Goal: Task Accomplishment & Management: Manage account settings

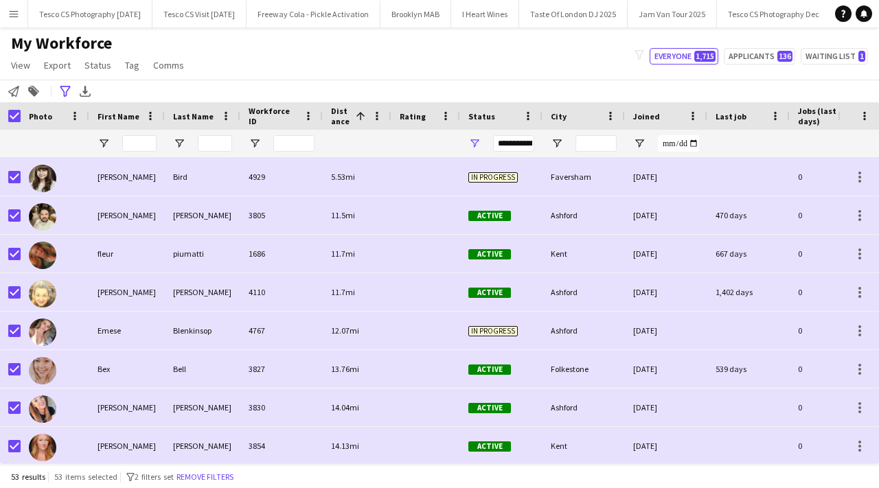
scroll to position [0, 3369]
click at [835, 19] on button "Socialite Launch Event Close" at bounding box center [886, 14] width 103 height 27
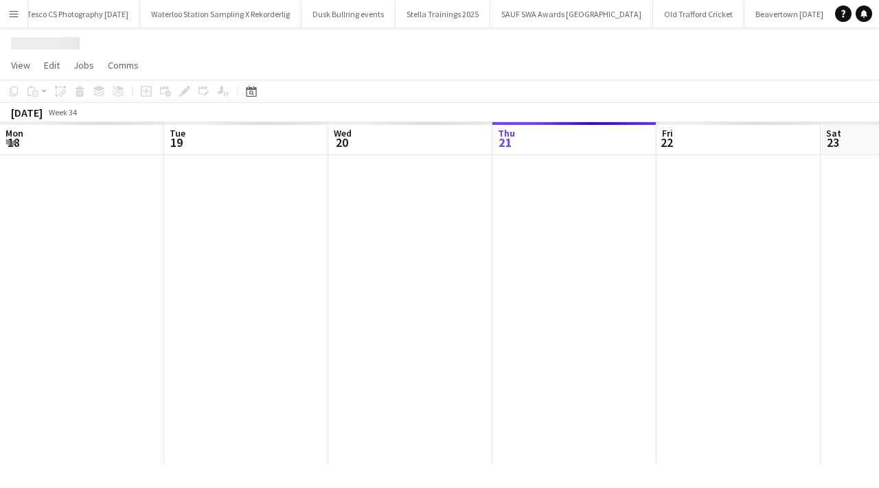
scroll to position [0, 328]
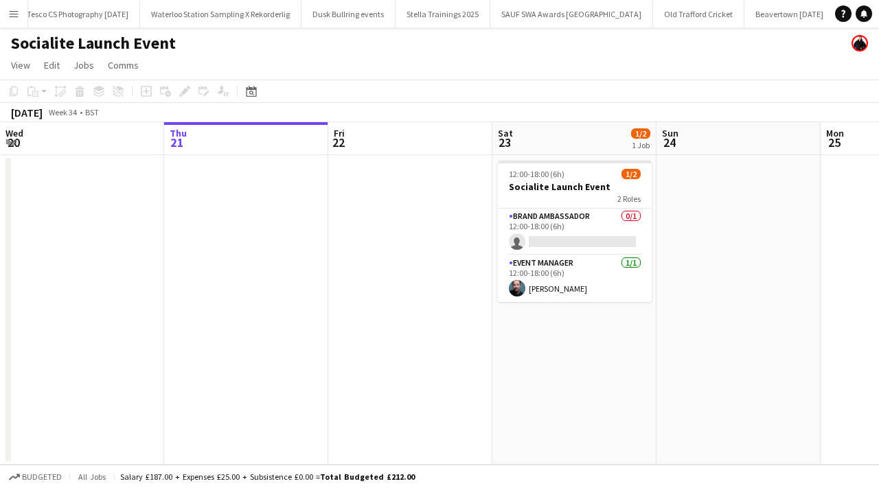
click at [3, 8] on button "Menu" at bounding box center [13, 13] width 27 height 27
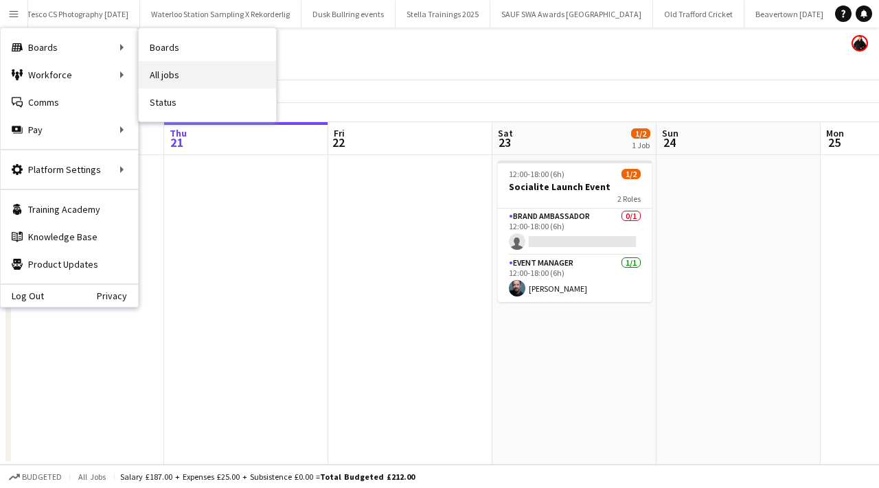
click at [168, 72] on link "All jobs" at bounding box center [207, 74] width 137 height 27
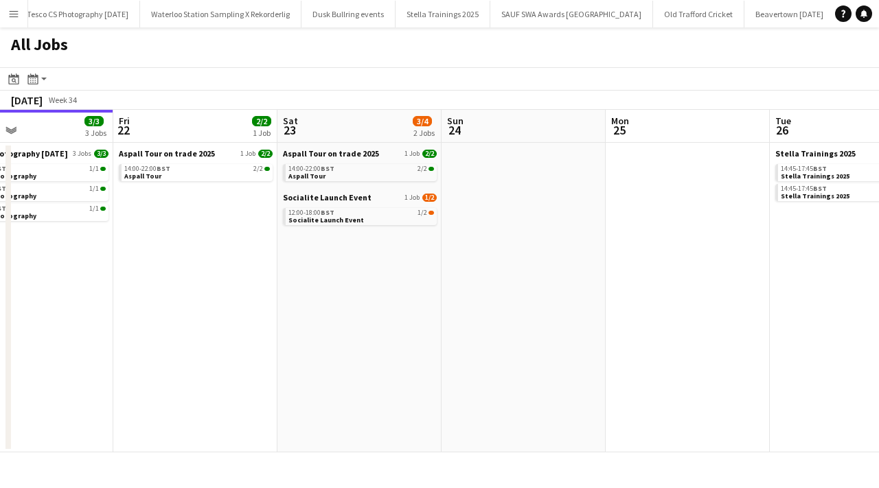
scroll to position [0, 354]
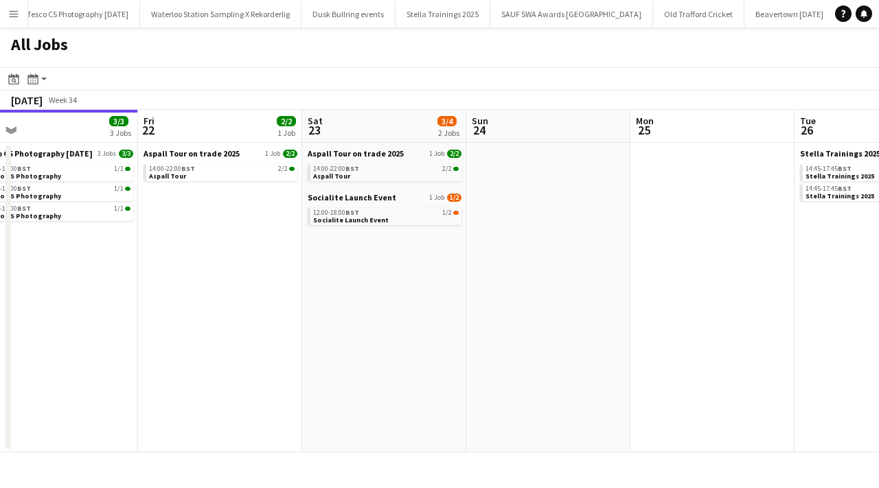
click at [27, 15] on button "Menu" at bounding box center [13, 13] width 27 height 27
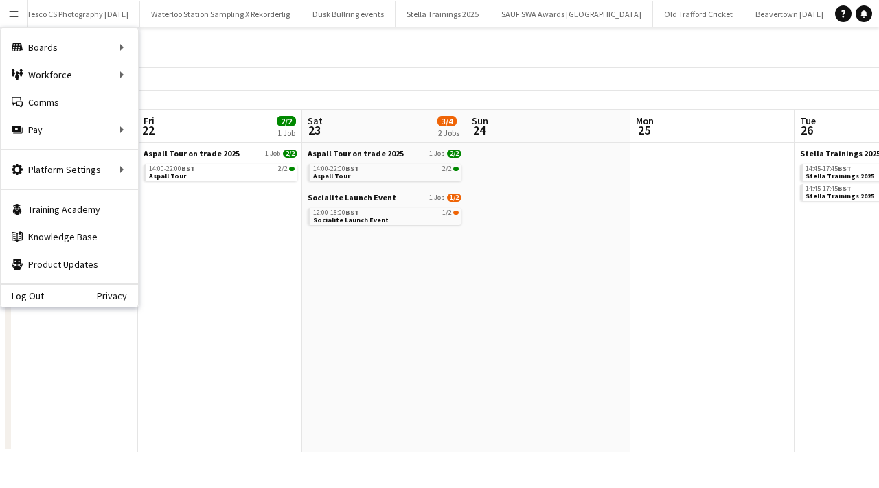
click at [12, 15] on app-icon "Menu" at bounding box center [13, 13] width 11 height 11
click at [174, 77] on link "My Workforce" at bounding box center [207, 74] width 137 height 27
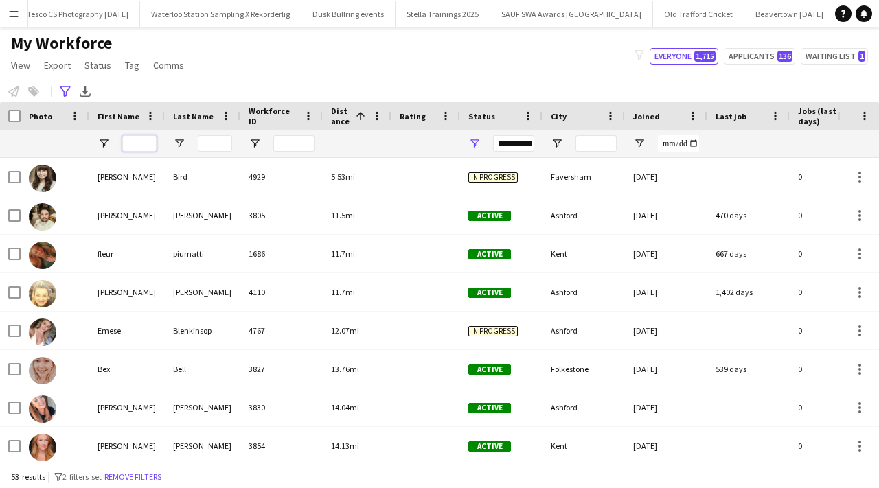
click at [133, 141] on input "First Name Filter Input" at bounding box center [139, 143] width 34 height 16
type input "***"
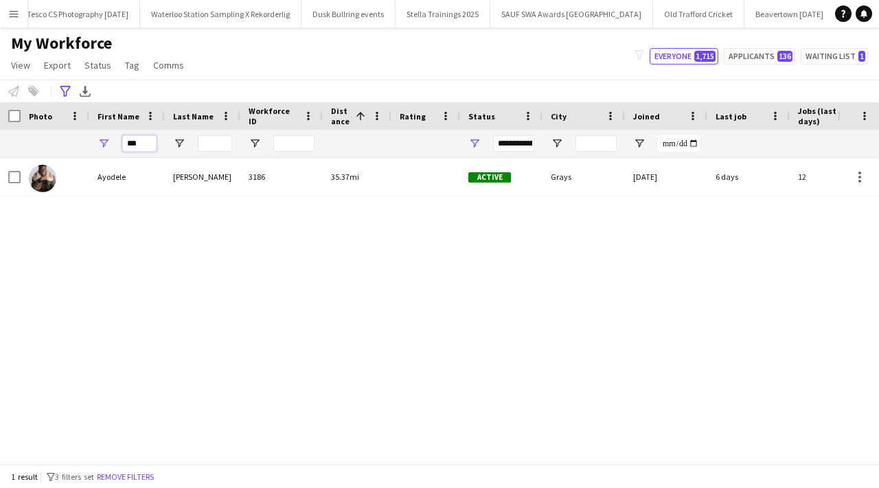
drag, startPoint x: 141, startPoint y: 141, endPoint x: 124, endPoint y: 142, distance: 17.2
click at [124, 142] on input "***" at bounding box center [139, 143] width 34 height 16
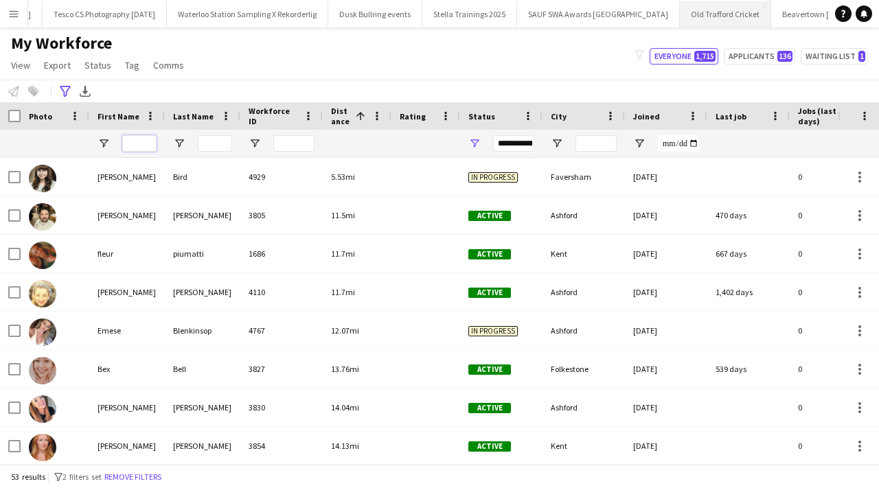
scroll to position [0, 3369]
click at [835, 19] on button "Socialite Launch Event Close" at bounding box center [886, 14] width 103 height 27
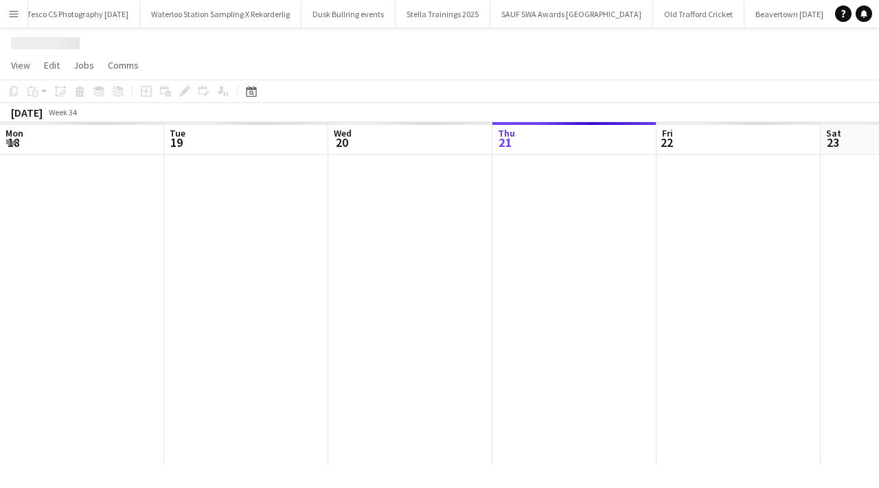
scroll to position [0, 328]
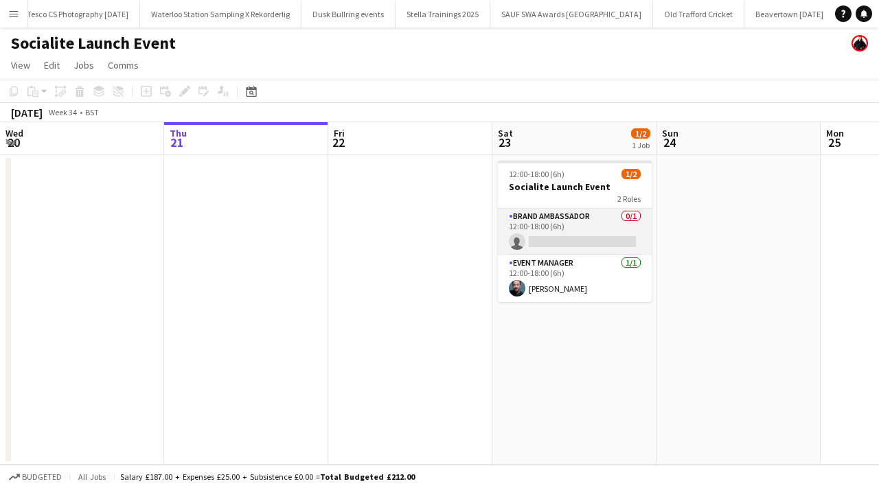
click at [633, 216] on app-card-role "Brand Ambassador 0/1 12:00-18:00 (6h) single-neutral-actions" at bounding box center [575, 232] width 154 height 47
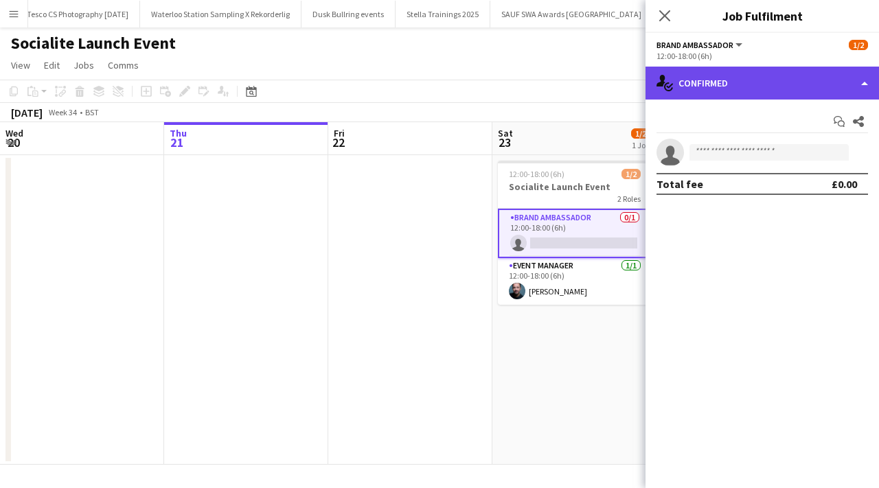
click at [849, 80] on div "single-neutral-actions-check-2 Confirmed" at bounding box center [763, 83] width 234 height 33
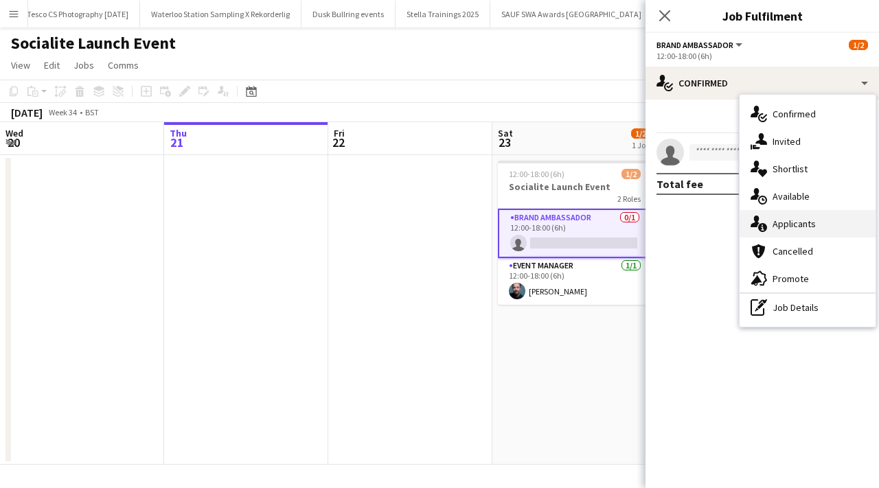
click at [810, 218] on div "single-neutral-actions-information Applicants" at bounding box center [808, 223] width 136 height 27
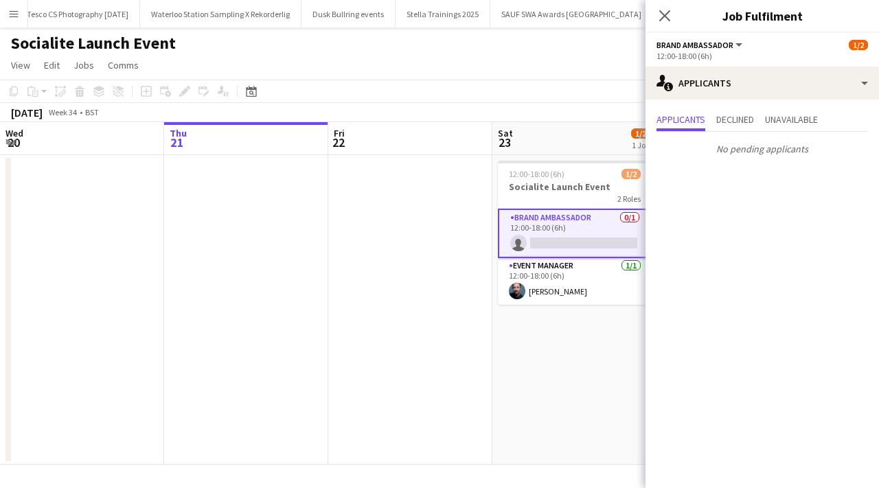
click at [655, 20] on div "Close pop-in" at bounding box center [665, 16] width 38 height 32
click at [664, 16] on icon at bounding box center [664, 15] width 13 height 13
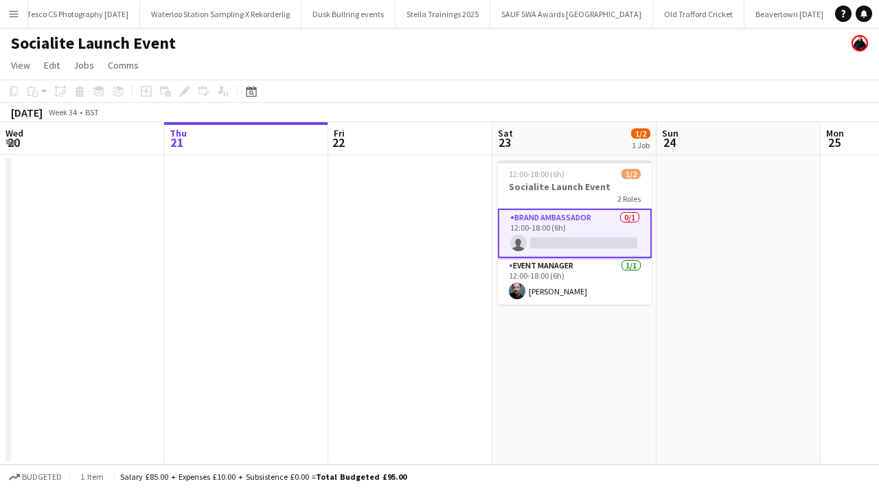
click at [9, 13] on app-icon "Menu" at bounding box center [13, 13] width 11 height 11
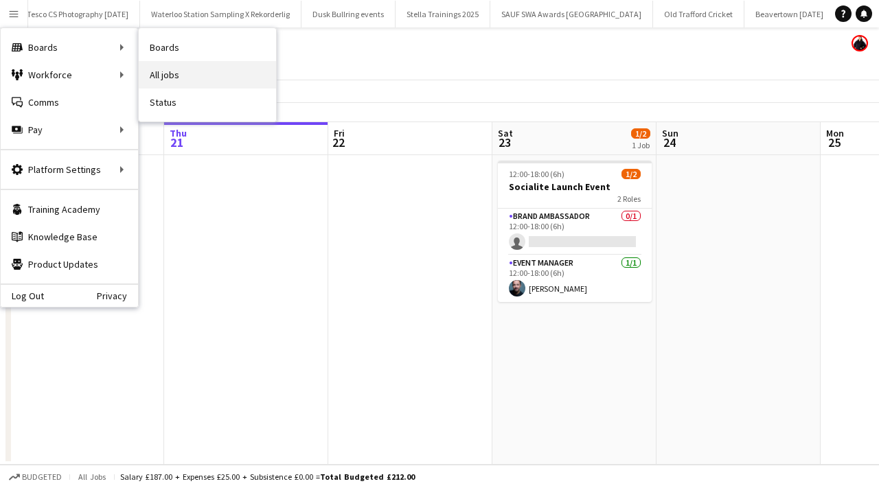
click at [177, 77] on link "All jobs" at bounding box center [207, 74] width 137 height 27
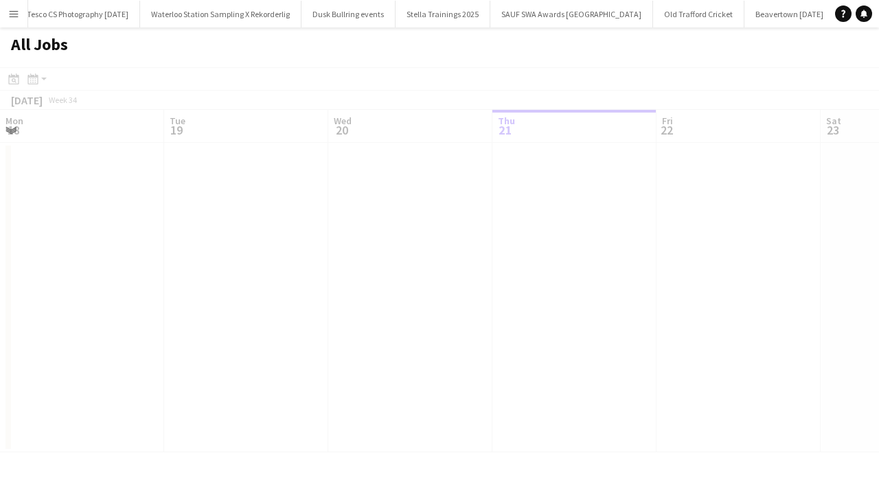
scroll to position [0, 328]
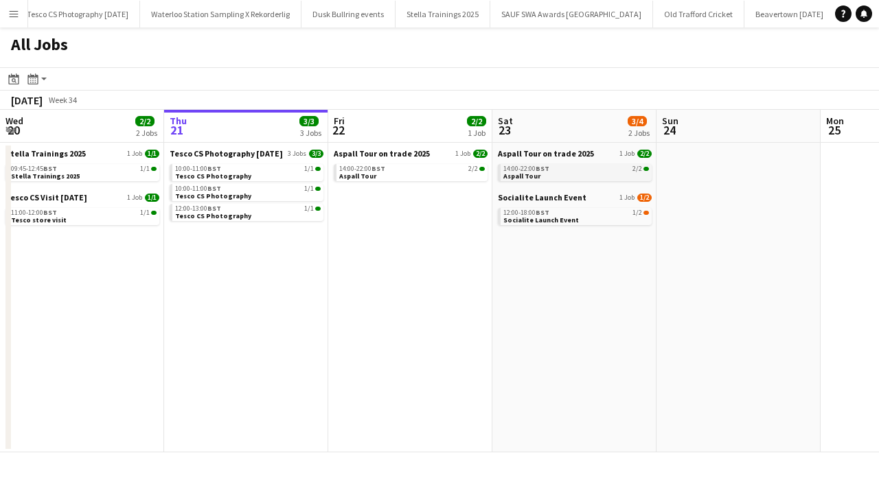
click at [565, 177] on link "14:00-22:00 BST 2/2 Aspall Tour" at bounding box center [576, 172] width 146 height 16
click at [12, 16] on app-icon "Menu" at bounding box center [13, 13] width 11 height 11
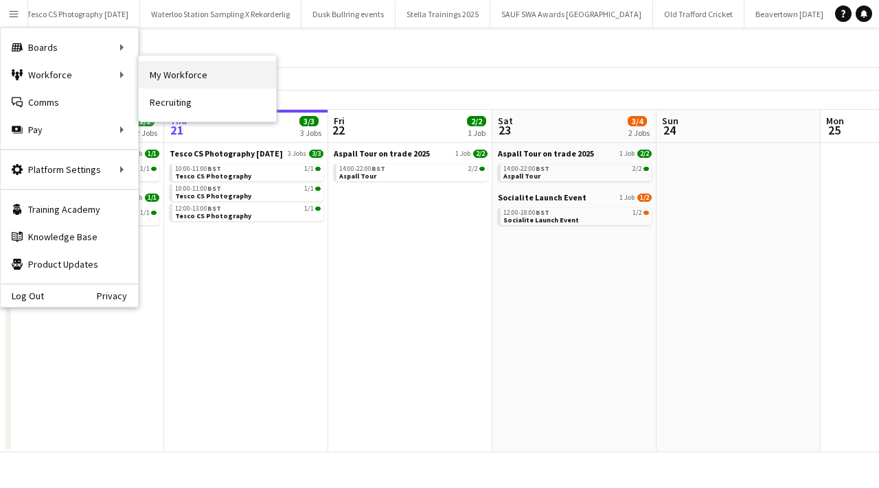
click at [185, 72] on link "My Workforce" at bounding box center [207, 74] width 137 height 27
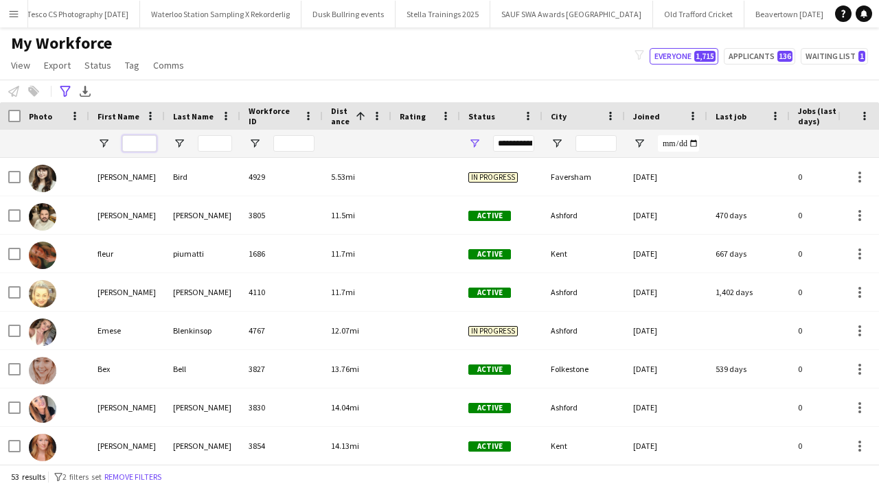
click at [130, 141] on input "First Name Filter Input" at bounding box center [139, 143] width 34 height 16
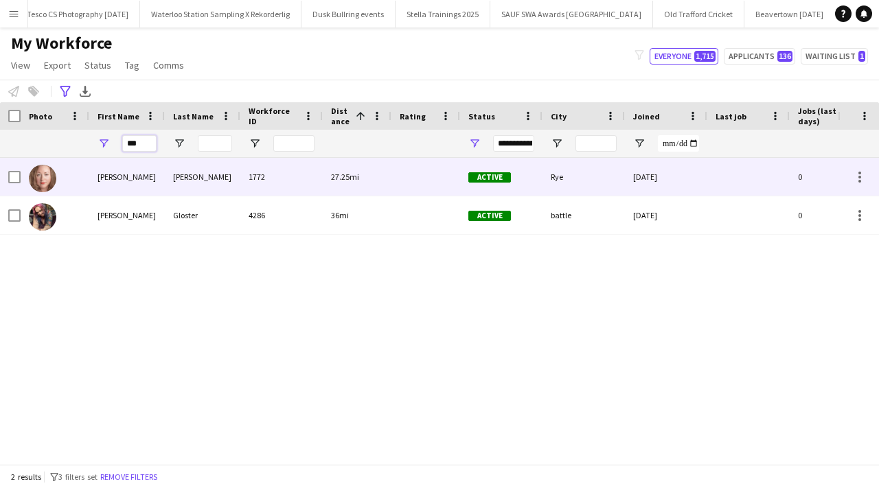
type input "***"
click at [190, 174] on div "Fleming" at bounding box center [203, 177] width 76 height 38
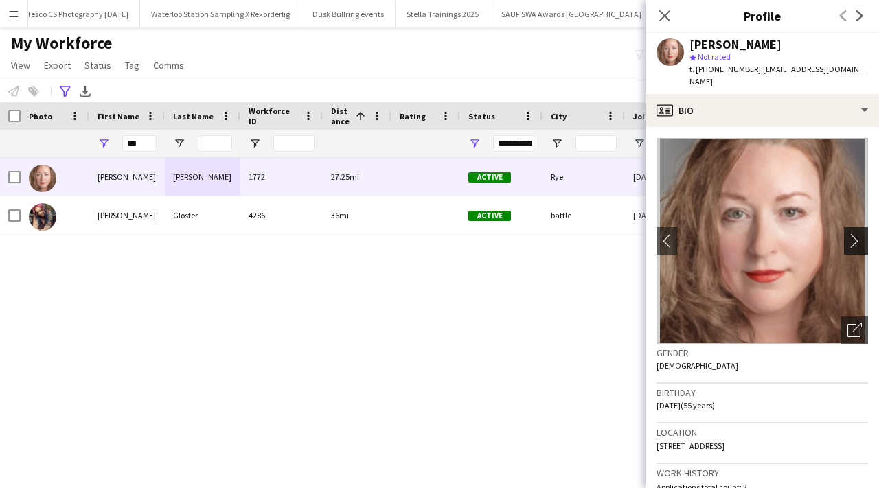
click at [861, 227] on button "chevron-right" at bounding box center [857, 240] width 27 height 27
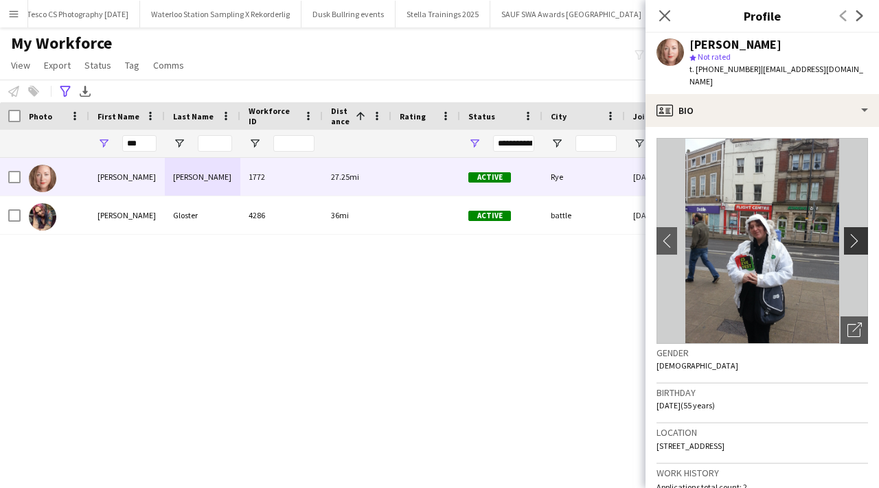
click at [855, 234] on app-icon "chevron-right" at bounding box center [858, 241] width 21 height 14
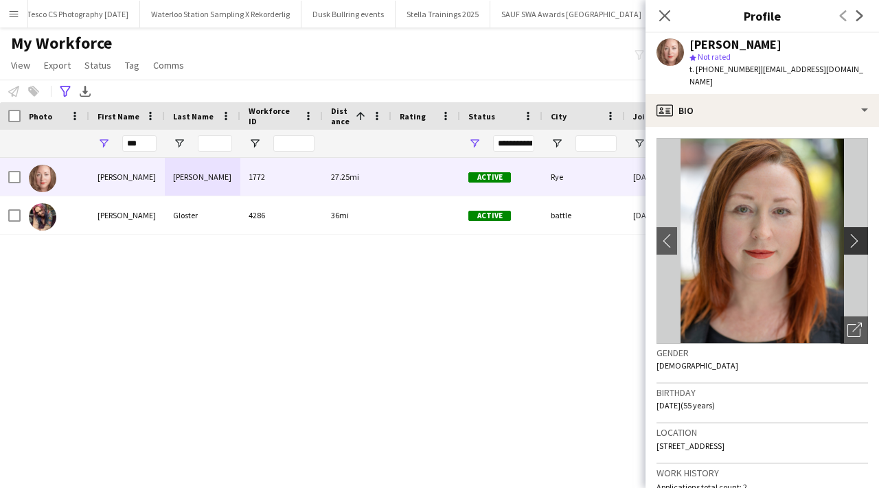
click at [855, 234] on app-icon "chevron-right" at bounding box center [858, 241] width 21 height 14
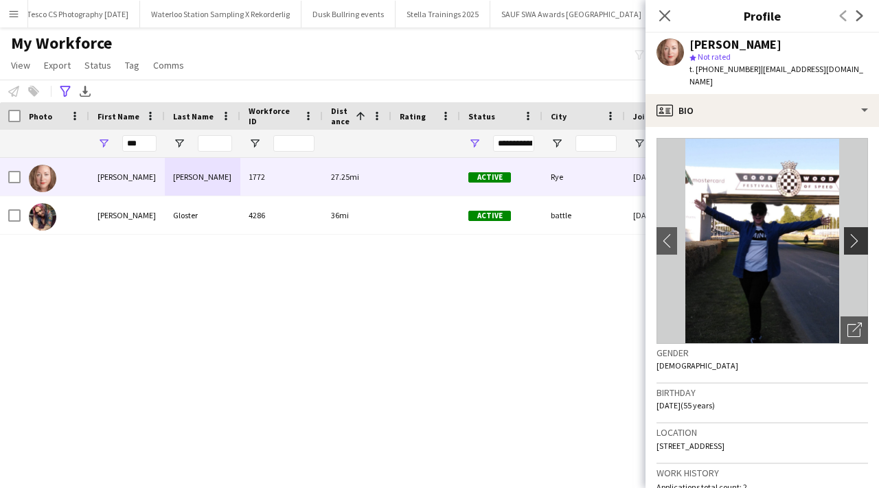
click at [855, 234] on app-icon "chevron-right" at bounding box center [858, 241] width 21 height 14
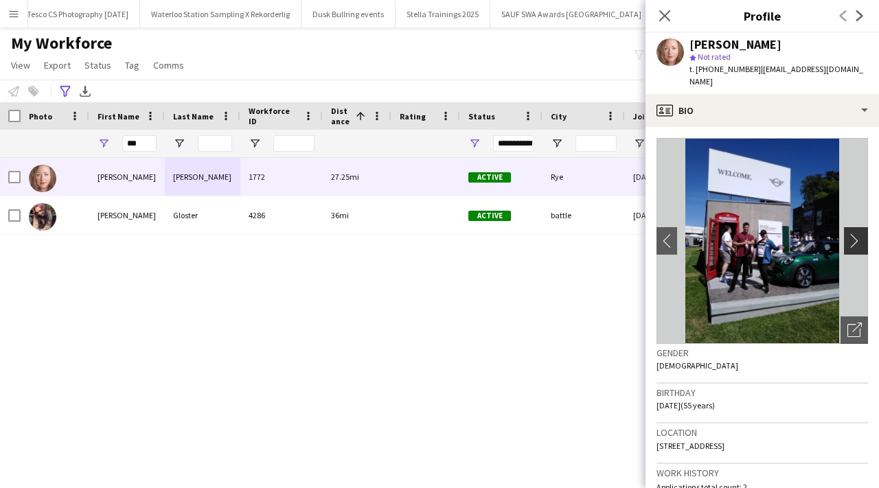
click at [855, 234] on app-icon "chevron-right" at bounding box center [858, 241] width 21 height 14
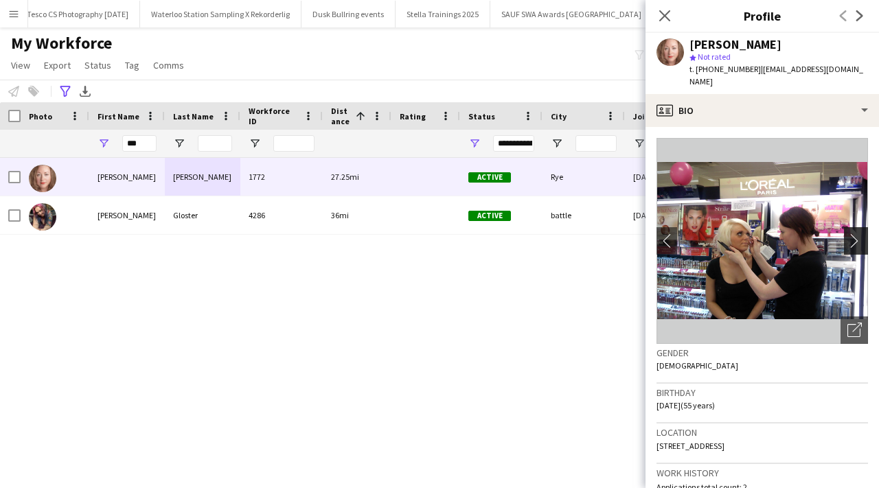
click at [855, 234] on app-icon "chevron-right" at bounding box center [858, 241] width 21 height 14
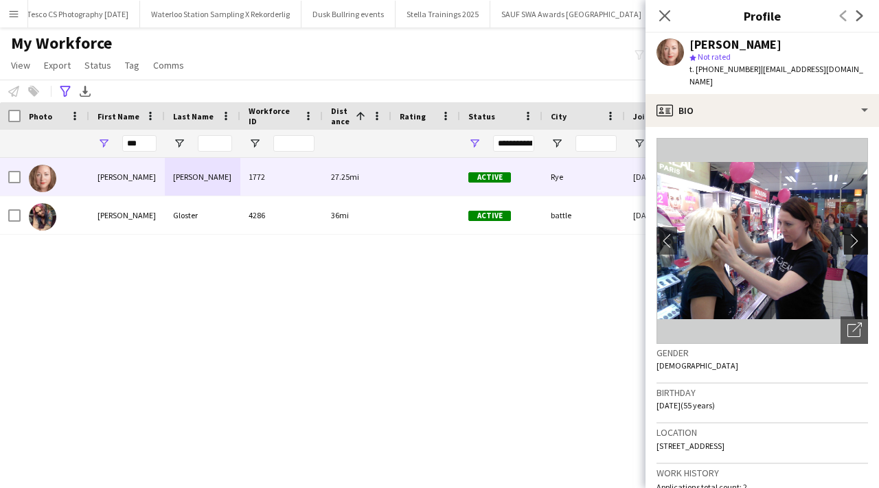
click at [855, 234] on app-icon "chevron-right" at bounding box center [858, 241] width 21 height 14
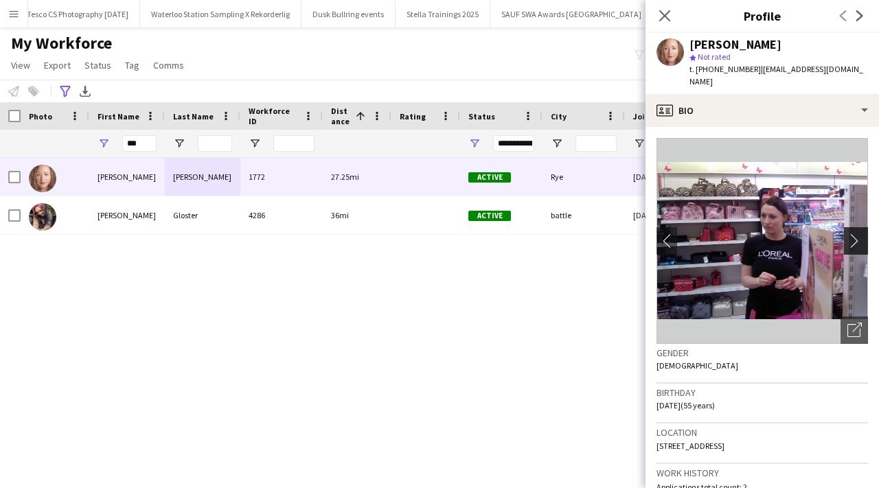
click at [855, 234] on app-icon "chevron-right" at bounding box center [858, 241] width 21 height 14
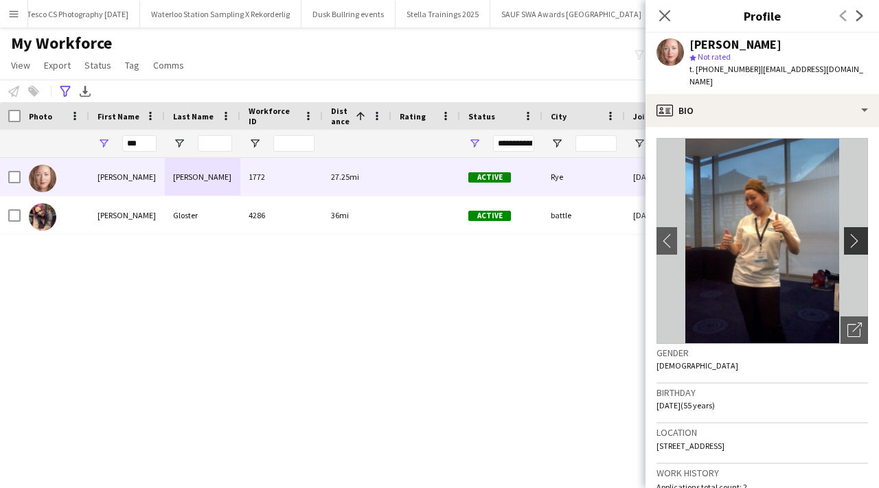
click at [855, 234] on app-icon "chevron-right" at bounding box center [858, 241] width 21 height 14
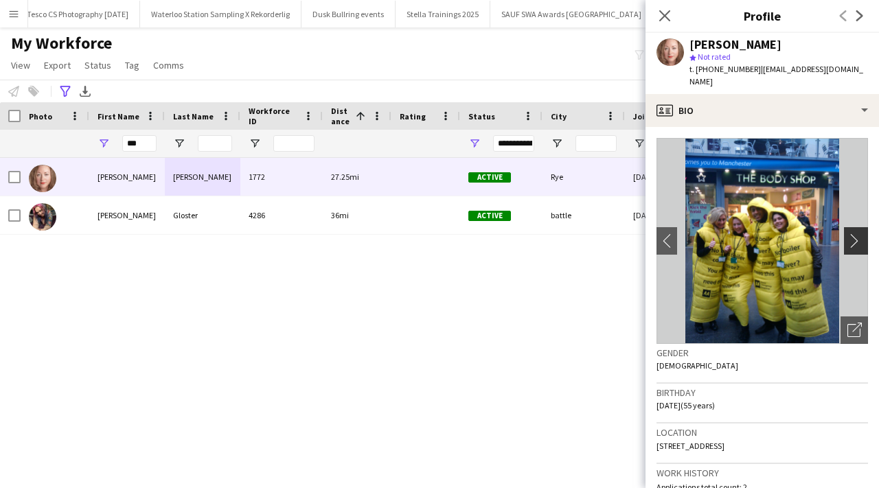
click at [855, 234] on app-icon "chevron-right" at bounding box center [858, 241] width 21 height 14
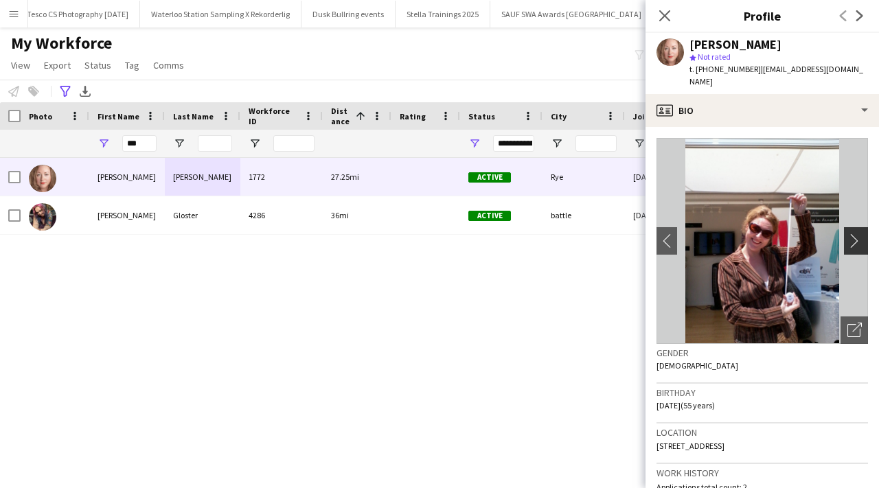
click at [855, 234] on app-icon "chevron-right" at bounding box center [858, 241] width 21 height 14
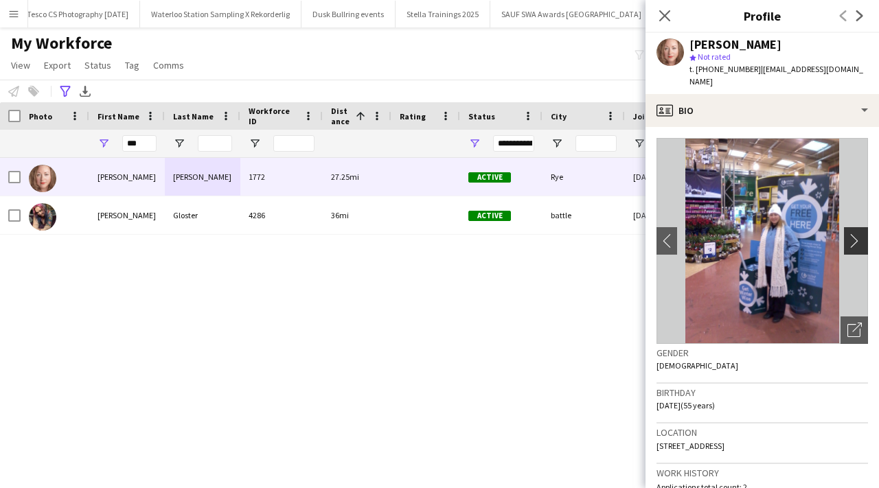
click at [855, 234] on app-icon "chevron-right" at bounding box center [858, 241] width 21 height 14
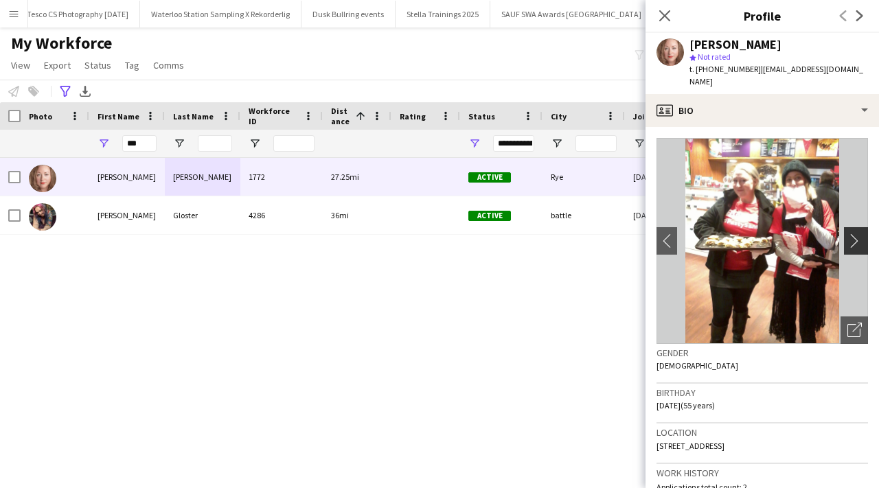
click at [855, 234] on app-icon "chevron-right" at bounding box center [858, 241] width 21 height 14
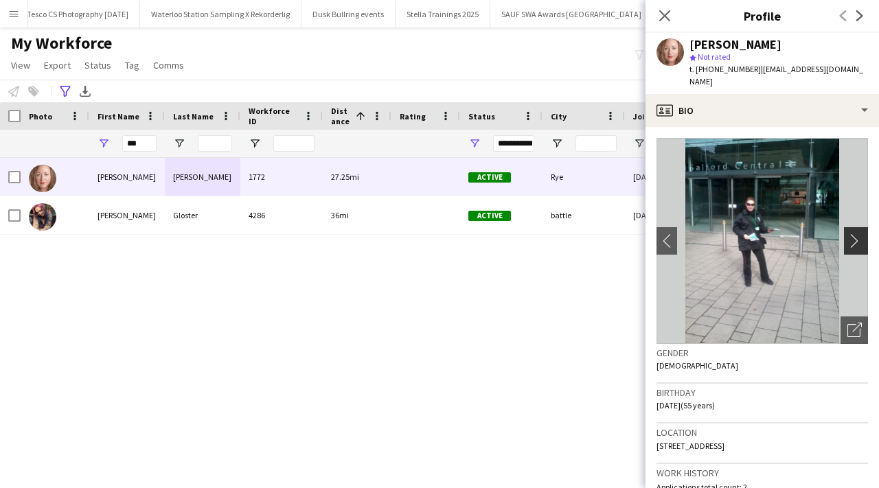
click at [855, 234] on app-icon "chevron-right" at bounding box center [858, 241] width 21 height 14
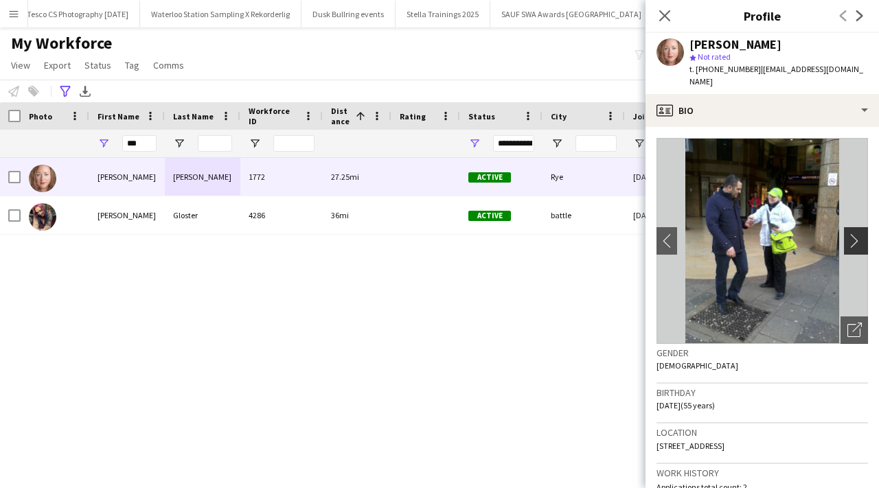
click at [855, 234] on app-icon "chevron-right" at bounding box center [858, 241] width 21 height 14
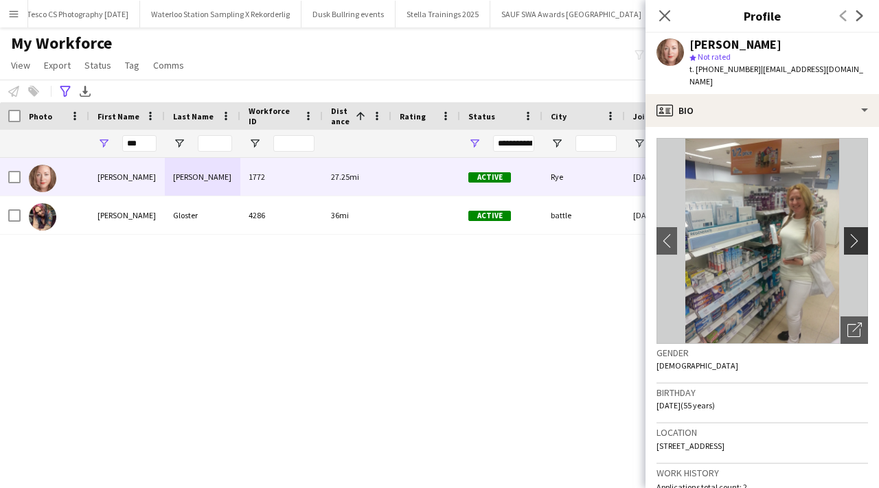
click at [855, 234] on app-icon "chevron-right" at bounding box center [858, 241] width 21 height 14
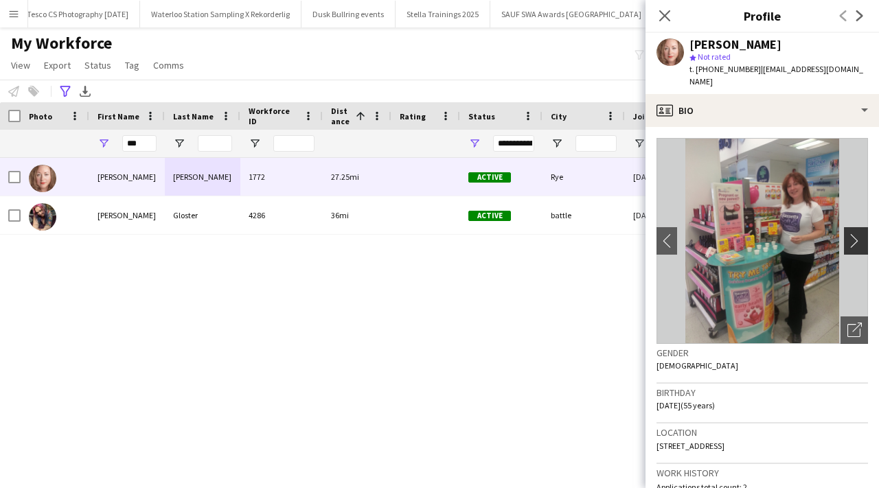
click at [855, 234] on app-icon "chevron-right" at bounding box center [858, 241] width 21 height 14
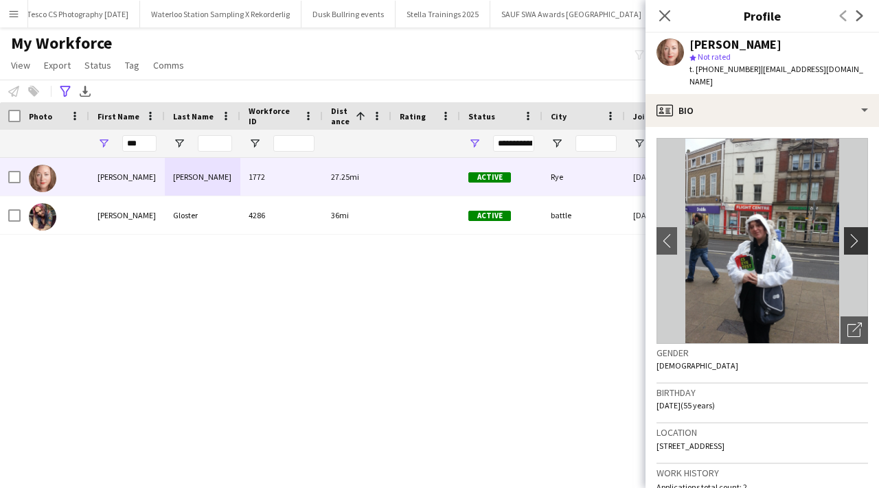
click at [855, 234] on app-icon "chevron-right" at bounding box center [858, 241] width 21 height 14
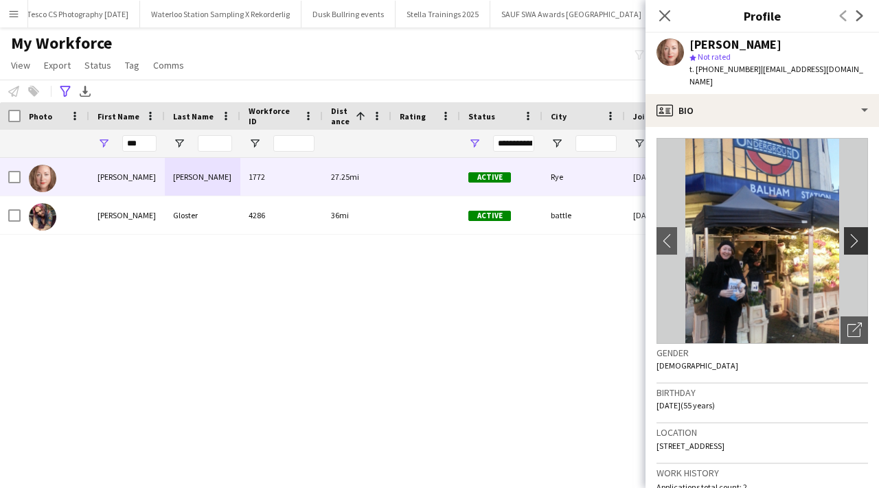
click at [855, 234] on app-icon "chevron-right" at bounding box center [858, 241] width 21 height 14
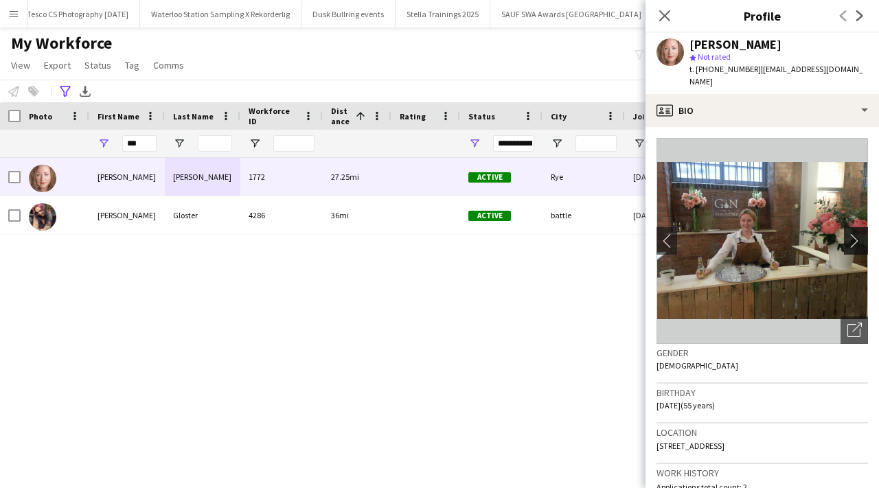
click at [855, 234] on app-icon "chevron-right" at bounding box center [858, 241] width 21 height 14
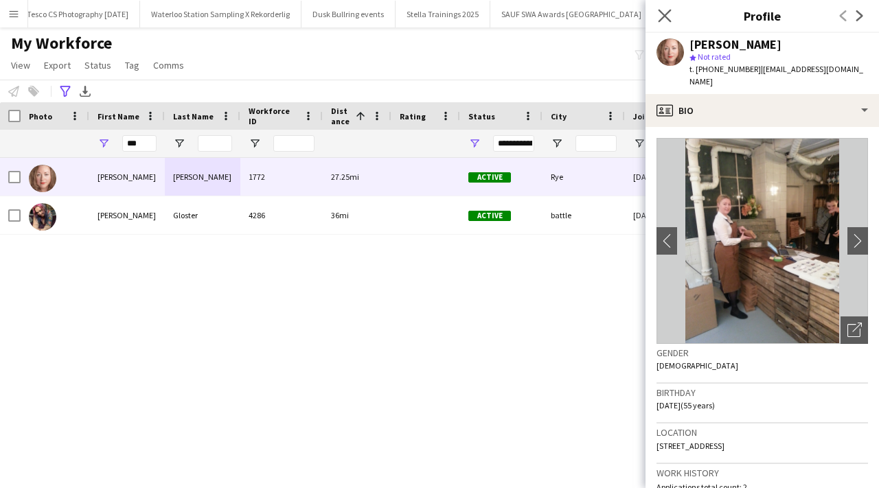
click at [661, 7] on div "Close pop-in" at bounding box center [665, 16] width 38 height 32
click at [657, 14] on app-icon "Close pop-in" at bounding box center [665, 16] width 20 height 20
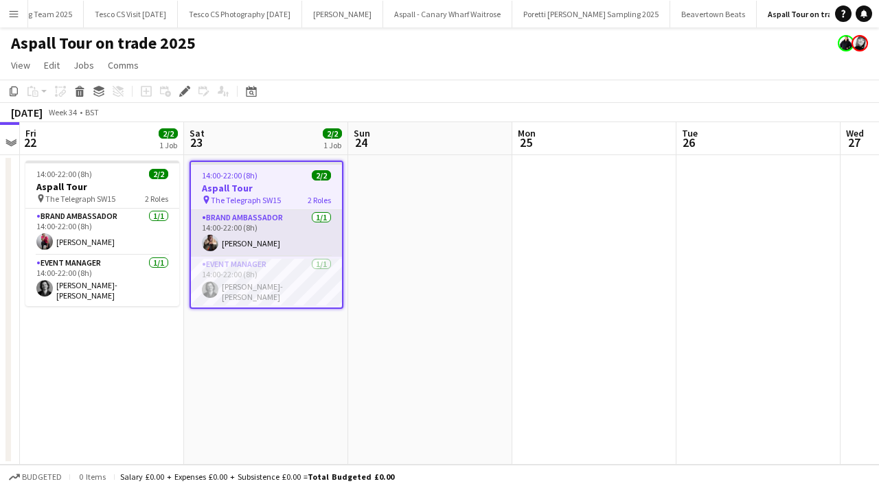
click at [289, 245] on app-card-role "Brand Ambassador 1/1 14:00-22:00 (8h) Ayodele Adeniji" at bounding box center [266, 233] width 151 height 47
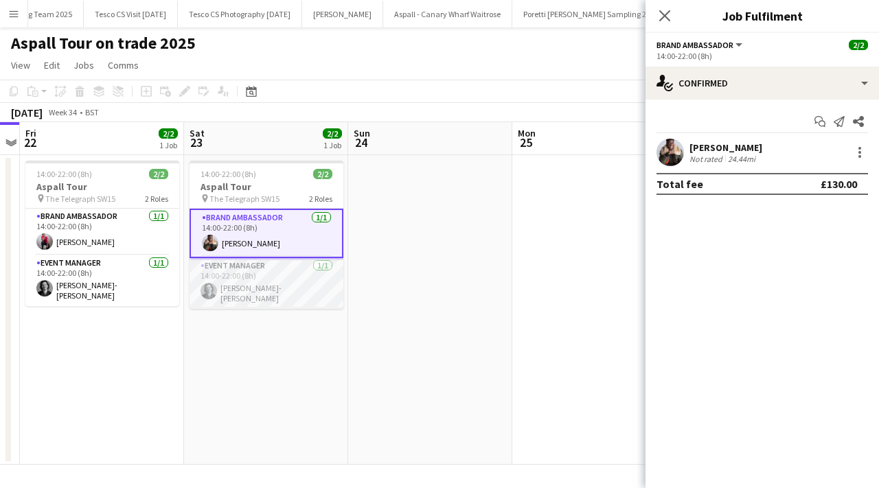
click at [262, 297] on app-card-role "Event Manager 1/1 14:00-22:00 (8h) Thomas Cittern-suddaby" at bounding box center [267, 283] width 154 height 51
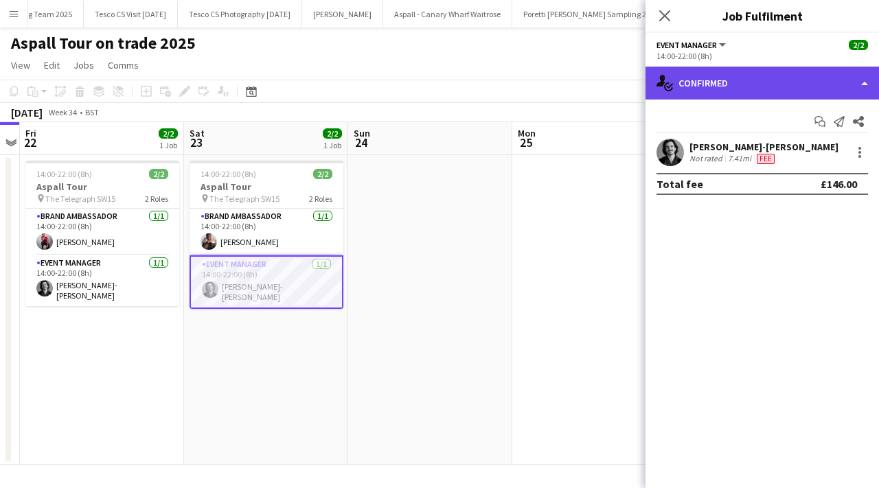
click at [804, 80] on div "single-neutral-actions-check-2 Confirmed" at bounding box center [763, 83] width 234 height 33
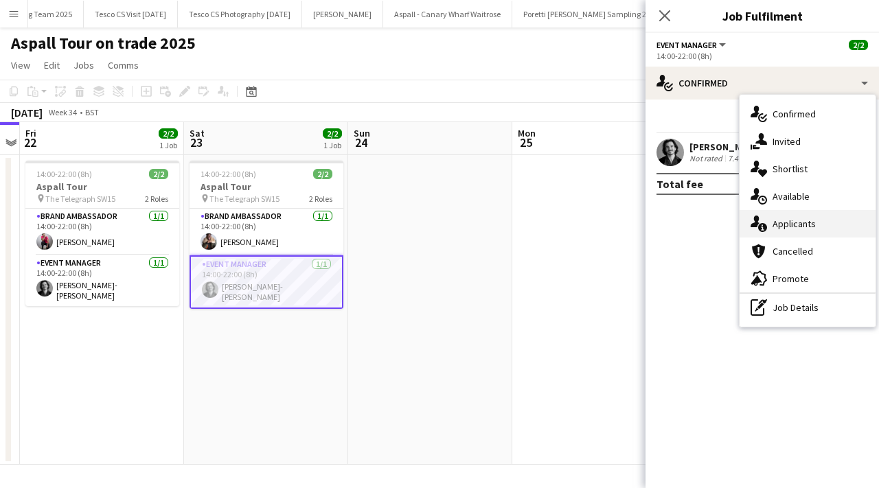
click at [803, 227] on div "single-neutral-actions-information Applicants" at bounding box center [808, 223] width 136 height 27
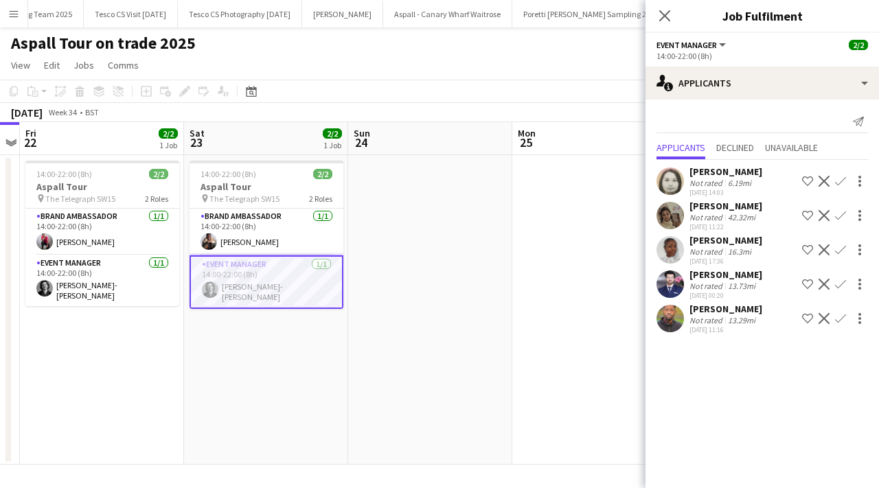
click at [723, 209] on div "Adriana Jesuthasan" at bounding box center [726, 206] width 73 height 12
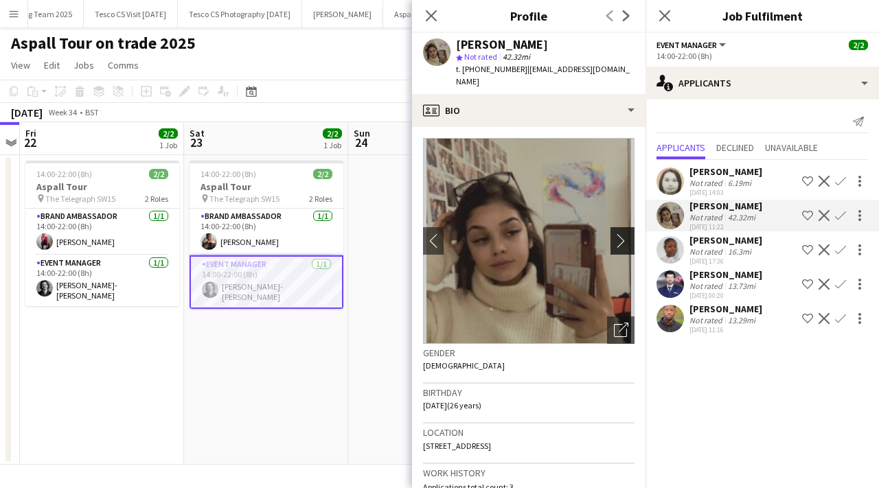
click at [631, 242] on app-icon "chevron-right" at bounding box center [624, 241] width 21 height 14
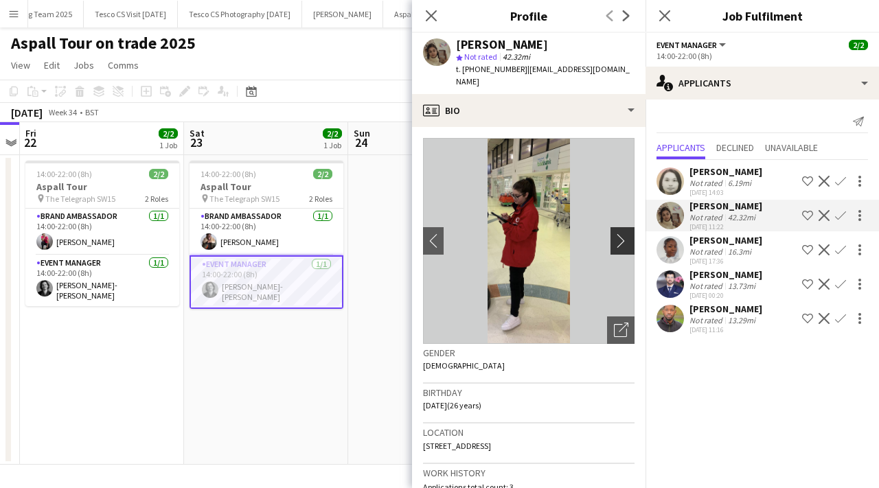
click at [631, 242] on app-icon "chevron-right" at bounding box center [624, 241] width 21 height 14
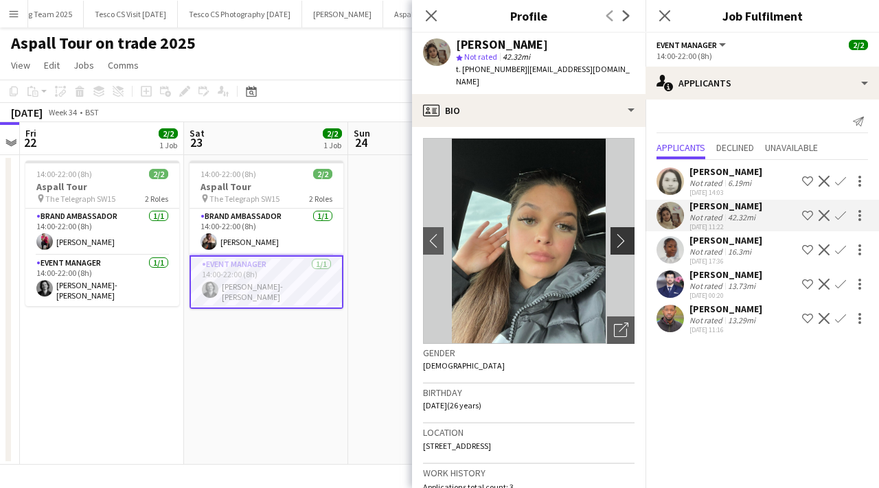
click at [630, 242] on app-icon "chevron-right" at bounding box center [624, 241] width 21 height 14
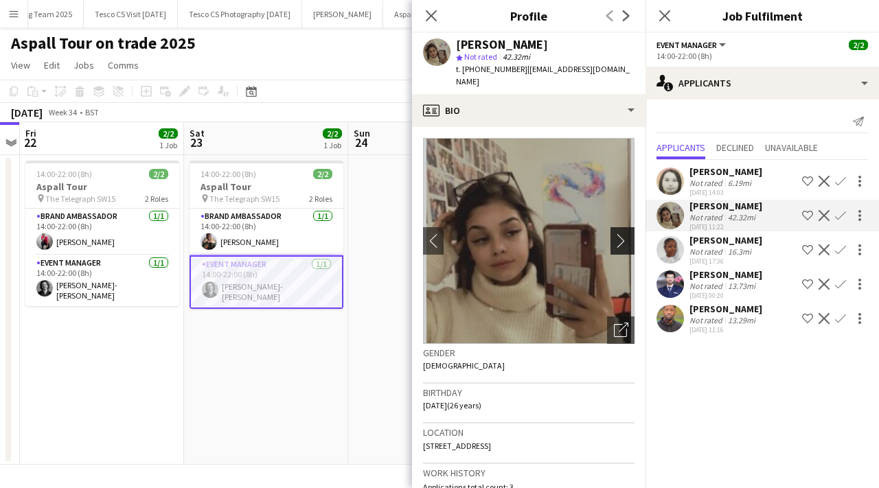
click at [630, 242] on app-icon "chevron-right" at bounding box center [624, 241] width 21 height 14
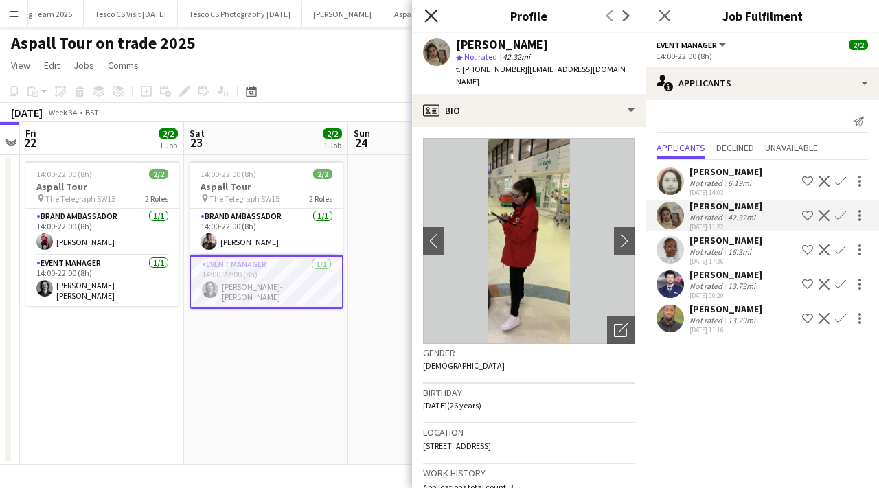
click at [431, 19] on icon "Close pop-in" at bounding box center [430, 15] width 13 height 13
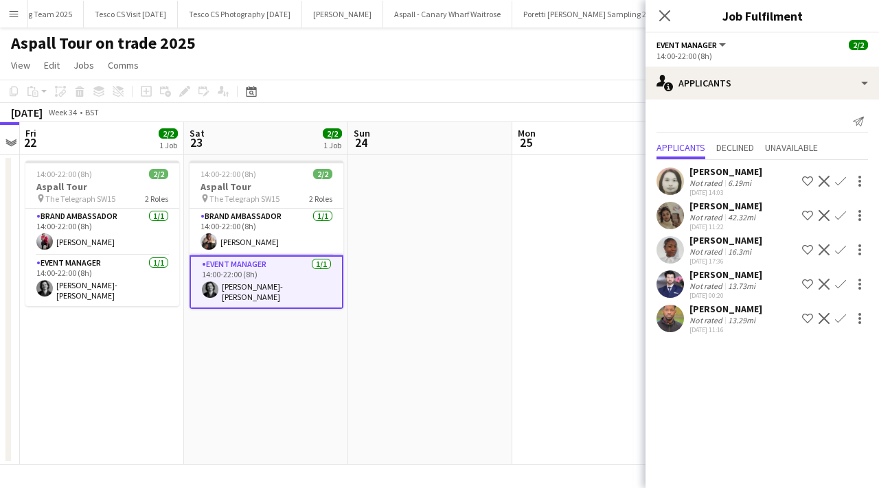
click at [731, 245] on div "Esther Oyewole" at bounding box center [726, 240] width 73 height 12
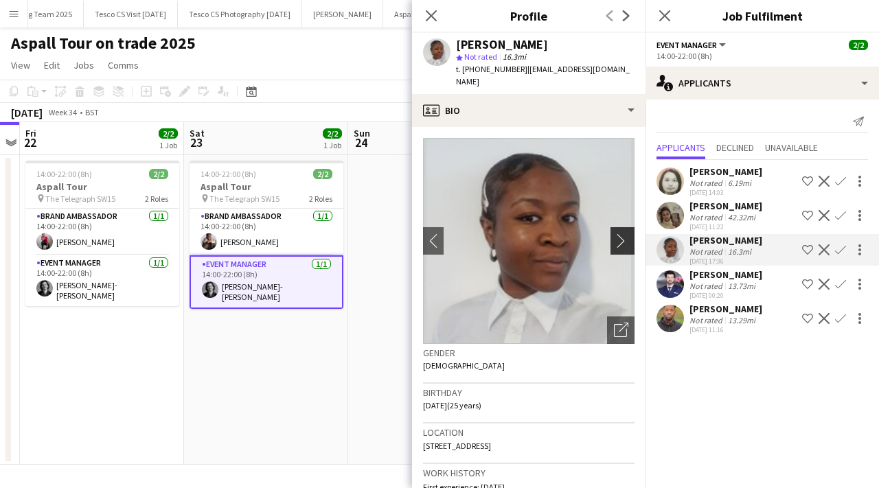
click at [621, 227] on button "chevron-right" at bounding box center [624, 240] width 27 height 27
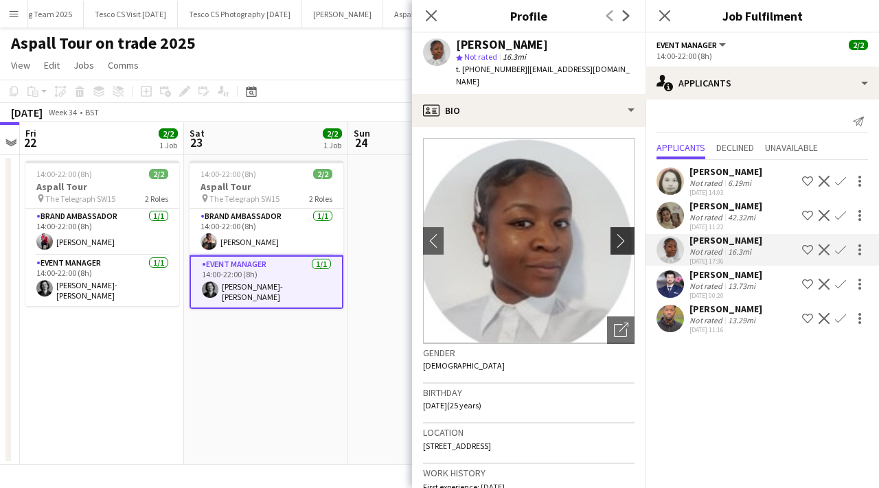
click at [621, 227] on button "chevron-right" at bounding box center [624, 240] width 27 height 27
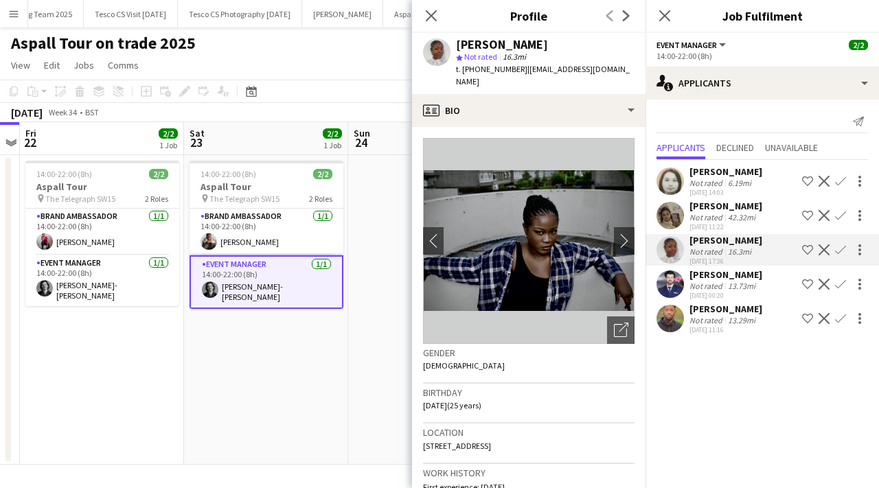
click at [668, 285] on app-user-avatar at bounding box center [670, 284] width 27 height 27
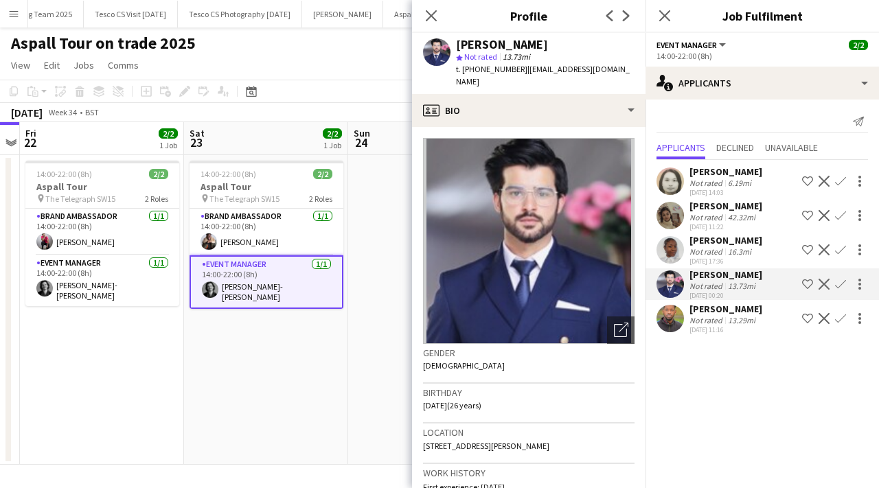
click at [677, 316] on app-user-avatar at bounding box center [670, 318] width 27 height 27
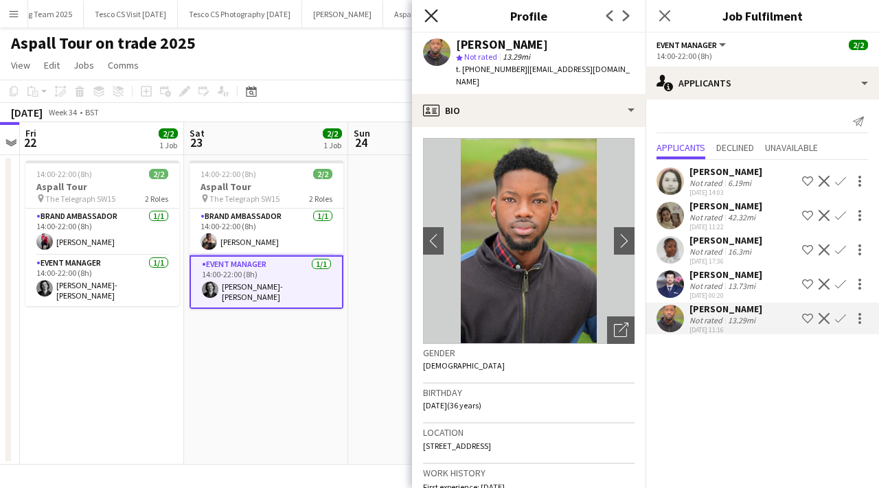
click at [432, 13] on icon "Close pop-in" at bounding box center [430, 15] width 13 height 13
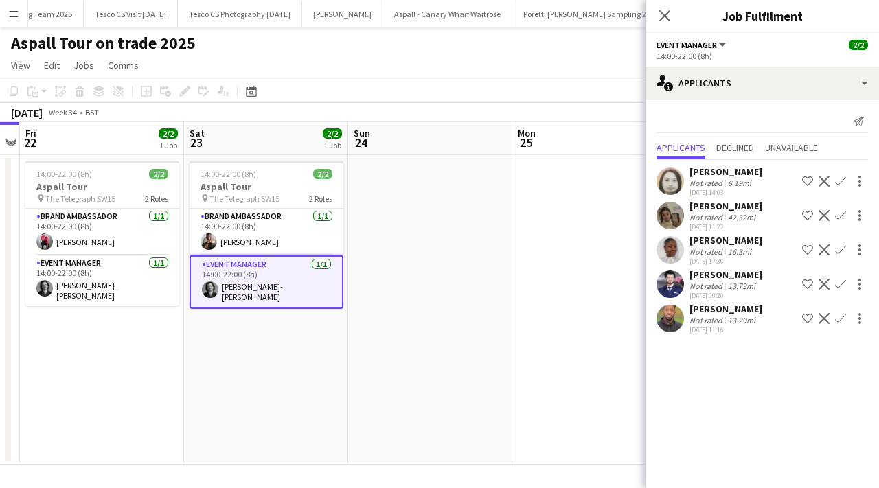
click at [677, 183] on app-user-avatar at bounding box center [670, 181] width 27 height 27
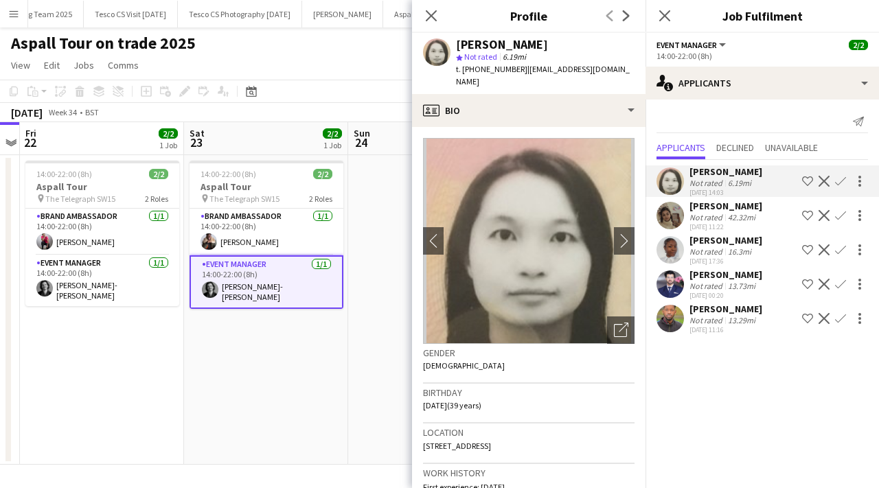
click at [669, 215] on app-user-avatar at bounding box center [670, 215] width 27 height 27
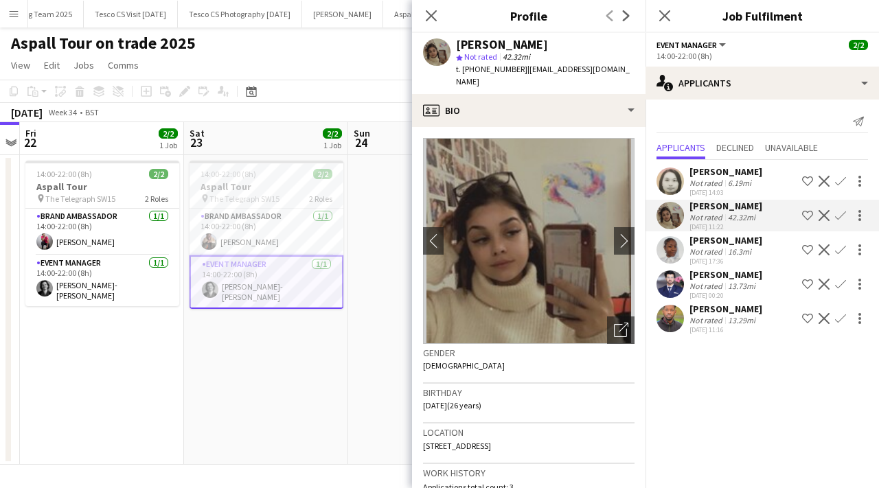
click at [683, 179] on app-user-avatar at bounding box center [670, 181] width 27 height 27
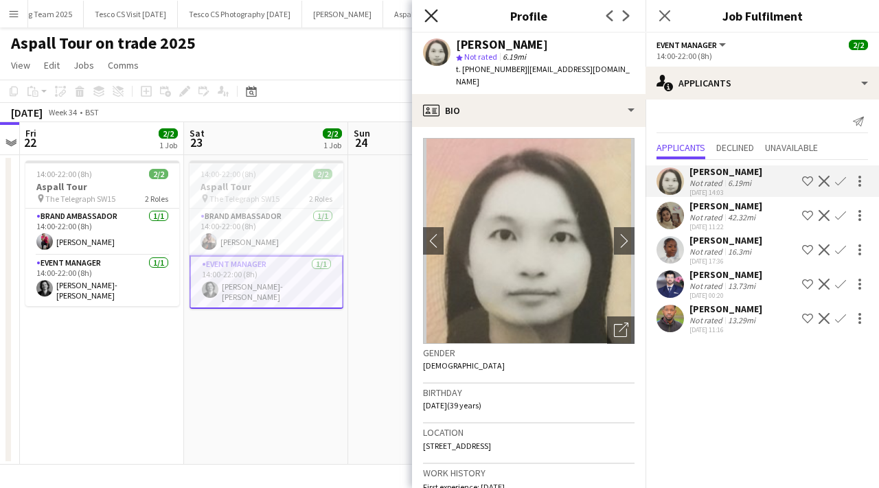
click at [433, 22] on icon "Close pop-in" at bounding box center [430, 15] width 13 height 13
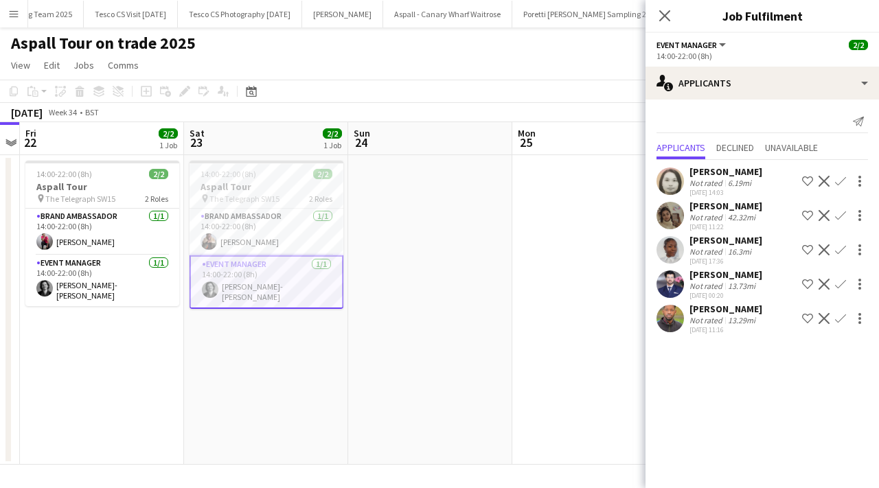
click at [679, 179] on app-user-avatar at bounding box center [670, 181] width 27 height 27
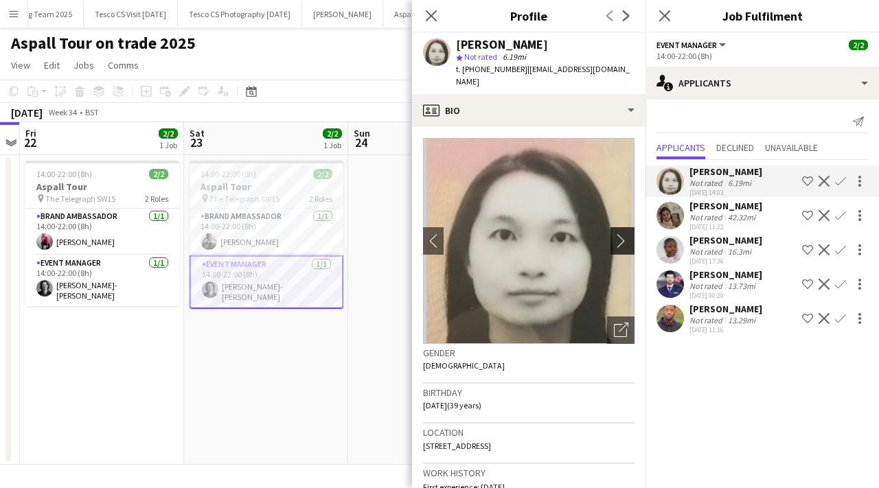
click at [624, 234] on app-icon "chevron-right" at bounding box center [624, 241] width 21 height 14
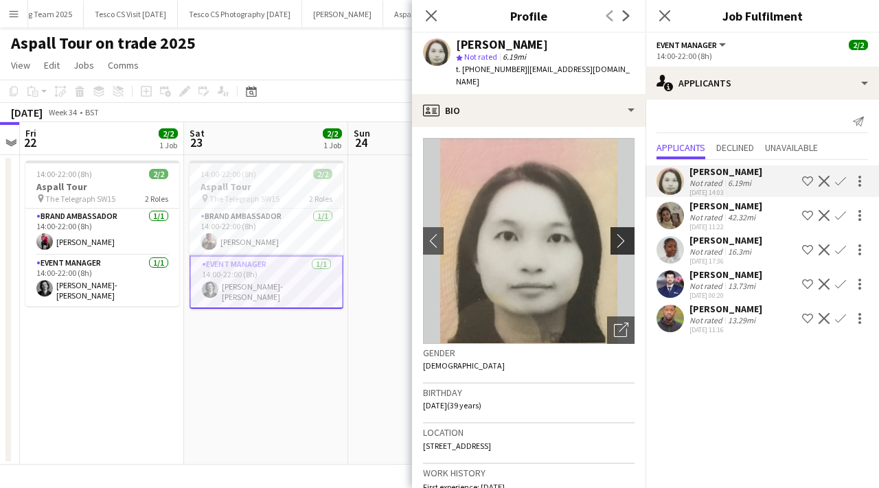
click at [624, 234] on app-icon "chevron-right" at bounding box center [624, 241] width 21 height 14
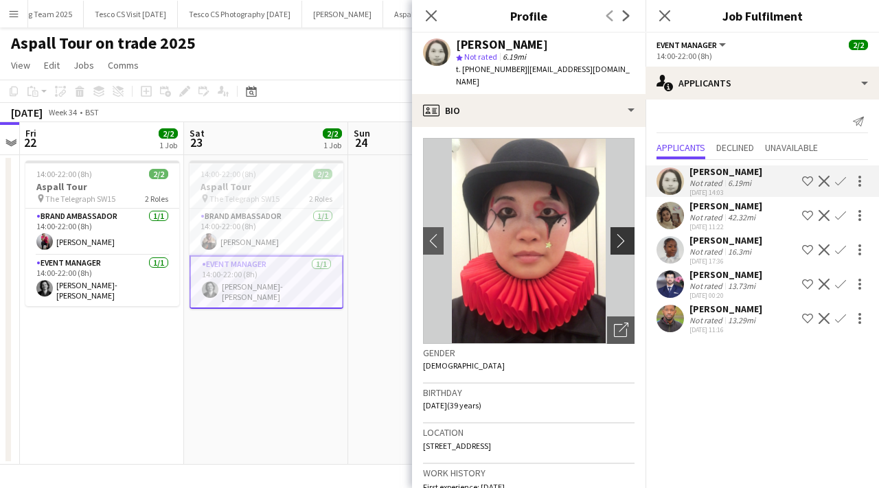
click at [624, 234] on app-icon "chevron-right" at bounding box center [624, 241] width 21 height 14
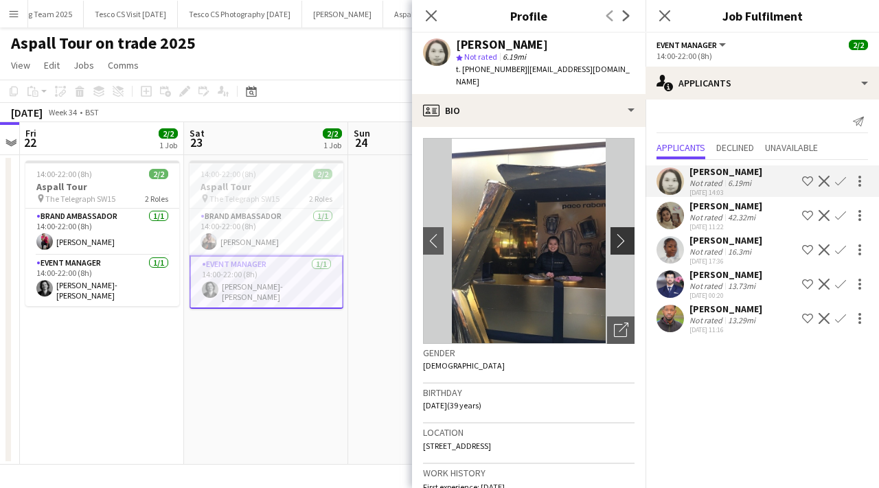
click at [629, 234] on app-icon "chevron-right" at bounding box center [624, 241] width 21 height 14
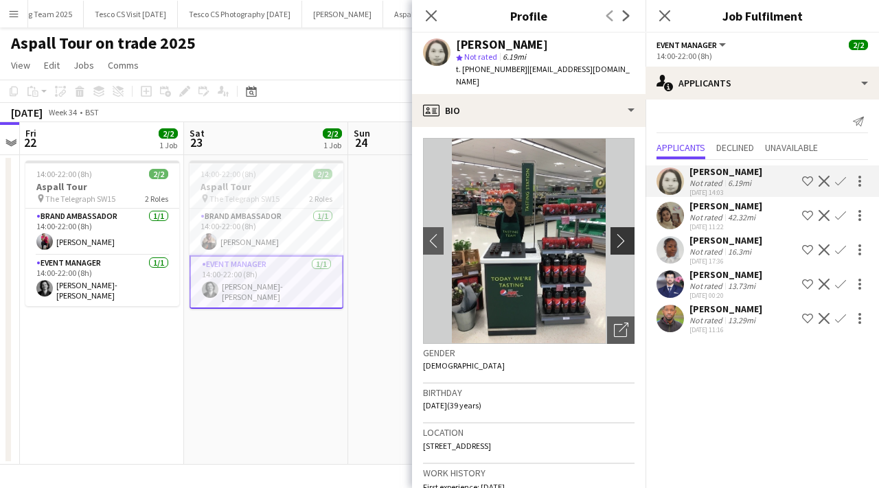
click at [628, 234] on app-icon "chevron-right" at bounding box center [624, 241] width 21 height 14
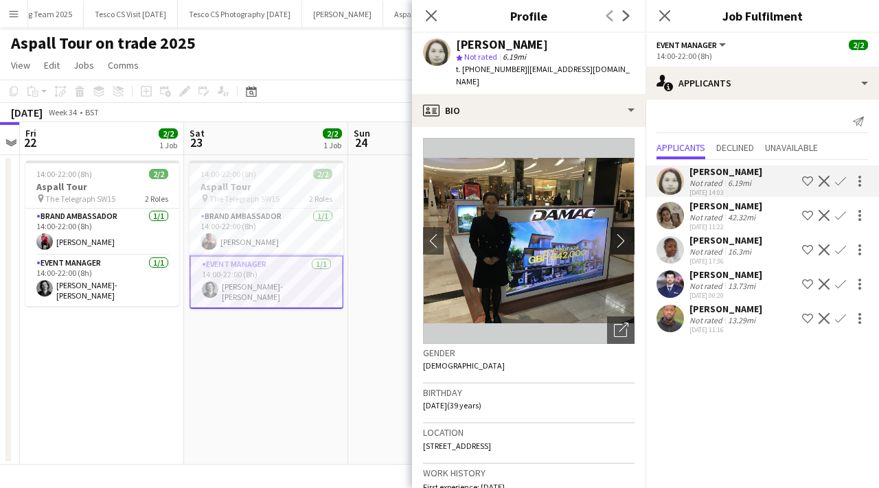
click at [628, 234] on app-icon "chevron-right" at bounding box center [624, 241] width 21 height 14
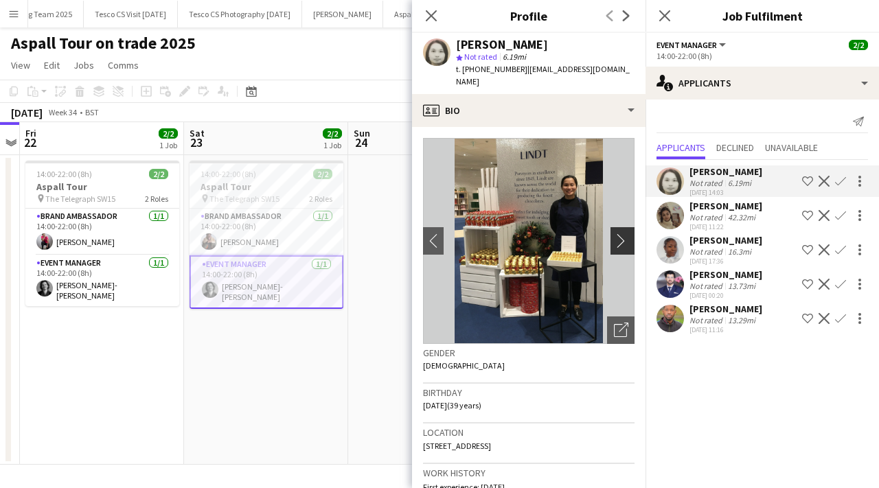
click at [626, 234] on app-icon "chevron-right" at bounding box center [624, 241] width 21 height 14
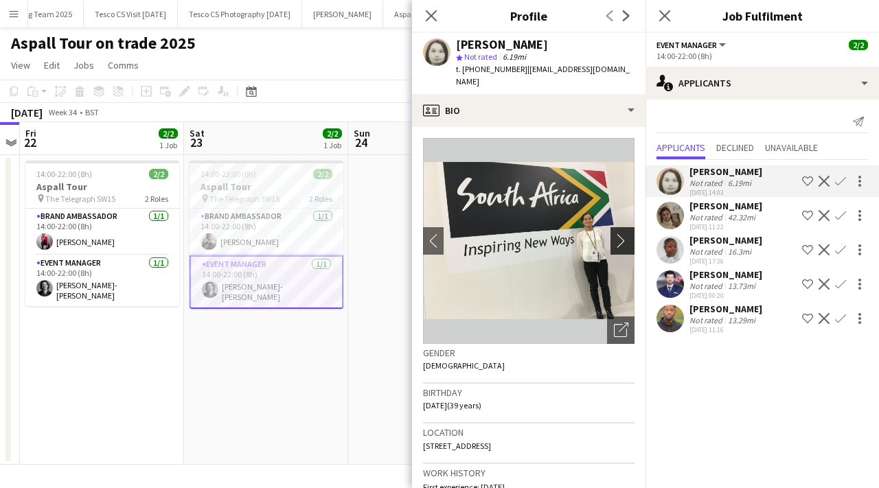
click at [626, 234] on app-icon "chevron-right" at bounding box center [624, 241] width 21 height 14
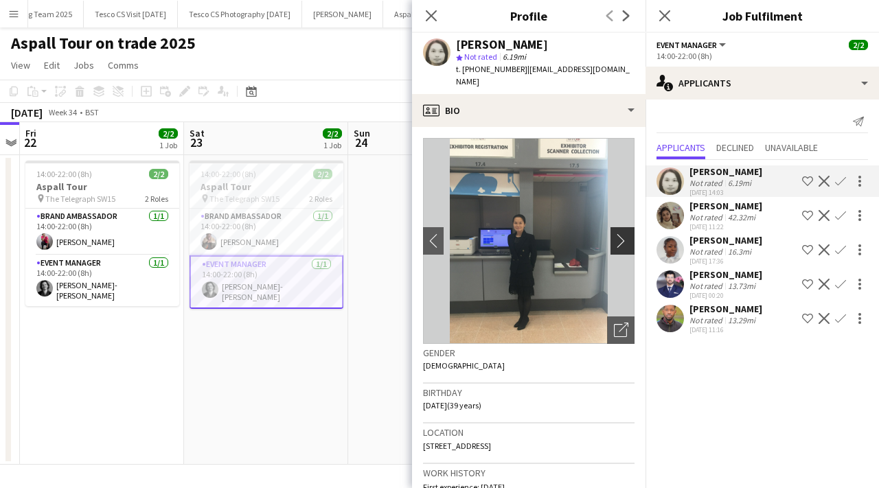
click at [626, 234] on app-icon "chevron-right" at bounding box center [624, 241] width 21 height 14
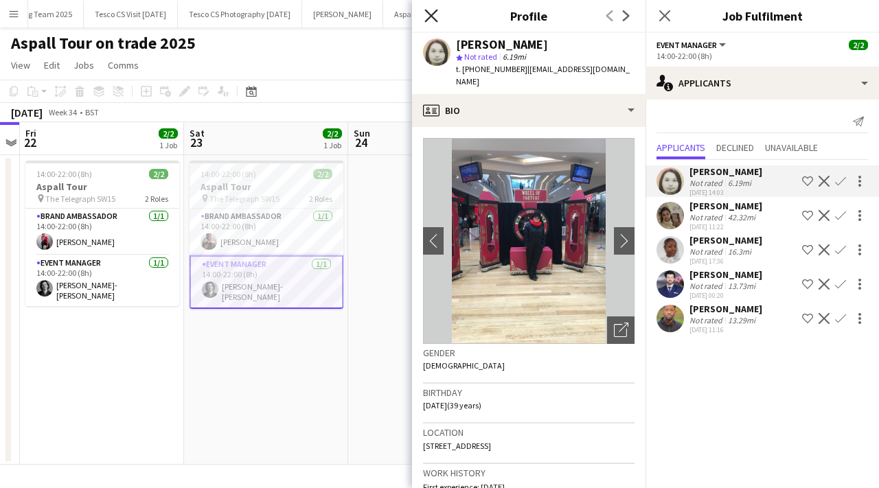
click at [434, 12] on icon at bounding box center [430, 15] width 13 height 13
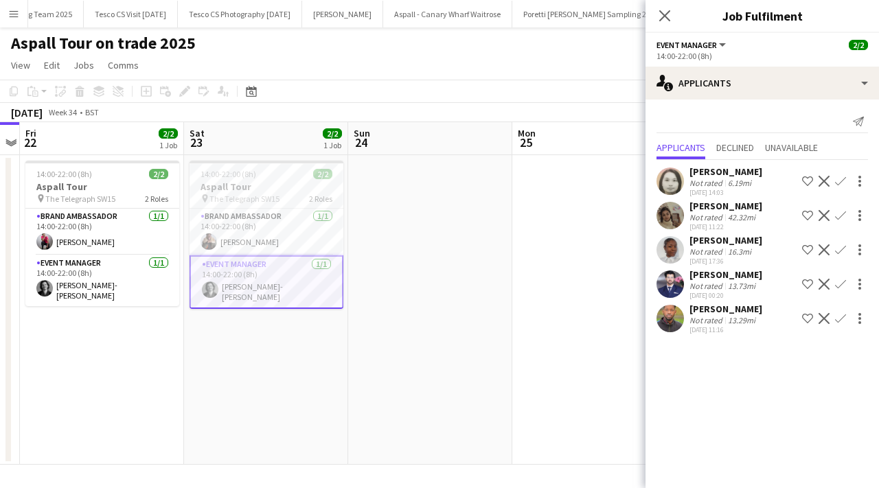
click at [671, 185] on app-user-avatar at bounding box center [670, 181] width 27 height 27
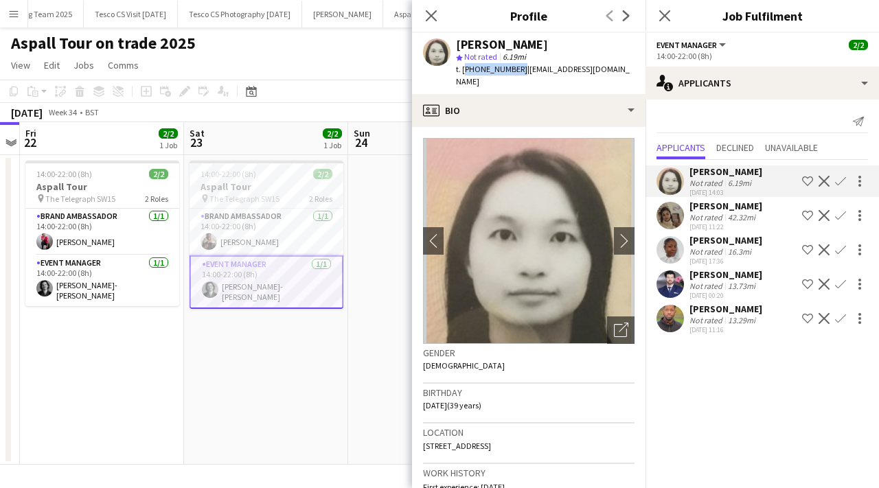
drag, startPoint x: 463, startPoint y: 71, endPoint x: 514, endPoint y: 71, distance: 51.5
click at [514, 71] on span "t. +447402052800" at bounding box center [491, 69] width 71 height 10
copy span "+447402052800"
click at [431, 9] on icon "Close pop-in" at bounding box center [430, 15] width 13 height 13
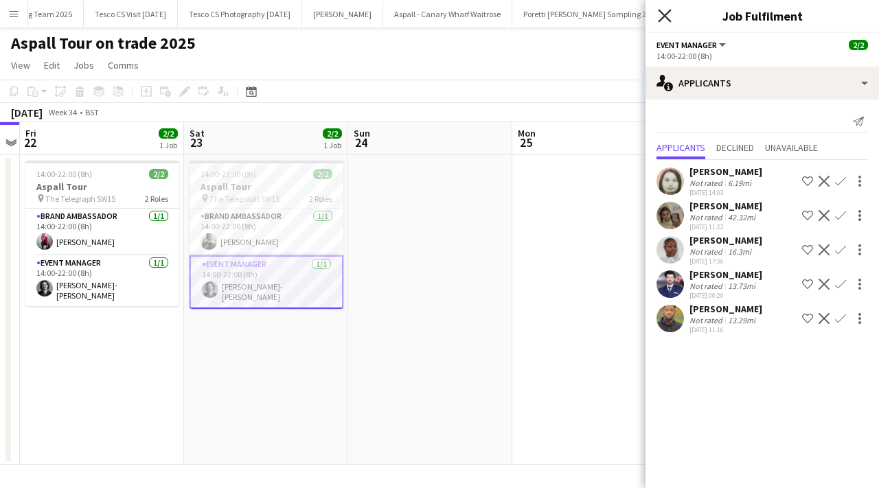
click at [670, 12] on icon "Close pop-in" at bounding box center [664, 15] width 13 height 13
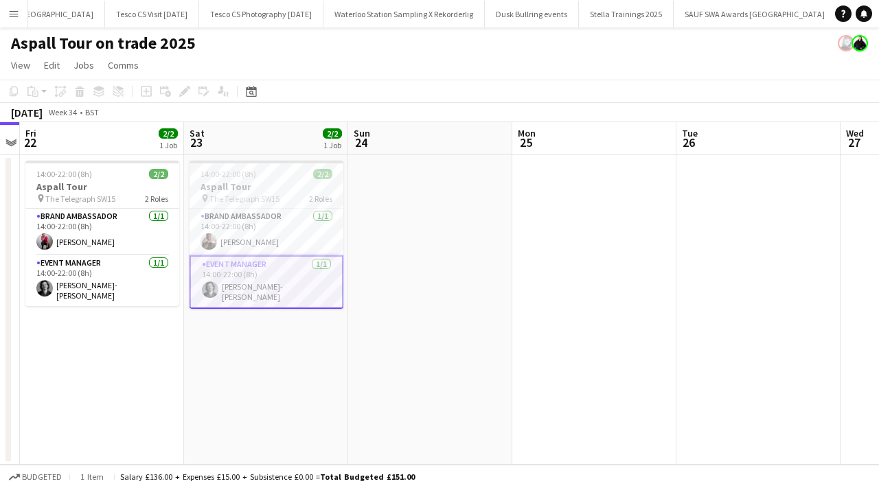
scroll to position [0, 3372]
click at [837, 14] on button "Socialite Launch Event Close" at bounding box center [888, 14] width 103 height 27
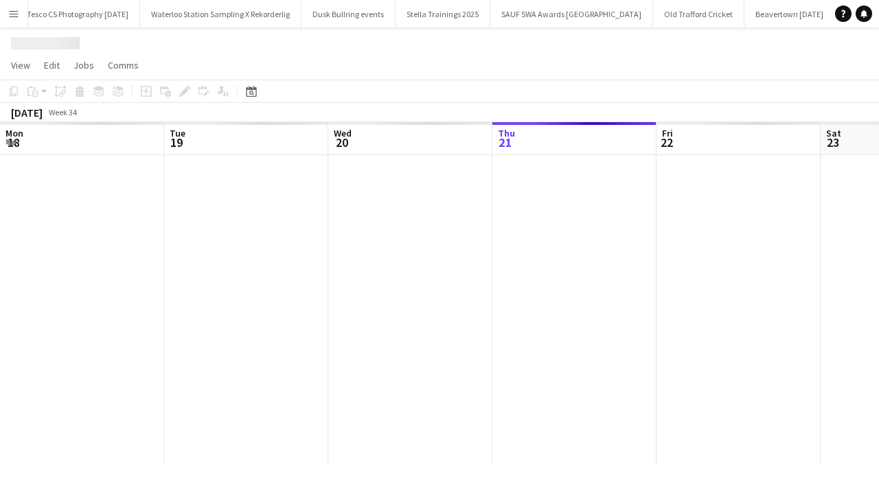
scroll to position [0, 328]
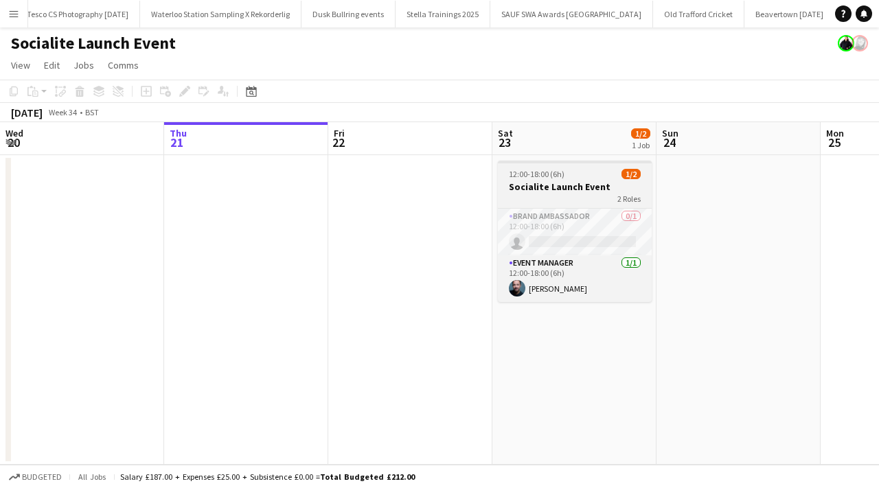
click at [593, 198] on div "2 Roles" at bounding box center [575, 198] width 154 height 11
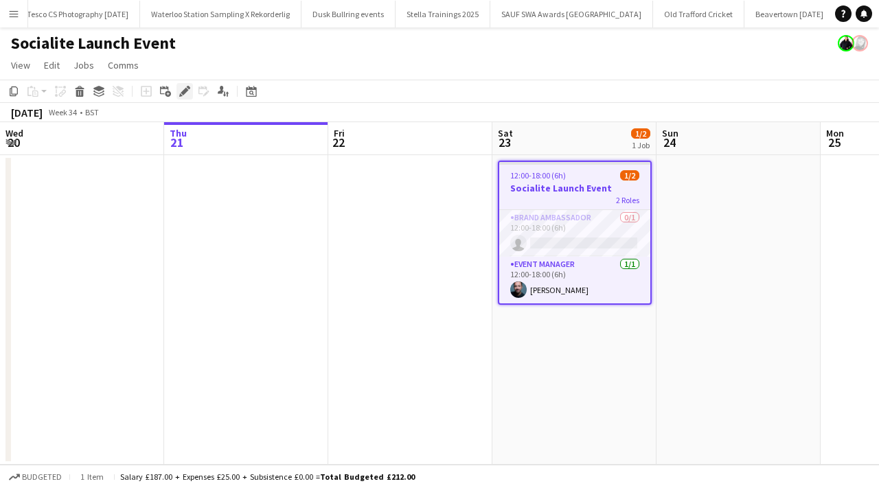
click at [188, 95] on icon "Edit" at bounding box center [184, 91] width 11 height 11
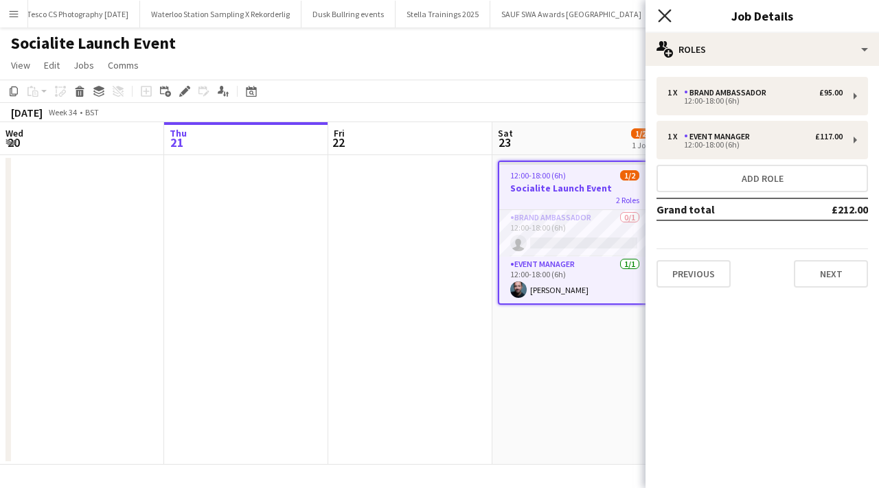
click at [662, 18] on icon at bounding box center [664, 15] width 13 height 13
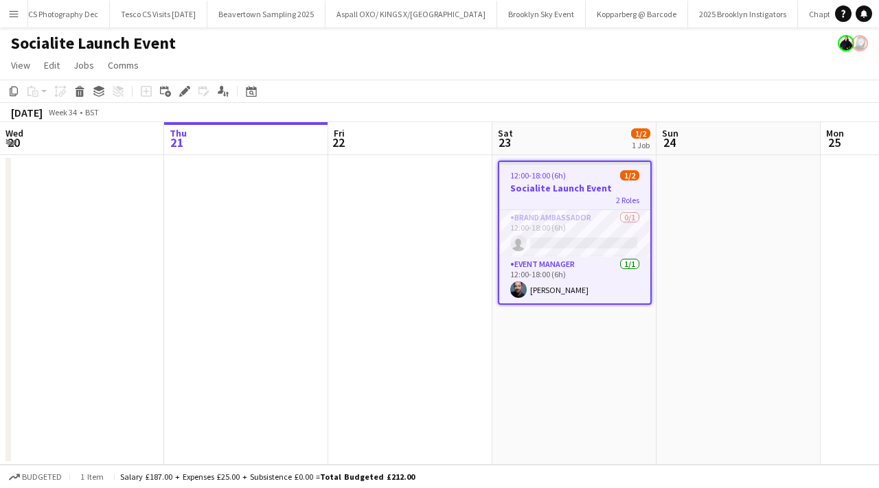
scroll to position [0, 715]
click at [14, 9] on app-icon "Menu" at bounding box center [13, 13] width 11 height 11
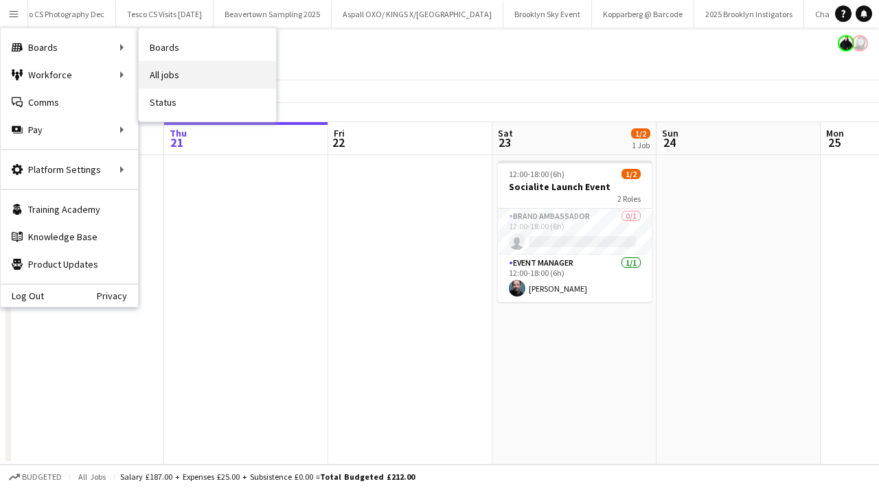
click at [185, 76] on link "All jobs" at bounding box center [207, 74] width 137 height 27
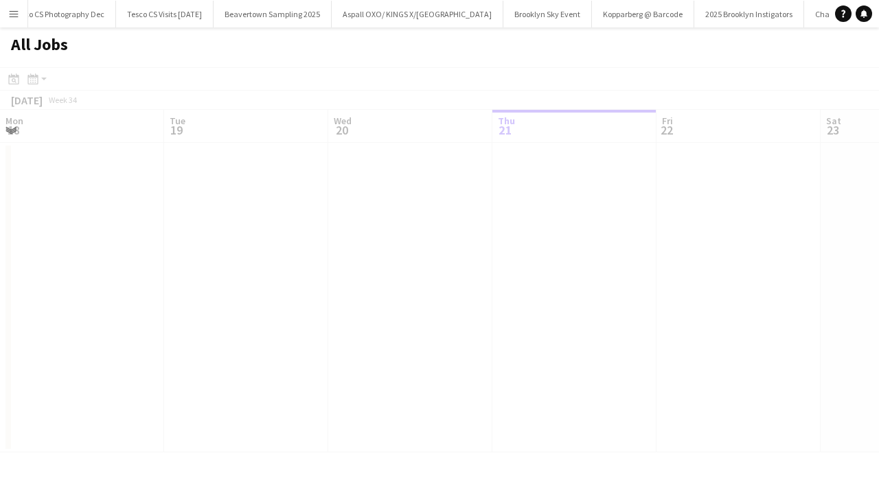
scroll to position [0, 328]
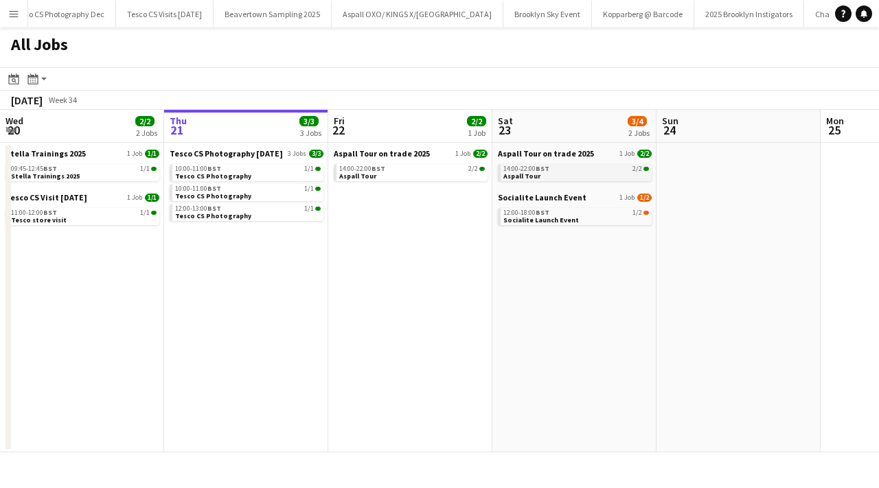
click at [558, 176] on link "14:00-22:00 BST 2/2 Aspall Tour" at bounding box center [576, 172] width 146 height 16
click at [438, 10] on button "Tesco CS Visit August 2025 Close" at bounding box center [485, 14] width 94 height 27
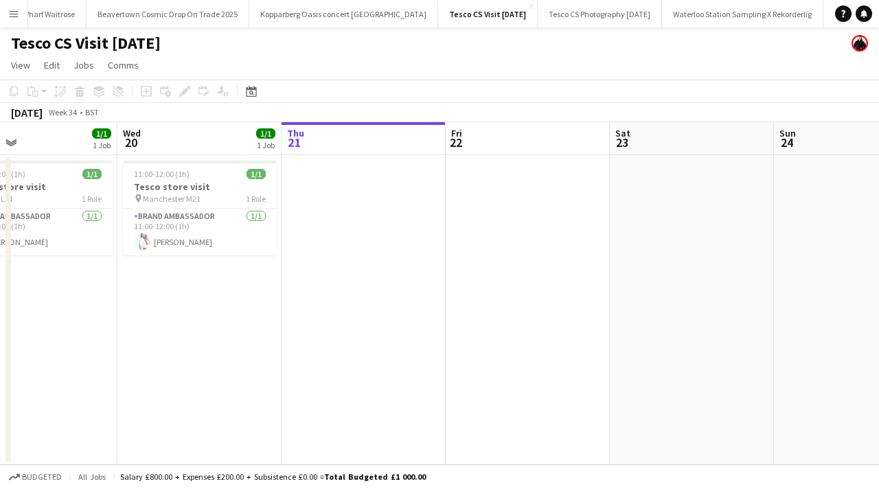
scroll to position [0, 370]
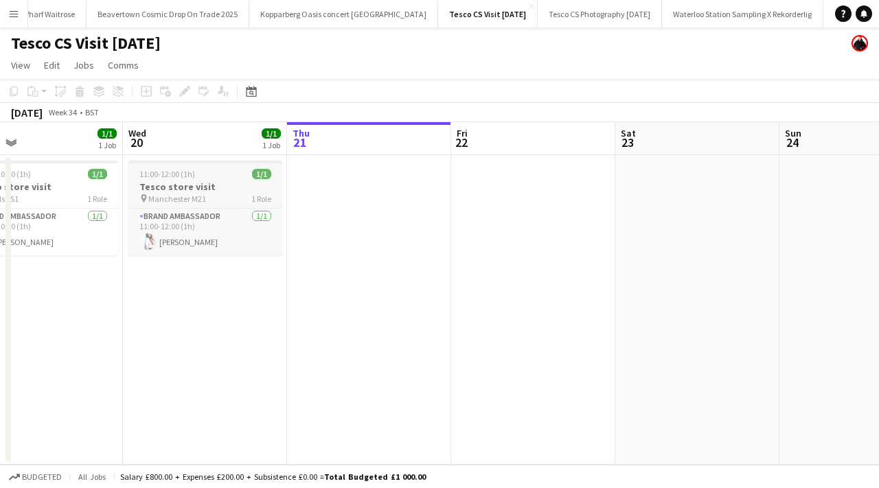
click at [224, 186] on h3 "Tesco store visit" at bounding box center [205, 187] width 154 height 12
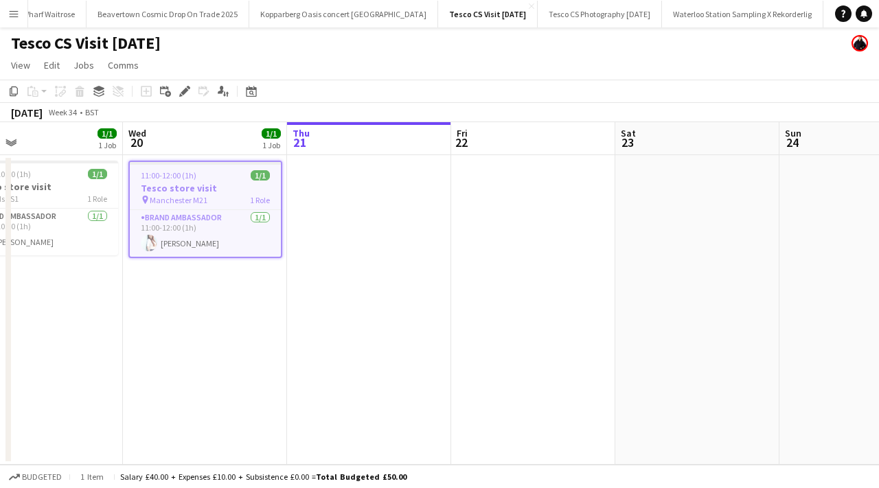
click at [249, 188] on h3 "Tesco store visit" at bounding box center [205, 188] width 151 height 12
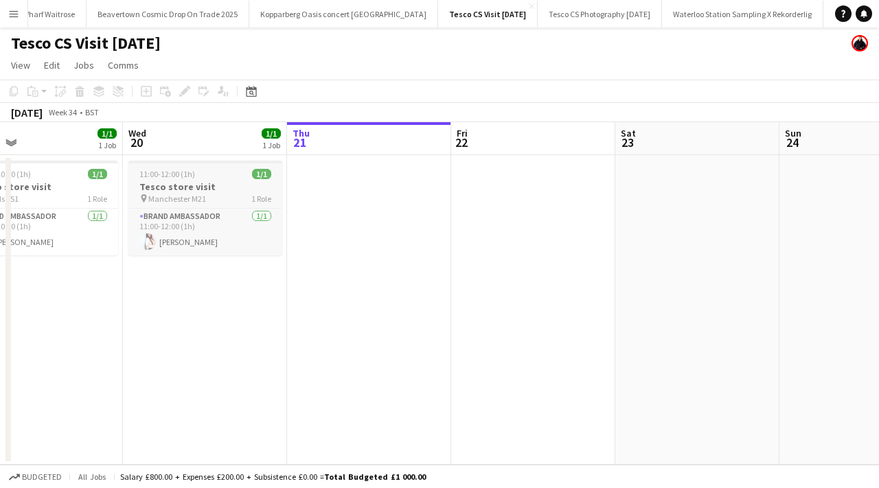
click at [249, 188] on h3 "Tesco store visit" at bounding box center [205, 187] width 154 height 12
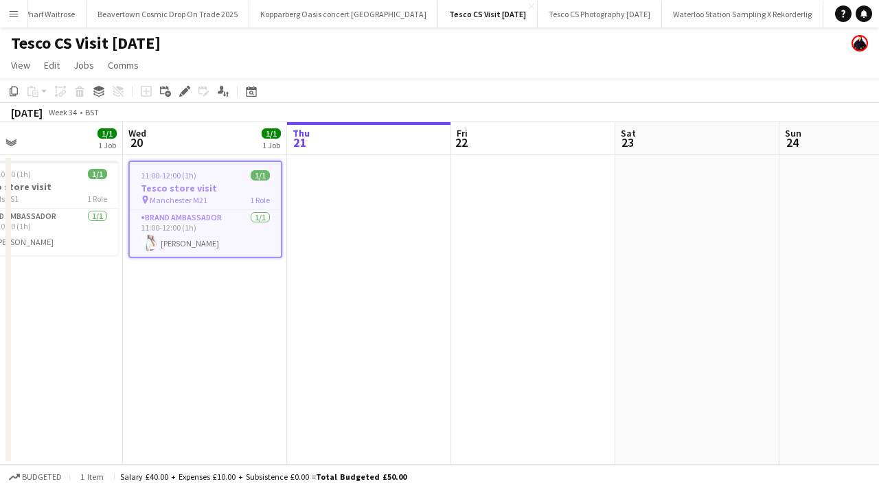
click at [343, 214] on app-date-cell at bounding box center [369, 310] width 164 height 310
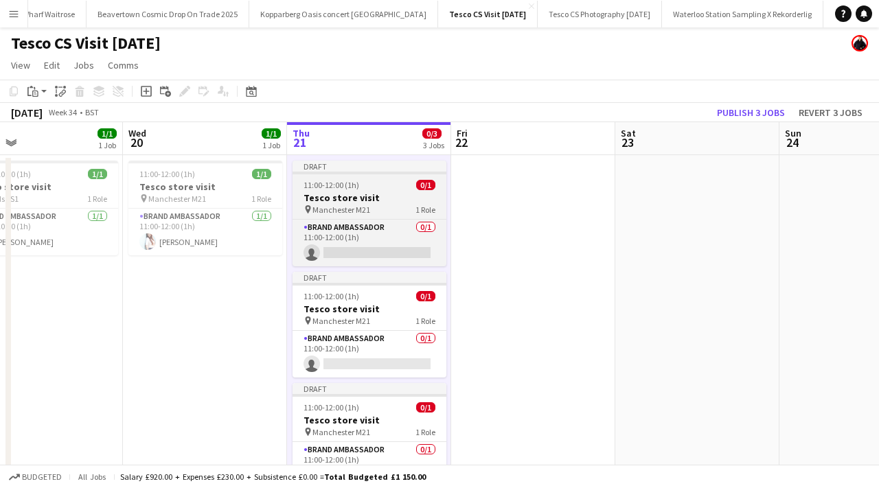
click at [371, 207] on div "pin Manchester M21 1 Role" at bounding box center [370, 209] width 154 height 11
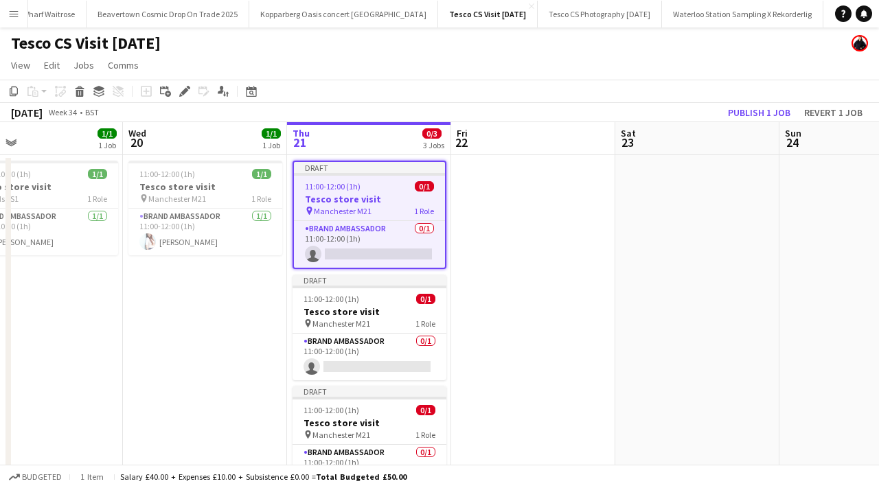
click at [194, 87] on div "Add job Add linked Job Edit Edit linked Job Applicants" at bounding box center [178, 91] width 105 height 16
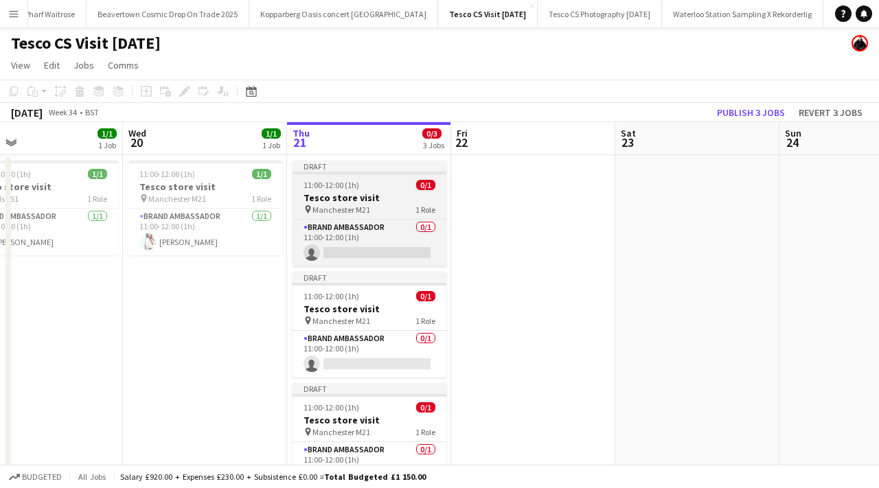
click at [333, 198] on h3 "Tesco store visit" at bounding box center [370, 198] width 154 height 12
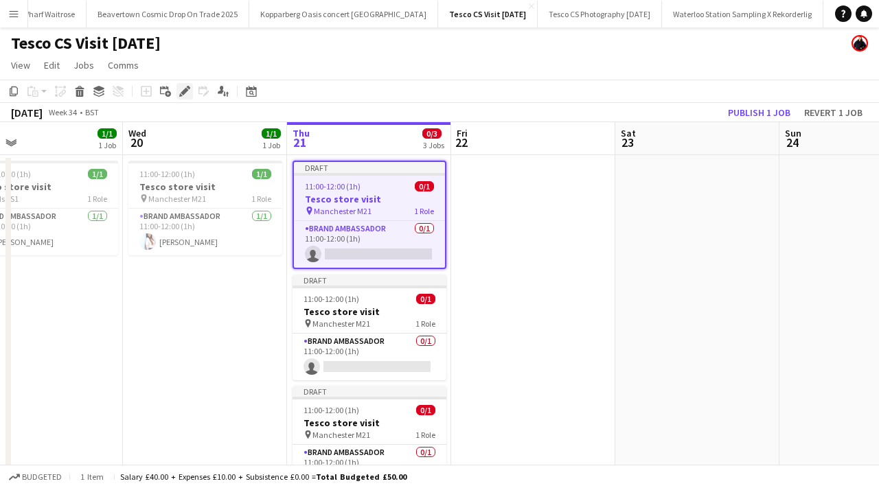
click at [181, 88] on icon "Edit" at bounding box center [184, 91] width 11 height 11
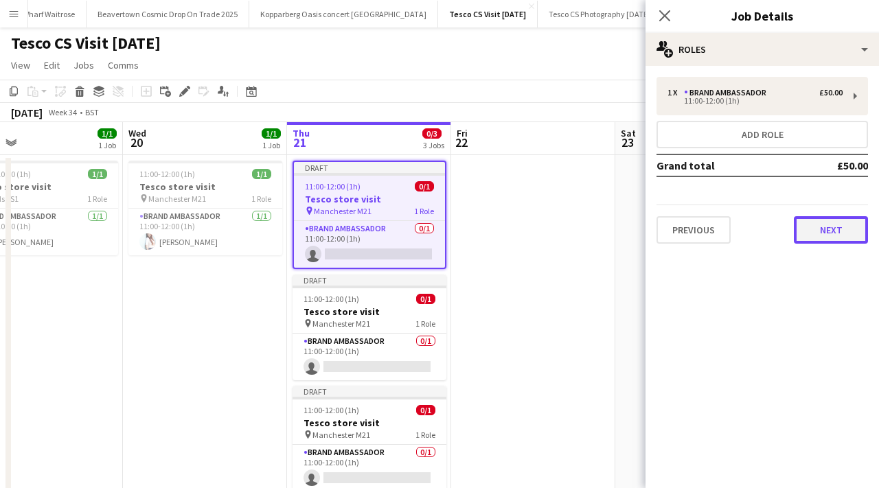
click at [826, 235] on button "Next" at bounding box center [831, 229] width 74 height 27
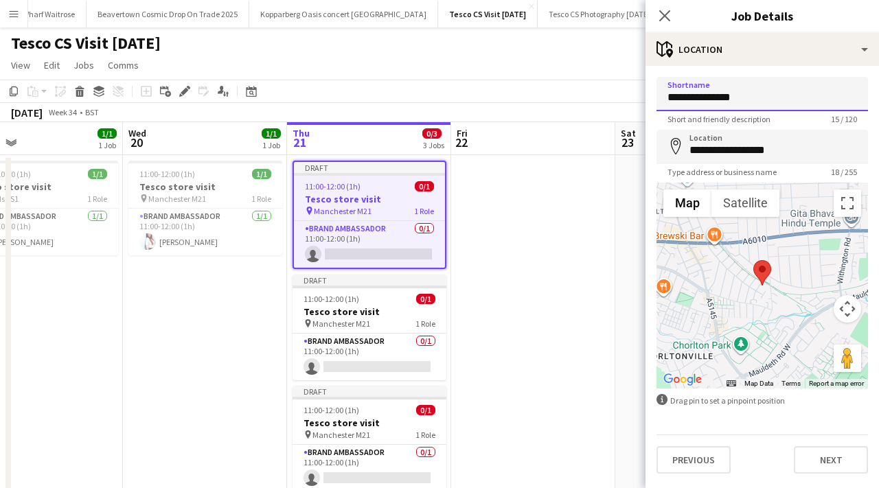
drag, startPoint x: 745, startPoint y: 103, endPoint x: 644, endPoint y: 106, distance: 101.7
click at [644, 106] on body "Menu Boards Boards Boards All jobs Status Workforce Workforce My Workforce Recr…" at bounding box center [439, 271] width 879 height 543
drag, startPoint x: 744, startPoint y: 100, endPoint x: 668, endPoint y: 100, distance: 76.9
click at [668, 100] on input "**********" at bounding box center [763, 94] width 212 height 34
paste input "**********"
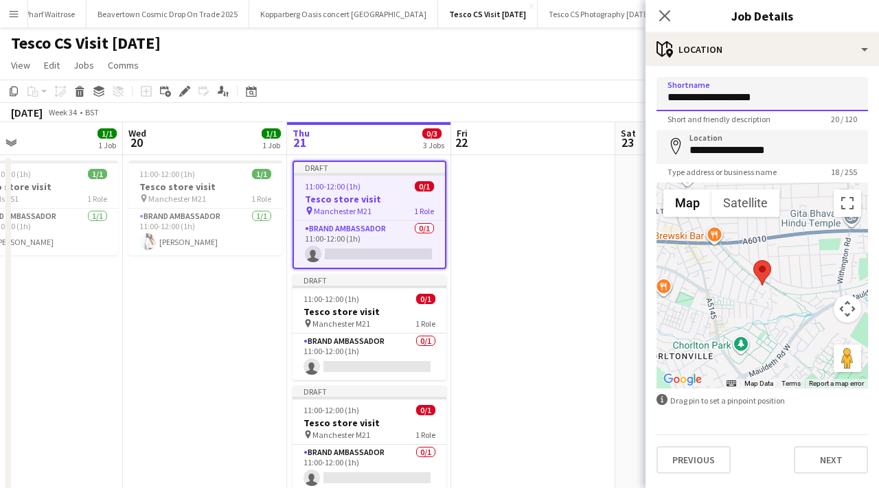
type input "**********"
click at [790, 147] on input "**********" at bounding box center [763, 147] width 212 height 34
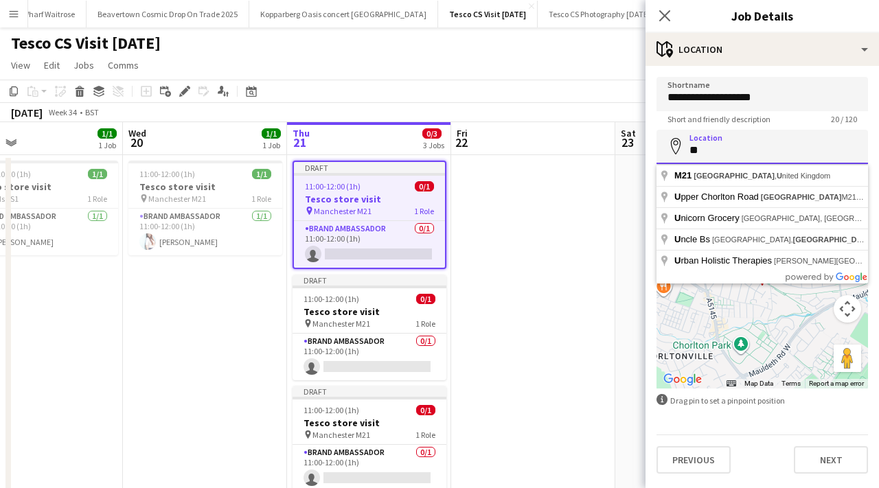
type input "*"
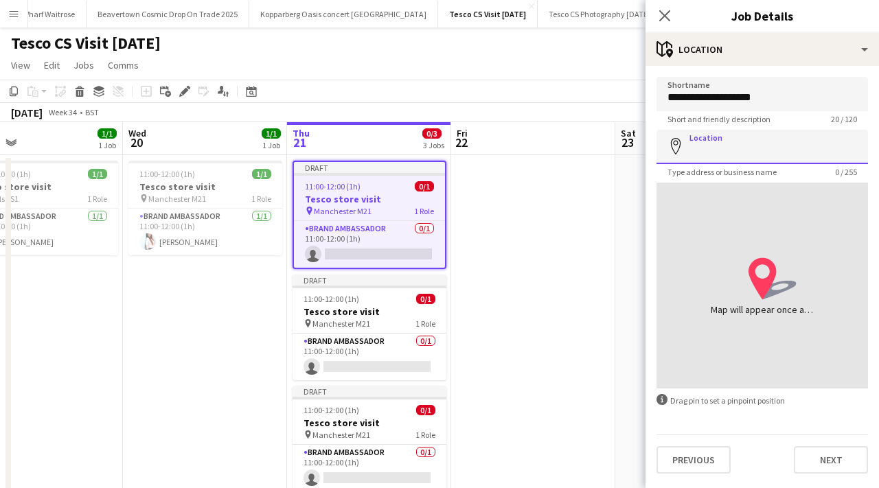
paste input "**********"
type input "**********"
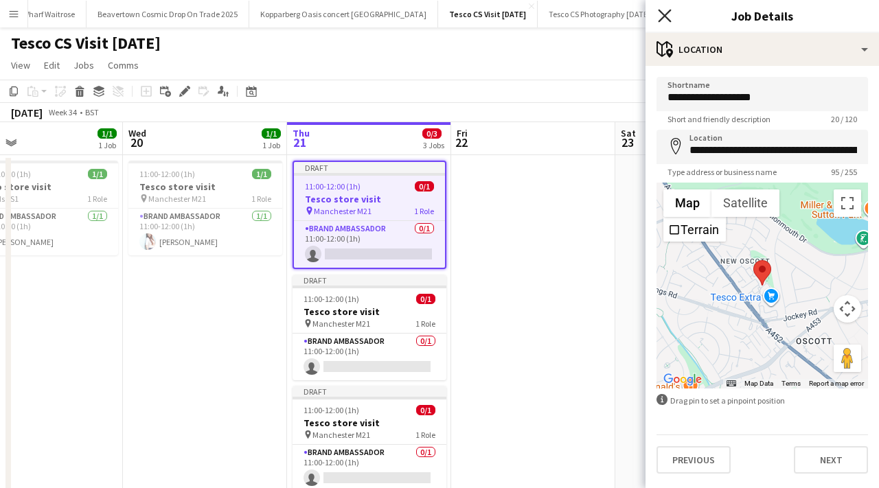
click at [663, 13] on icon "Close pop-in" at bounding box center [664, 15] width 13 height 13
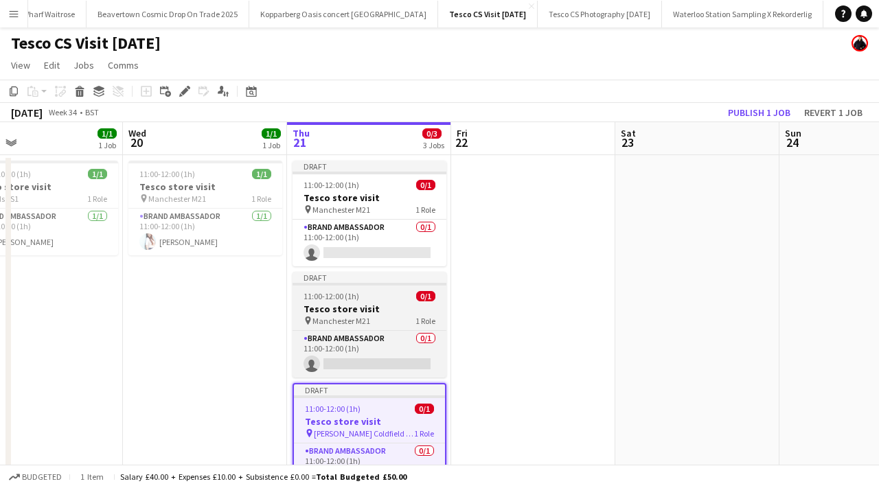
click at [353, 315] on h3 "Tesco store visit" at bounding box center [370, 309] width 154 height 12
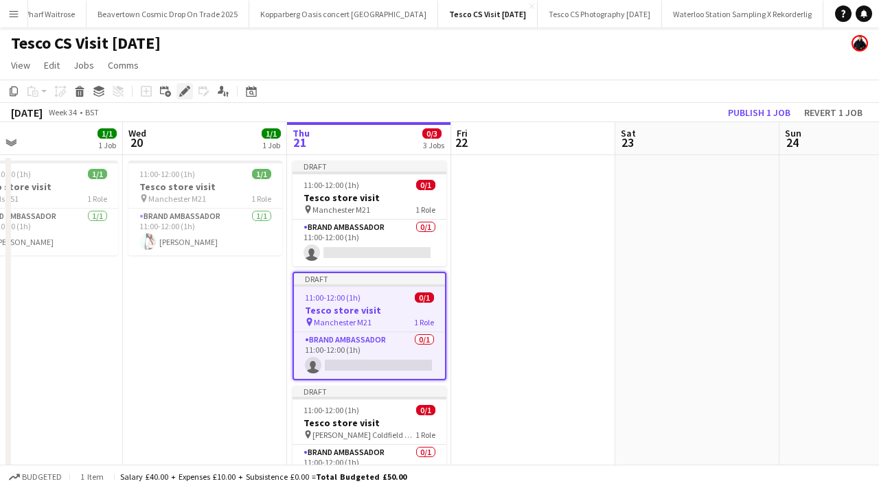
click at [180, 91] on icon "Edit" at bounding box center [184, 91] width 11 height 11
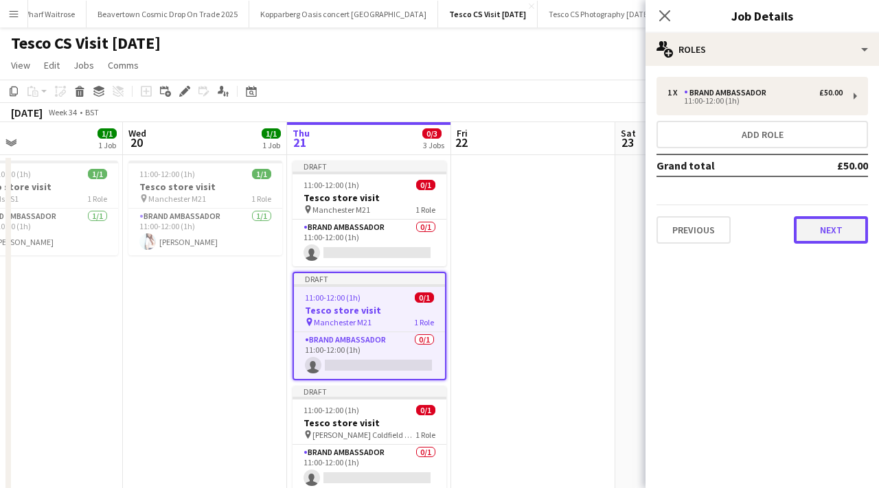
click at [841, 237] on button "Next" at bounding box center [831, 229] width 74 height 27
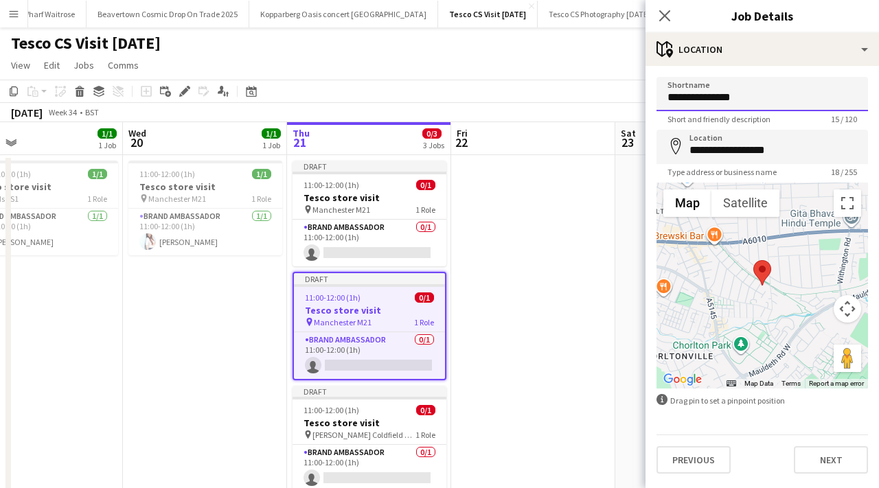
click at [765, 100] on input "**********" at bounding box center [763, 94] width 212 height 34
type input "*"
paste input "**********"
type input "**********"
click at [804, 148] on input "**********" at bounding box center [763, 147] width 212 height 34
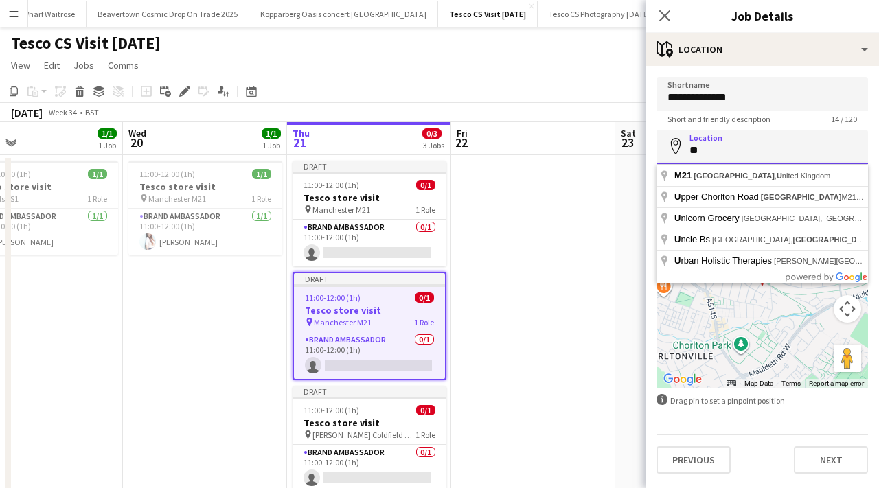
type input "*"
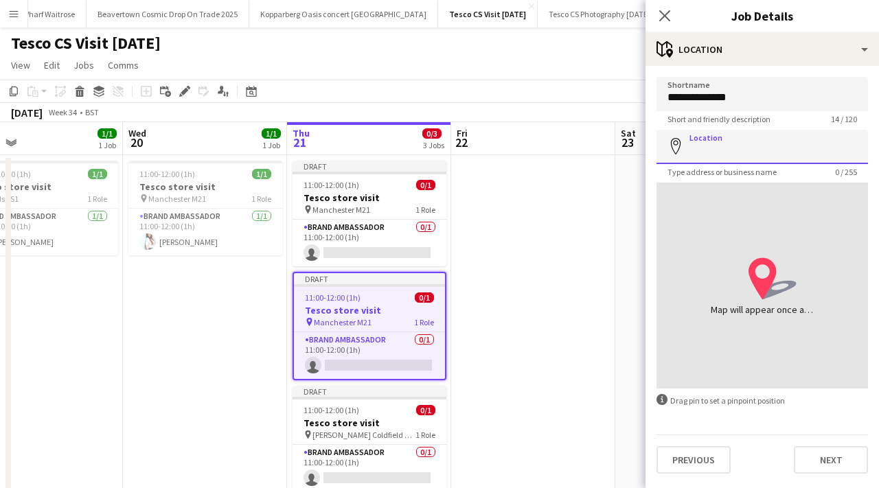
paste input "**********"
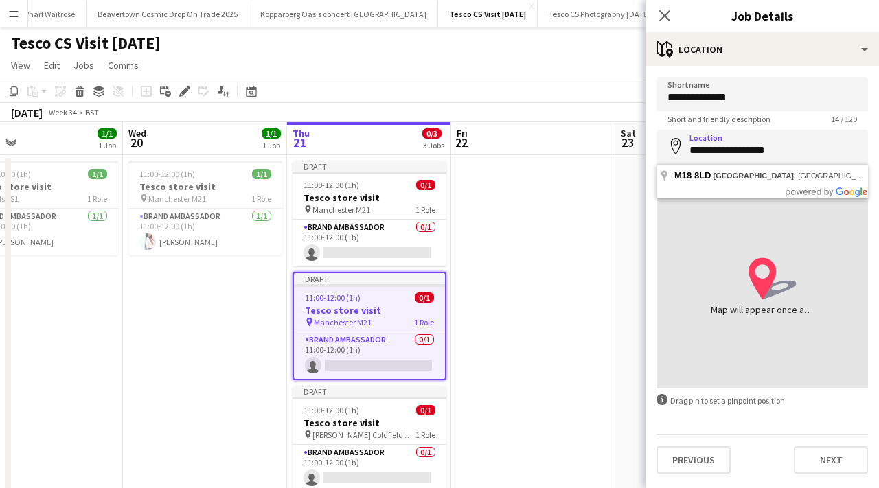
type input "**********"
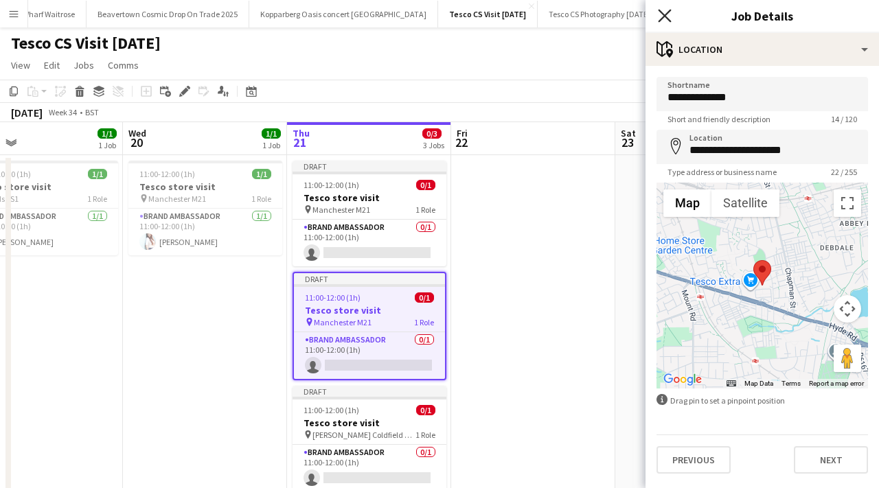
click at [661, 10] on icon at bounding box center [664, 15] width 13 height 13
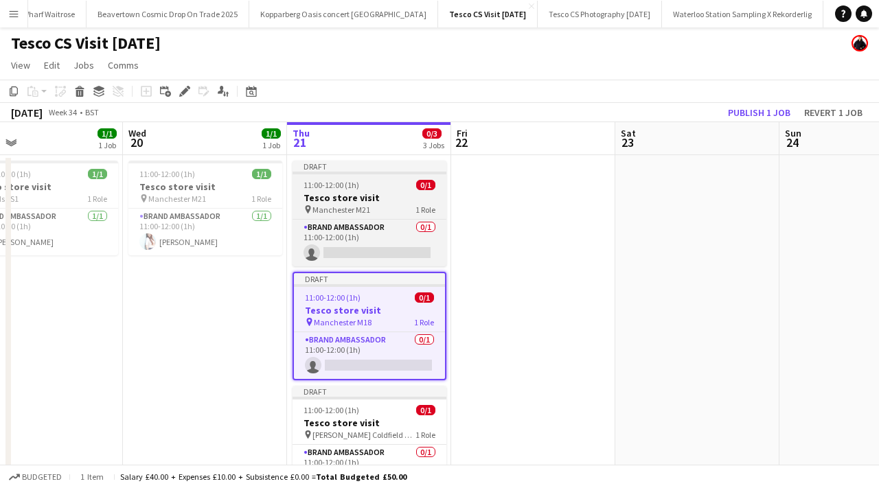
click at [377, 204] on div "pin Manchester M21 1 Role" at bounding box center [370, 209] width 154 height 11
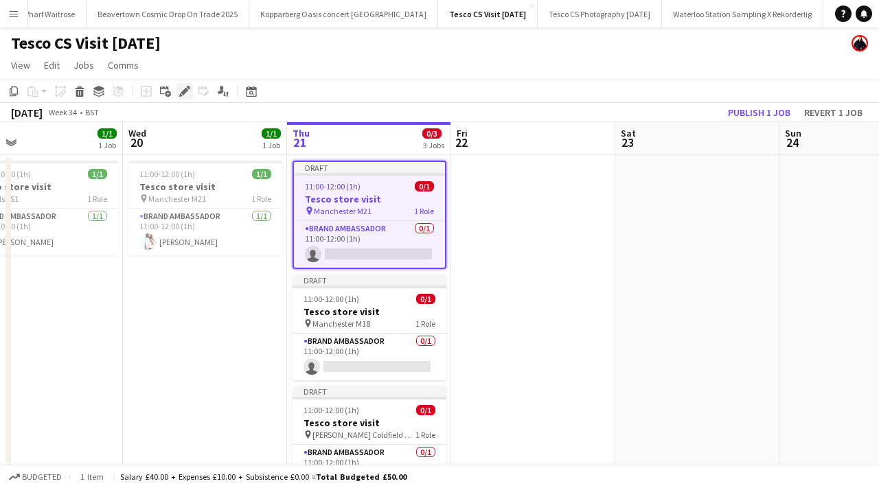
click at [183, 89] on icon "Edit" at bounding box center [184, 91] width 11 height 11
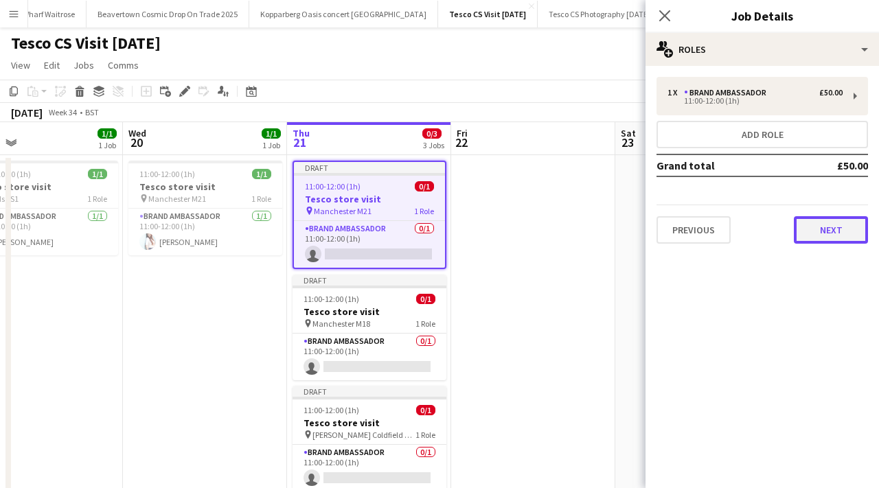
click at [830, 216] on button "Next" at bounding box center [831, 229] width 74 height 27
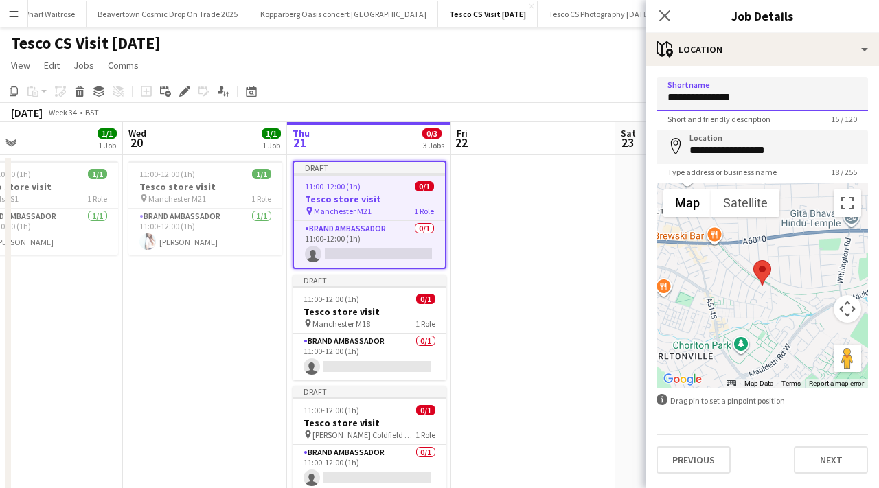
click at [769, 108] on input "**********" at bounding box center [763, 94] width 212 height 34
type input "*"
paste input "**********"
type input "**********"
click at [788, 146] on input "**********" at bounding box center [763, 147] width 212 height 34
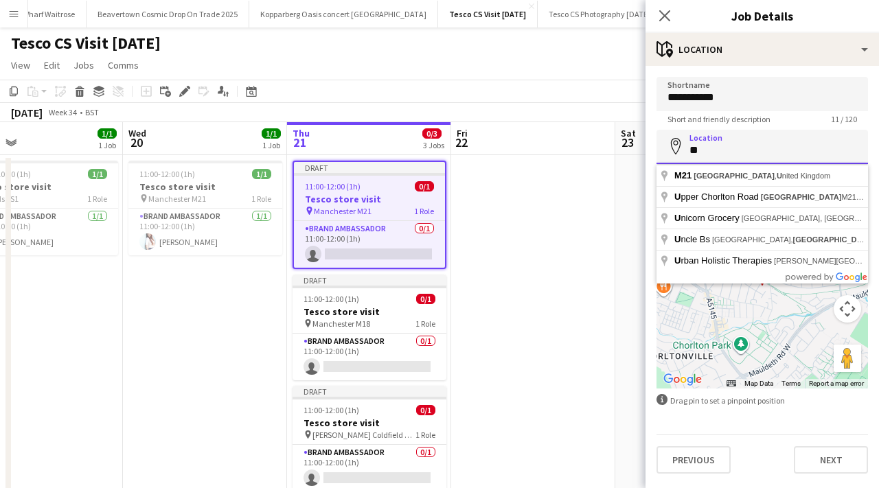
type input "*"
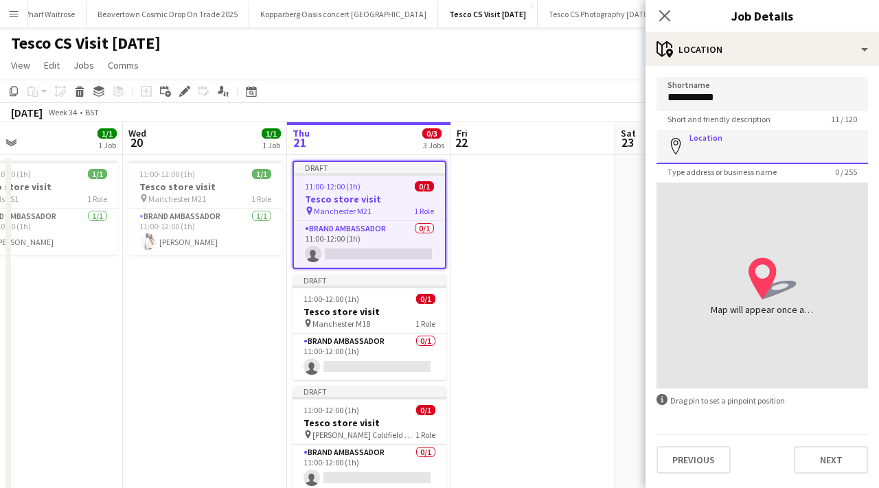
paste input "**********"
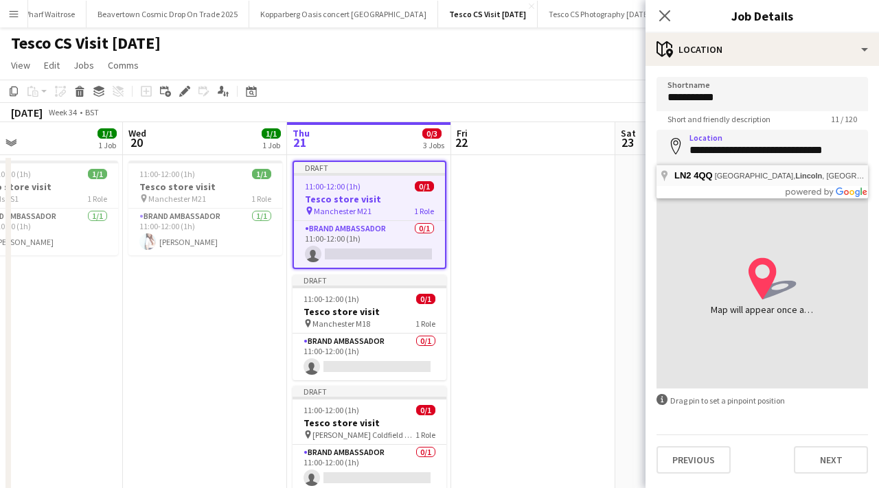
type input "**********"
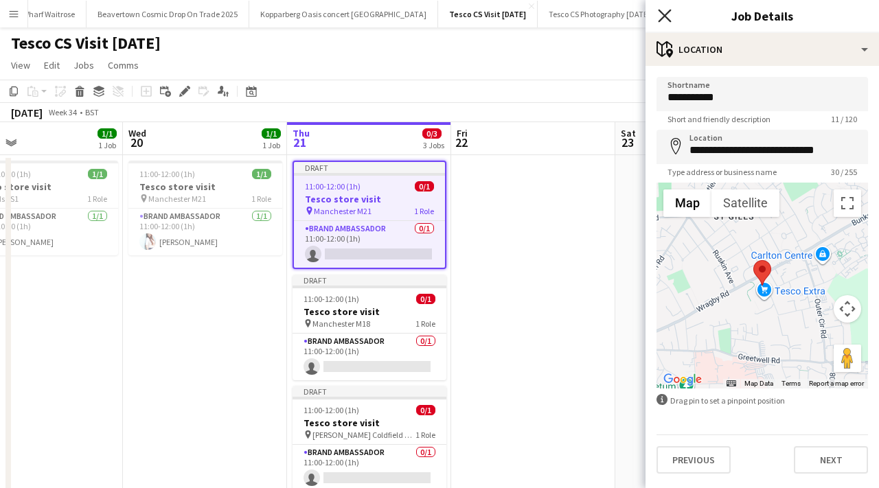
click at [669, 19] on icon "Close pop-in" at bounding box center [664, 15] width 13 height 13
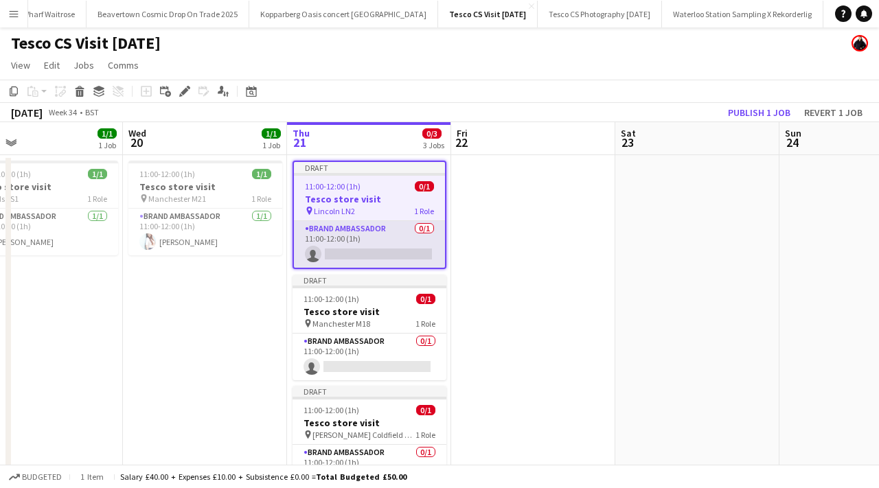
click at [395, 253] on app-card-role "Brand Ambassador 0/1 11:00-12:00 (1h) single-neutral-actions" at bounding box center [369, 244] width 151 height 47
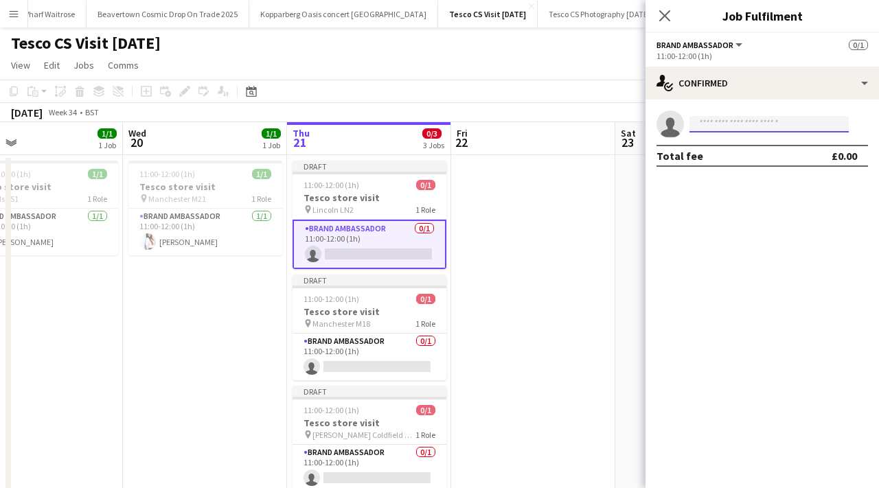
click at [709, 125] on input at bounding box center [769, 124] width 159 height 16
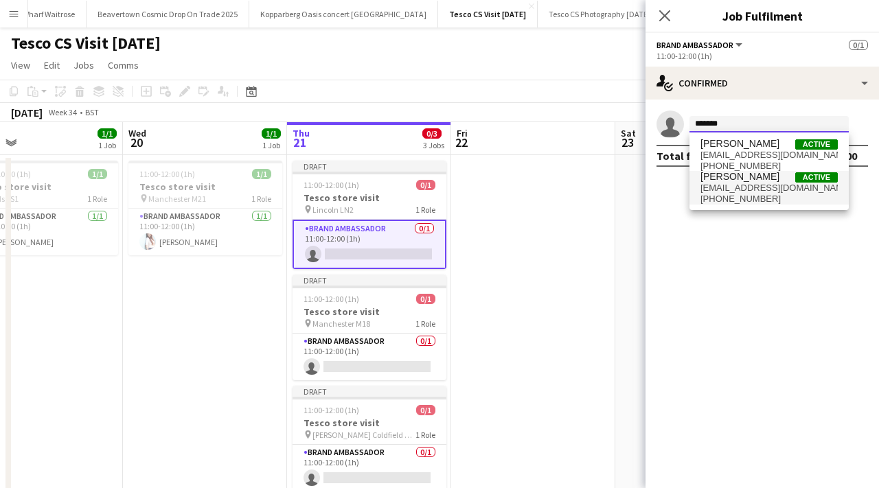
type input "*******"
click at [758, 187] on span "therealfrankieling@hotmail.com" at bounding box center [769, 188] width 137 height 11
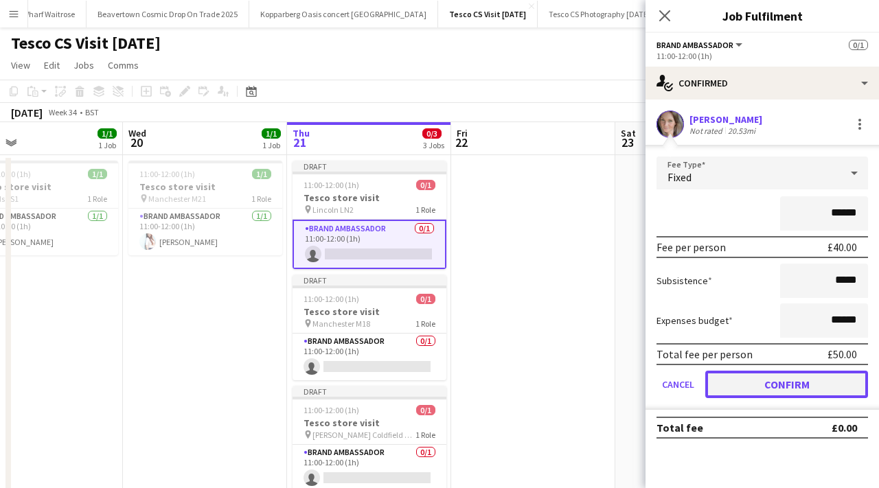
click at [776, 387] on button "Confirm" at bounding box center [786, 384] width 163 height 27
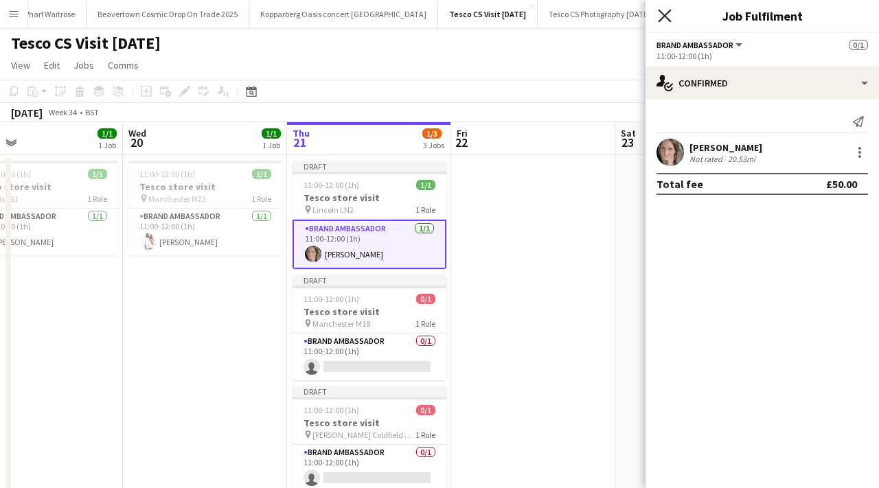
click at [664, 15] on icon at bounding box center [664, 15] width 13 height 13
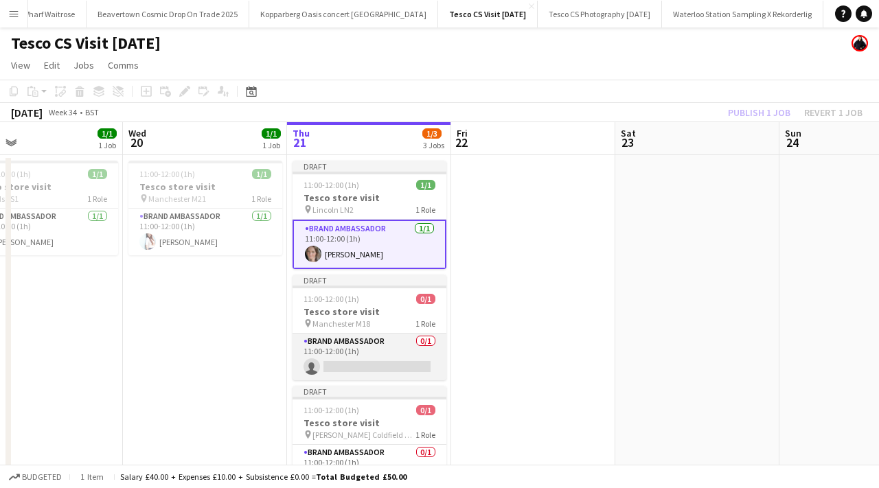
click at [351, 363] on app-card-role "Brand Ambassador 0/1 11:00-12:00 (1h) single-neutral-actions" at bounding box center [370, 357] width 154 height 47
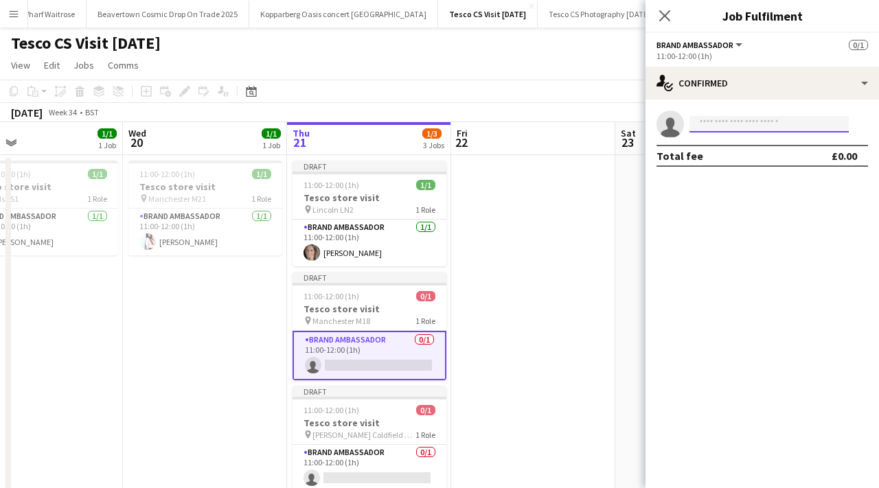
click at [709, 122] on input at bounding box center [769, 124] width 159 height 16
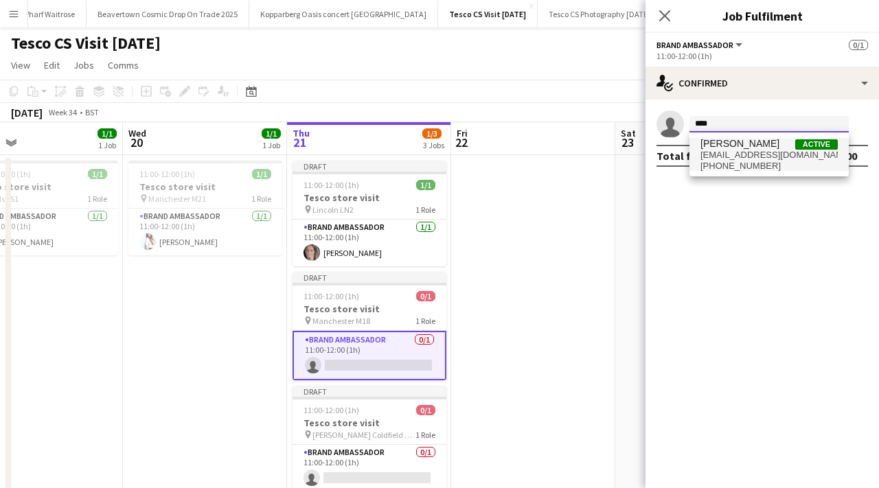
type input "****"
click at [727, 159] on span "porcelaindelaneyy@gmail.com" at bounding box center [769, 155] width 137 height 11
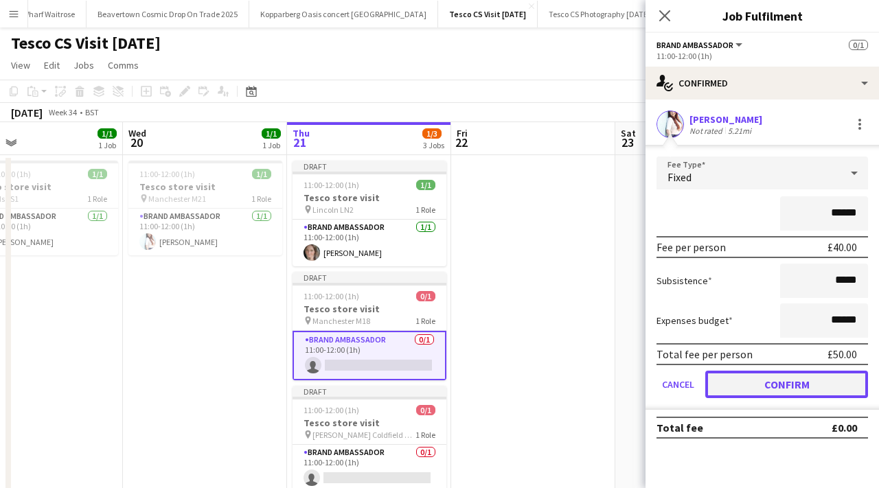
click at [788, 389] on button "Confirm" at bounding box center [786, 384] width 163 height 27
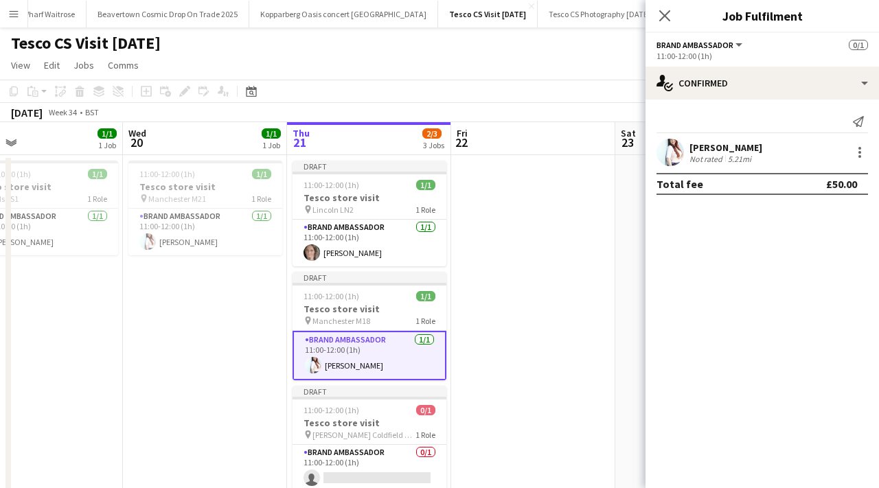
scroll to position [53, 0]
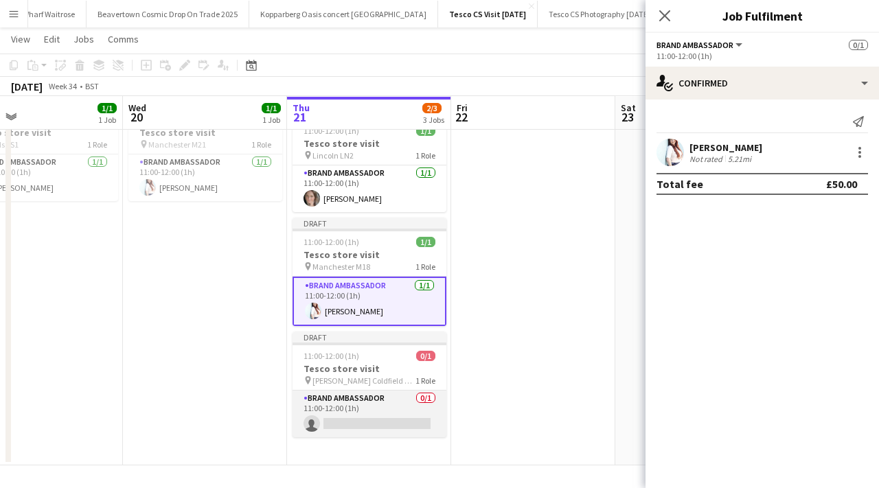
click at [351, 424] on app-card-role "Brand Ambassador 0/1 11:00-12:00 (1h) single-neutral-actions" at bounding box center [370, 414] width 154 height 47
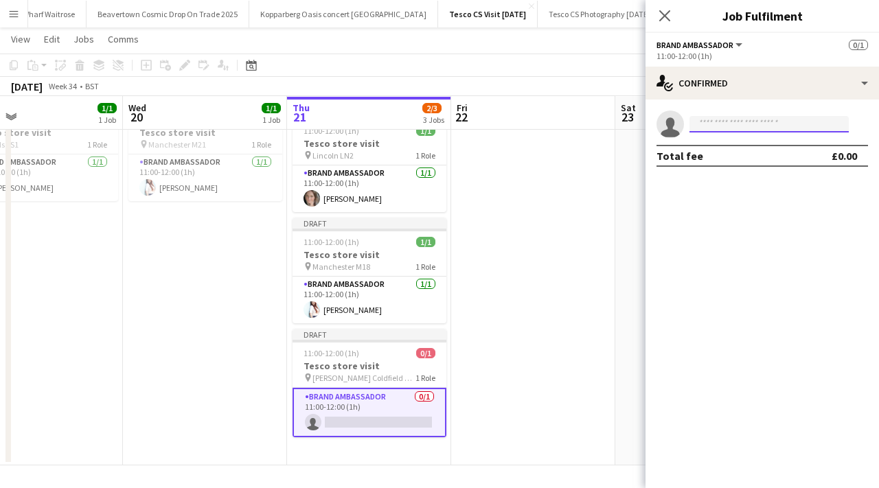
click at [706, 119] on input at bounding box center [769, 124] width 159 height 16
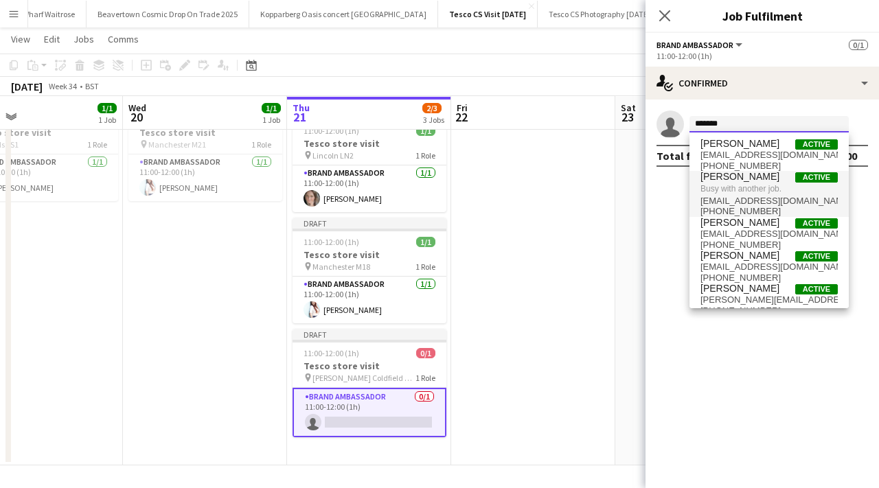
type input "*******"
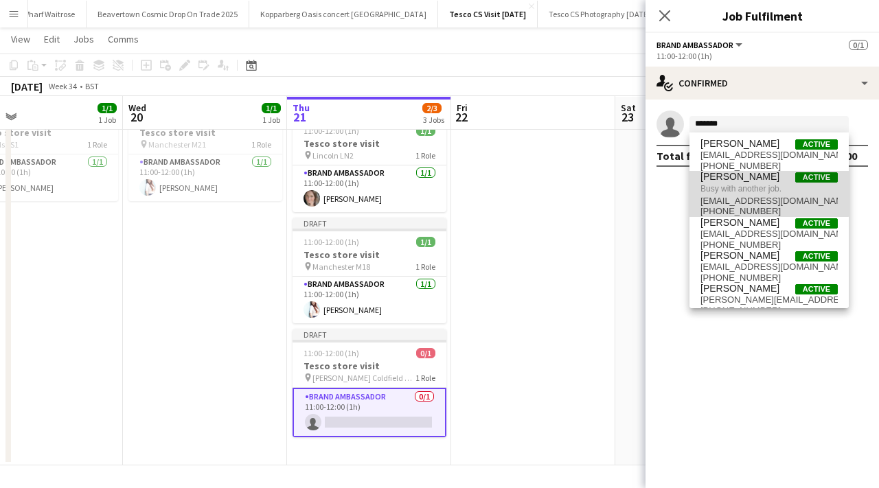
click at [755, 186] on span "Busy with another job." at bounding box center [769, 189] width 137 height 12
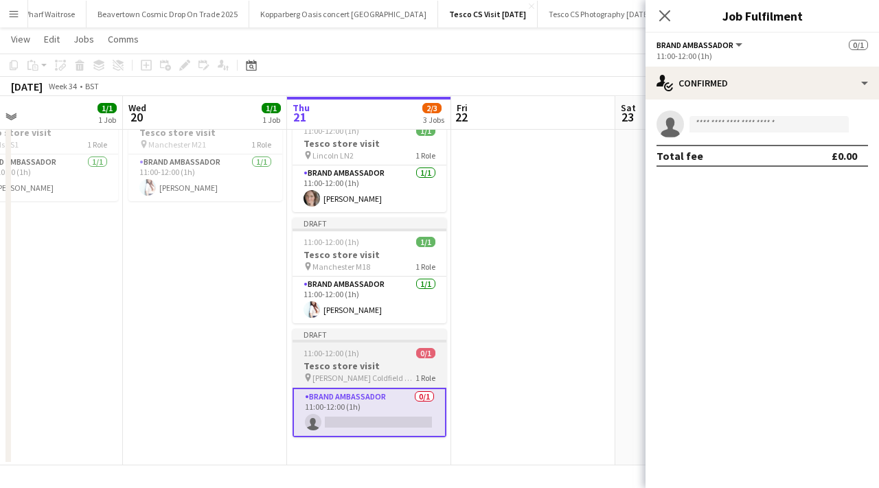
click at [385, 352] on div "11:00-12:00 (1h) 0/1" at bounding box center [370, 353] width 154 height 10
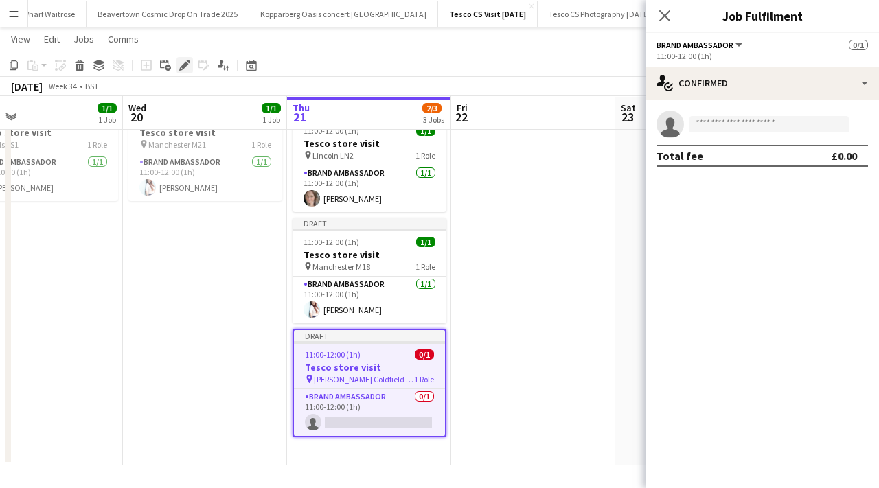
click at [184, 65] on icon at bounding box center [185, 66] width 8 height 8
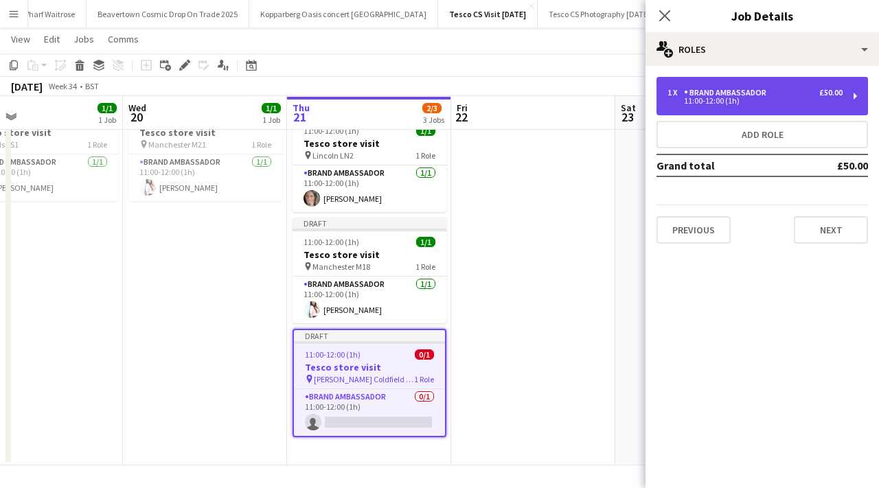
click at [749, 94] on div "Brand Ambassador" at bounding box center [728, 93] width 88 height 10
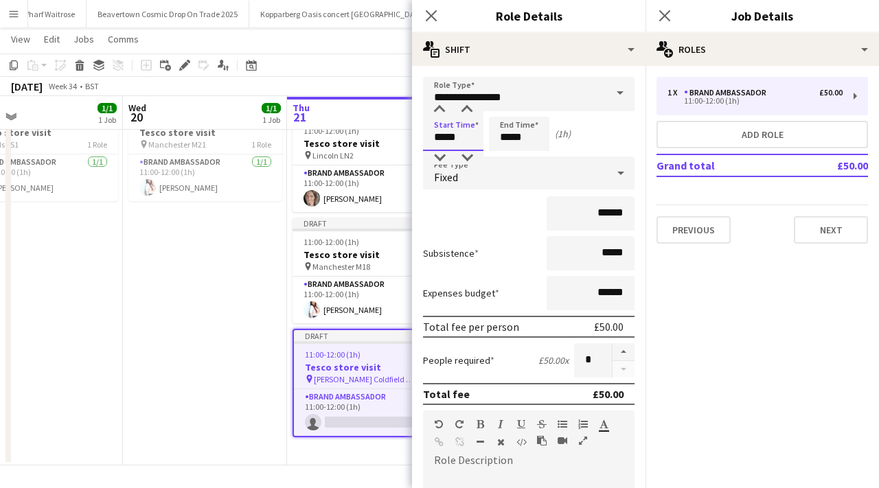
click at [479, 134] on input "*****" at bounding box center [453, 134] width 60 height 34
click at [444, 155] on div at bounding box center [439, 158] width 27 height 14
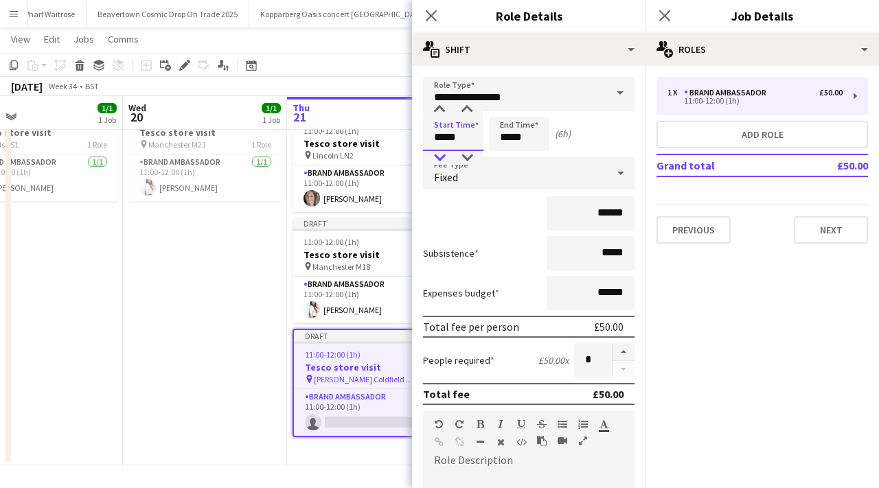
click at [444, 155] on div at bounding box center [439, 158] width 27 height 14
click at [443, 107] on div at bounding box center [439, 110] width 27 height 14
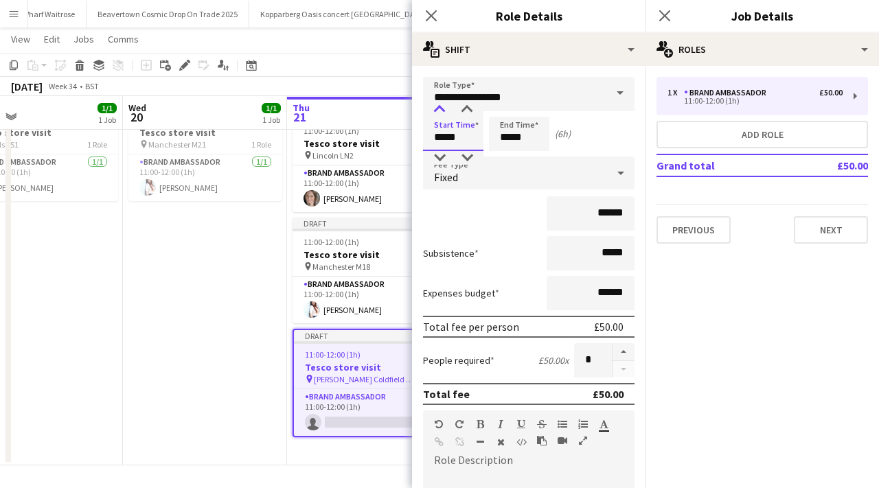
click at [443, 107] on div at bounding box center [439, 110] width 27 height 14
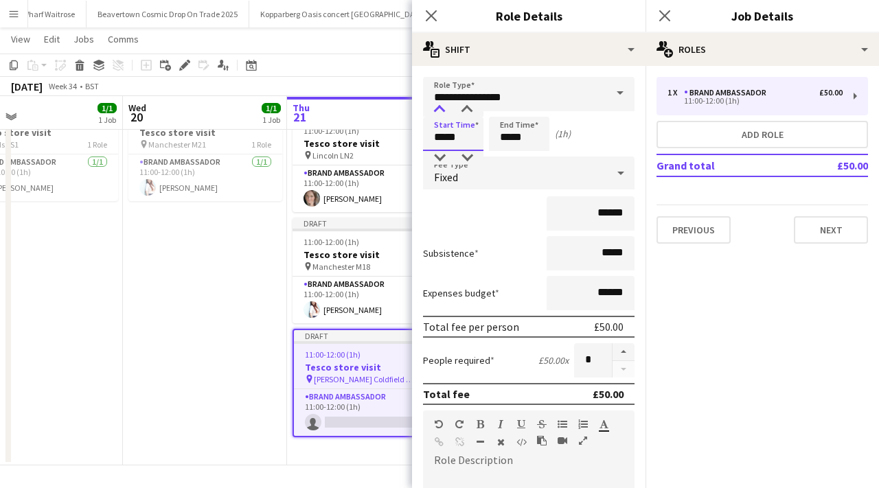
click at [443, 107] on div at bounding box center [439, 110] width 27 height 14
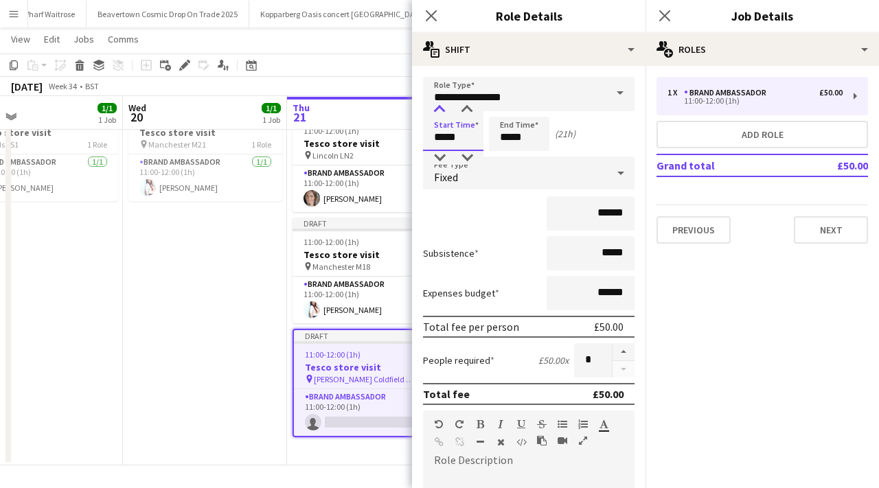
type input "*****"
click at [443, 107] on div at bounding box center [439, 110] width 27 height 14
click at [530, 142] on input "*****" at bounding box center [519, 134] width 60 height 34
click at [511, 111] on div at bounding box center [505, 110] width 27 height 14
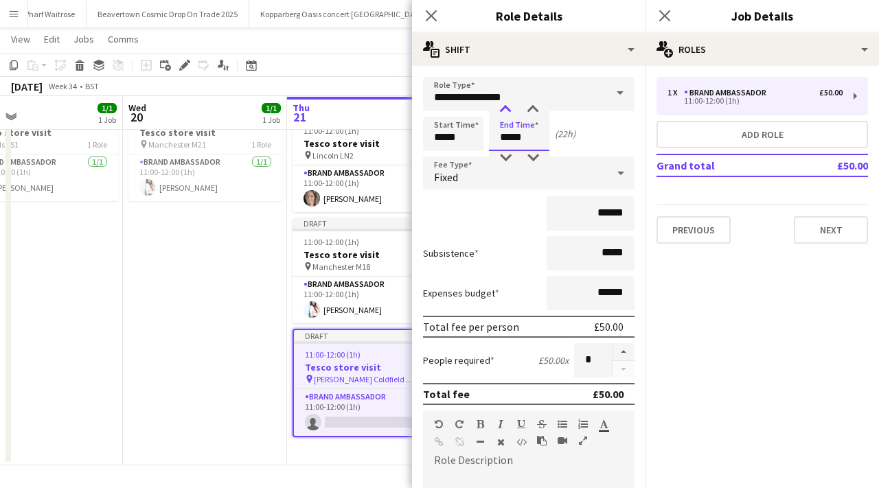
click at [511, 111] on div at bounding box center [505, 110] width 27 height 14
type input "*****"
click at [511, 111] on div at bounding box center [505, 110] width 27 height 14
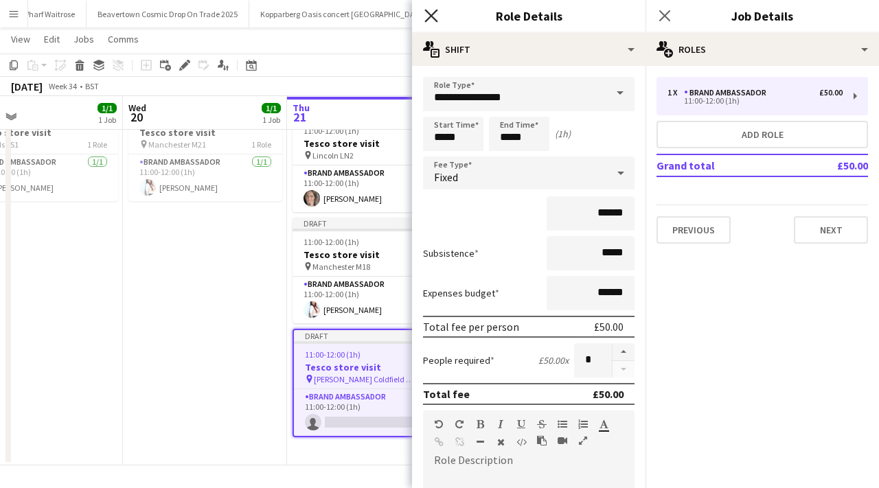
click at [436, 9] on icon "Close pop-in" at bounding box center [430, 15] width 13 height 13
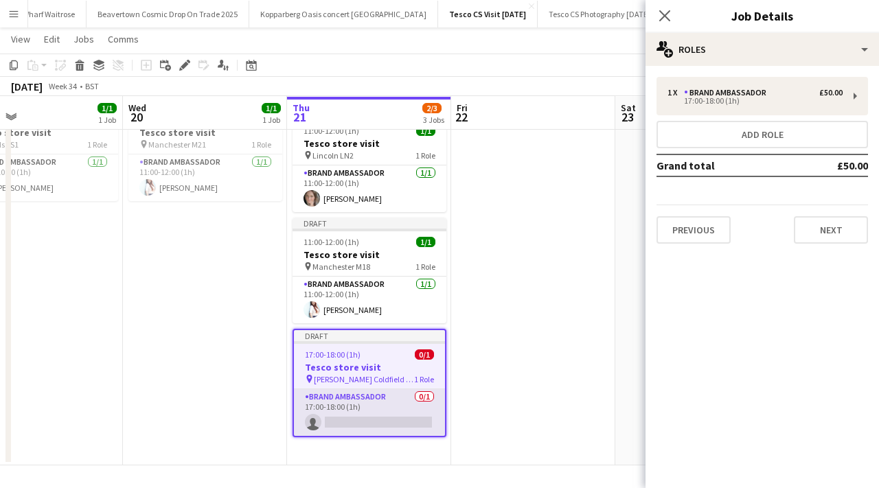
click at [430, 418] on app-card-role "Brand Ambassador 0/1 17:00-18:00 (1h) single-neutral-actions" at bounding box center [369, 412] width 151 height 47
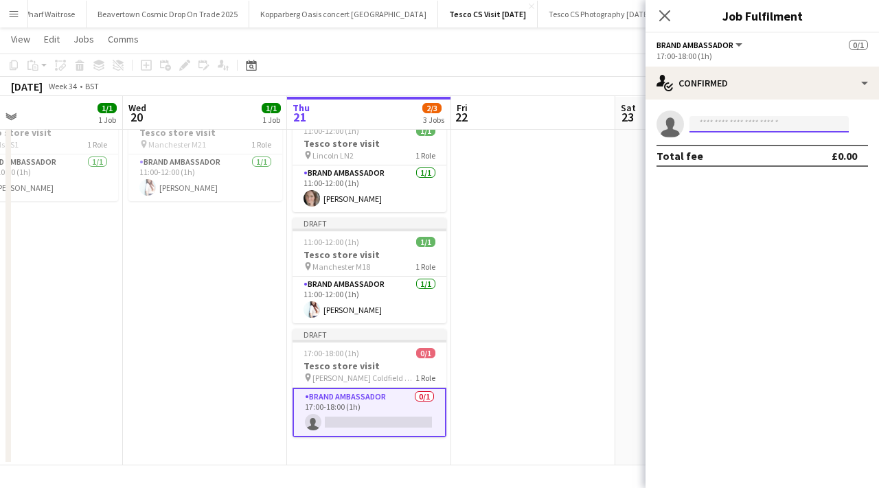
click at [739, 120] on input at bounding box center [769, 124] width 159 height 16
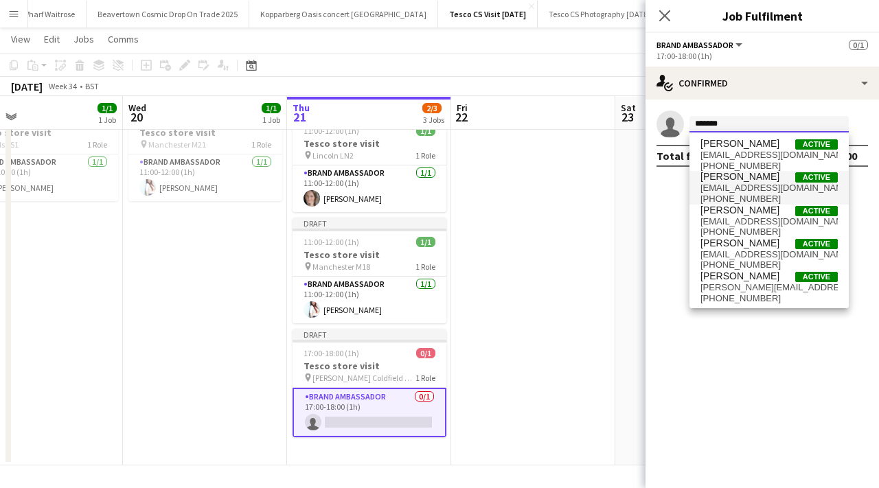
type input "*******"
click at [749, 190] on span "nat_91@hotmail.co.uk" at bounding box center [769, 188] width 137 height 11
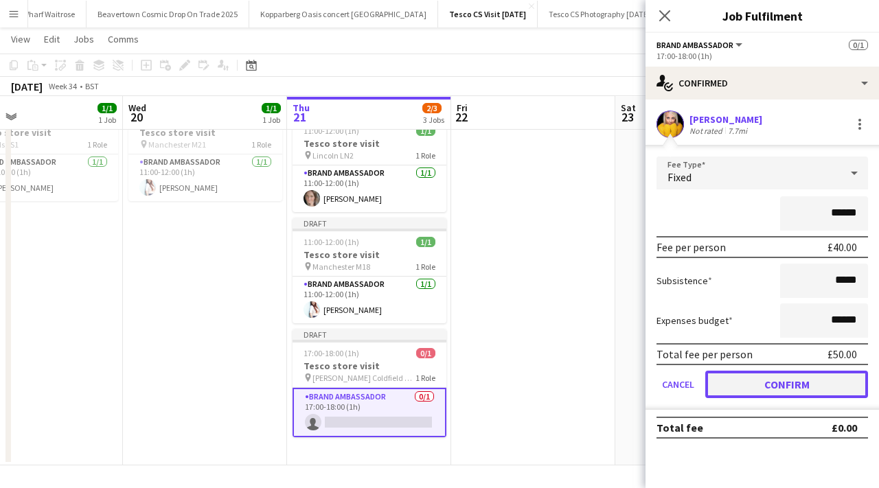
click at [755, 380] on button "Confirm" at bounding box center [786, 384] width 163 height 27
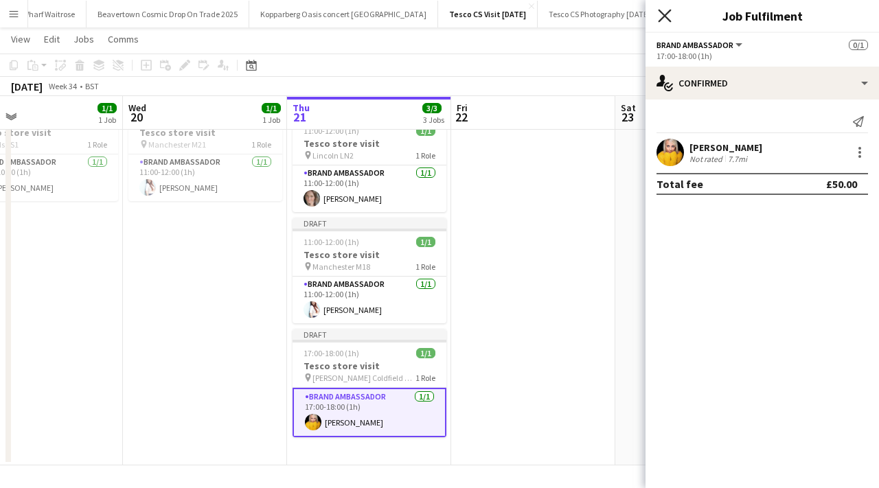
click at [666, 16] on icon at bounding box center [664, 15] width 13 height 13
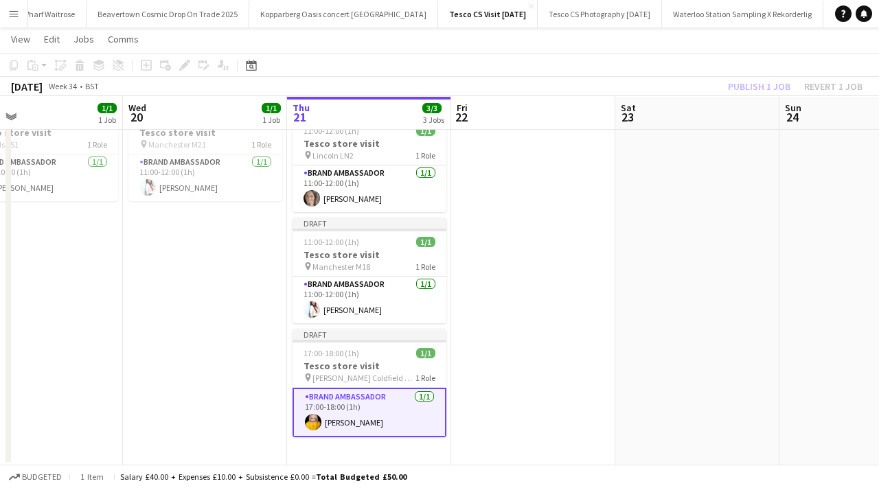
click at [518, 271] on app-date-cell at bounding box center [533, 283] width 164 height 365
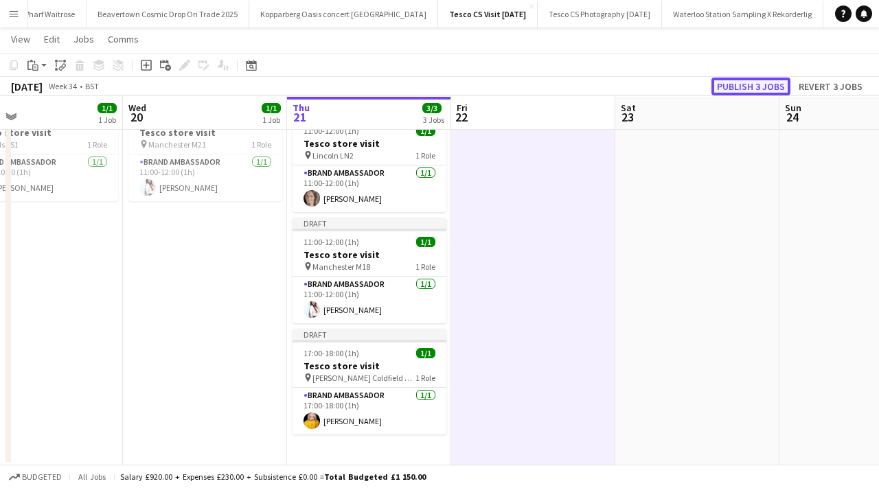
click at [742, 93] on button "Publish 3 jobs" at bounding box center [751, 87] width 79 height 18
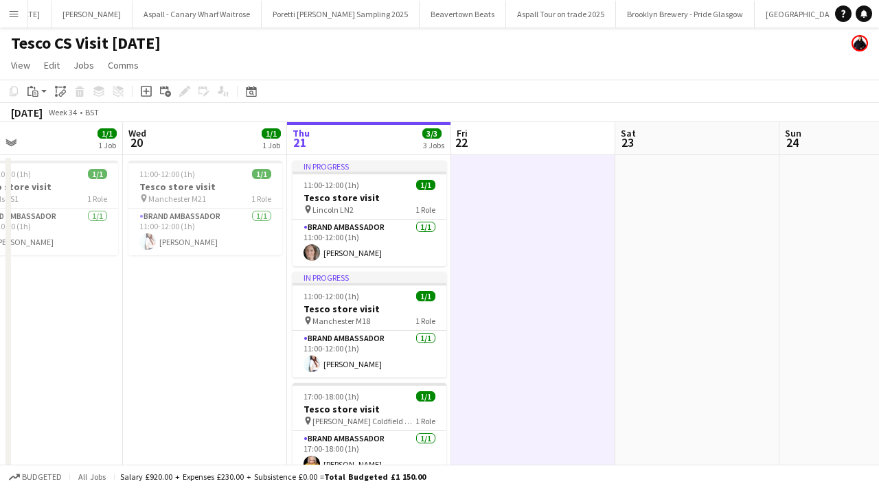
scroll to position [0, 1873]
click at [522, 14] on button "Aspall Tour on trade 2025 Close" at bounding box center [558, 14] width 110 height 27
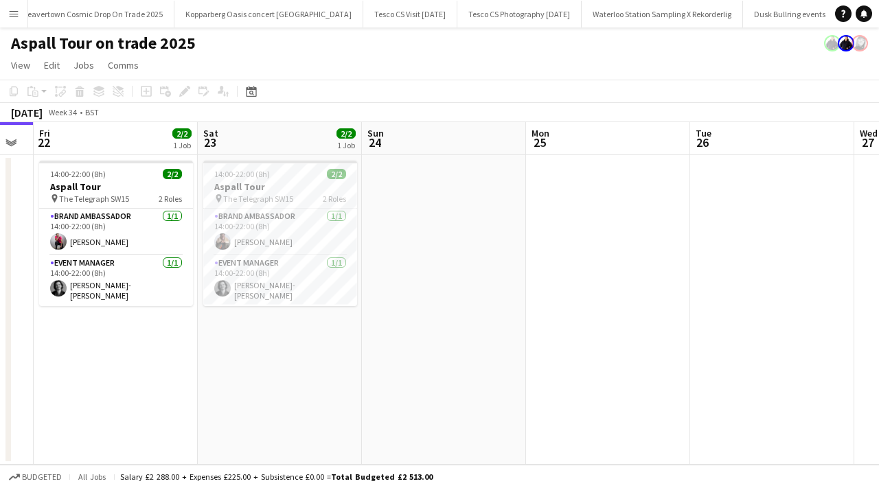
scroll to position [0, 3372]
click at [397, 16] on button "Stella Trainings 2025 Close" at bounding box center [444, 14] width 95 height 27
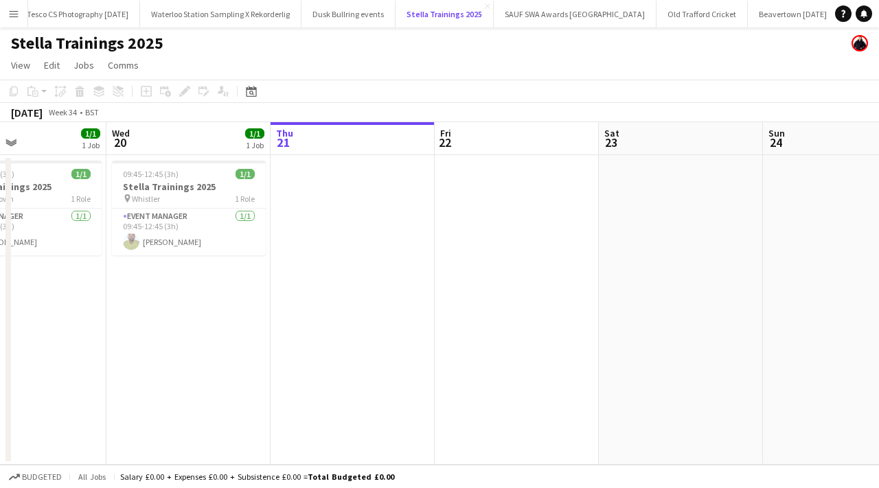
scroll to position [0, 353]
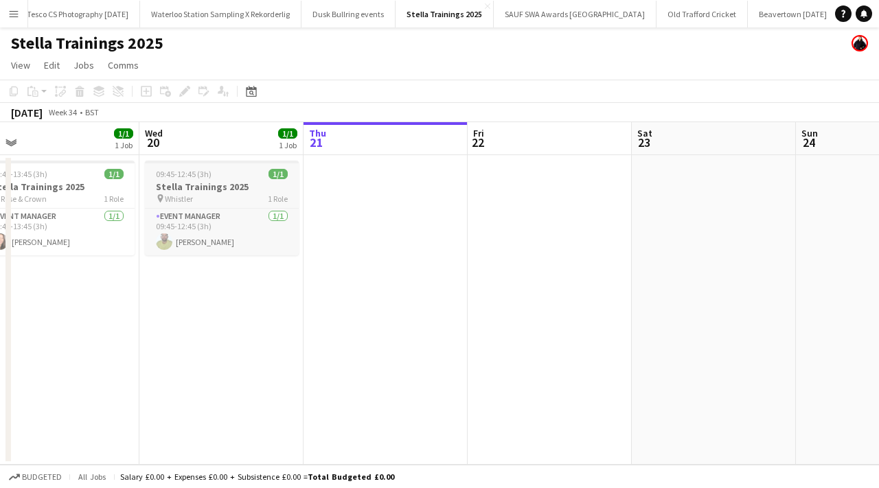
click at [192, 182] on h3 "Stella Trainings 2025" at bounding box center [222, 187] width 154 height 12
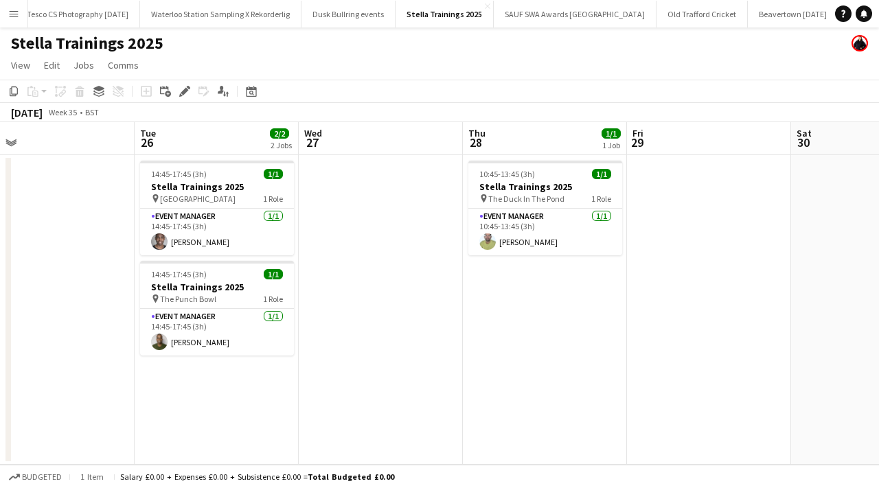
scroll to position [0, 562]
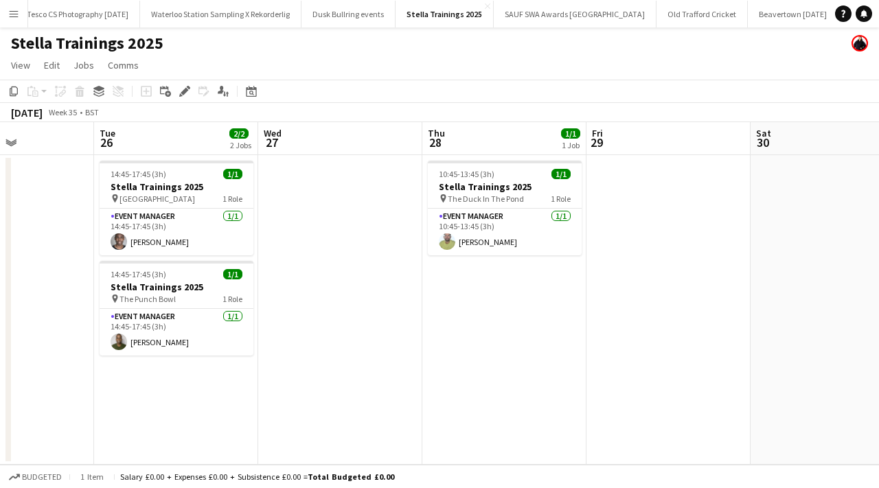
click at [468, 315] on app-date-cell "10:45-13:45 (3h) 1/1 Stella Trainings 2025 pin The Duck In The Pond 1 Role Even…" at bounding box center [504, 310] width 164 height 310
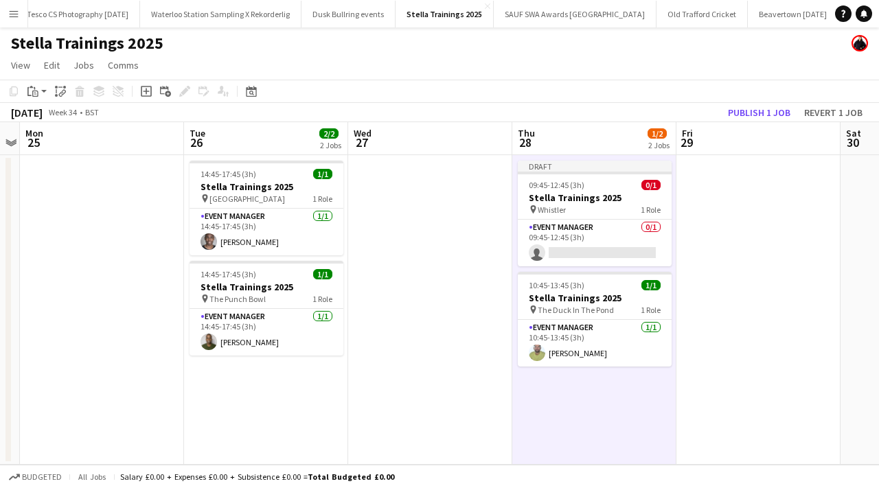
scroll to position [0, 470]
click at [240, 401] on app-date-cell "14:45-17:45 (3h) 1/1 Stella Trainings 2025 pin Acton Park 1 Role Event Manager …" at bounding box center [268, 310] width 164 height 310
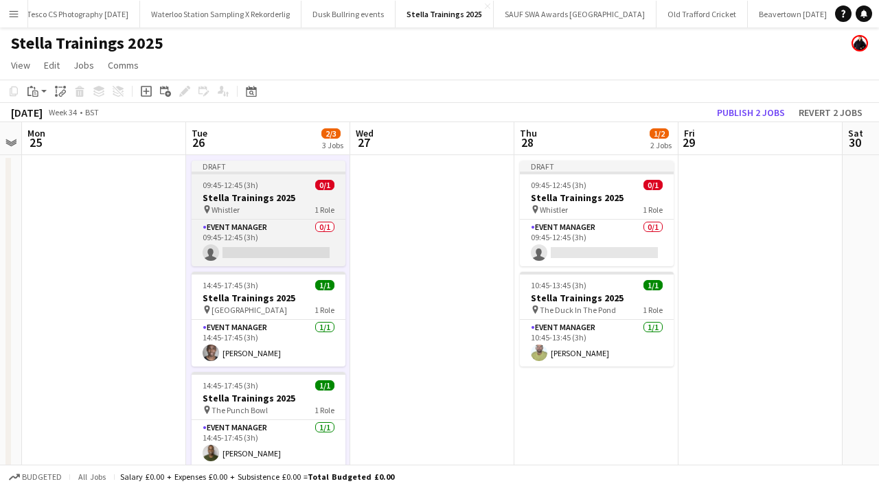
click at [289, 203] on h3 "Stella Trainings 2025" at bounding box center [269, 198] width 154 height 12
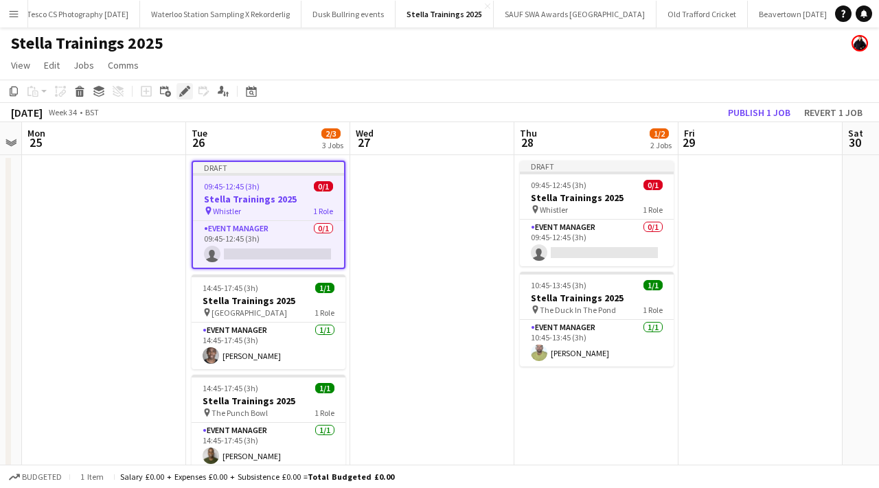
click at [181, 91] on icon "Edit" at bounding box center [184, 91] width 11 height 11
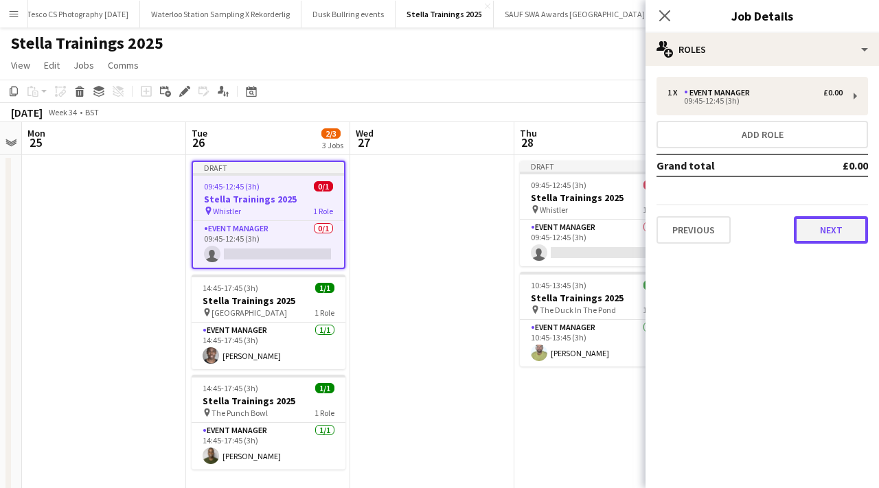
click at [832, 225] on button "Next" at bounding box center [831, 229] width 74 height 27
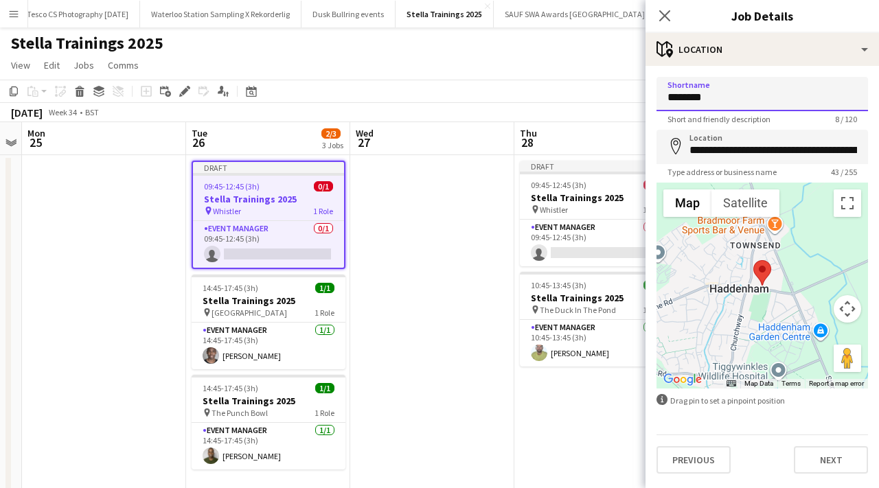
drag, startPoint x: 717, startPoint y: 96, endPoint x: 635, endPoint y: 95, distance: 82.4
click at [635, 95] on body "Menu Boards Boards Boards All jobs Status Workforce Workforce My Workforce Recr…" at bounding box center [439, 279] width 879 height 558
click at [186, 89] on icon at bounding box center [185, 92] width 8 height 8
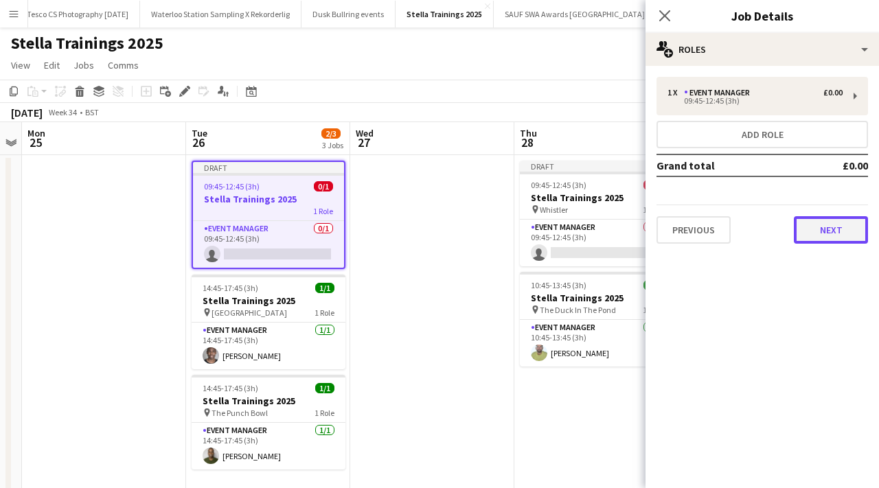
click at [832, 233] on button "Next" at bounding box center [831, 229] width 74 height 27
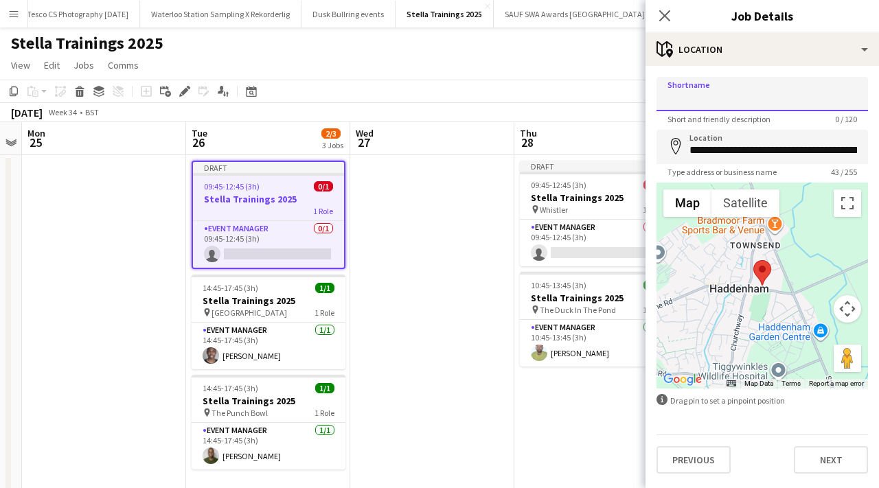
click at [753, 105] on input "Shortname" at bounding box center [763, 94] width 212 height 34
paste input "**********"
type input "**********"
click at [852, 150] on input "**********" at bounding box center [763, 147] width 212 height 34
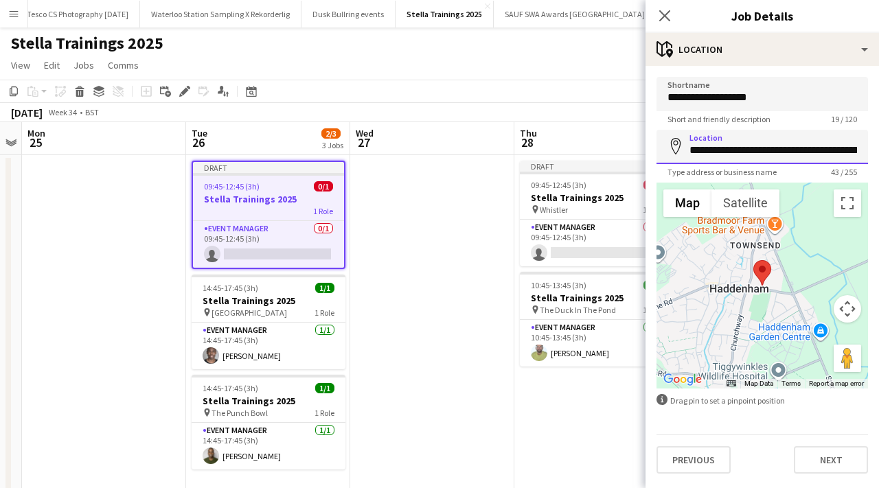
scroll to position [0, 5]
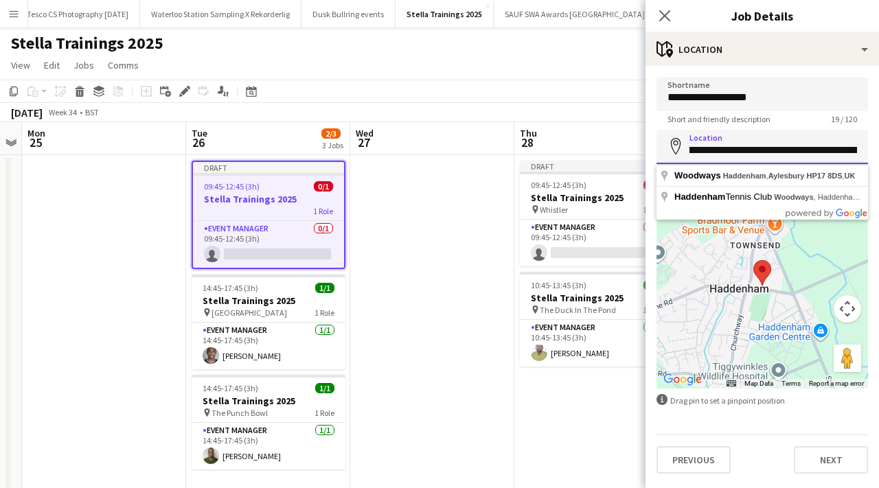
drag, startPoint x: 852, startPoint y: 150, endPoint x: 704, endPoint y: 153, distance: 148.4
click at [704, 153] on input "**********" at bounding box center [763, 147] width 212 height 34
type input "*******"
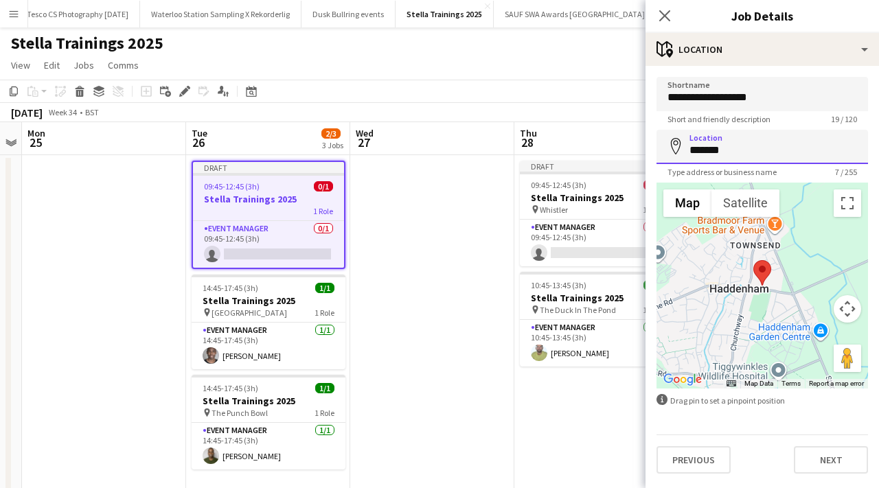
drag, startPoint x: 726, startPoint y: 152, endPoint x: 670, endPoint y: 152, distance: 55.6
click at [670, 152] on div "Location map-marker *******" at bounding box center [763, 147] width 212 height 34
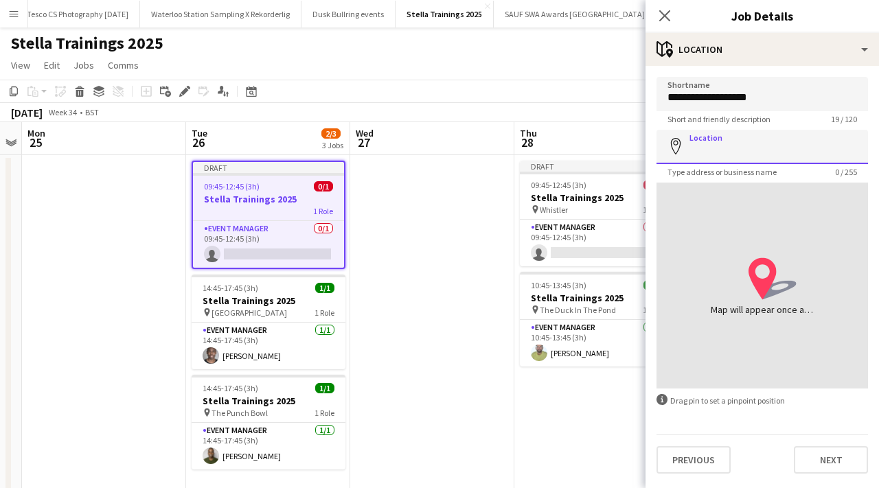
paste input "********"
type input "**********"
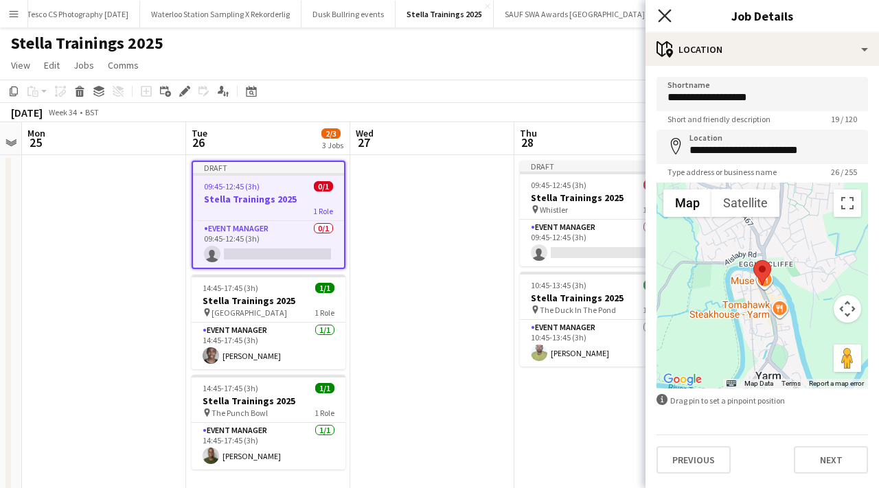
click at [670, 10] on icon at bounding box center [664, 15] width 13 height 13
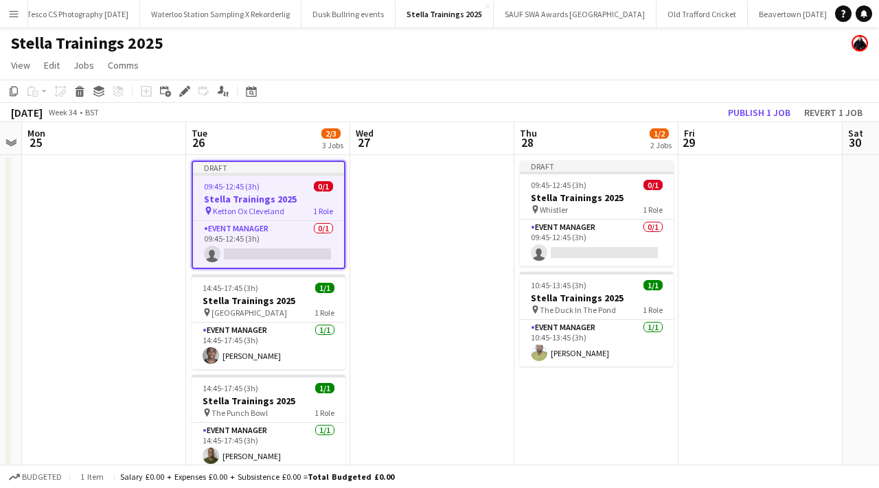
click at [255, 196] on h3 "Stella Trainings 2025" at bounding box center [268, 199] width 151 height 12
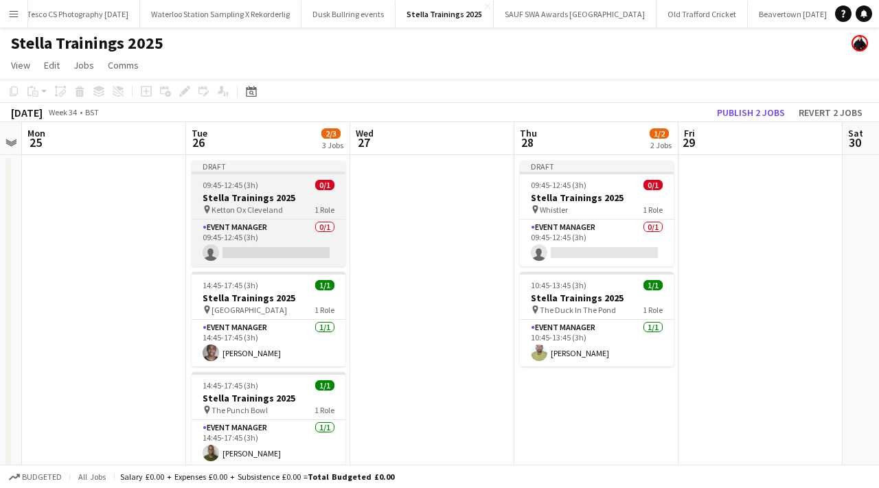
click at [255, 196] on h3 "Stella Trainings 2025" at bounding box center [269, 198] width 154 height 12
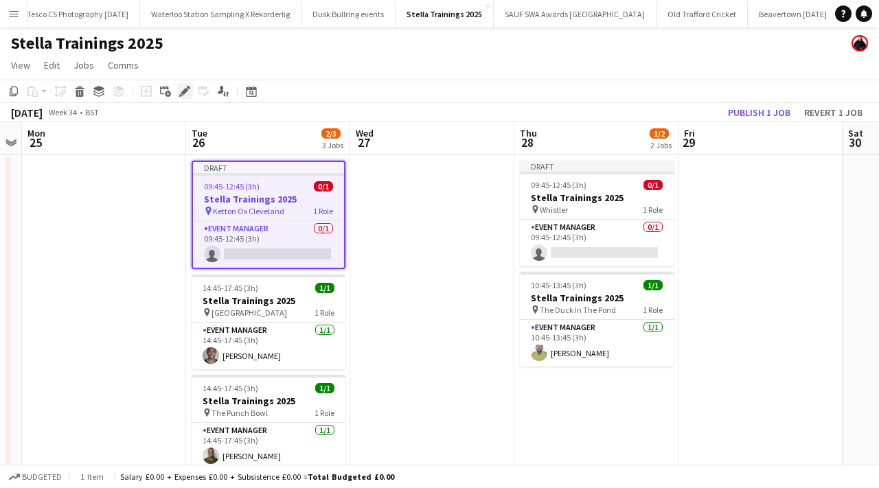
click at [182, 89] on icon "Edit" at bounding box center [184, 91] width 11 height 11
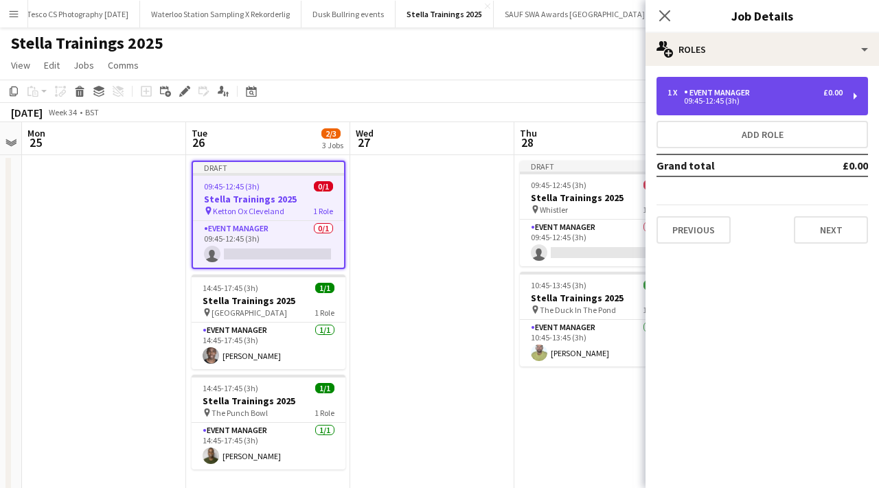
click at [729, 87] on div "1 x Event Manager £0.00 09:45-12:45 (3h)" at bounding box center [763, 96] width 212 height 38
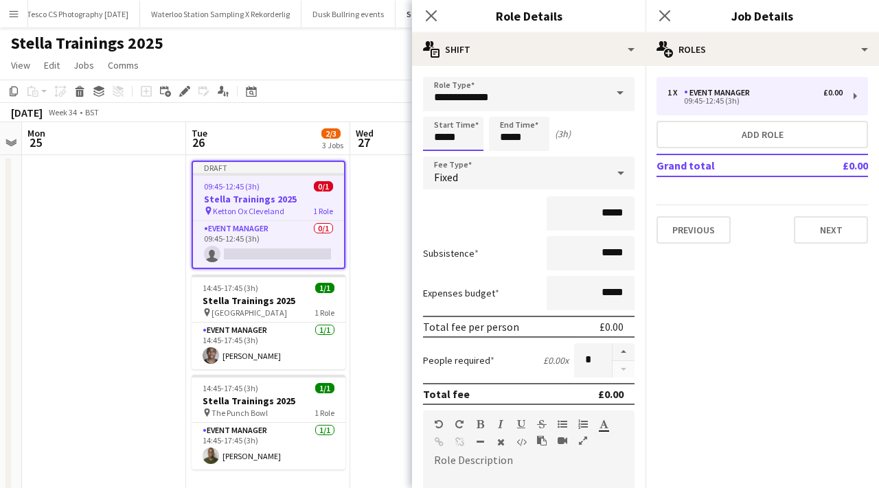
click at [474, 133] on input "*****" at bounding box center [453, 134] width 60 height 34
type input "*****"
click at [439, 107] on div at bounding box center [439, 110] width 27 height 14
click at [536, 136] on input "*****" at bounding box center [519, 134] width 60 height 34
type input "*****"
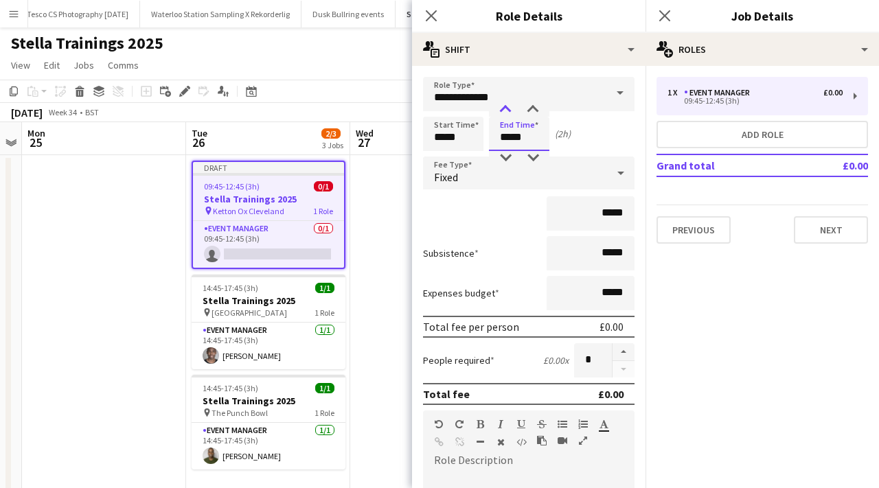
click at [504, 109] on div at bounding box center [505, 110] width 27 height 14
click at [434, 14] on icon "Close pop-in" at bounding box center [430, 15] width 13 height 13
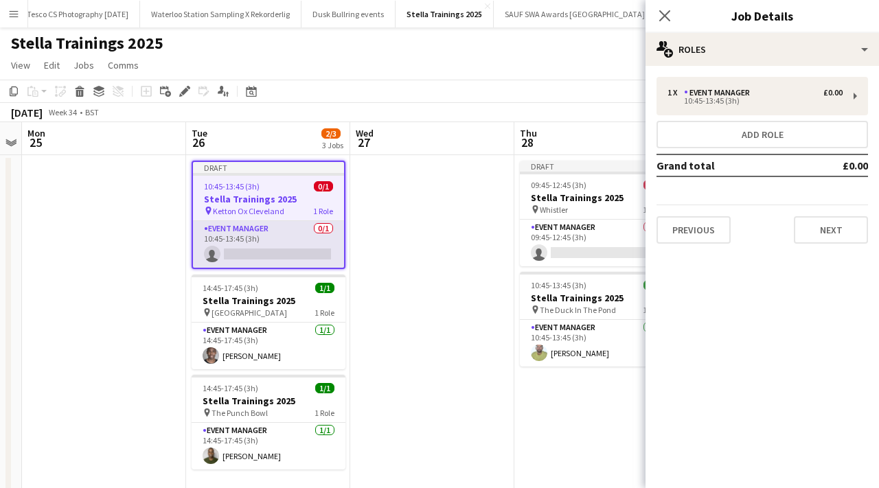
click at [287, 252] on app-card-role "Event Manager 0/1 10:45-13:45 (3h) single-neutral-actions" at bounding box center [268, 244] width 151 height 47
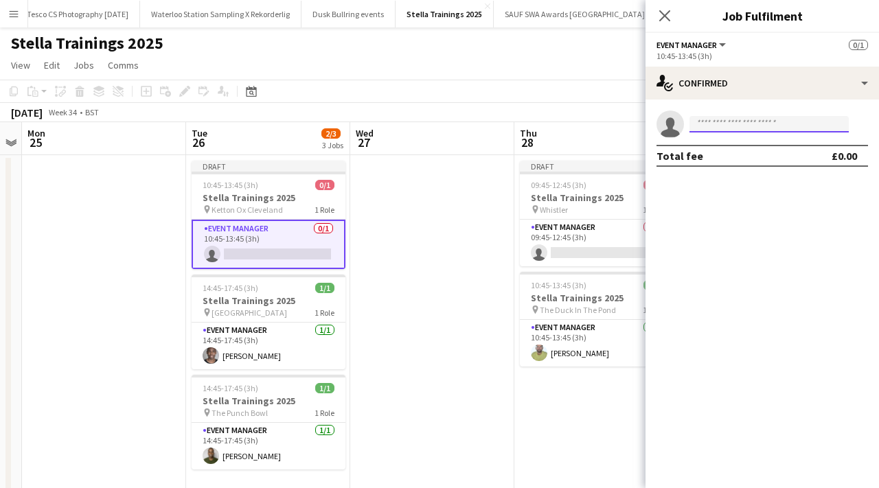
click at [700, 130] on input at bounding box center [769, 124] width 159 height 16
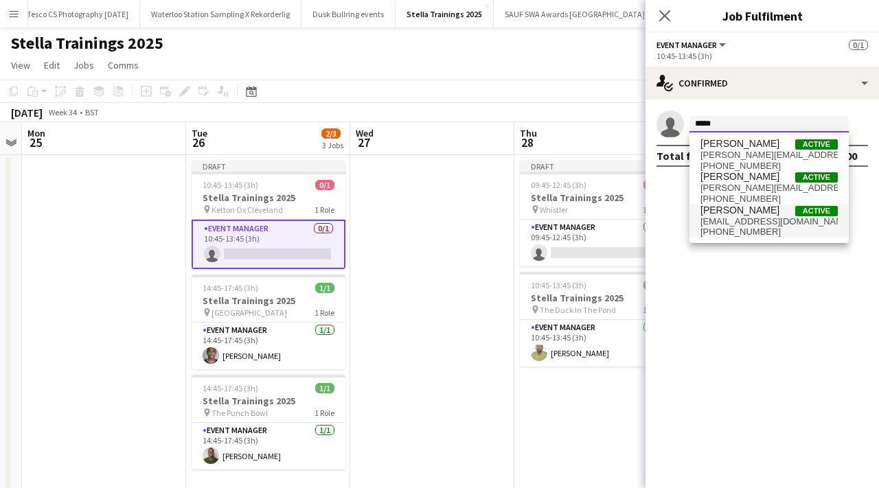
type input "*****"
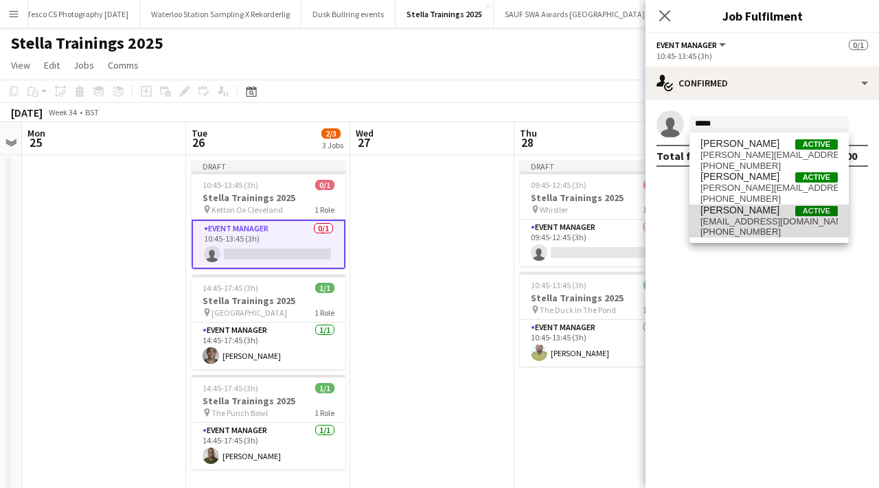
click at [740, 214] on span "Lynne Kenning" at bounding box center [740, 211] width 79 height 12
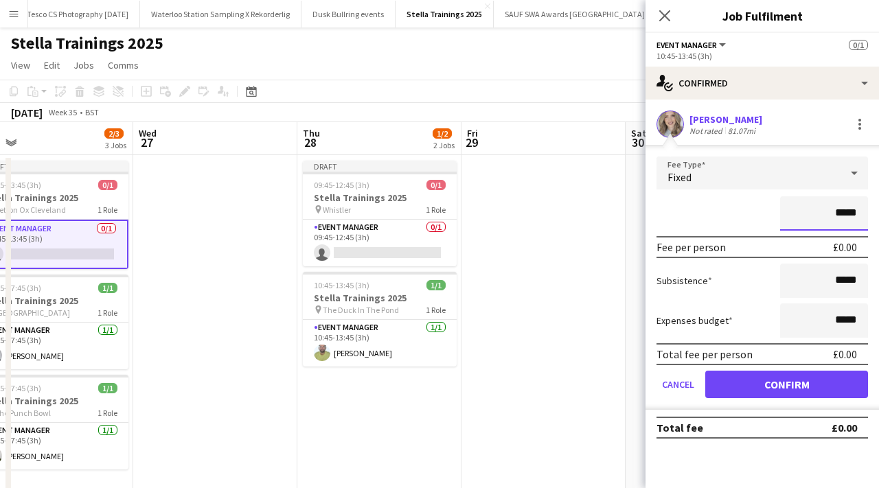
scroll to position [0, 336]
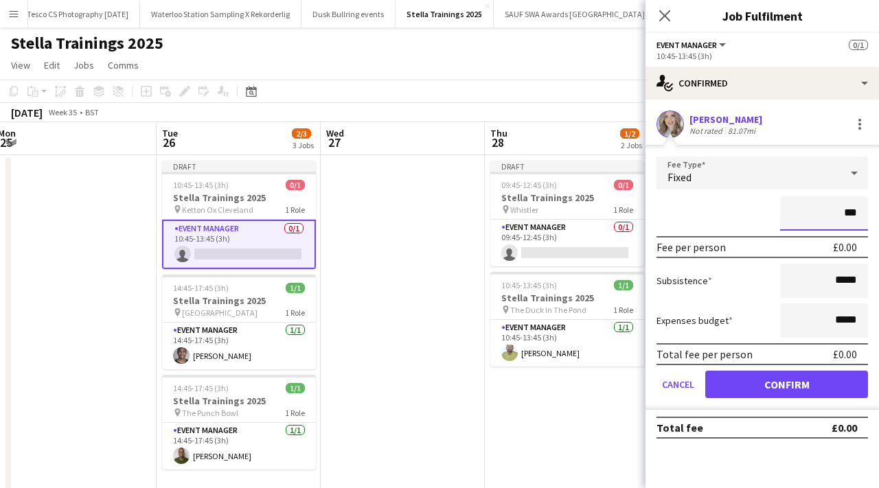
type input "**"
type input "***"
click at [863, 321] on input "*****" at bounding box center [824, 321] width 88 height 34
type input "**"
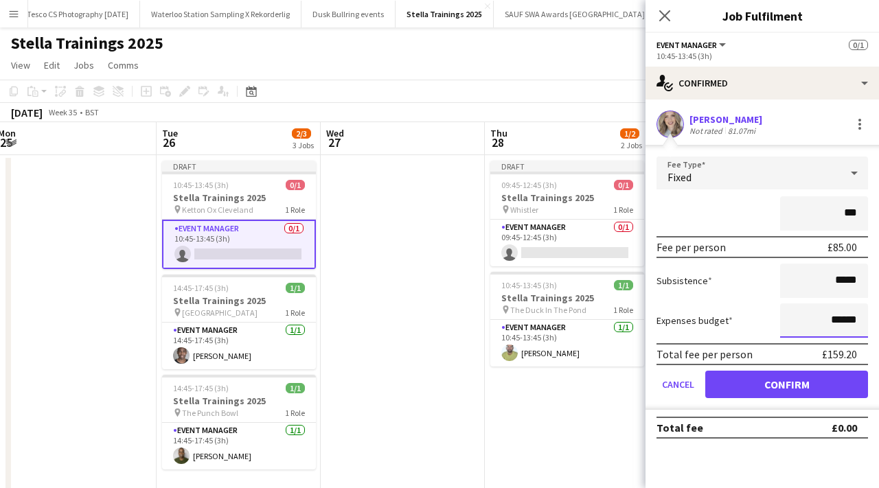
type input "******"
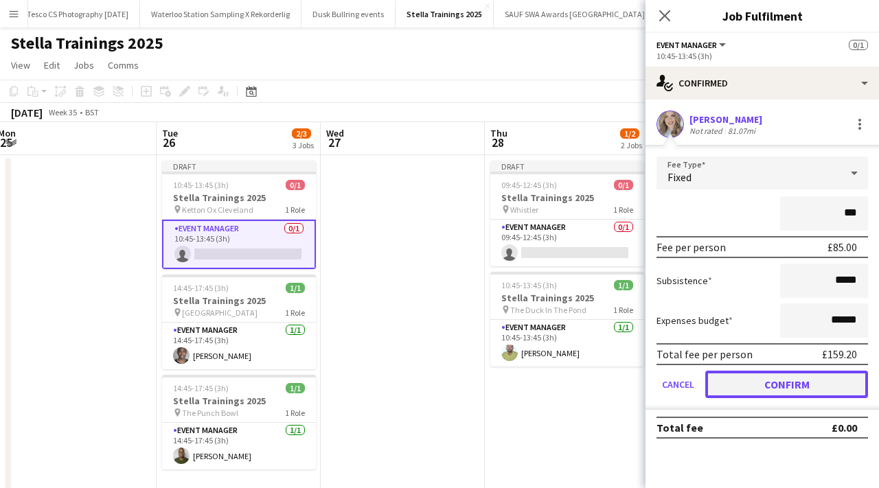
click at [818, 393] on button "Confirm" at bounding box center [786, 384] width 163 height 27
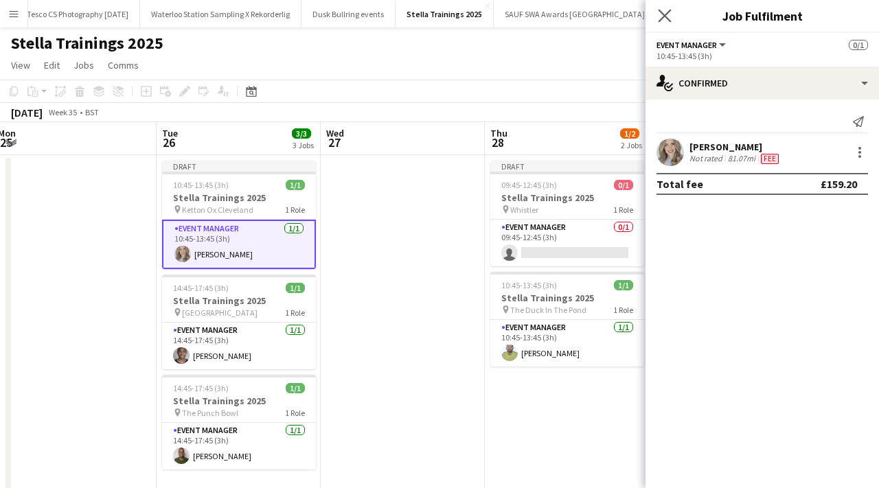
click at [665, 6] on app-icon "Close pop-in" at bounding box center [665, 16] width 20 height 20
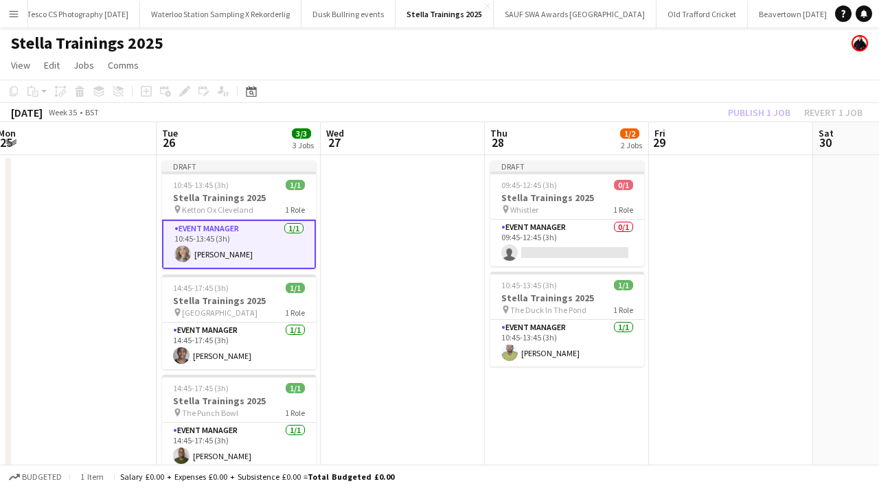
click at [391, 219] on app-date-cell at bounding box center [403, 345] width 164 height 380
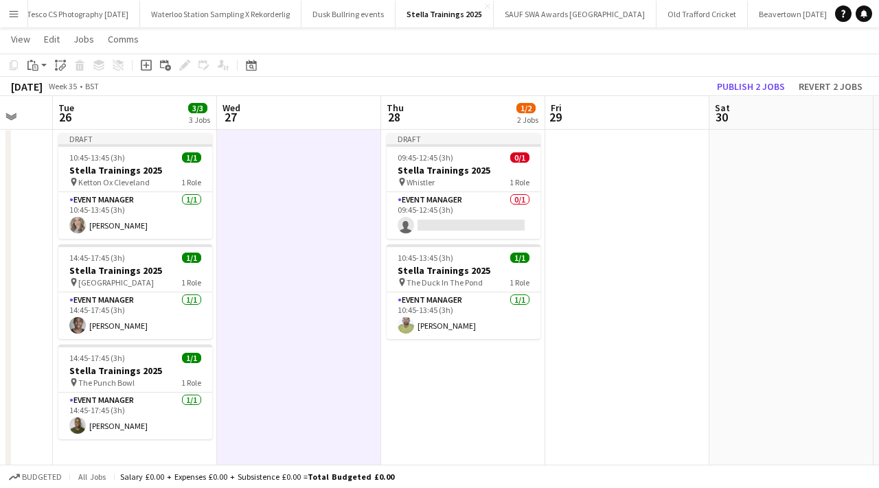
scroll to position [0, 459]
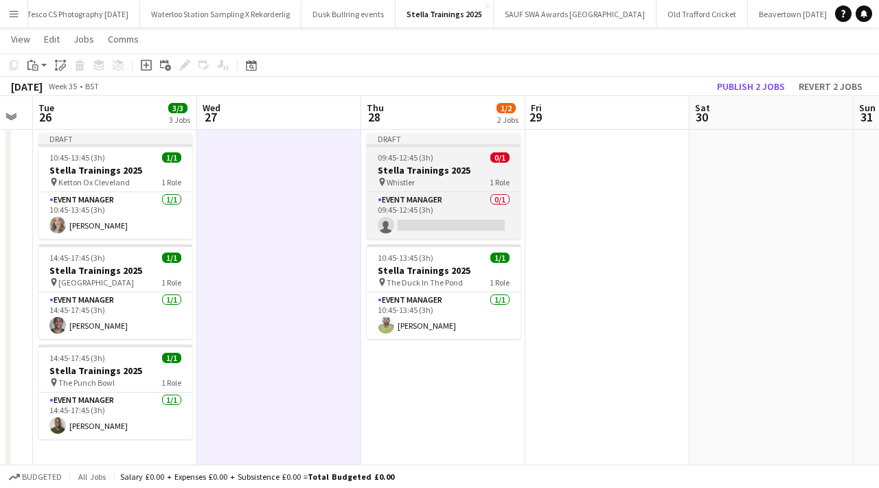
click at [405, 181] on span "Whistler" at bounding box center [401, 182] width 28 height 10
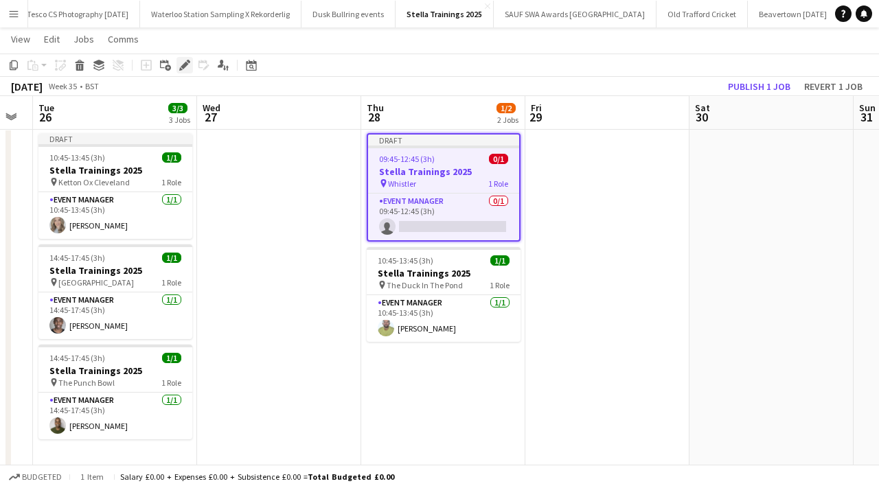
click at [184, 67] on icon at bounding box center [185, 66] width 8 height 8
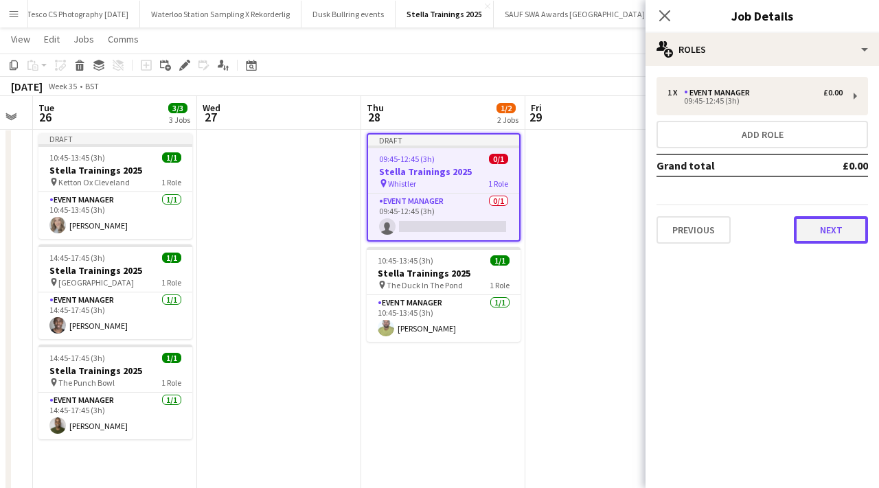
click at [824, 231] on button "Next" at bounding box center [831, 229] width 74 height 27
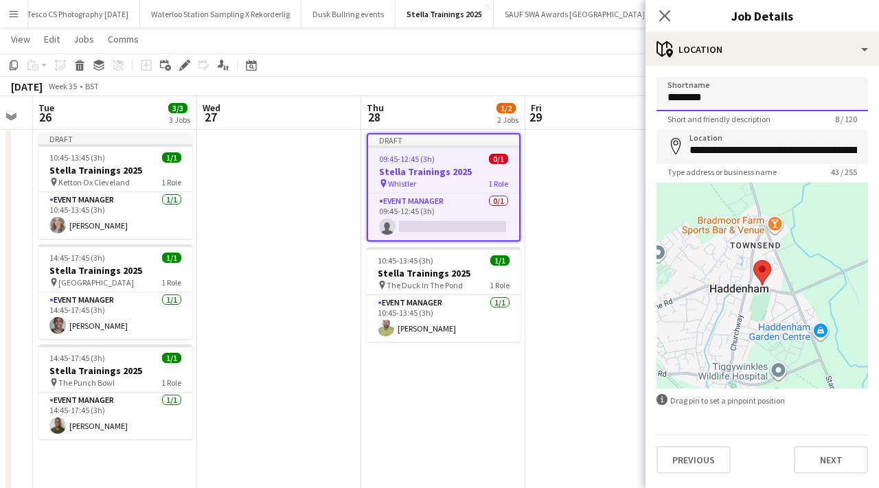
click at [723, 101] on input "********" at bounding box center [763, 94] width 212 height 34
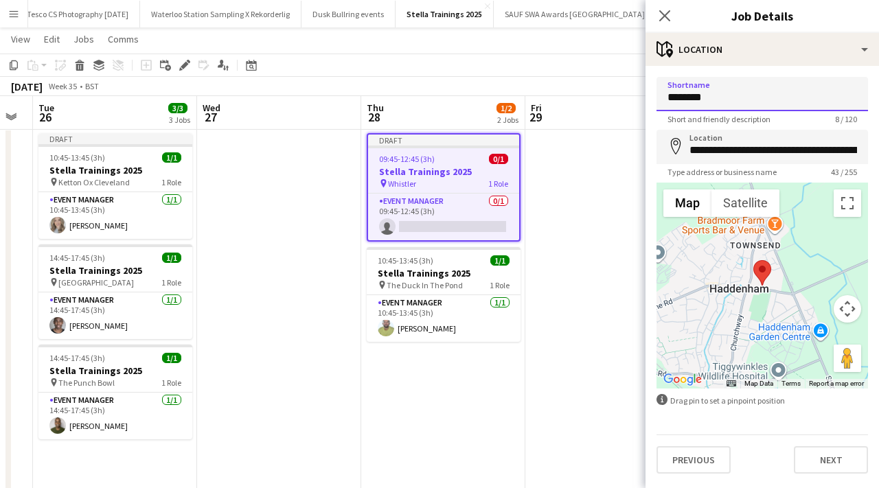
drag, startPoint x: 723, startPoint y: 101, endPoint x: 677, endPoint y: 101, distance: 45.3
click at [677, 101] on input "********" at bounding box center [763, 94] width 212 height 34
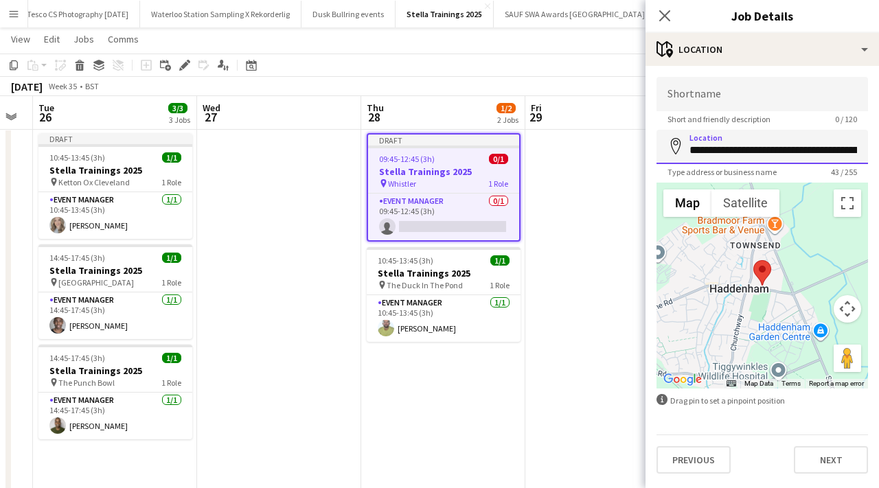
click at [800, 155] on input "**********" at bounding box center [763, 147] width 212 height 34
click at [830, 137] on input "**********" at bounding box center [763, 147] width 212 height 34
click at [828, 163] on input "**********" at bounding box center [763, 147] width 212 height 34
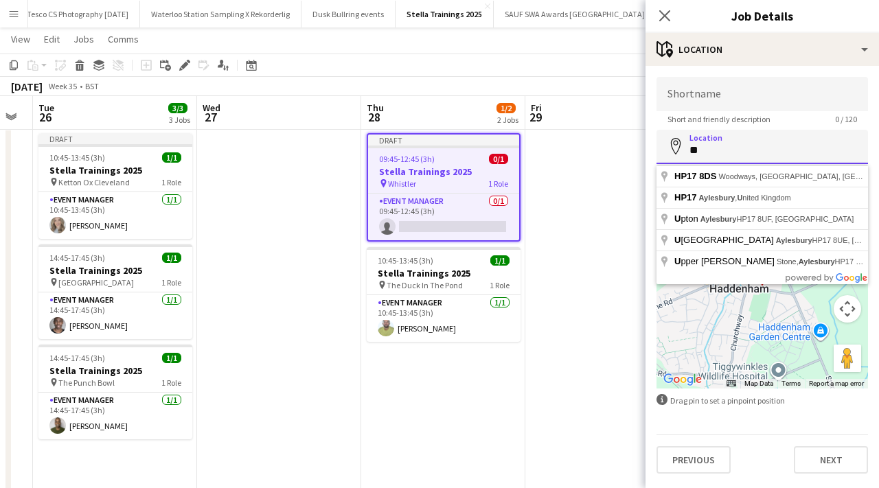
type input "*"
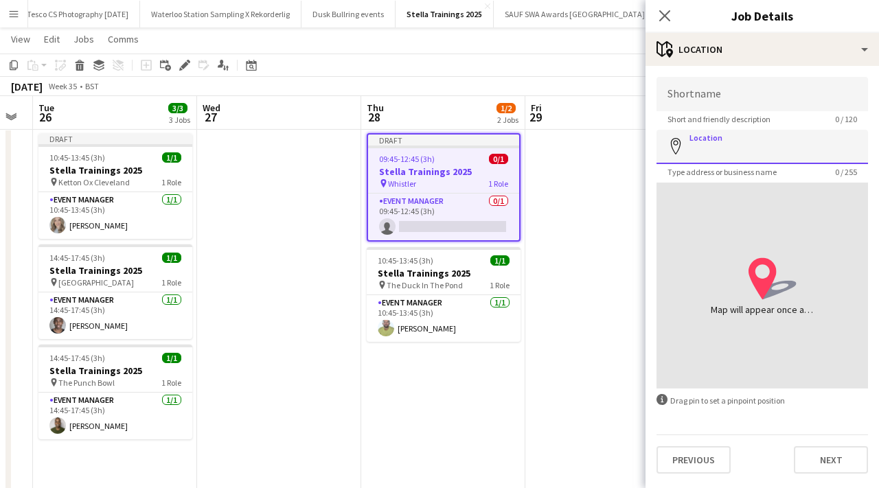
paste input "*******"
click at [826, 158] on input "*******" at bounding box center [763, 147] width 212 height 34
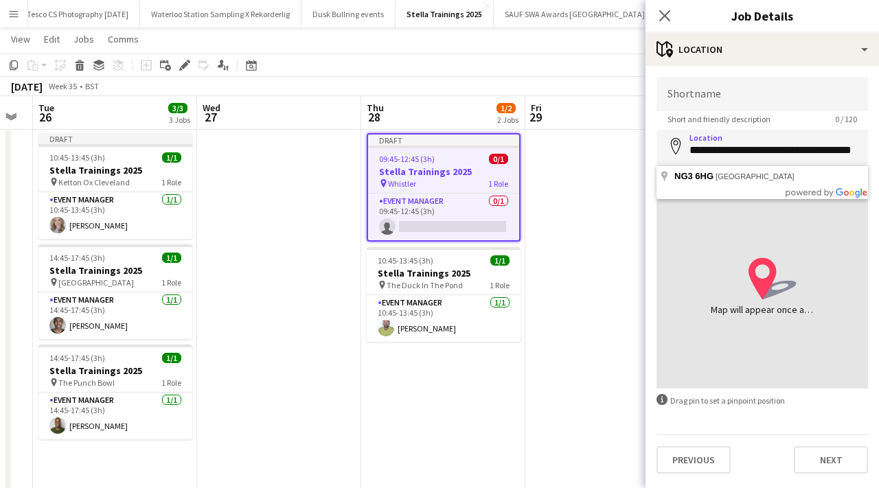
type input "**********"
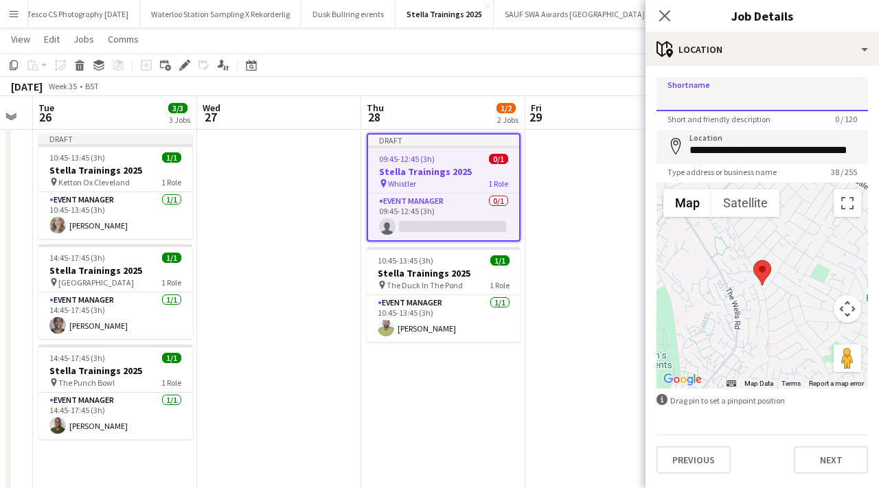
click at [775, 102] on input "Shortname" at bounding box center [763, 94] width 212 height 34
type input "**********"
click at [658, 16] on icon "Close pop-in" at bounding box center [664, 15] width 13 height 13
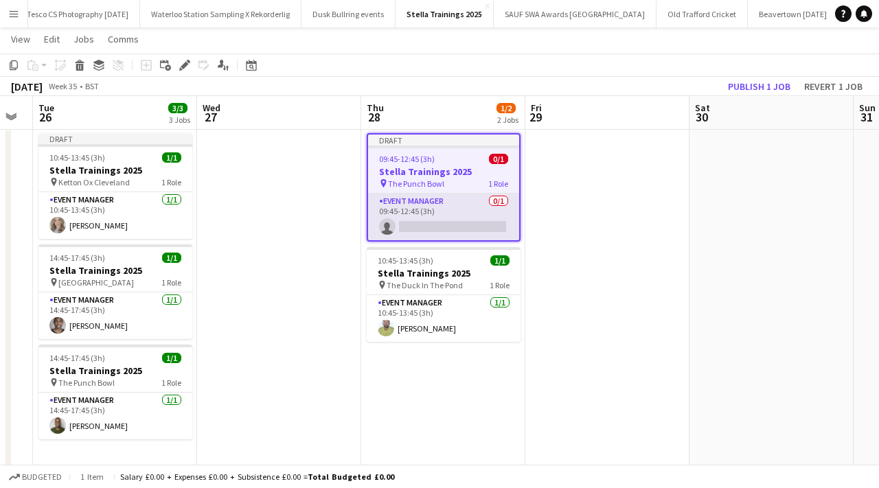
click at [439, 223] on app-card-role "Event Manager 0/1 09:45-12:45 (3h) single-neutral-actions" at bounding box center [443, 217] width 151 height 47
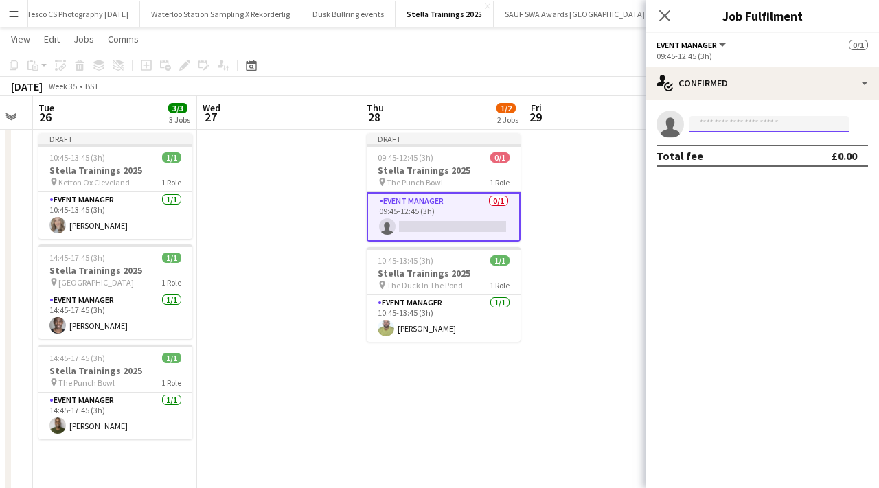
click at [714, 126] on input at bounding box center [769, 124] width 159 height 16
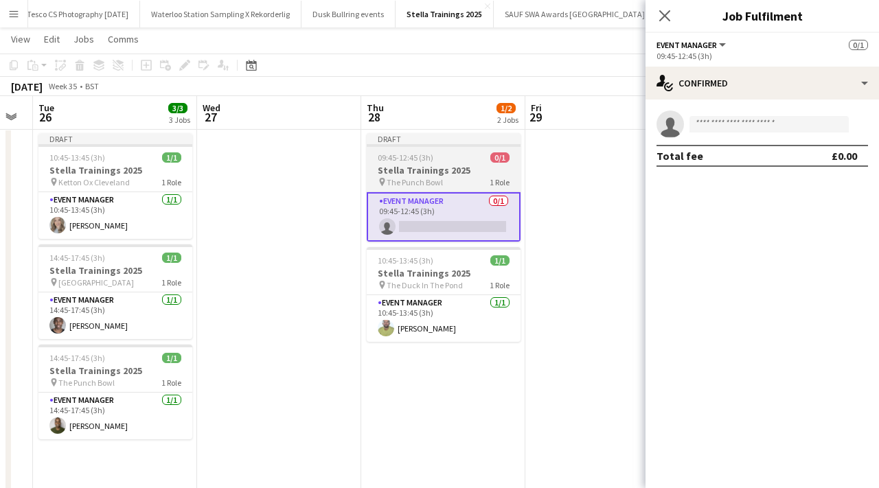
click at [490, 143] on div "Draft" at bounding box center [444, 138] width 154 height 11
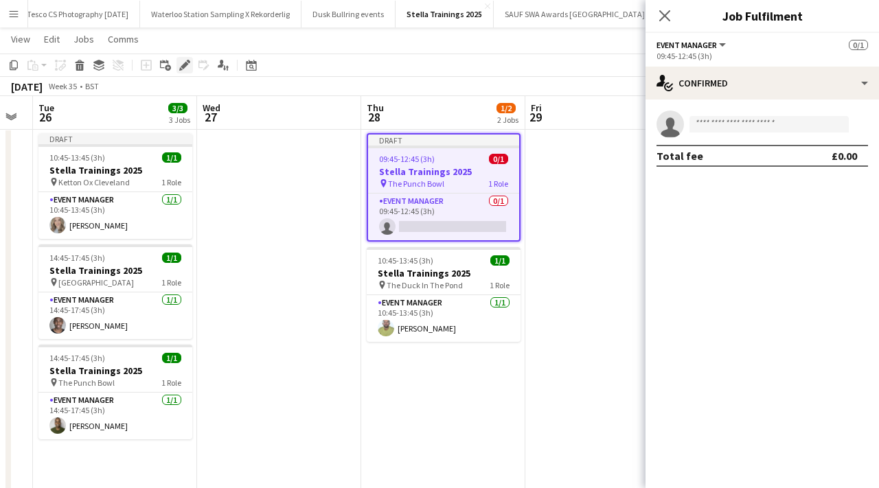
click at [182, 69] on icon "Edit" at bounding box center [184, 65] width 11 height 11
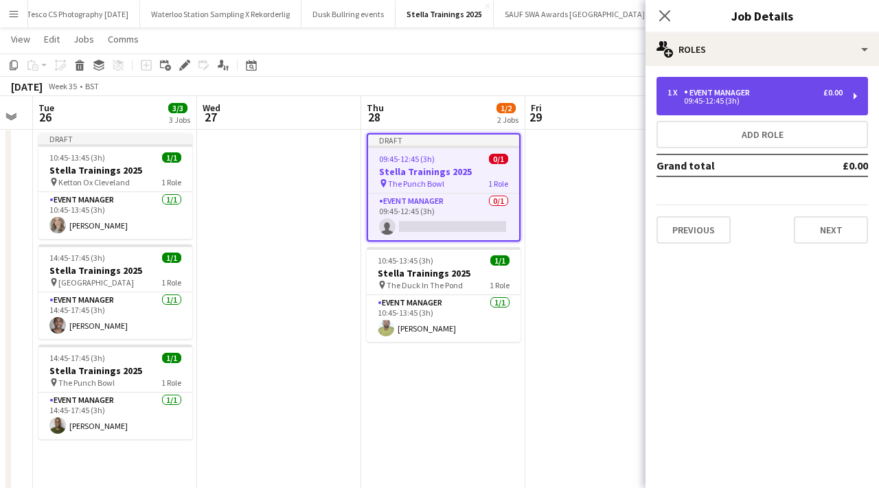
click at [721, 98] on div "09:45-12:45 (3h)" at bounding box center [755, 101] width 175 height 7
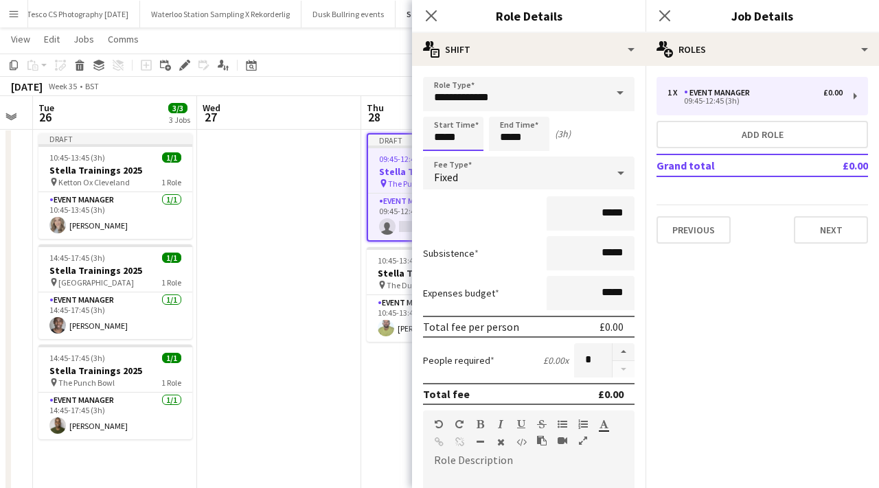
click at [475, 120] on input "*****" at bounding box center [453, 134] width 60 height 34
click at [442, 111] on div at bounding box center [439, 110] width 27 height 14
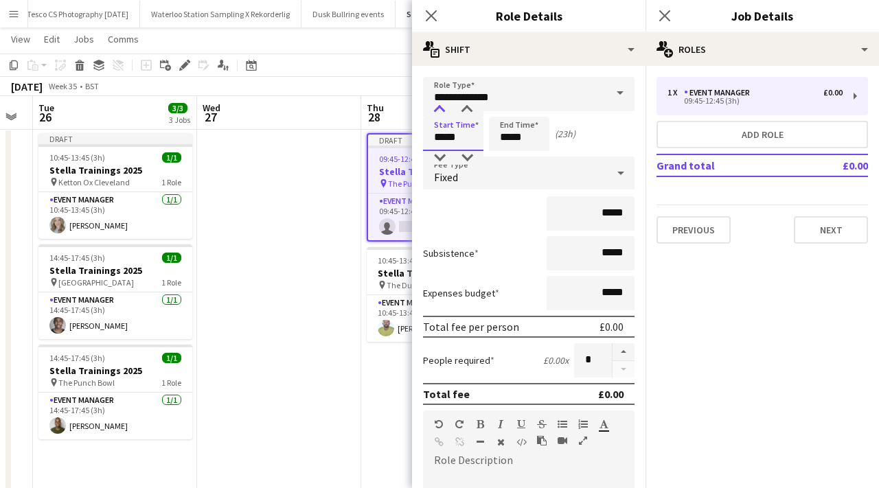
type input "*****"
click at [442, 111] on div at bounding box center [439, 110] width 27 height 14
click at [532, 137] on input "*****" at bounding box center [519, 134] width 60 height 34
click at [505, 110] on div at bounding box center [505, 110] width 27 height 14
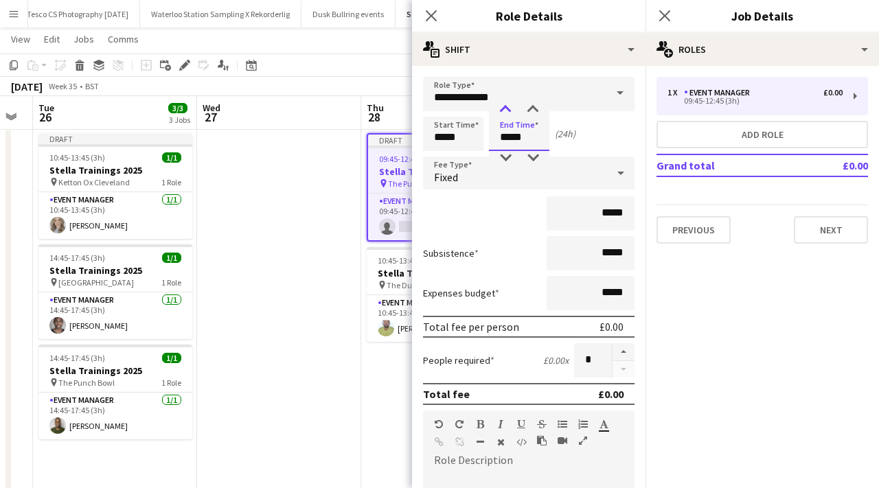
click at [505, 110] on div at bounding box center [505, 110] width 27 height 14
type input "*****"
click at [505, 110] on div at bounding box center [505, 110] width 27 height 14
click at [430, 10] on icon "Close pop-in" at bounding box center [430, 15] width 13 height 13
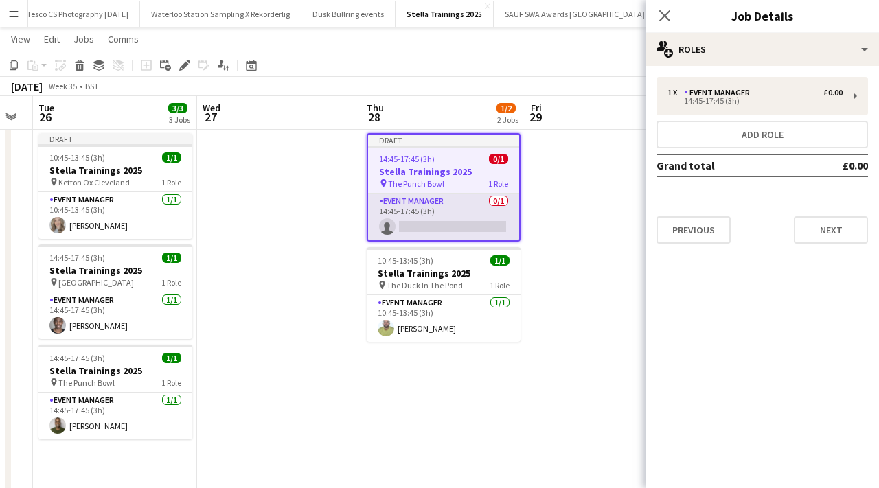
click at [428, 222] on app-card-role "Event Manager 0/1 14:45-17:45 (3h) single-neutral-actions" at bounding box center [443, 217] width 151 height 47
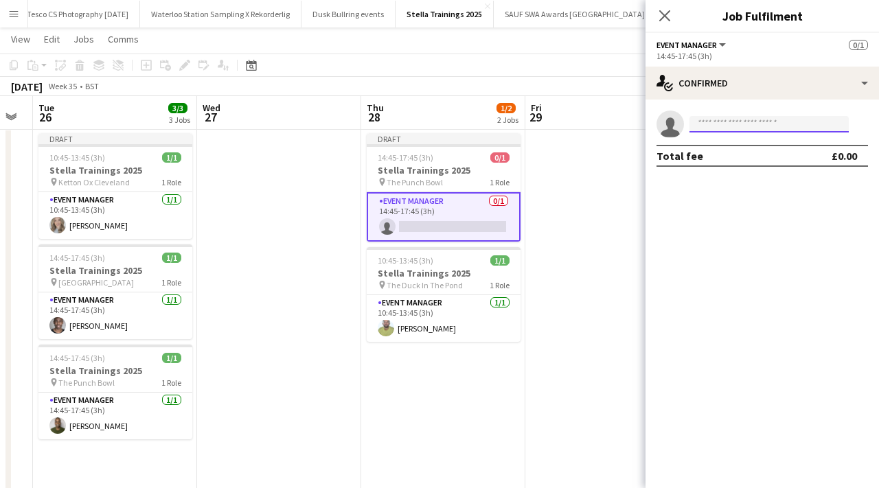
click at [738, 121] on input at bounding box center [769, 124] width 159 height 16
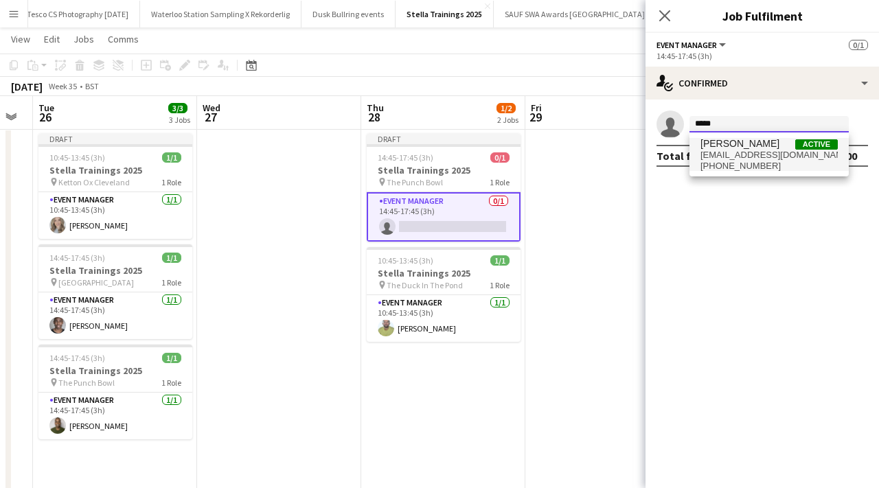
type input "*****"
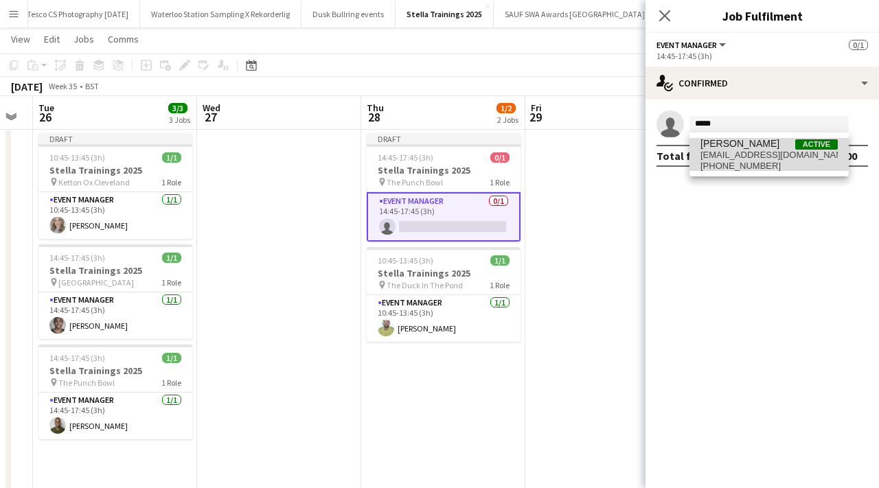
click at [763, 157] on span "pacsaragao@hotmail.com" at bounding box center [769, 155] width 137 height 11
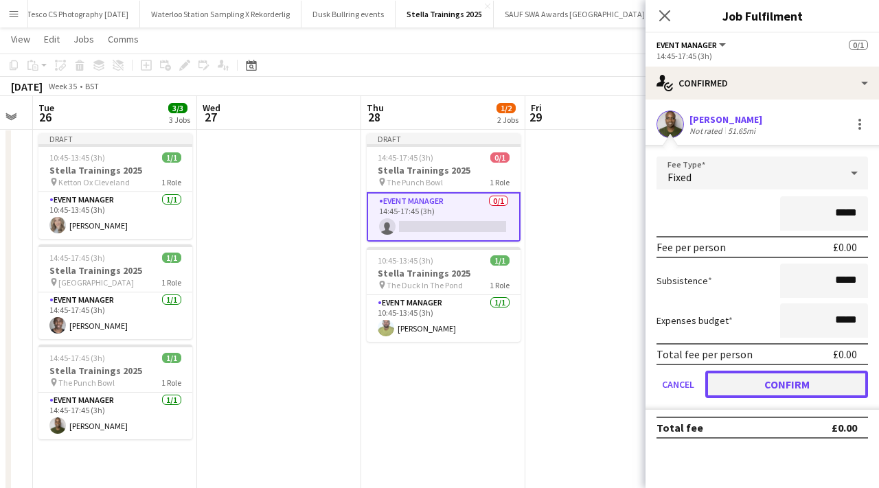
click at [768, 389] on button "Confirm" at bounding box center [786, 384] width 163 height 27
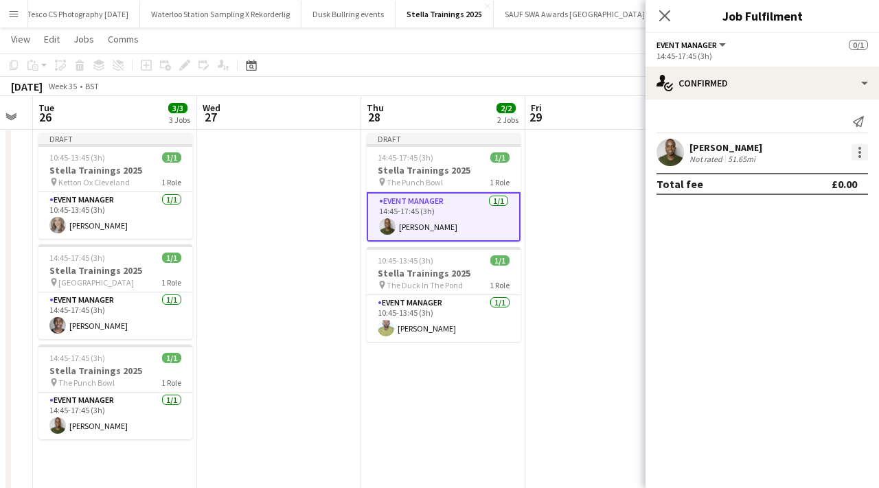
click at [856, 155] on div at bounding box center [860, 152] width 16 height 16
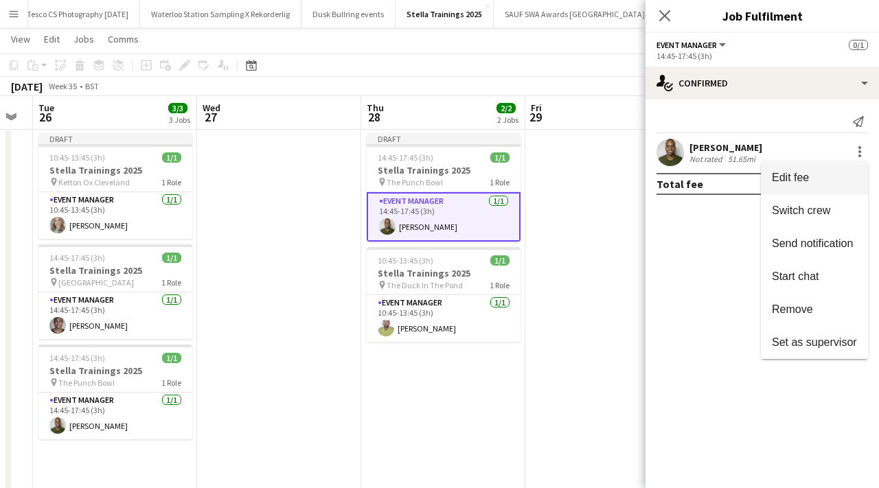
click at [821, 185] on button "Edit fee" at bounding box center [814, 177] width 107 height 33
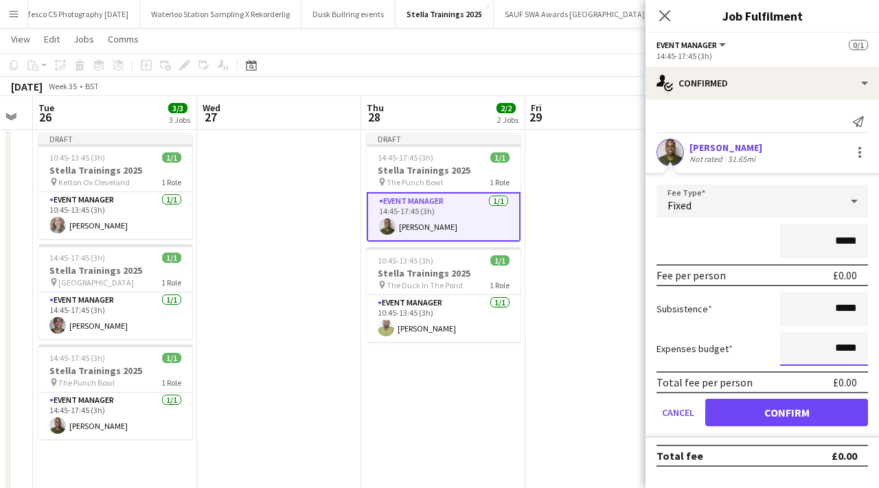
click at [858, 352] on input "*****" at bounding box center [824, 349] width 88 height 34
type input "**"
type input "***"
click at [854, 240] on input "*****" at bounding box center [824, 242] width 88 height 34
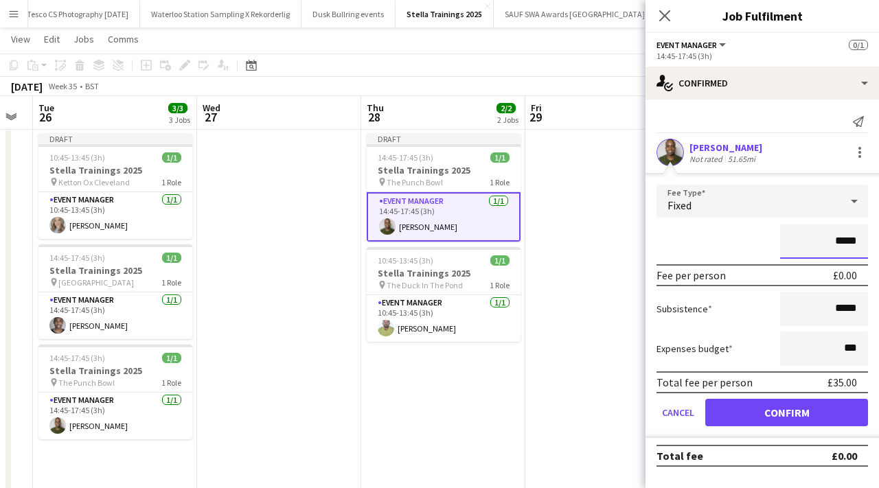
click at [860, 242] on input "*****" at bounding box center [824, 242] width 88 height 34
type input "**"
type input "***"
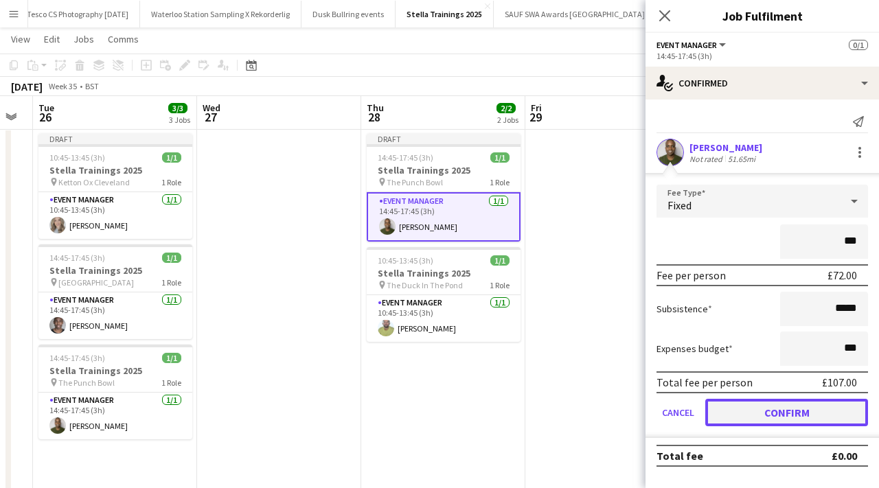
click at [815, 416] on button "Confirm" at bounding box center [786, 412] width 163 height 27
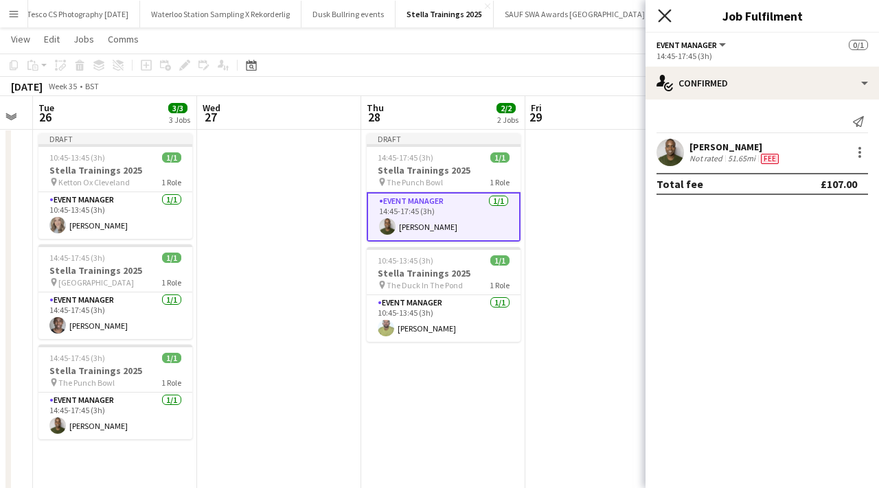
click at [668, 18] on icon at bounding box center [664, 15] width 13 height 13
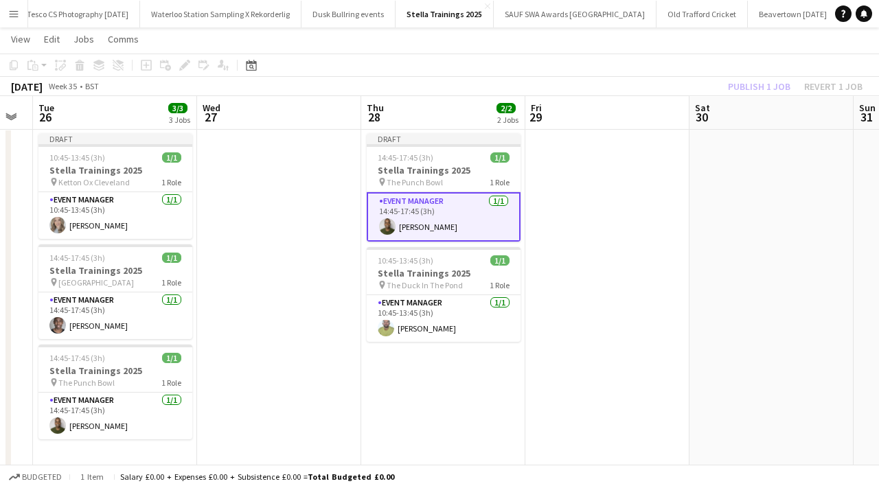
click at [545, 227] on app-date-cell at bounding box center [607, 318] width 164 height 380
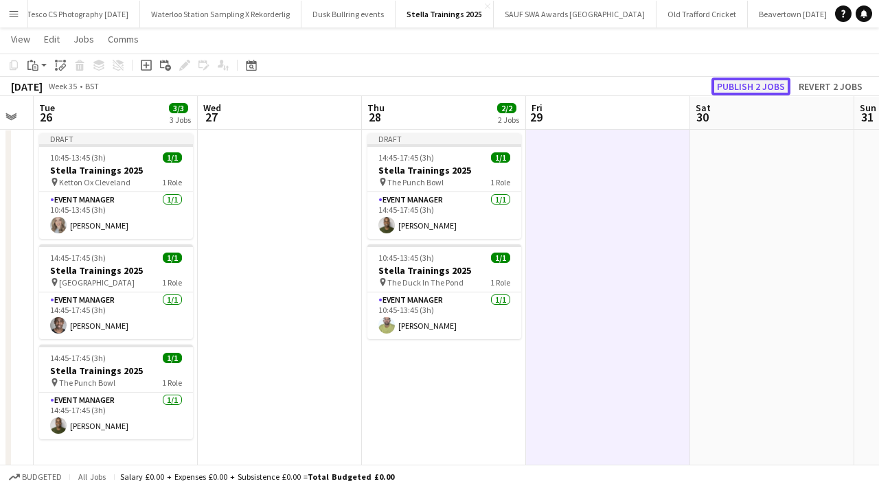
click at [726, 85] on button "Publish 2 jobs" at bounding box center [751, 87] width 79 height 18
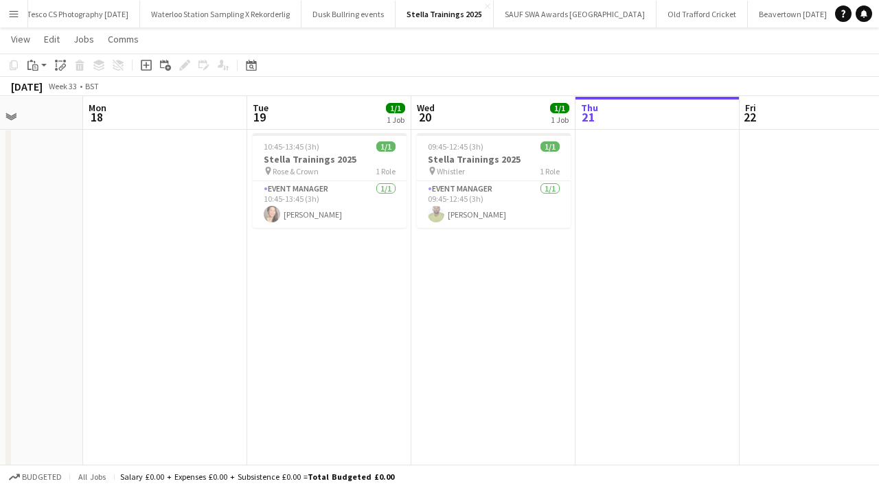
scroll to position [0, 414]
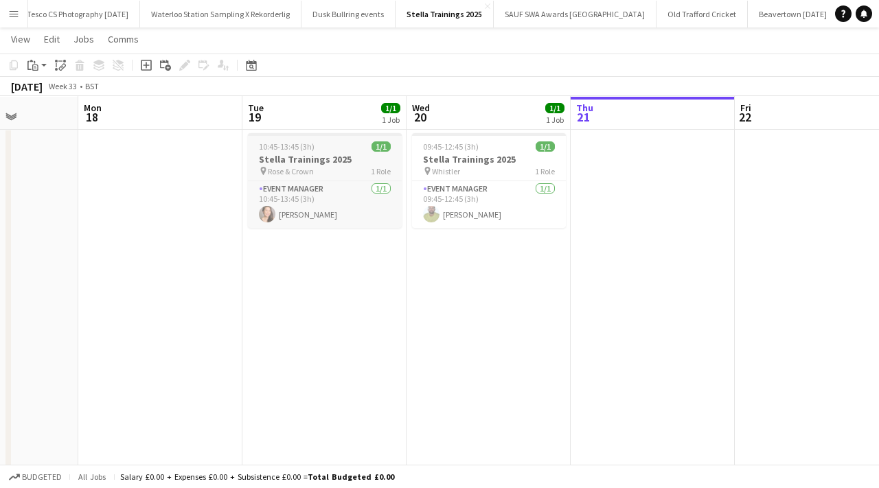
click at [360, 151] on div "10:45-13:45 (3h) 1/1" at bounding box center [325, 146] width 154 height 10
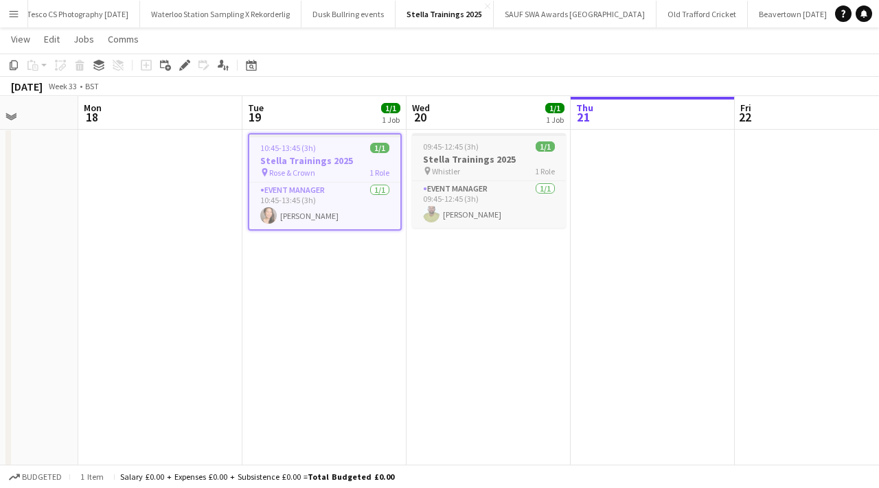
click at [432, 163] on h3 "Stella Trainings 2025" at bounding box center [489, 159] width 154 height 12
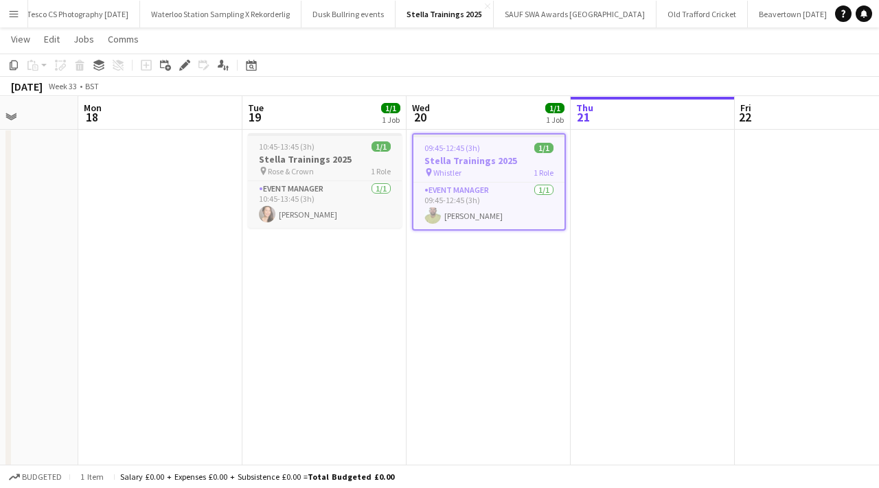
click at [335, 157] on h3 "Stella Trainings 2025" at bounding box center [325, 159] width 154 height 12
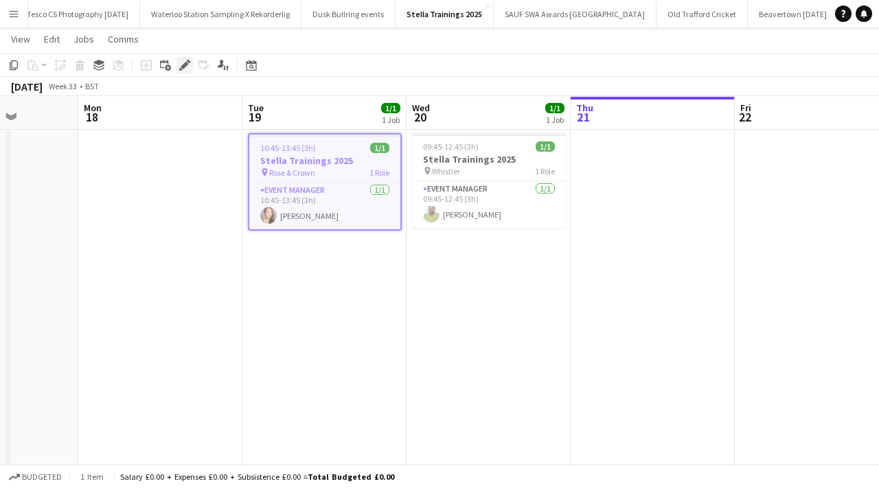
click at [179, 67] on icon "Edit" at bounding box center [184, 65] width 11 height 11
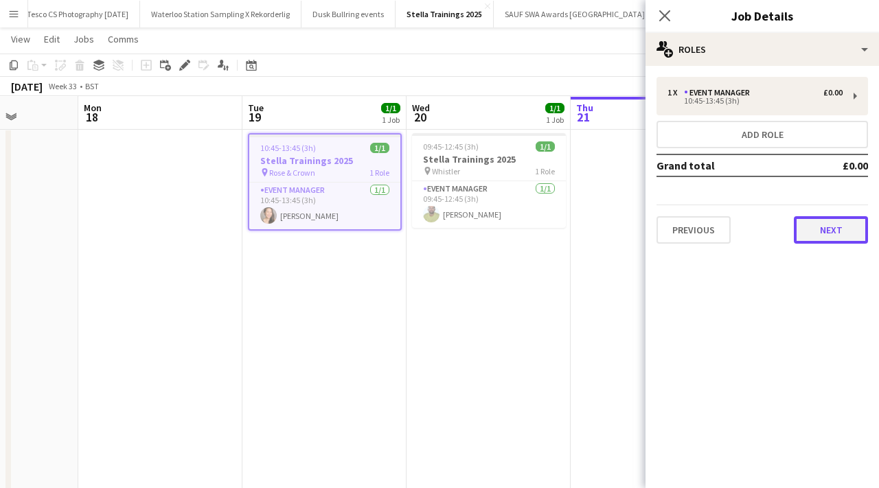
click at [808, 232] on button "Next" at bounding box center [831, 229] width 74 height 27
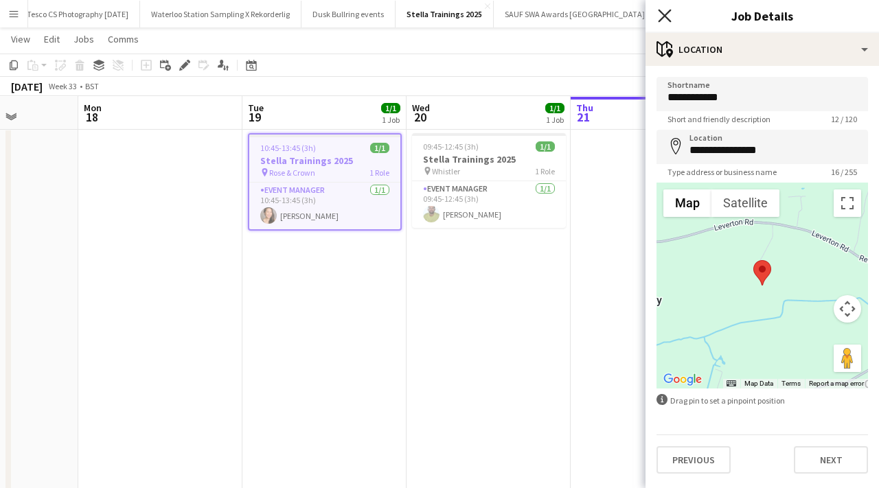
click at [667, 19] on icon at bounding box center [664, 15] width 13 height 13
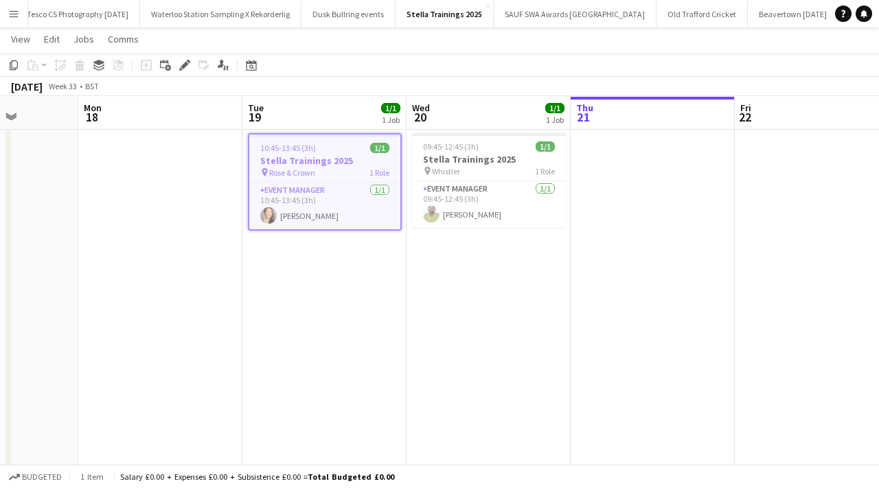
click at [432, 291] on app-date-cell "09:45-12:45 (3h) 1/1 Stella Trainings 2025 pin Whistler 1 Role Event Manager 1/…" at bounding box center [489, 318] width 164 height 380
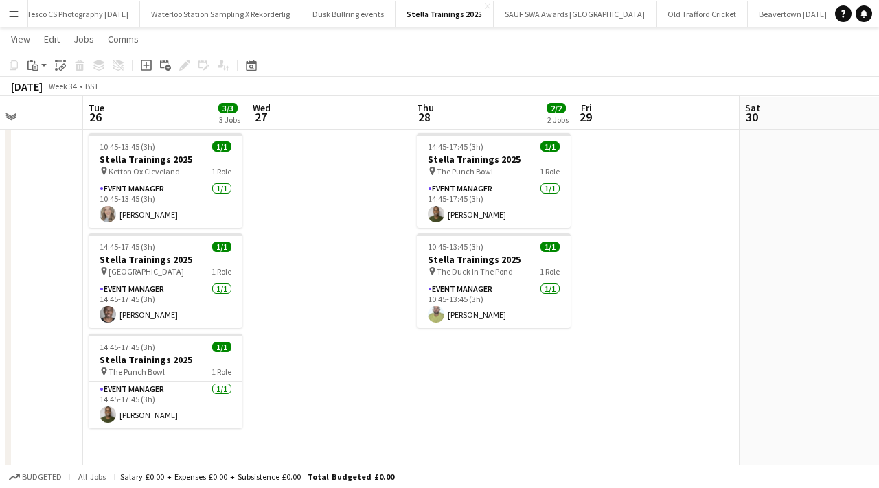
scroll to position [0, 578]
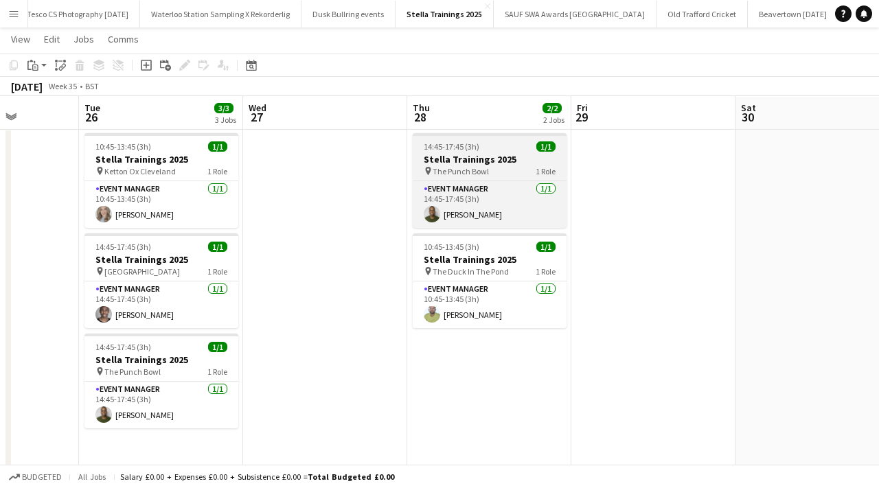
click at [479, 163] on h3 "Stella Trainings 2025" at bounding box center [490, 159] width 154 height 12
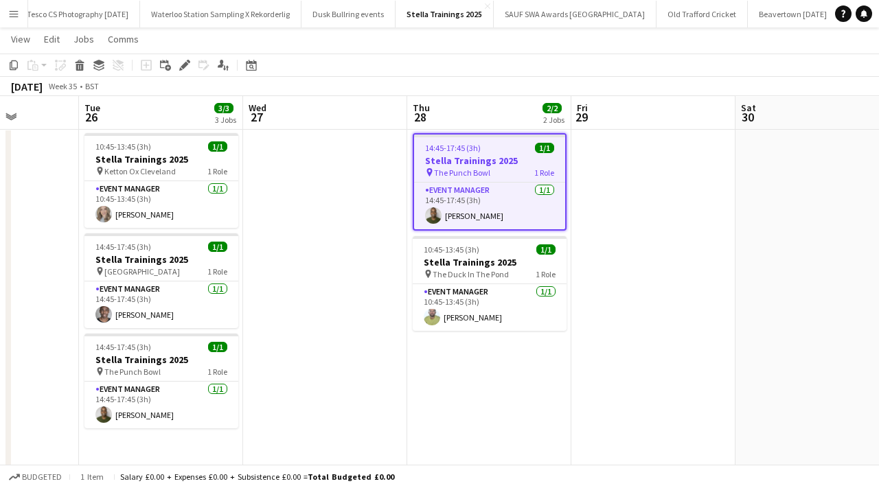
click at [489, 409] on app-date-cell "14:45-17:45 (3h) 1/1 Stella Trainings 2025 pin The Punch Bowl 1 Role Event Mana…" at bounding box center [489, 318] width 164 height 380
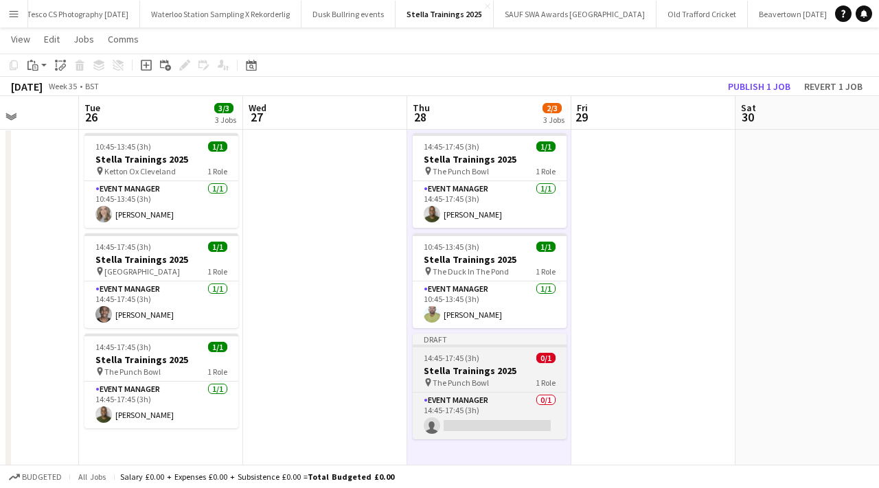
click at [481, 362] on div "14:45-17:45 (3h) 0/1" at bounding box center [490, 358] width 154 height 10
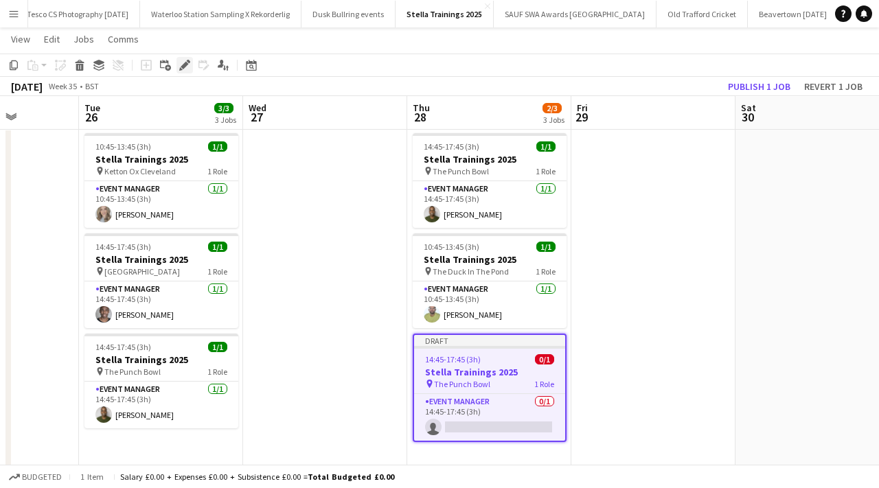
click at [190, 71] on div "Edit" at bounding box center [185, 65] width 16 height 16
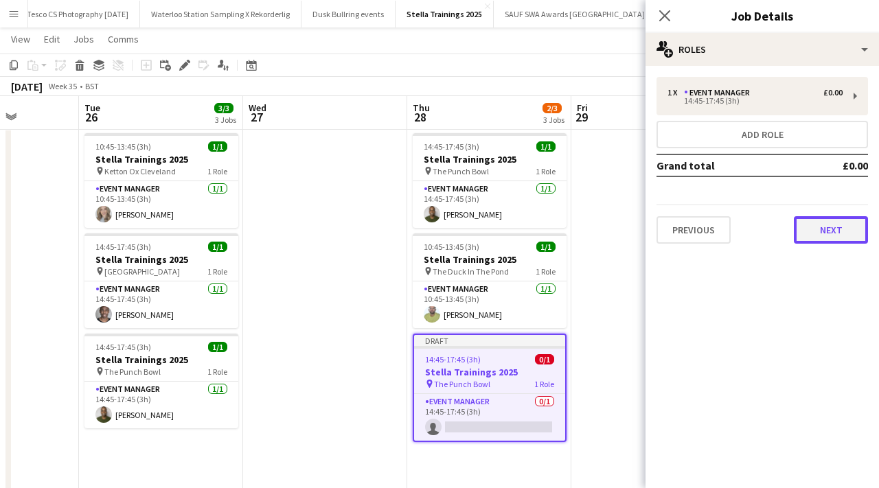
click at [837, 223] on button "Next" at bounding box center [831, 229] width 74 height 27
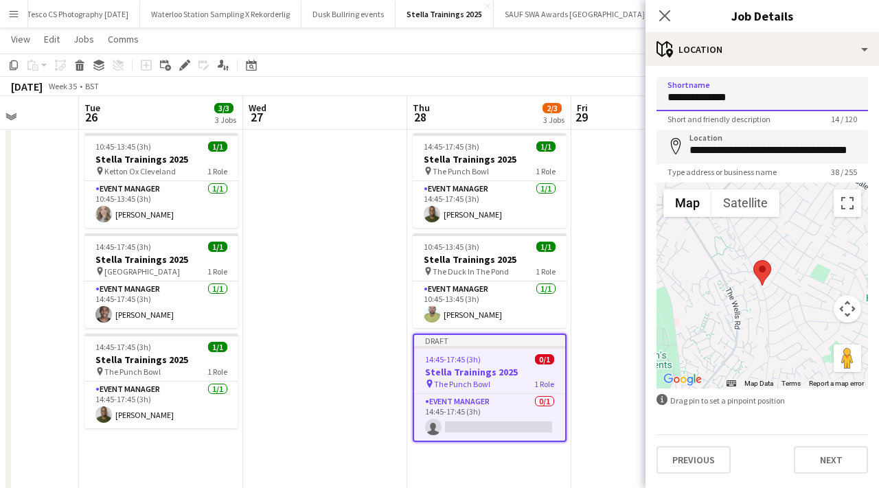
drag, startPoint x: 744, startPoint y: 93, endPoint x: 663, endPoint y: 91, distance: 80.4
click at [663, 91] on input "**********" at bounding box center [763, 94] width 212 height 34
type input "**********"
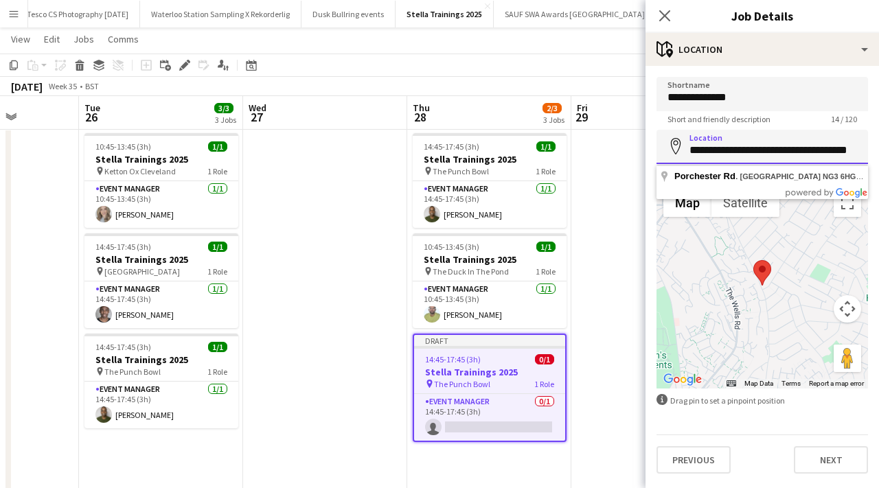
drag, startPoint x: 845, startPoint y: 147, endPoint x: 724, endPoint y: 148, distance: 121.6
click at [724, 148] on input "**********" at bounding box center [763, 147] width 212 height 34
type input "**********"
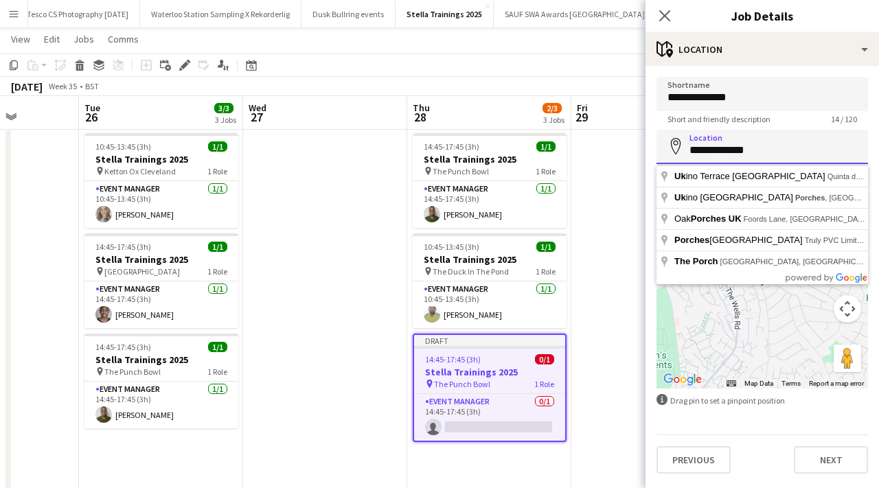
drag, startPoint x: 764, startPoint y: 152, endPoint x: 687, endPoint y: 151, distance: 76.9
click at [687, 151] on input "**********" at bounding box center [763, 147] width 212 height 34
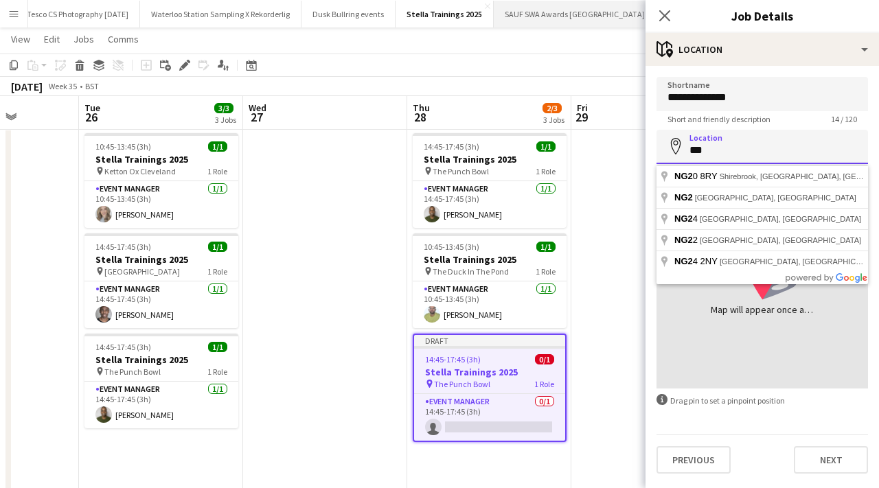
type input "***"
click at [483, 355] on div "14:45-17:45 (3h) 0/1" at bounding box center [489, 359] width 151 height 10
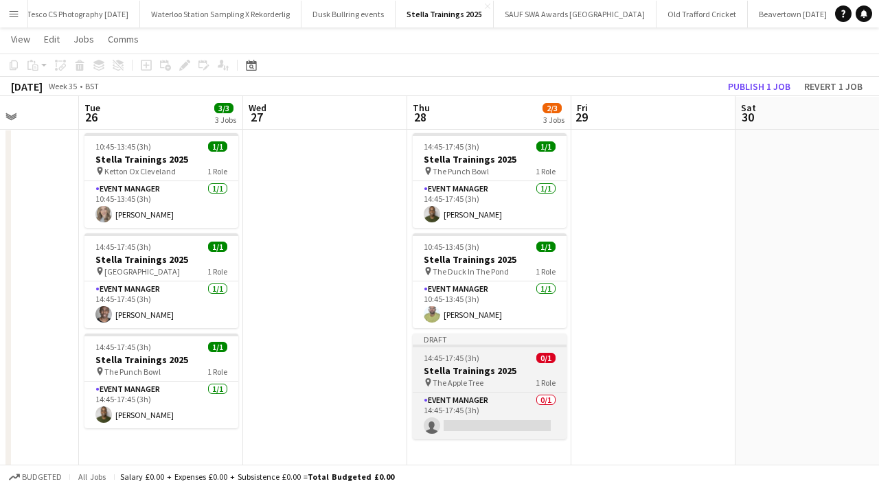
click at [483, 355] on div "14:45-17:45 (3h) 0/1" at bounding box center [490, 358] width 154 height 10
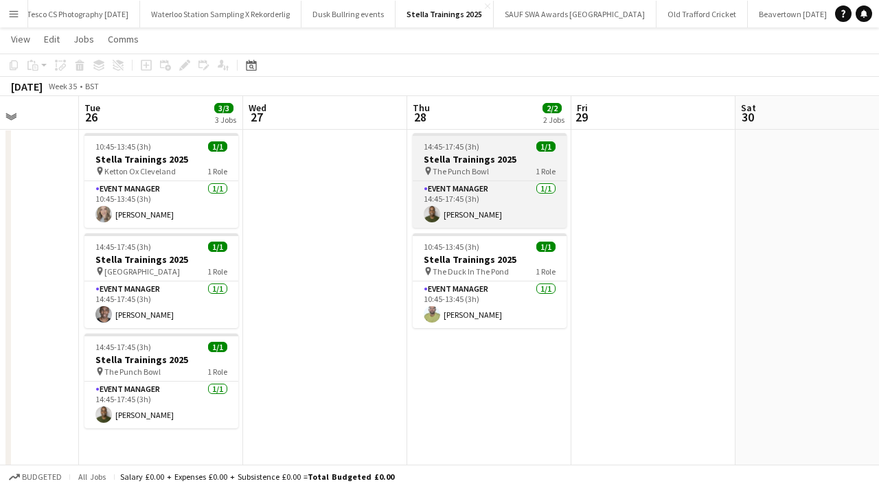
click at [498, 155] on h3 "Stella Trainings 2025" at bounding box center [490, 159] width 154 height 12
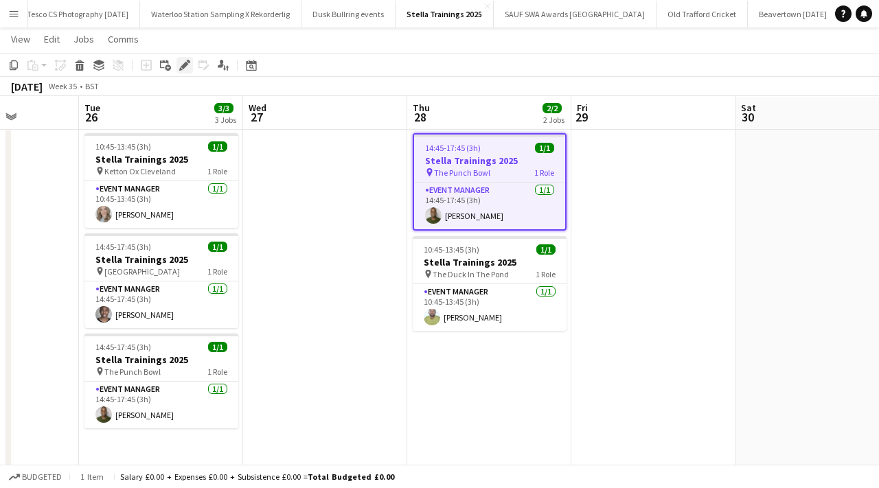
click at [185, 69] on icon "Edit" at bounding box center [184, 65] width 11 height 11
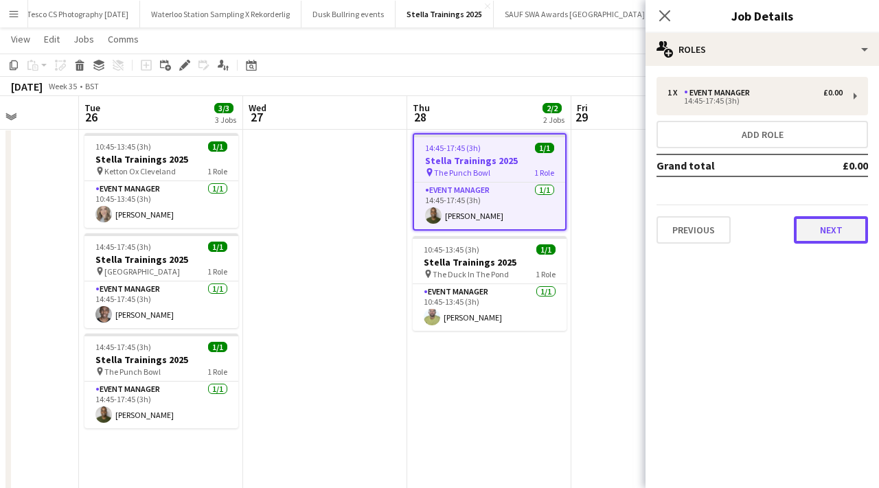
click at [817, 225] on button "Next" at bounding box center [831, 229] width 74 height 27
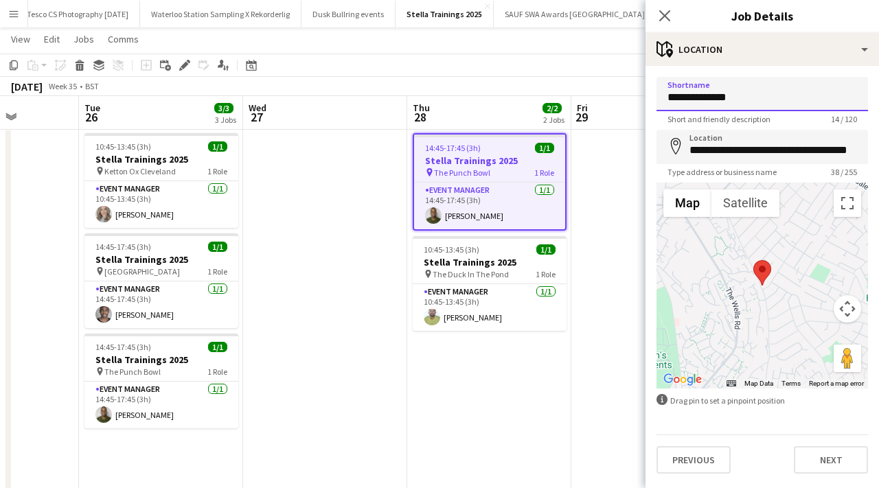
drag, startPoint x: 760, startPoint y: 95, endPoint x: 689, endPoint y: 97, distance: 71.4
click at [689, 97] on input "**********" at bounding box center [763, 94] width 212 height 34
type input "**********"
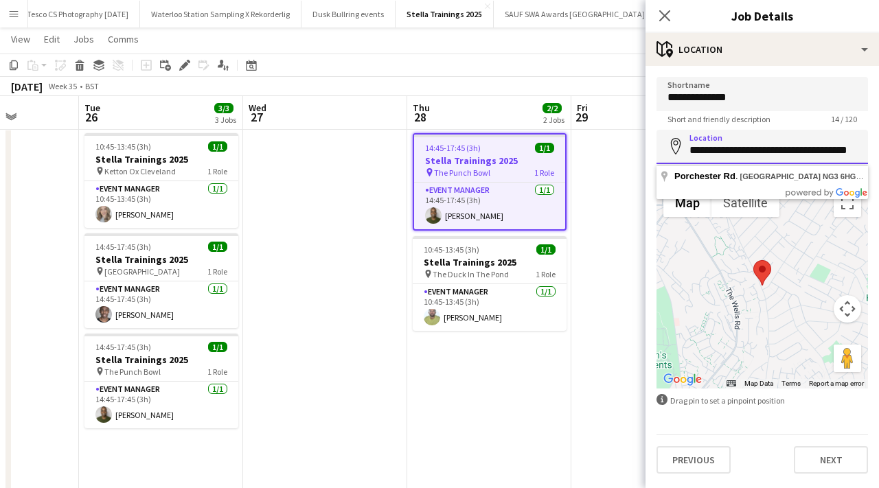
drag, startPoint x: 817, startPoint y: 150, endPoint x: 692, endPoint y: 150, distance: 125.0
click at [692, 150] on input "**********" at bounding box center [763, 147] width 212 height 34
click at [707, 151] on input "**********" at bounding box center [763, 147] width 212 height 34
drag, startPoint x: 729, startPoint y: 151, endPoint x: 712, endPoint y: 151, distance: 17.2
click at [712, 151] on input "**********" at bounding box center [763, 147] width 212 height 34
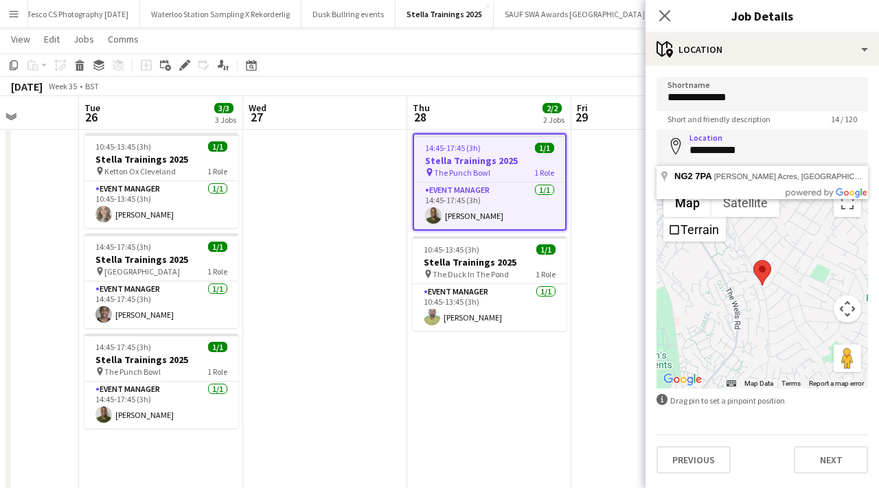
type input "**********"
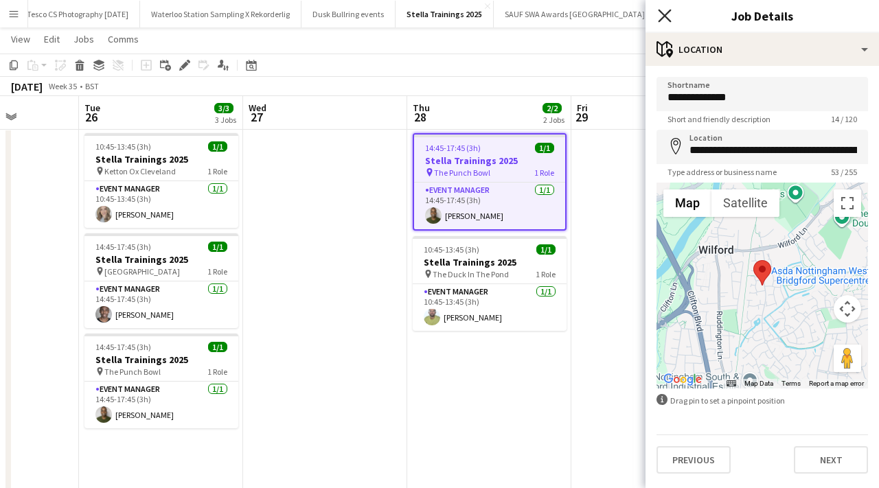
click at [663, 18] on icon at bounding box center [664, 15] width 13 height 13
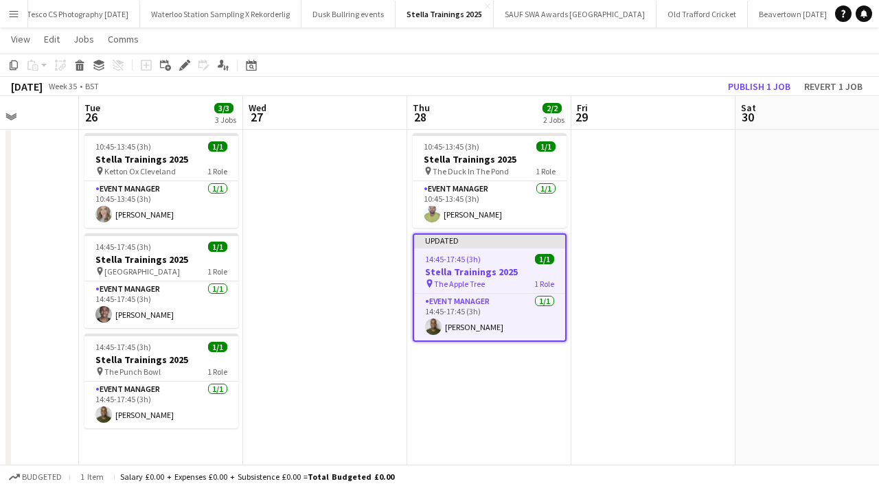
click at [636, 216] on app-date-cell at bounding box center [653, 318] width 164 height 380
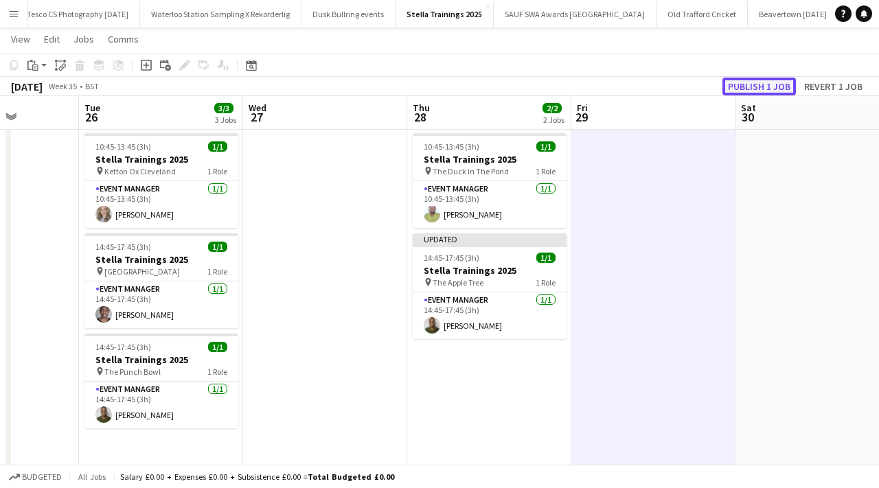
click at [770, 82] on button "Publish 1 job" at bounding box center [759, 87] width 73 height 18
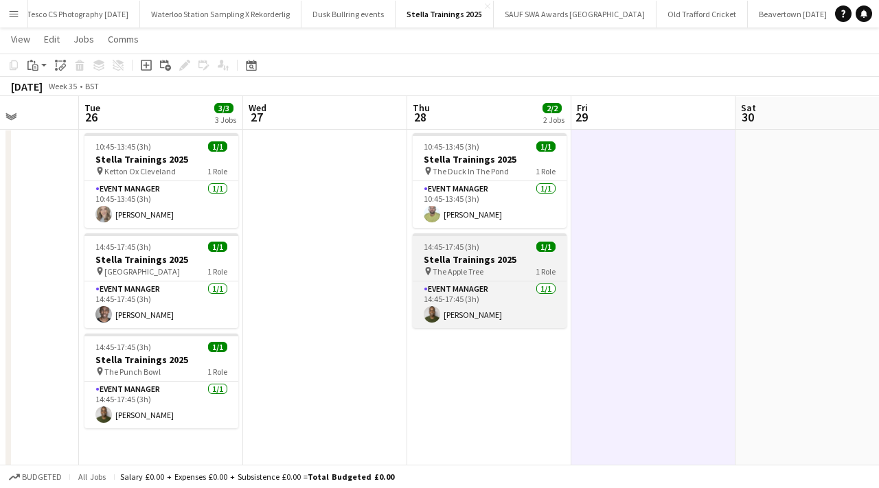
click at [475, 259] on h3 "Stella Trainings 2025" at bounding box center [490, 259] width 154 height 12
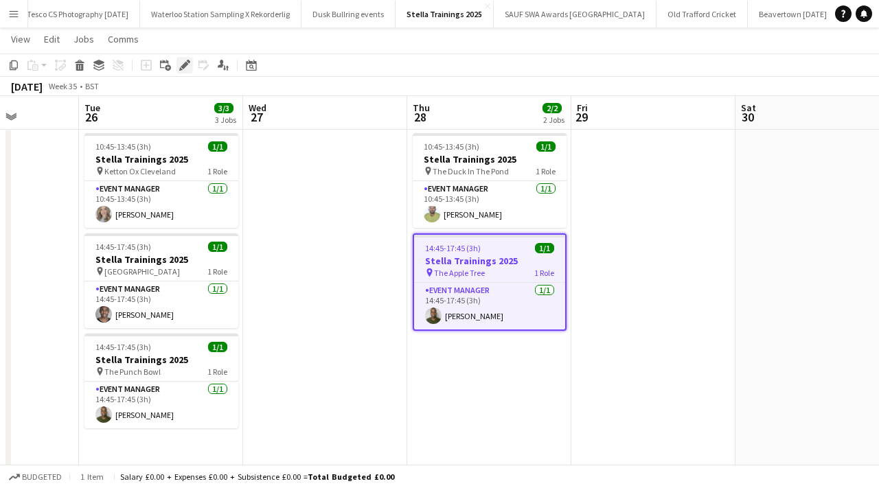
click at [184, 67] on icon at bounding box center [185, 66] width 8 height 8
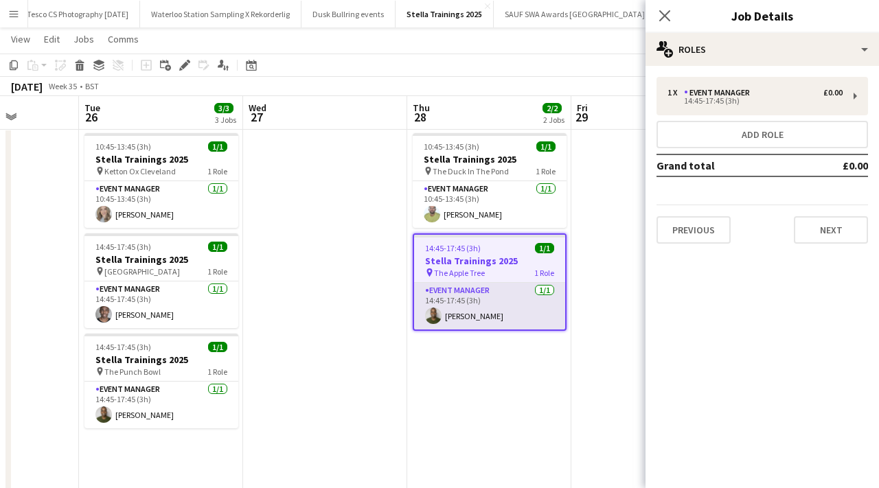
click at [471, 316] on app-card-role "Event Manager 1/1 14:45-17:45 (3h) Paulo Andre Aragao" at bounding box center [489, 306] width 151 height 47
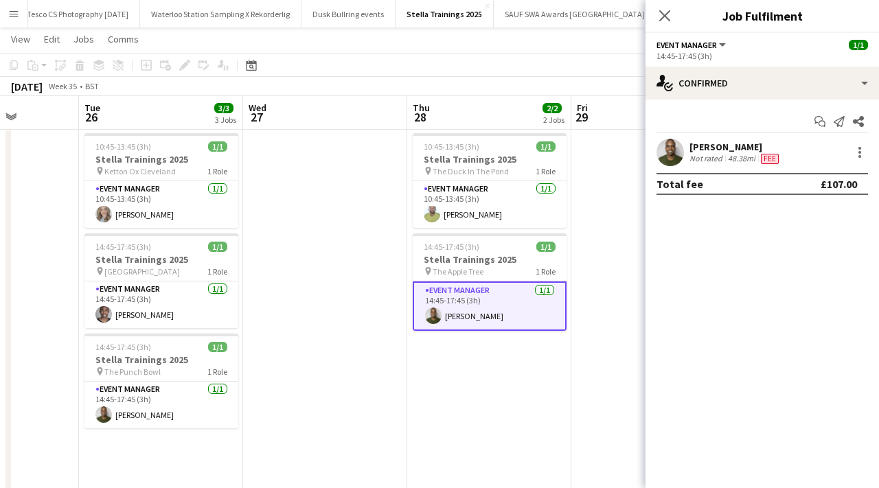
click at [857, 161] on div "Paulo Andre Aragao Not rated 48.38mi Fee" at bounding box center [763, 152] width 234 height 27
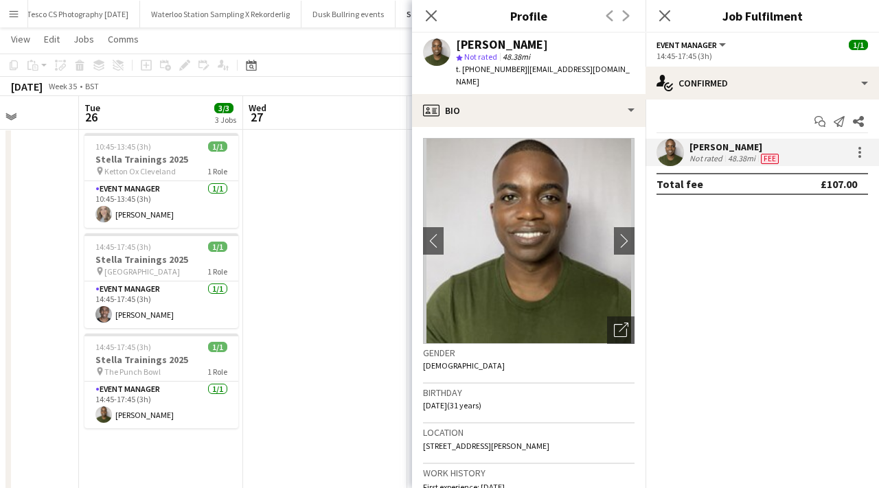
click at [440, 12] on div "Close pop-in" at bounding box center [431, 16] width 38 height 32
click at [434, 12] on icon at bounding box center [430, 15] width 13 height 13
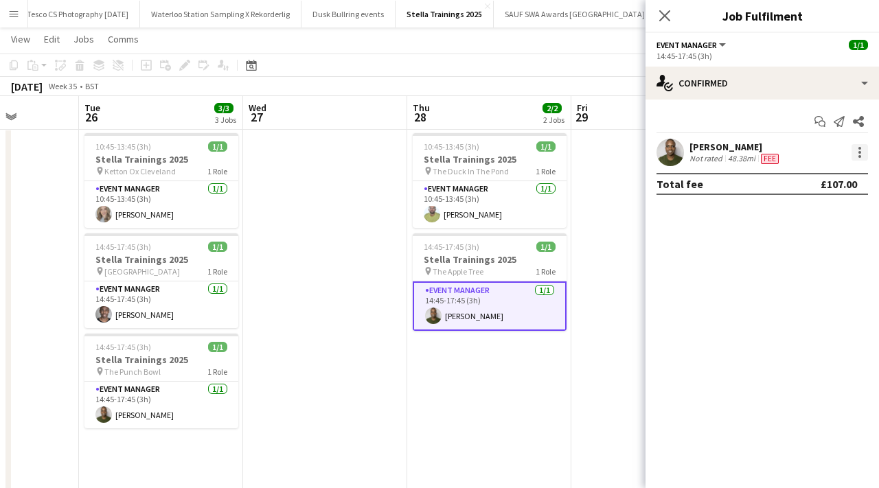
click at [863, 146] on div at bounding box center [860, 152] width 16 height 16
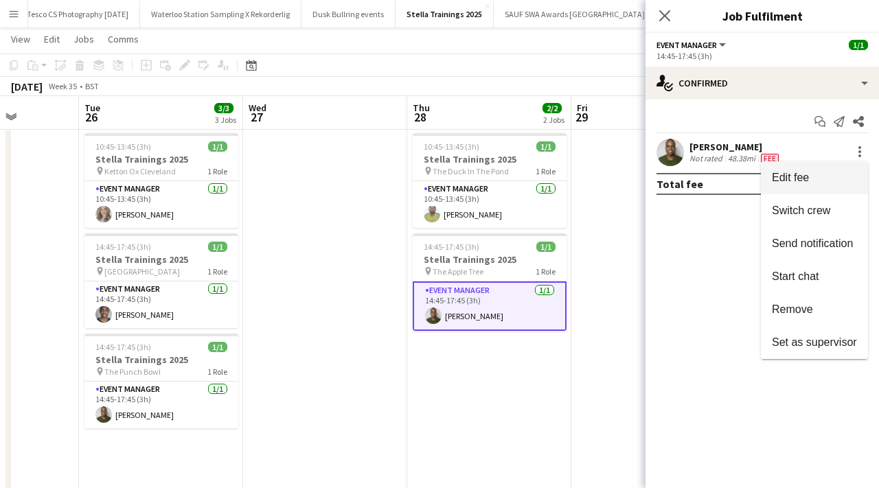
click at [820, 172] on span "Edit fee" at bounding box center [814, 178] width 85 height 12
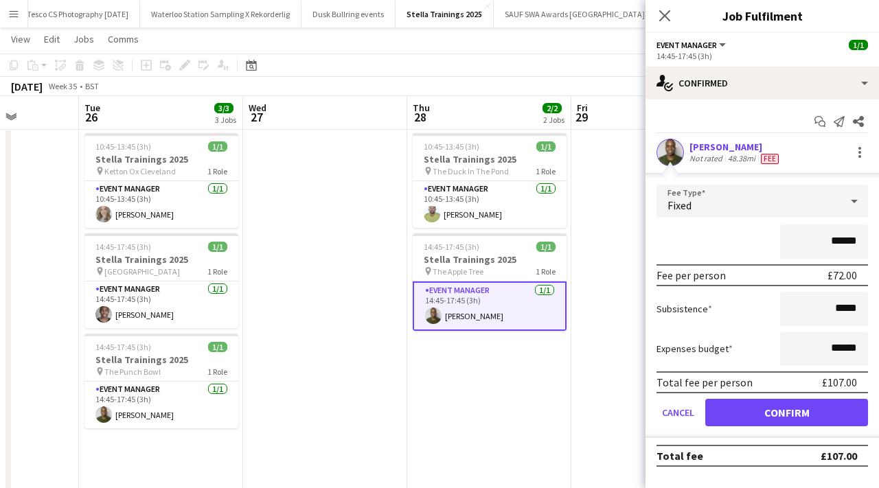
click at [653, 10] on div "Close pop-in" at bounding box center [665, 16] width 38 height 32
click at [670, 16] on icon "Close pop-in" at bounding box center [664, 15] width 13 height 13
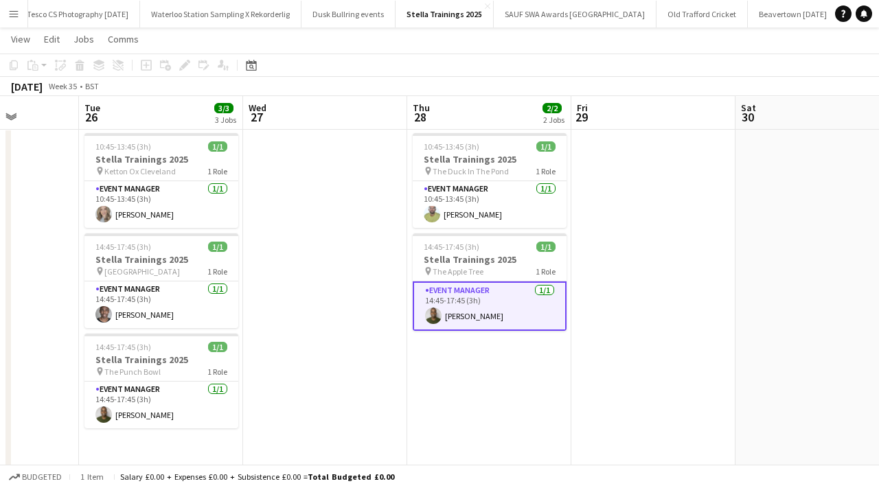
click at [630, 198] on app-date-cell at bounding box center [653, 318] width 164 height 380
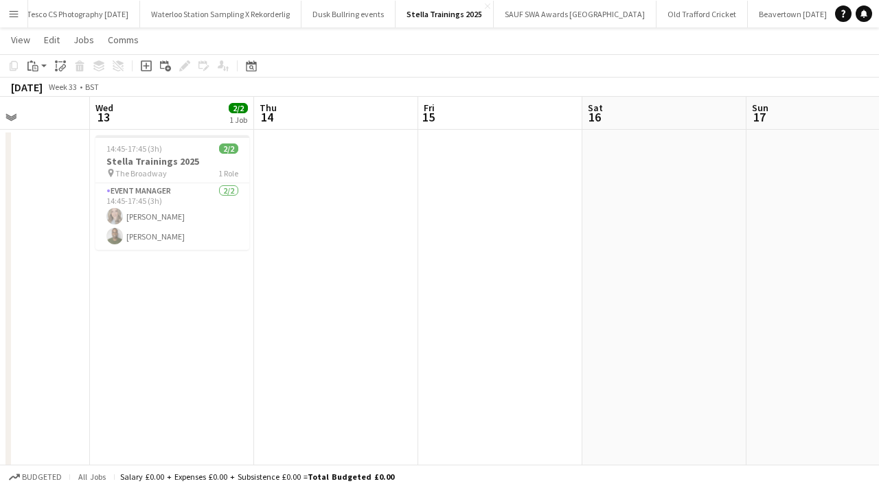
scroll to position [0, 303]
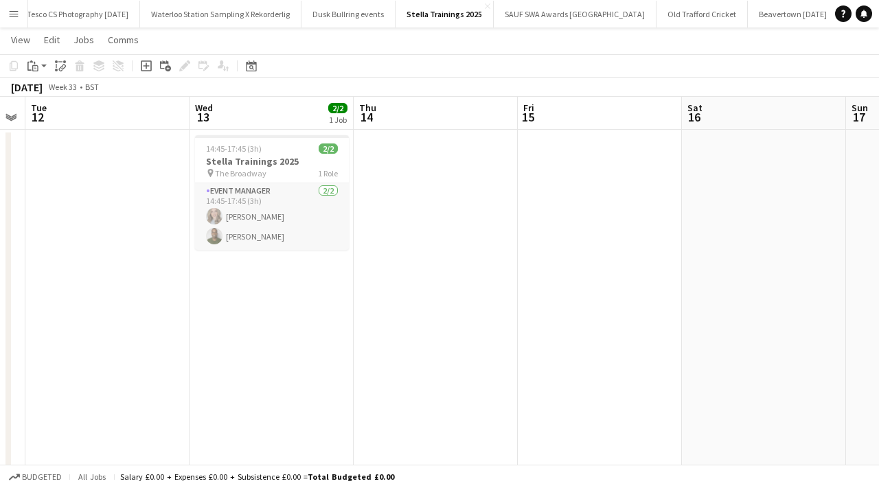
click at [253, 209] on app-card-role "Event Manager 2/2 14:45-17:45 (3h) Lynne Kenning Paulo Andre Aragao" at bounding box center [272, 216] width 154 height 67
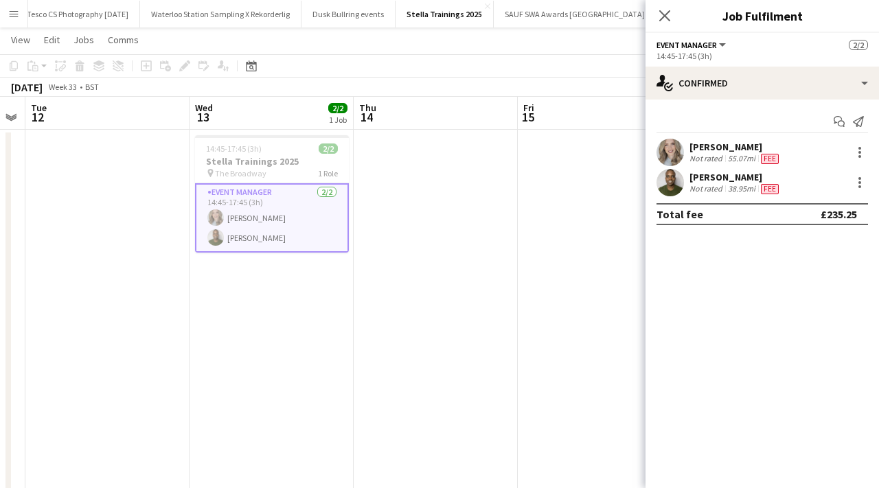
click at [739, 157] on div "55.07mi" at bounding box center [741, 158] width 33 height 11
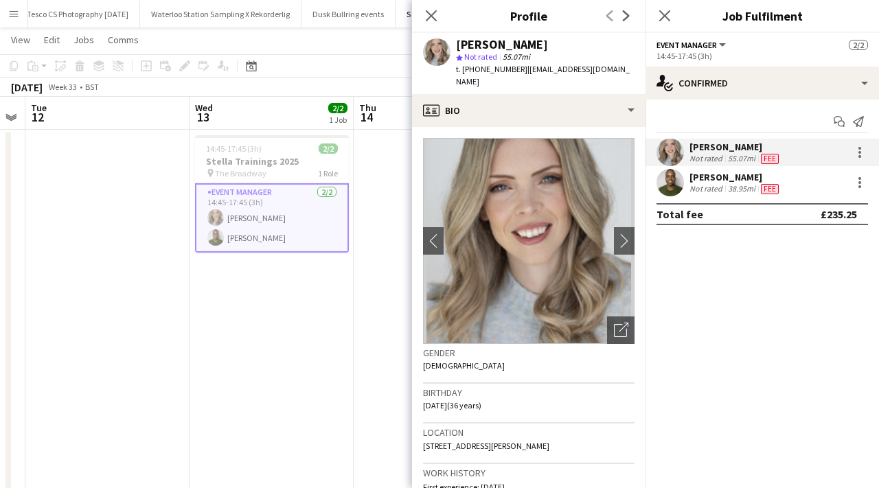
click at [663, 158] on app-user-avatar at bounding box center [670, 152] width 27 height 27
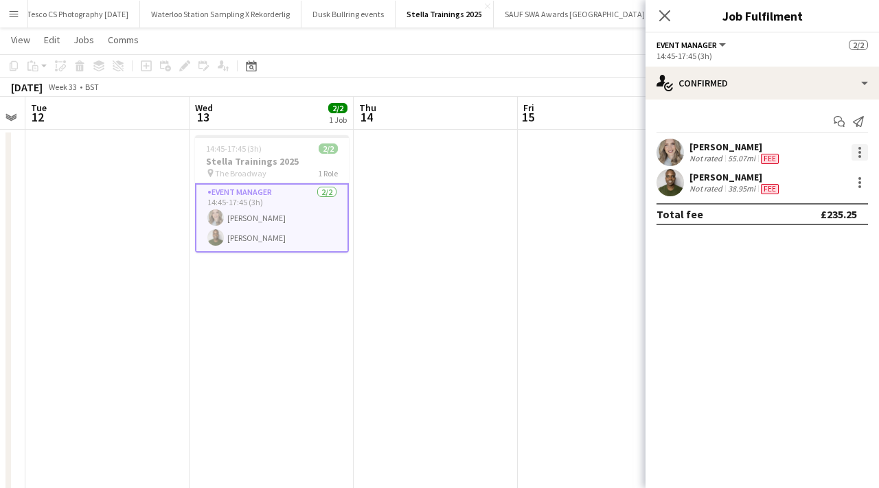
click at [864, 148] on div at bounding box center [860, 152] width 16 height 16
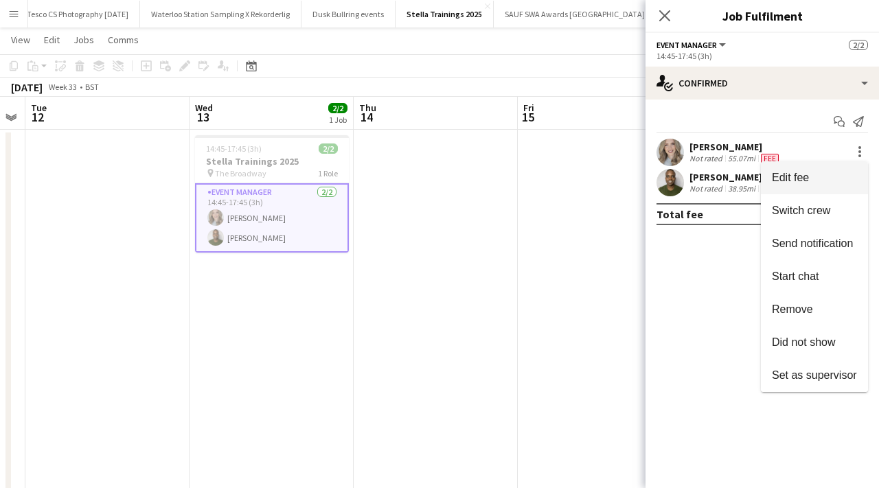
click at [816, 182] on span "Edit fee" at bounding box center [814, 178] width 85 height 12
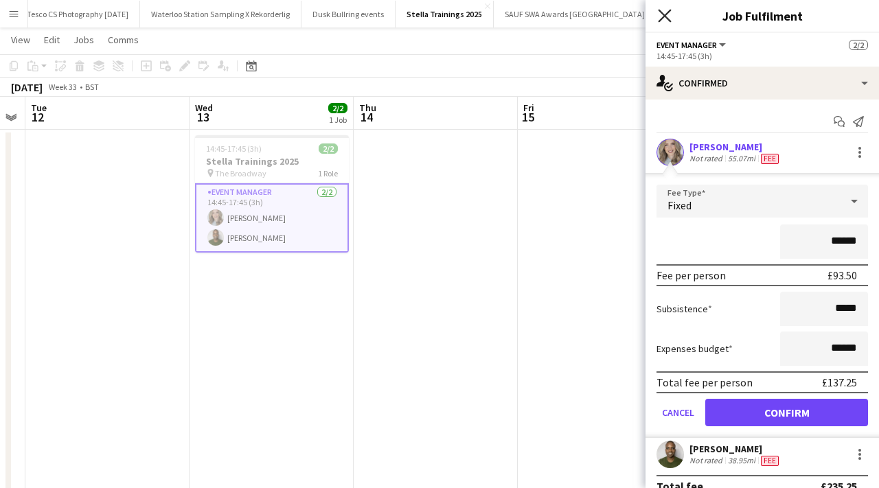
click at [661, 14] on icon "Close pop-in" at bounding box center [664, 15] width 13 height 13
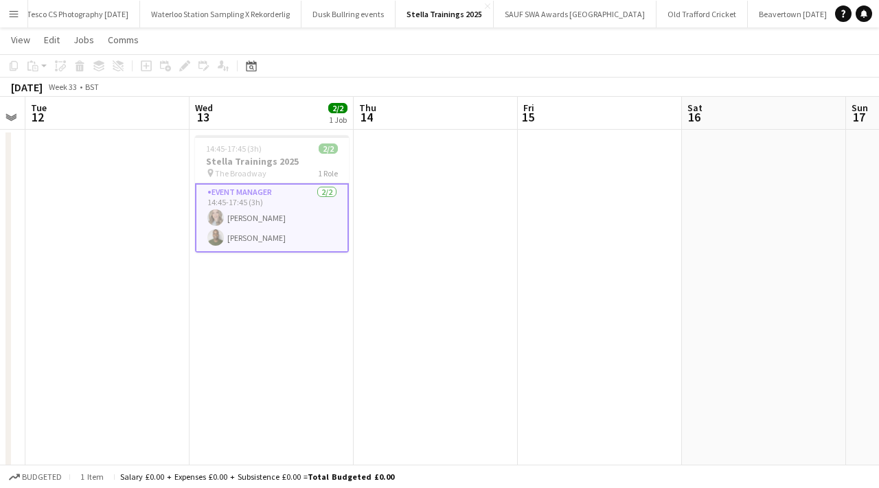
click at [268, 236] on app-card-role "Event Manager 2/2 14:45-17:45 (3h) Lynne Kenning Paulo Andre Aragao" at bounding box center [272, 217] width 154 height 69
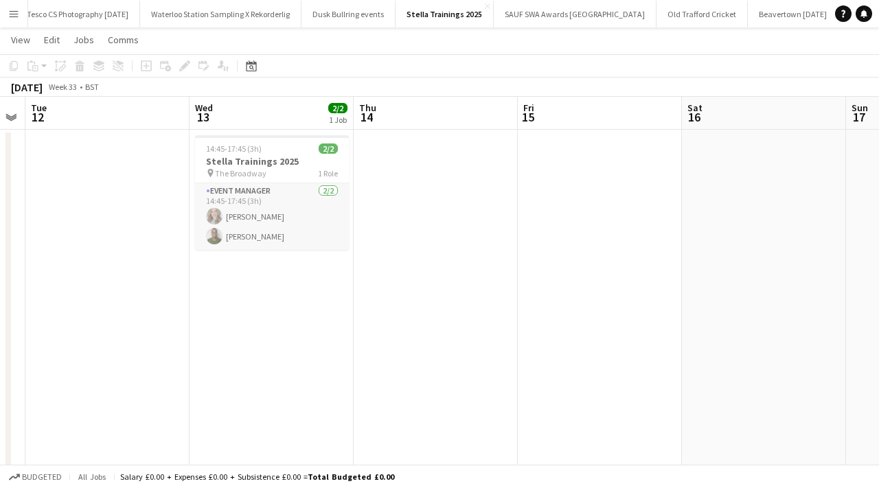
click at [282, 232] on app-card-role "Event Manager 2/2 14:45-17:45 (3h) Lynne Kenning Paulo Andre Aragao" at bounding box center [272, 216] width 154 height 67
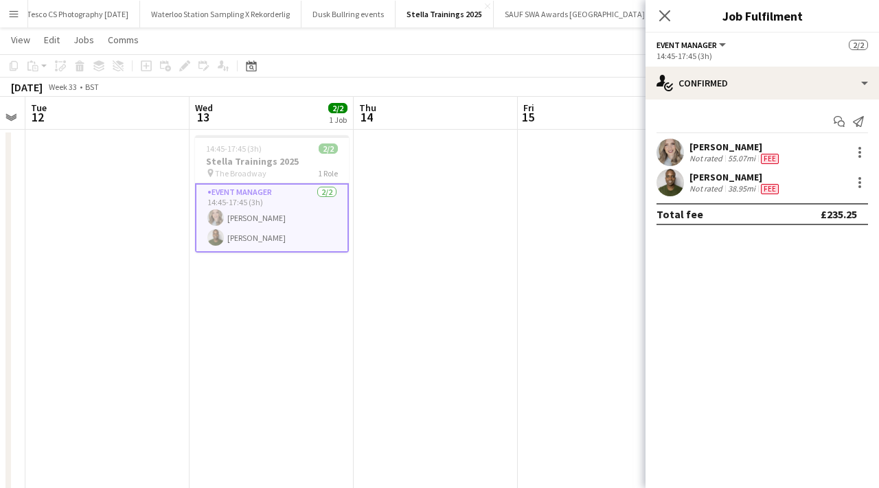
click at [707, 189] on div "Not rated" at bounding box center [708, 188] width 36 height 11
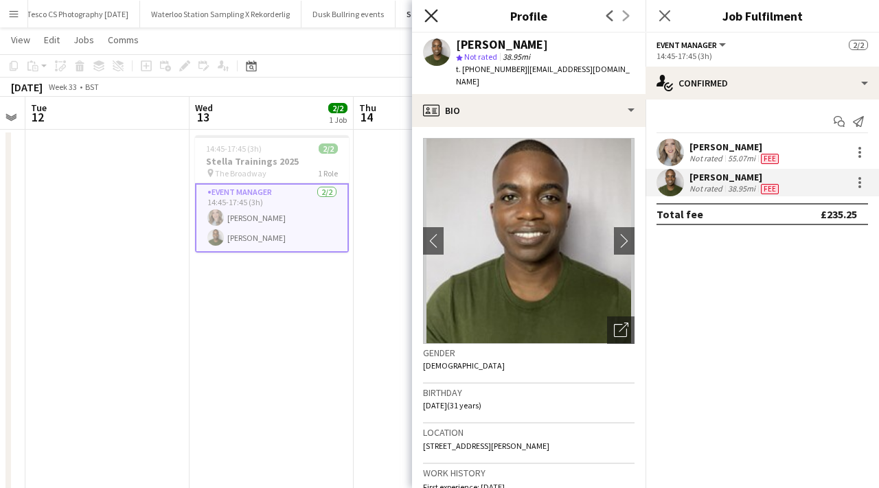
click at [435, 17] on icon "Close pop-in" at bounding box center [430, 15] width 13 height 13
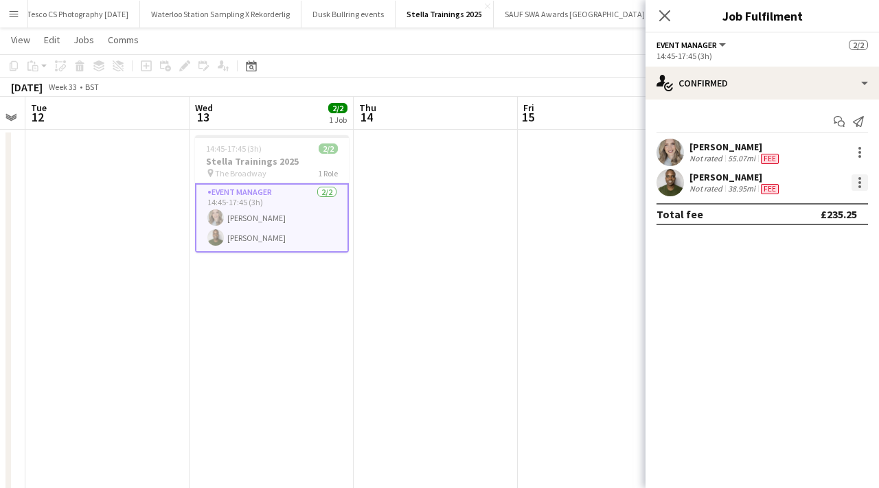
click at [853, 184] on div at bounding box center [860, 182] width 16 height 16
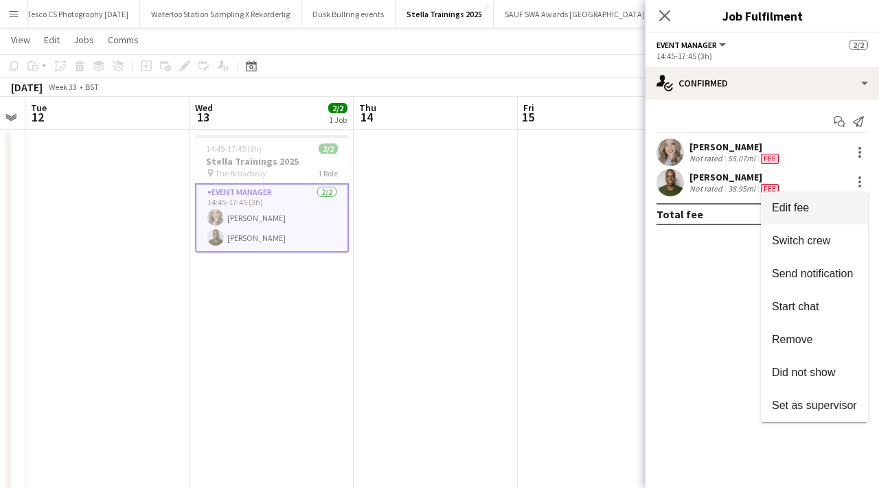
click at [816, 198] on button "Edit fee" at bounding box center [814, 208] width 107 height 33
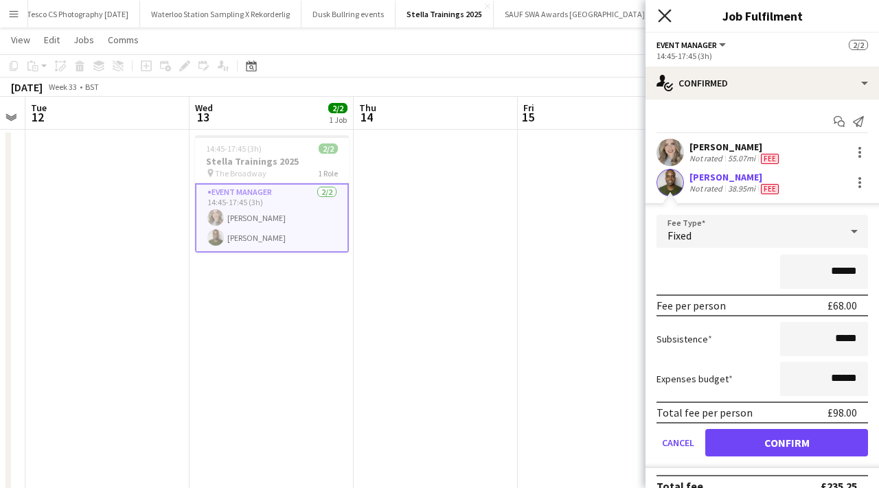
click at [662, 21] on icon "Close pop-in" at bounding box center [664, 15] width 13 height 13
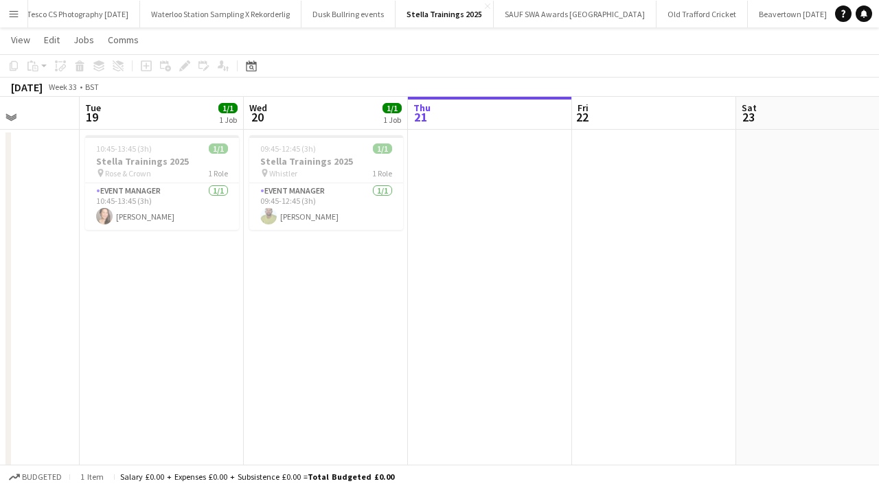
scroll to position [0, 391]
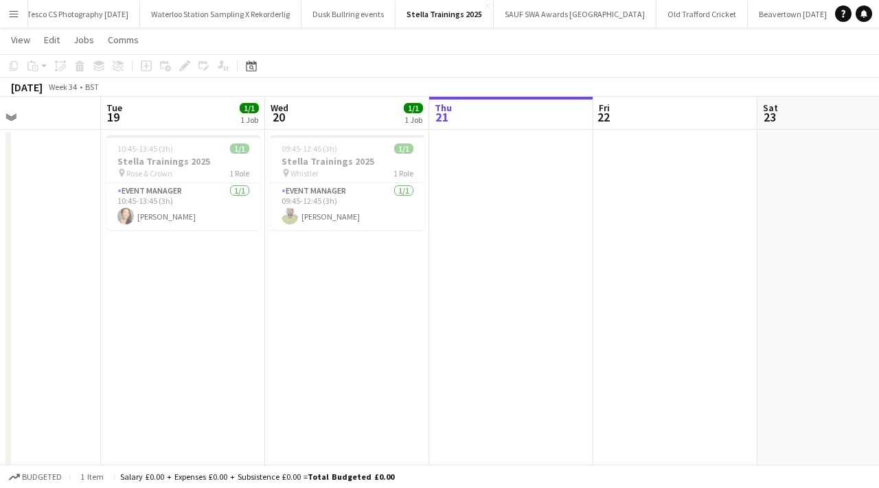
click at [304, 211] on app-card-role "Event Manager 1/1 09:45-12:45 (3h) Thomas Roberts" at bounding box center [348, 206] width 154 height 47
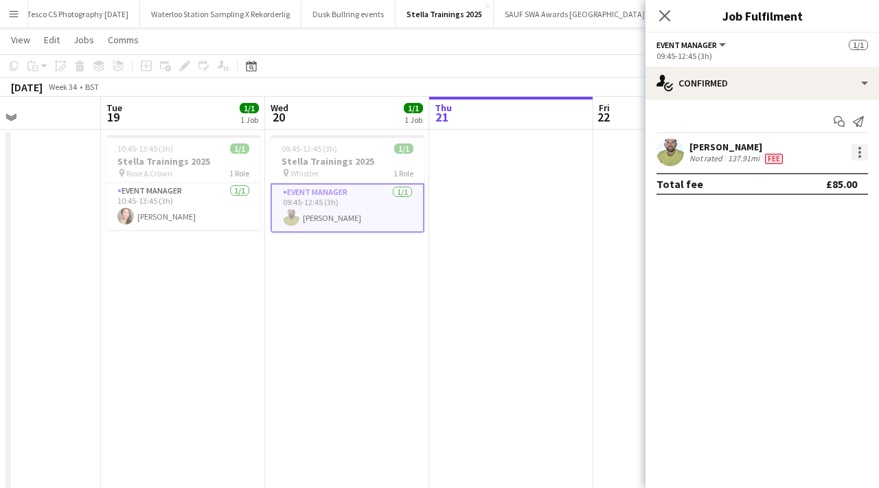
click at [862, 155] on div at bounding box center [860, 152] width 16 height 16
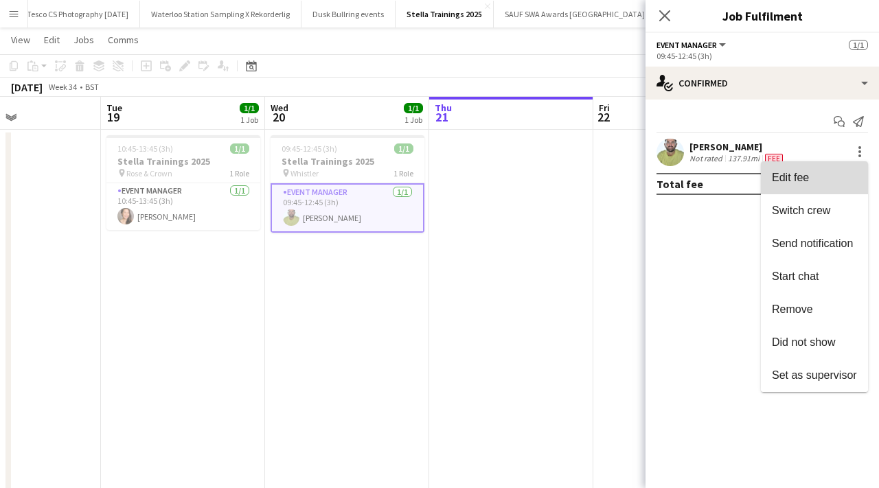
click at [789, 185] on button "Edit fee" at bounding box center [814, 177] width 107 height 33
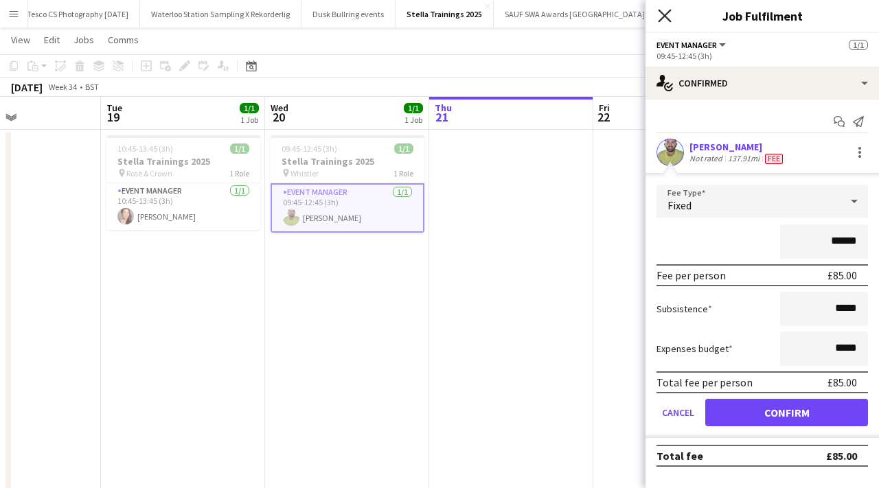
click at [661, 13] on icon at bounding box center [664, 15] width 13 height 13
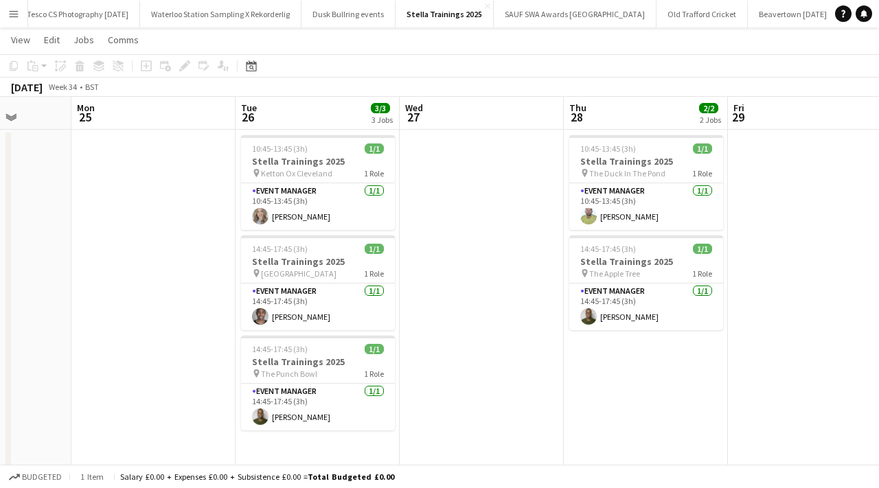
scroll to position [0, 409]
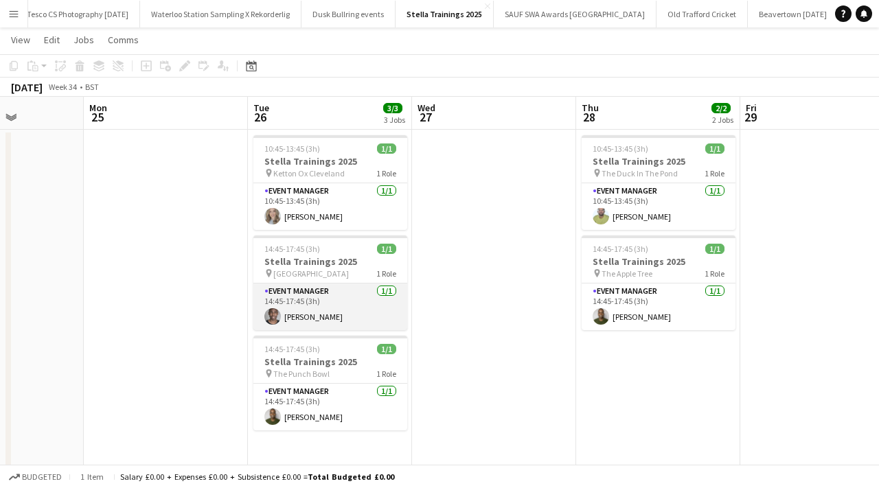
click at [331, 306] on app-card-role "Event Manager 1/1 14:45-17:45 (3h) peter adams" at bounding box center [330, 307] width 154 height 47
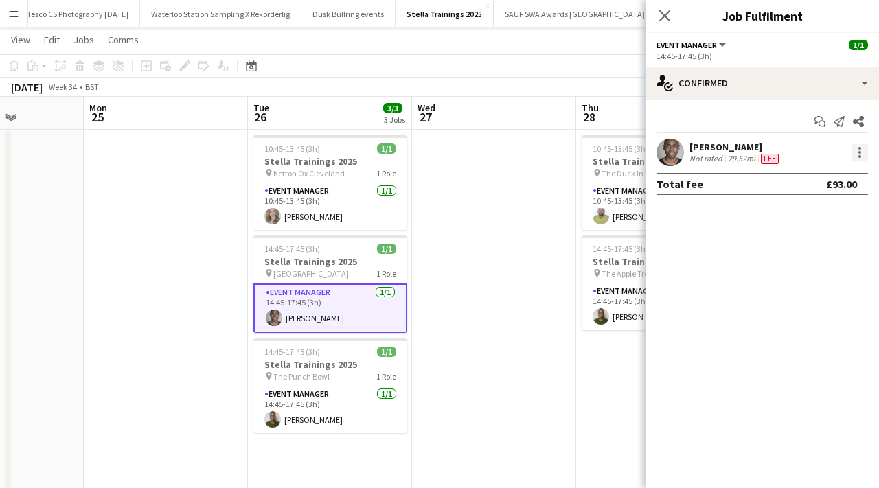
click at [863, 145] on div at bounding box center [860, 152] width 16 height 16
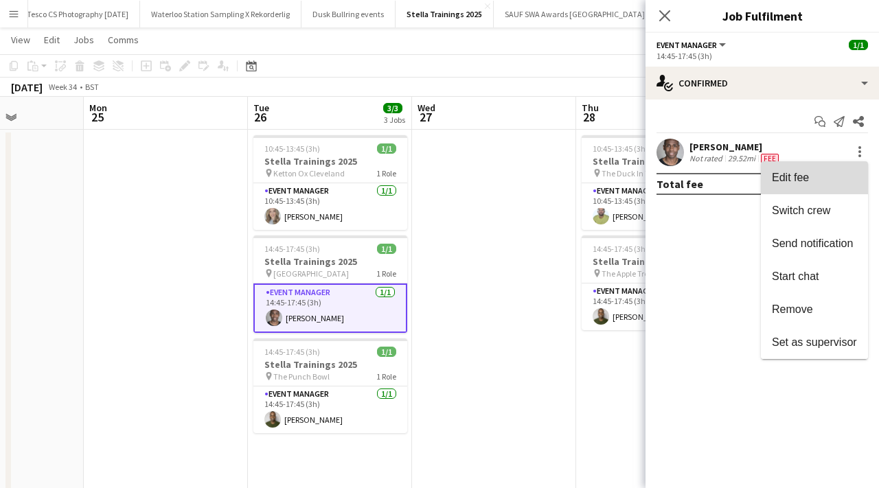
click at [817, 187] on button "Edit fee" at bounding box center [814, 177] width 107 height 33
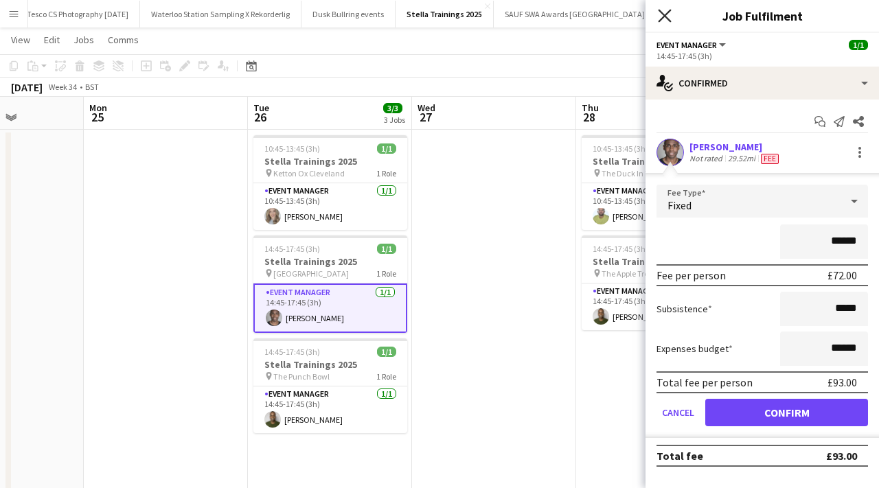
click at [668, 10] on icon "Close pop-in" at bounding box center [664, 15] width 13 height 13
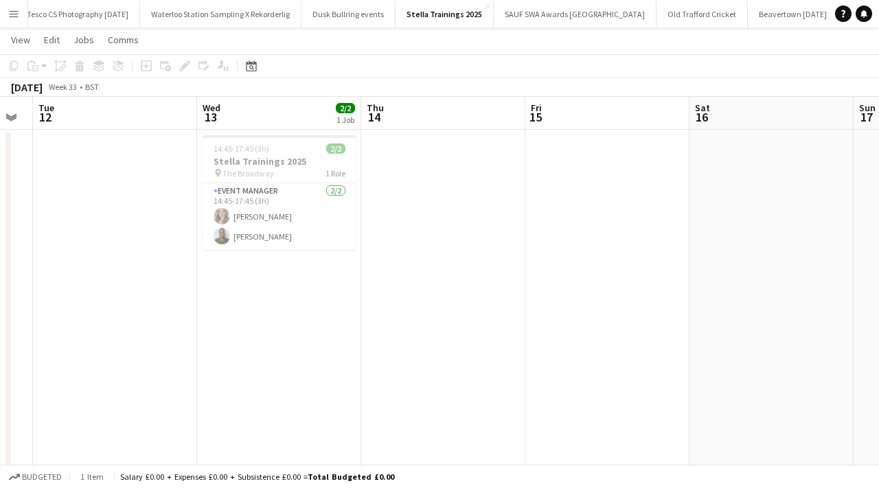
scroll to position [0, 483]
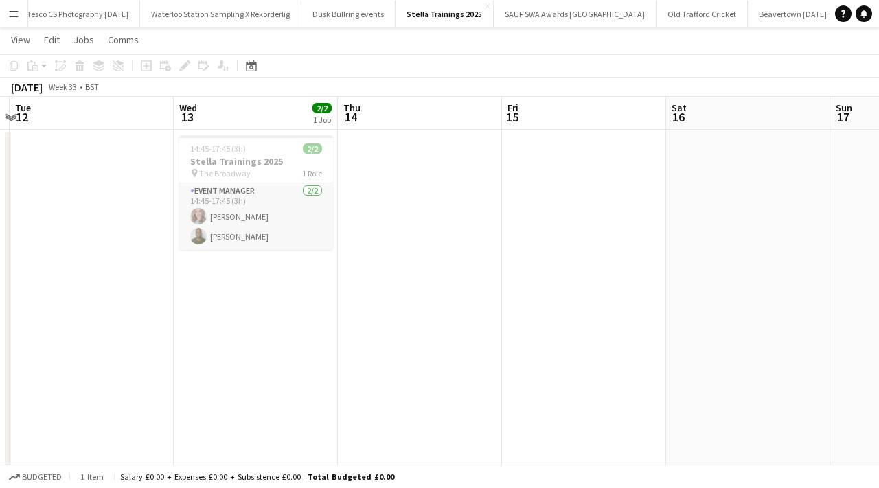
click at [262, 213] on app-card-role "Event Manager 2/2 14:45-17:45 (3h) Lynne Kenning Paulo Andre Aragao" at bounding box center [256, 216] width 154 height 67
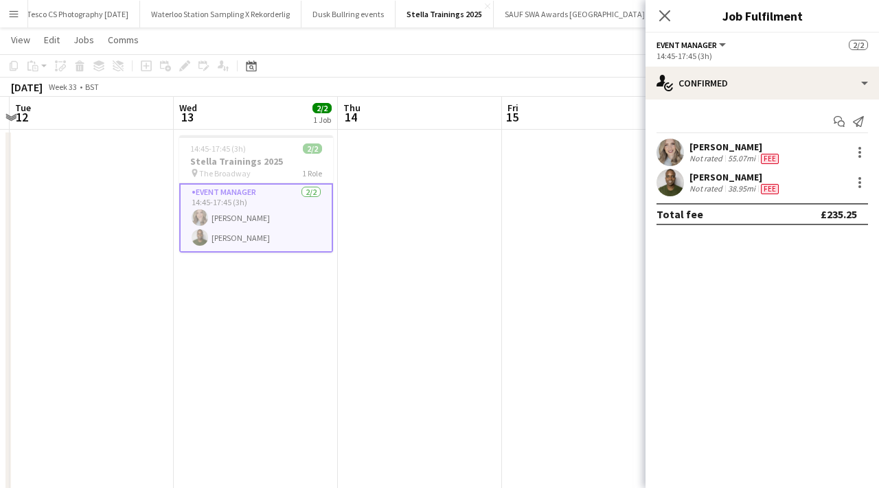
click at [763, 156] on span "Fee" at bounding box center [770, 159] width 18 height 10
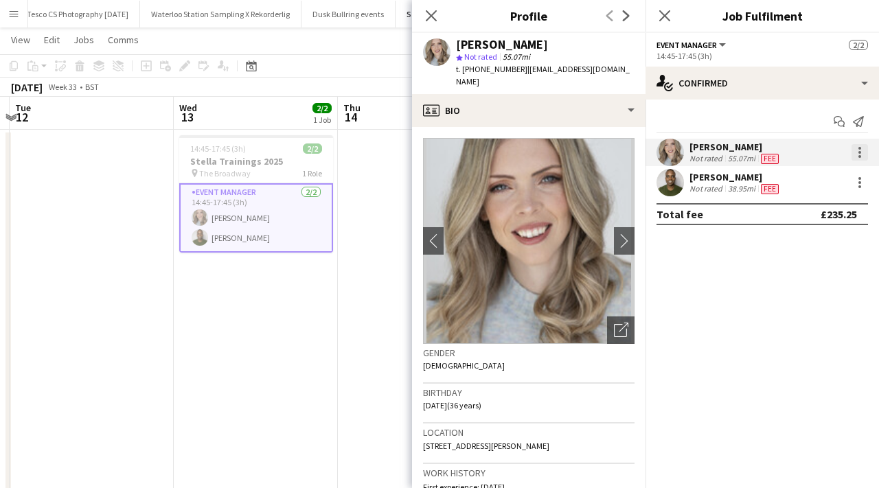
click at [860, 152] on div at bounding box center [860, 152] width 3 height 3
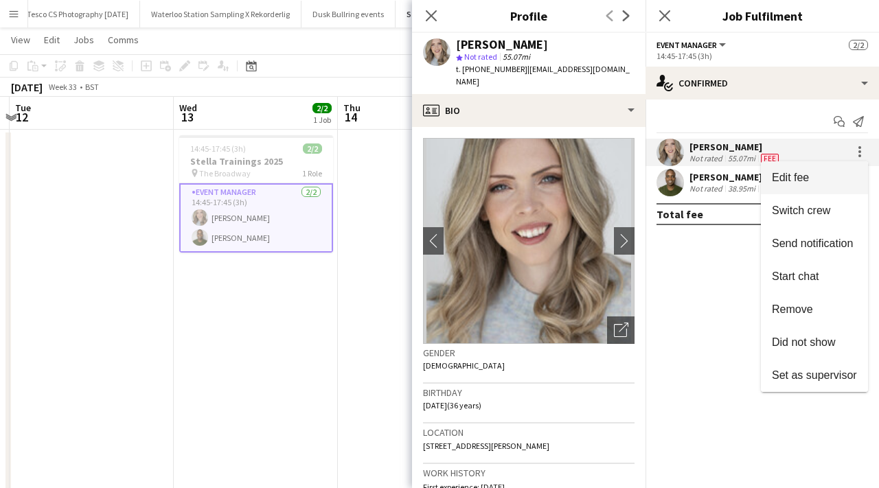
click at [808, 185] on button "Edit fee" at bounding box center [814, 177] width 107 height 33
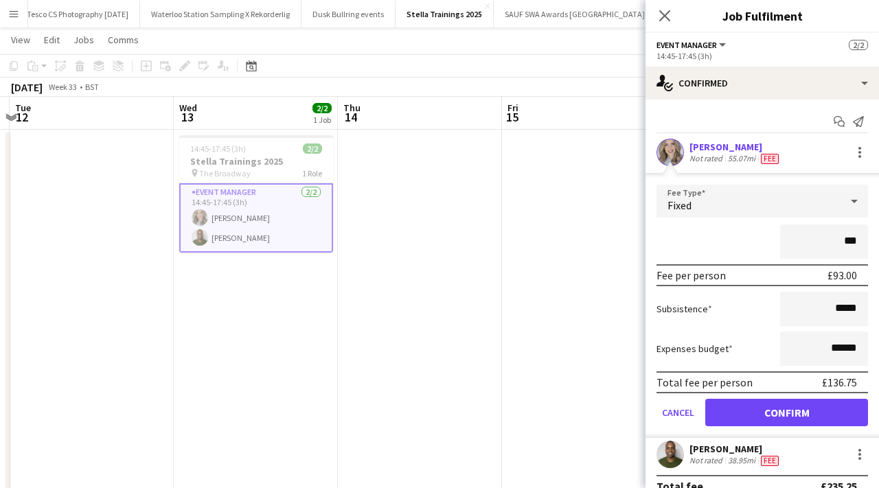
type input "***"
click at [789, 417] on button "Confirm" at bounding box center [786, 412] width 163 height 27
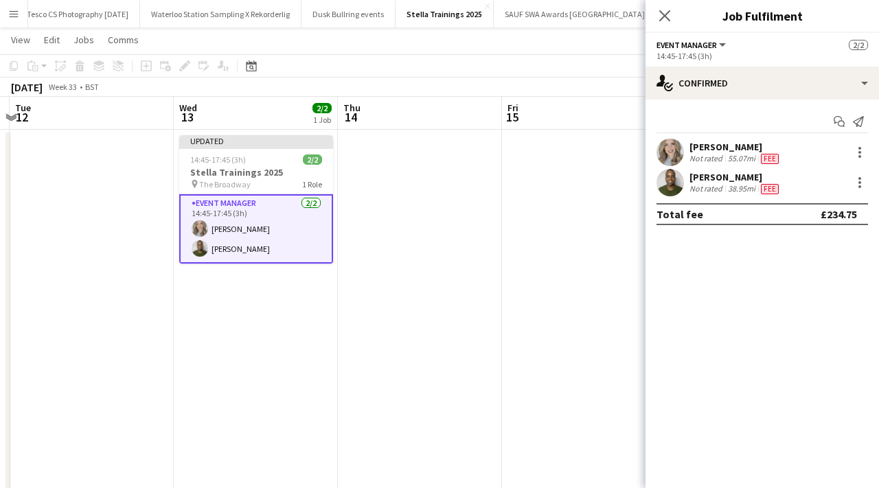
click at [729, 181] on div "Paulo Andre Aragao" at bounding box center [736, 177] width 92 height 12
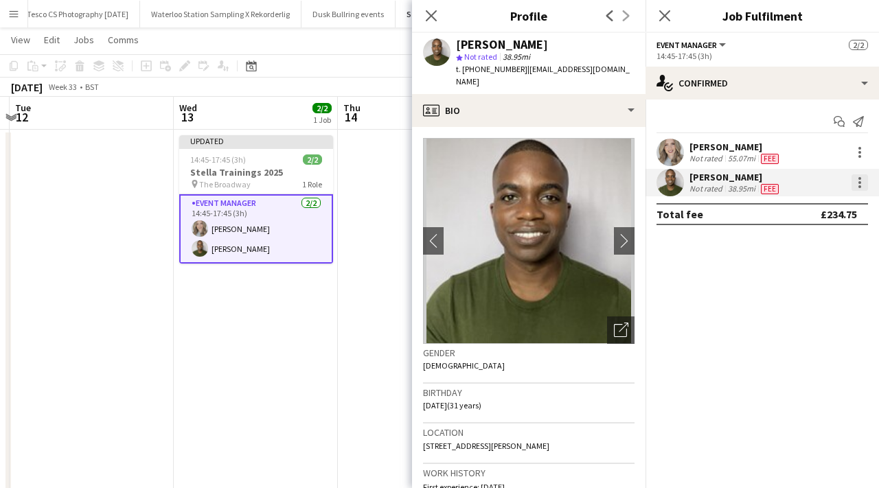
click at [859, 184] on div at bounding box center [860, 182] width 16 height 16
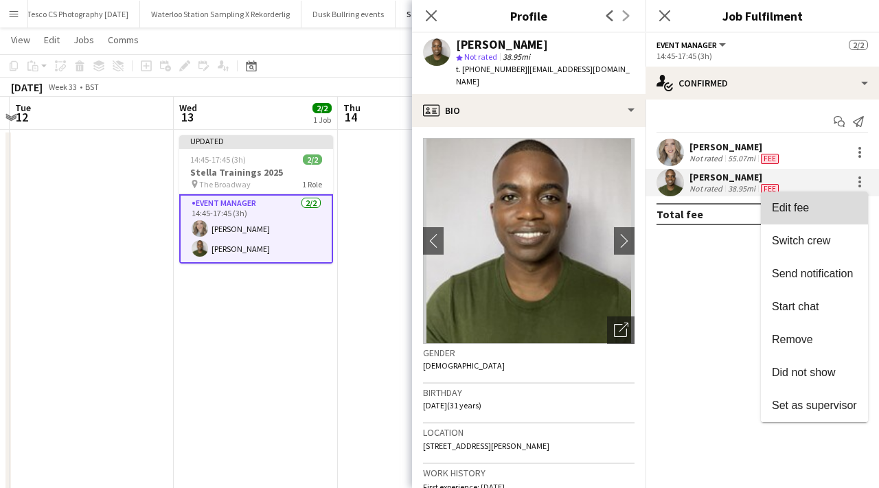
click at [822, 209] on span "Edit fee" at bounding box center [814, 208] width 85 height 12
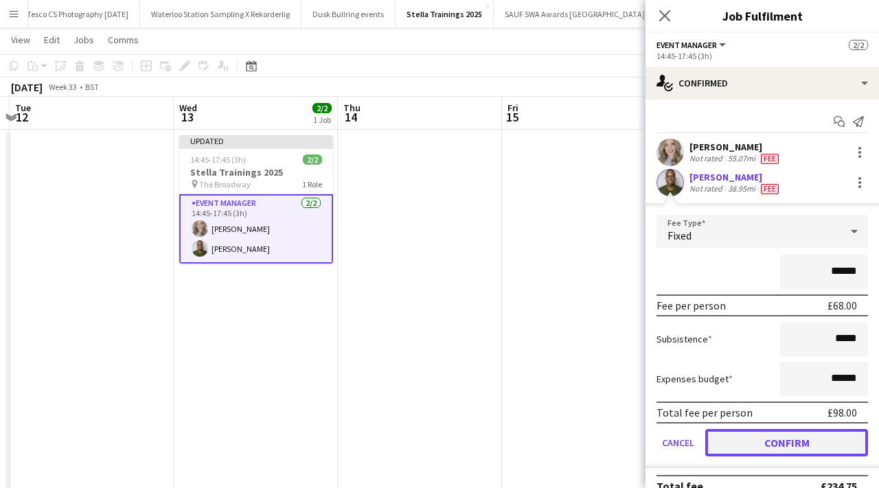
click at [808, 444] on button "Confirm" at bounding box center [786, 442] width 163 height 27
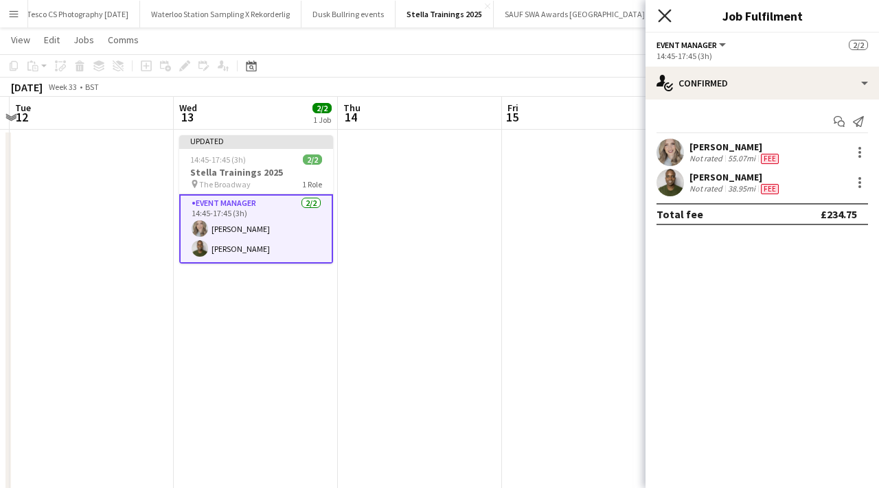
click at [668, 18] on icon "Close pop-in" at bounding box center [664, 15] width 13 height 13
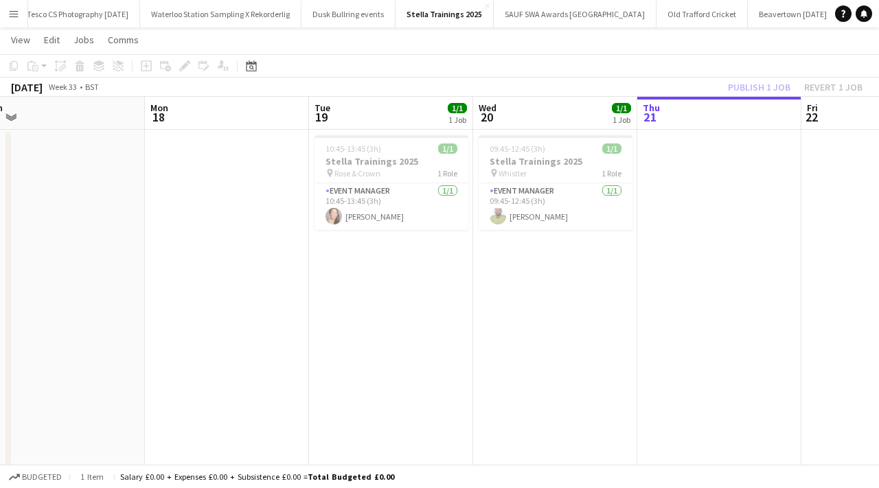
scroll to position [0, 360]
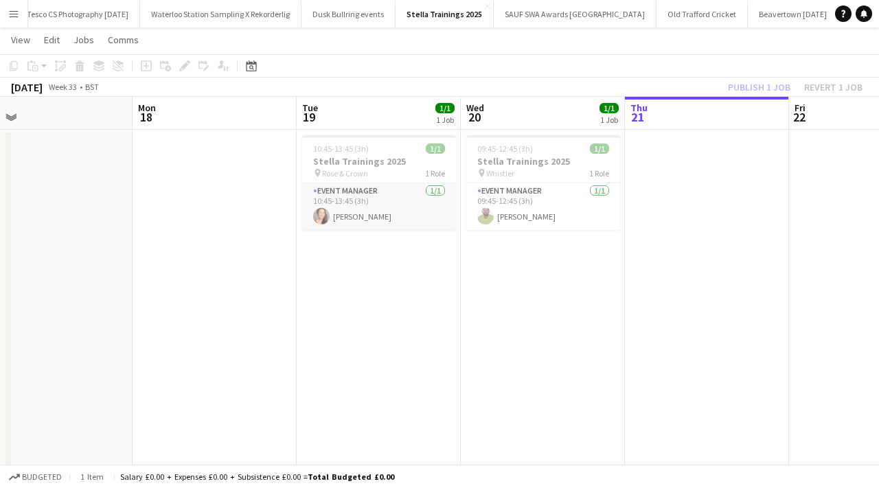
click at [378, 206] on app-card-role "Event Manager 1/1 10:45-13:45 (3h) Lisa Hoang" at bounding box center [379, 206] width 154 height 47
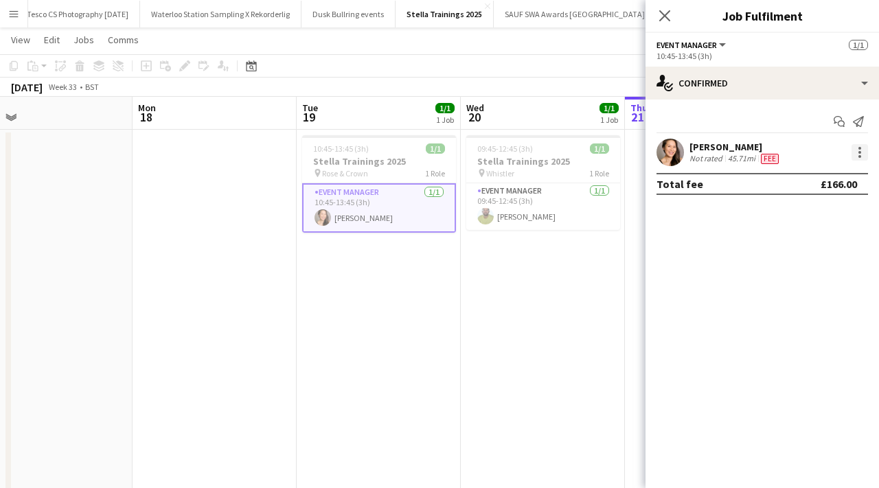
click at [867, 149] on div at bounding box center [860, 152] width 16 height 16
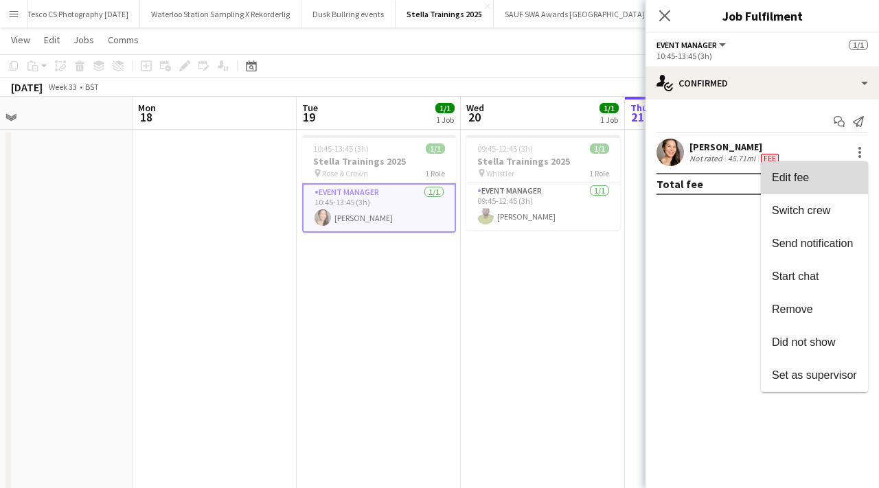
click at [828, 185] on button "Edit fee" at bounding box center [814, 177] width 107 height 33
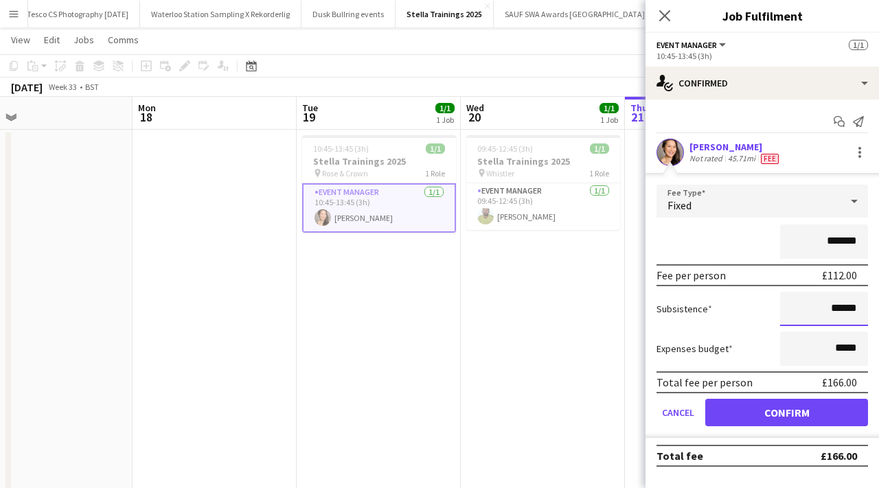
drag, startPoint x: 859, startPoint y: 308, endPoint x: 826, endPoint y: 311, distance: 33.1
click at [826, 311] on input "******" at bounding box center [824, 309] width 88 height 34
drag, startPoint x: 827, startPoint y: 308, endPoint x: 856, endPoint y: 312, distance: 29.1
click at [856, 312] on input "******" at bounding box center [824, 309] width 88 height 34
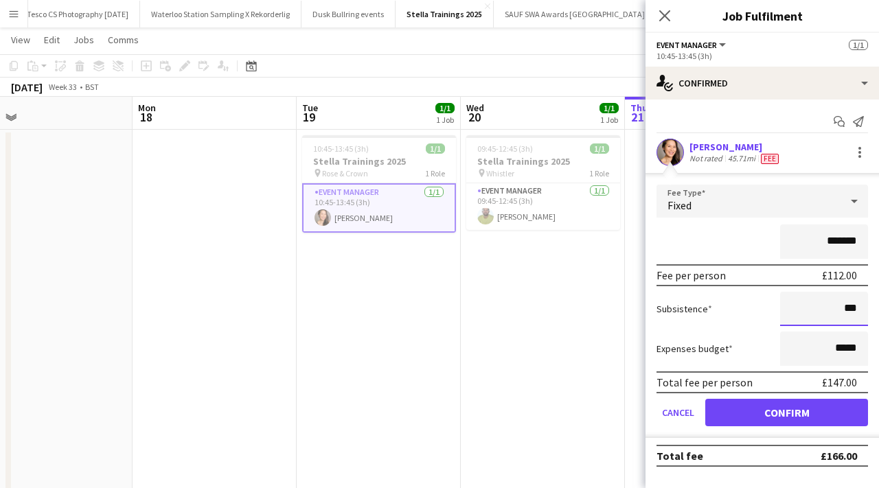
type input "******"
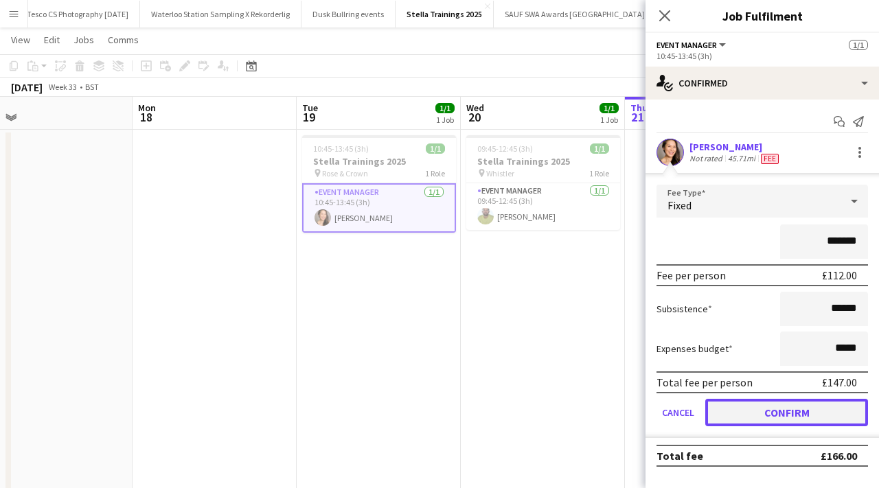
click at [808, 411] on button "Confirm" at bounding box center [786, 412] width 163 height 27
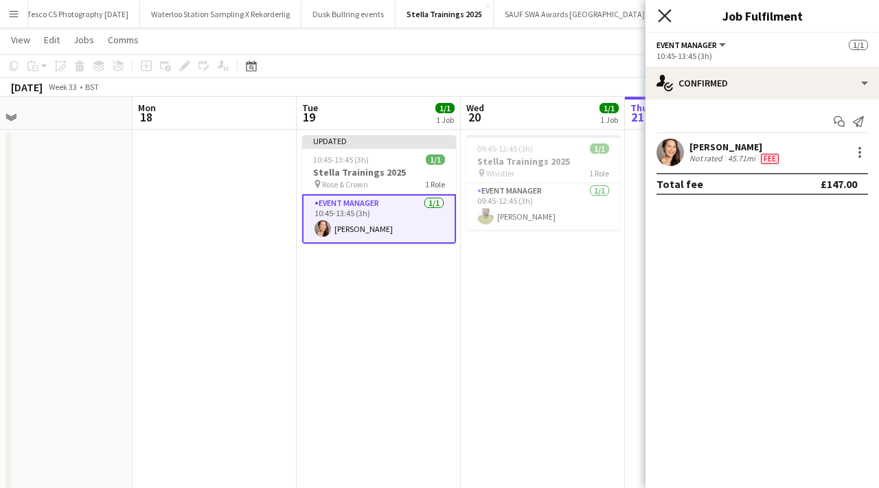
click at [665, 15] on icon at bounding box center [664, 15] width 13 height 13
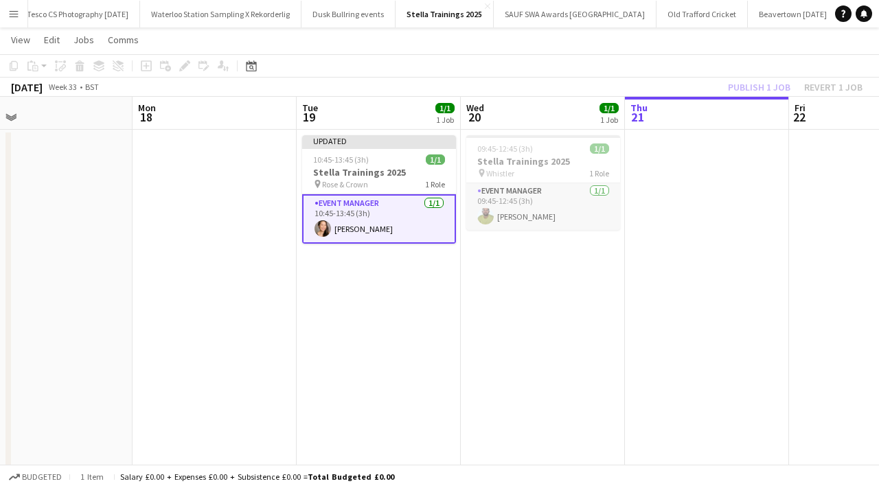
click at [502, 222] on app-card-role "Event Manager 1/1 09:45-12:45 (3h) Thomas Roberts" at bounding box center [543, 206] width 154 height 47
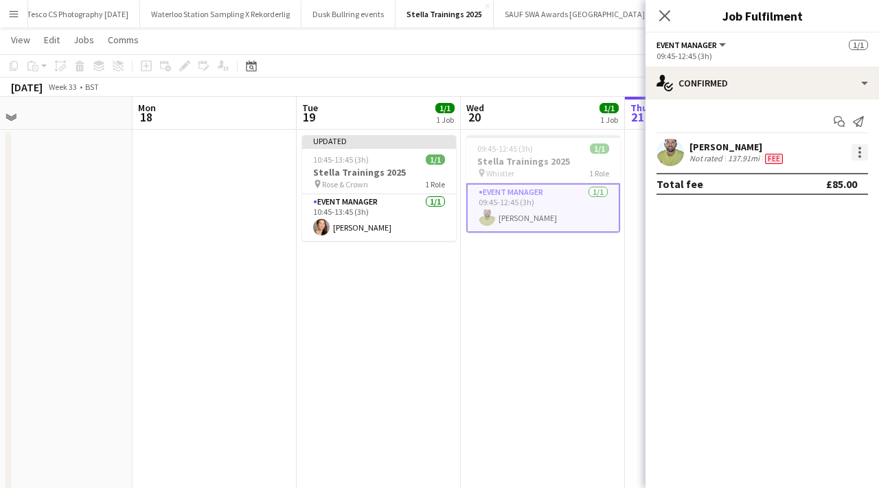
click at [859, 155] on div at bounding box center [860, 156] width 3 height 3
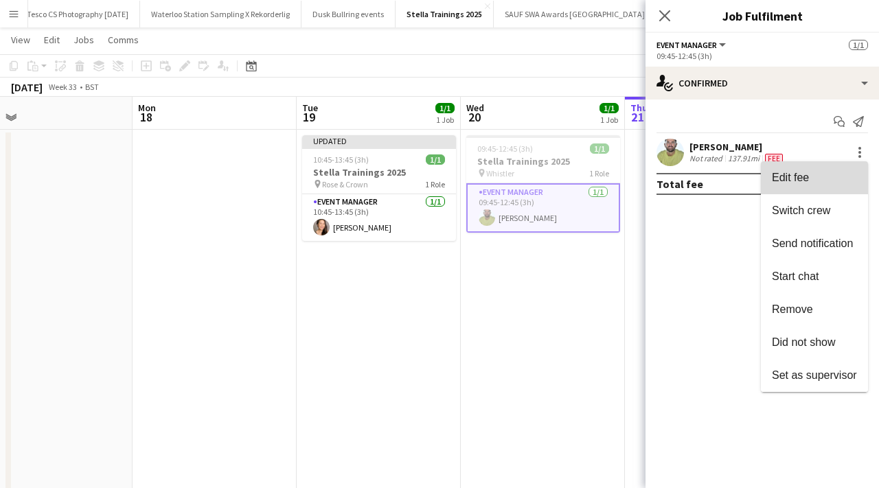
click at [839, 188] on button "Edit fee" at bounding box center [814, 177] width 107 height 33
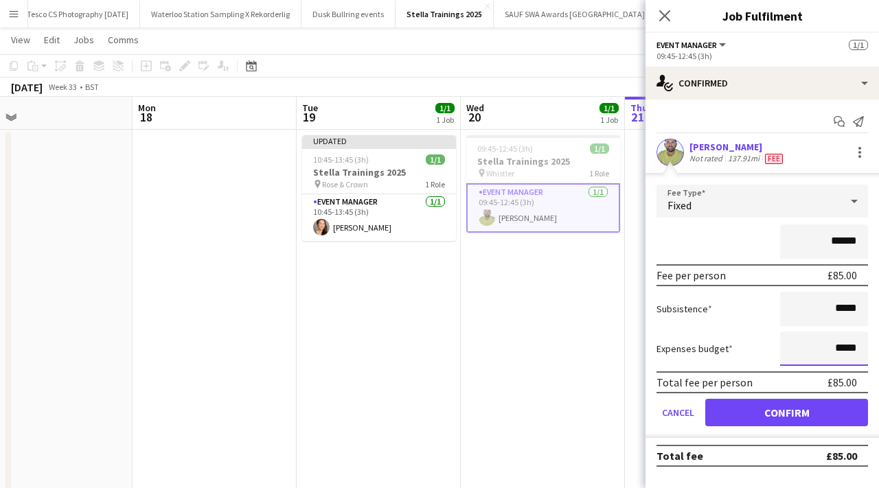
click at [858, 354] on input "*****" at bounding box center [824, 349] width 88 height 34
click at [668, 13] on icon at bounding box center [664, 15] width 13 height 13
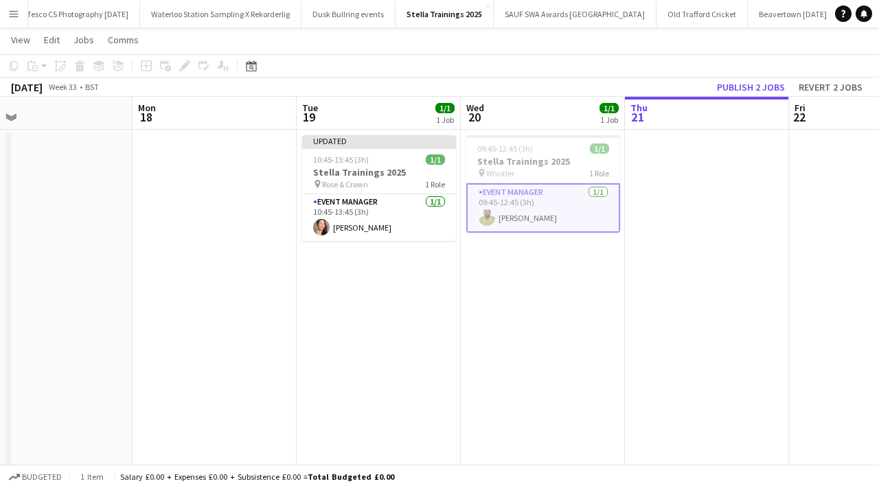
click at [538, 400] on app-date-cell "09:45-12:45 (3h) 1/1 Stella Trainings 2025 pin Whistler 1 Role Event Manager 1/…" at bounding box center [543, 320] width 164 height 380
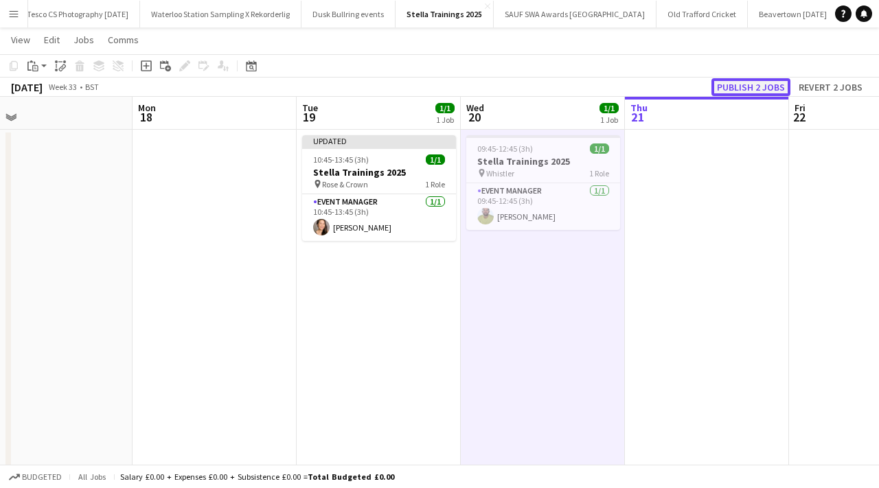
click at [749, 89] on button "Publish 2 jobs" at bounding box center [751, 87] width 79 height 18
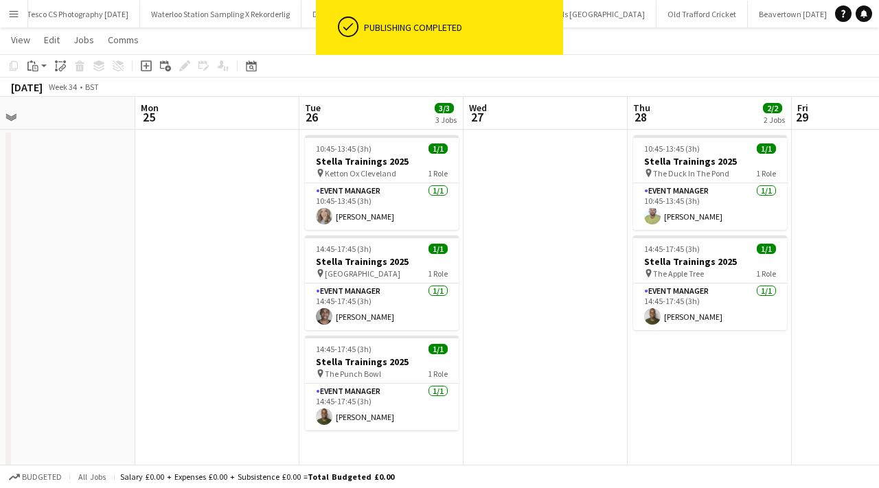
scroll to position [0, 522]
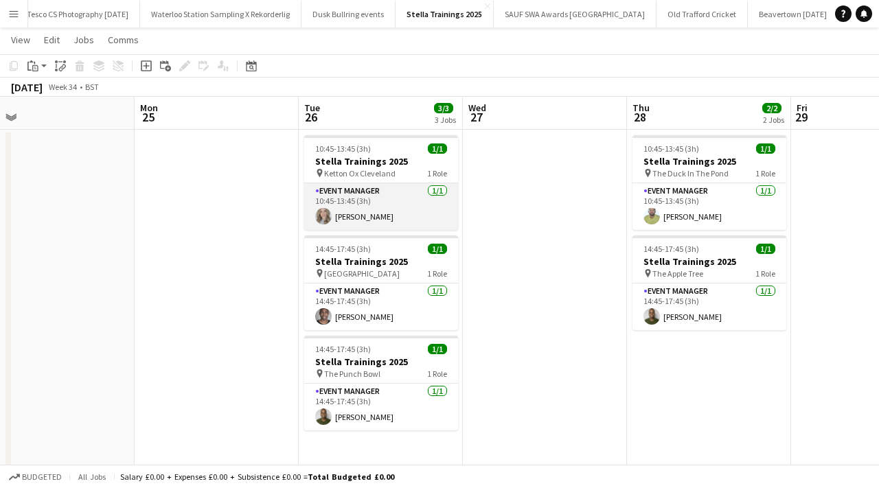
click at [357, 207] on app-card-role "Event Manager 1/1 10:45-13:45 (3h) Lynne Kenning" at bounding box center [381, 206] width 154 height 47
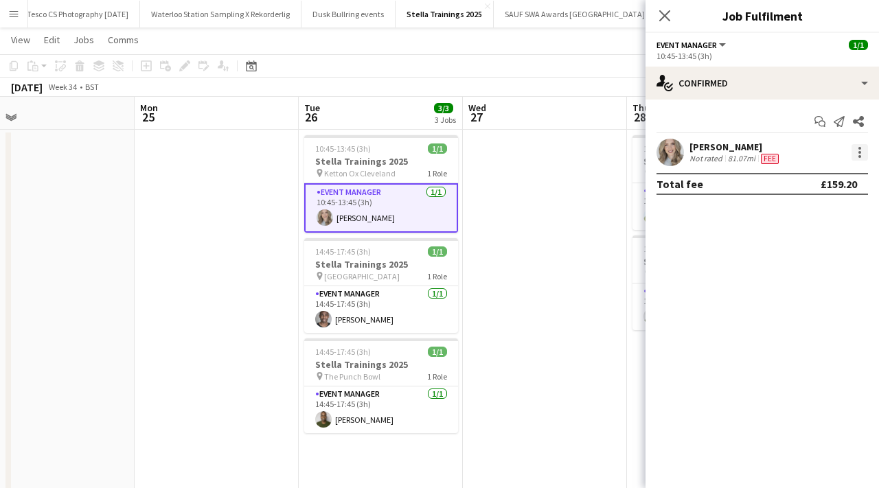
click at [859, 158] on div at bounding box center [860, 152] width 16 height 16
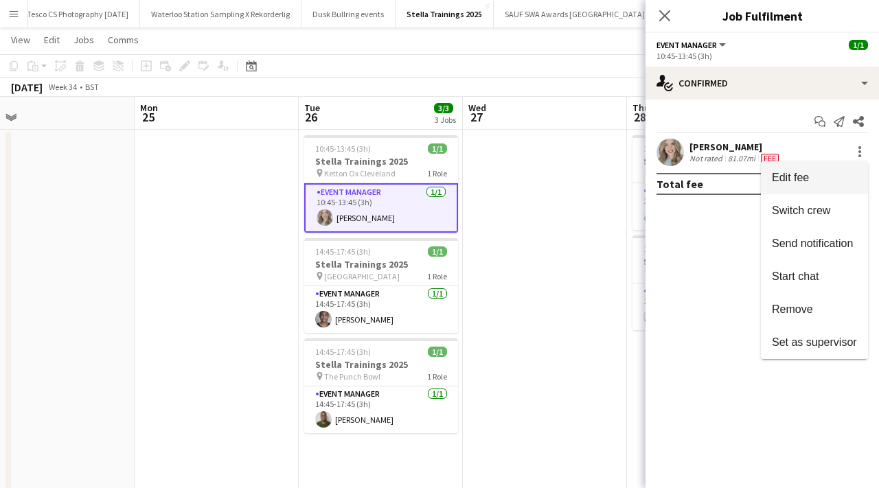
click at [817, 163] on button "Edit fee" at bounding box center [814, 177] width 107 height 33
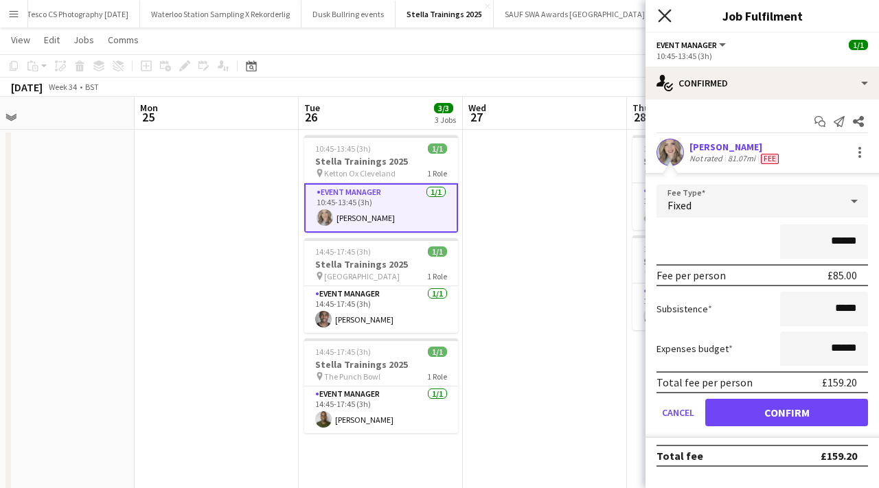
click at [666, 14] on icon at bounding box center [664, 15] width 13 height 13
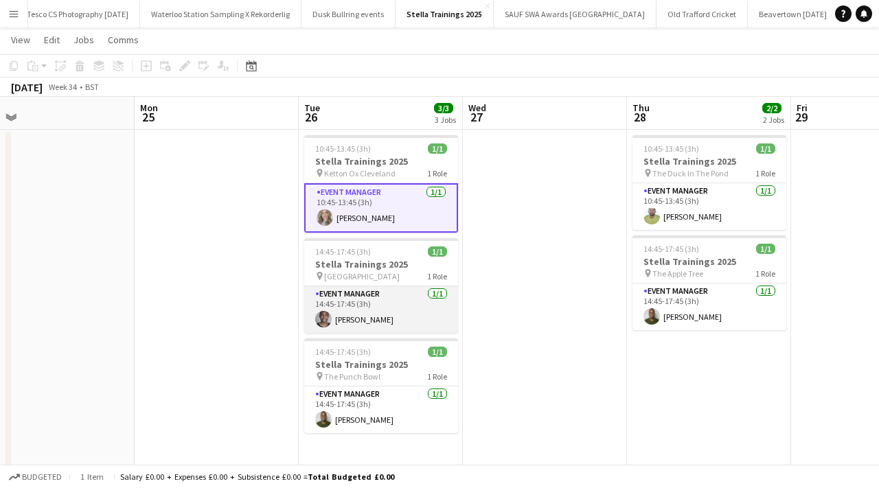
click at [358, 312] on app-card-role "Event Manager 1/1 14:45-17:45 (3h) peter adams" at bounding box center [381, 309] width 154 height 47
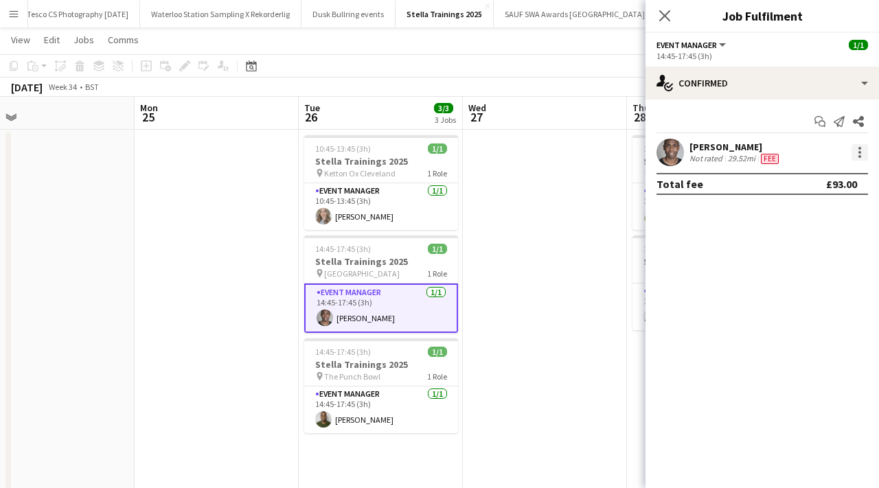
click at [859, 152] on div at bounding box center [860, 152] width 3 height 3
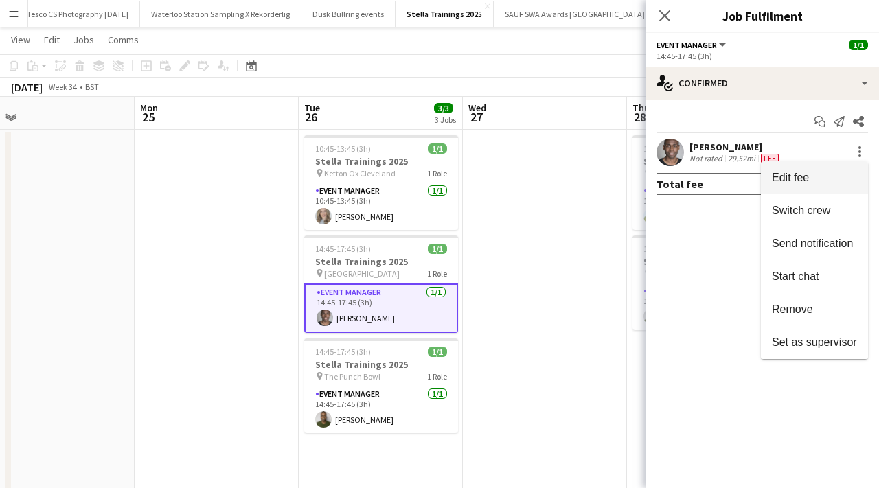
click at [835, 174] on span "Edit fee" at bounding box center [814, 178] width 85 height 12
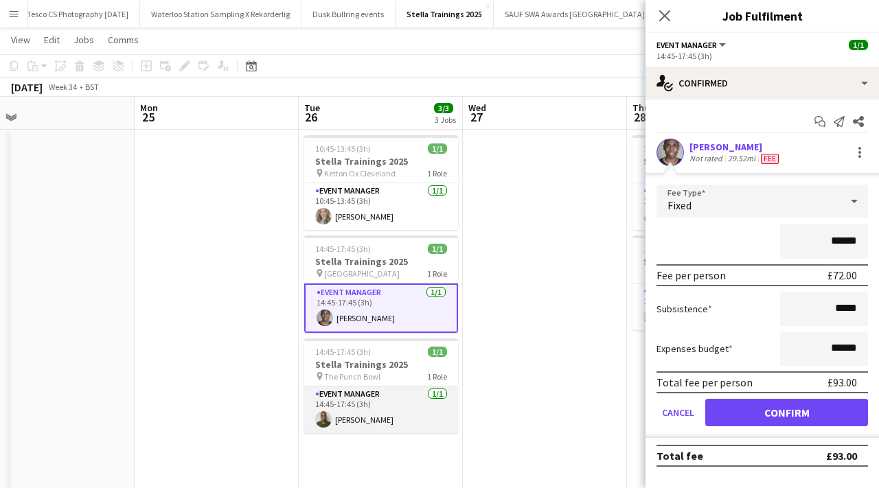
click at [340, 413] on app-card-role "Event Manager 1/1 14:45-17:45 (3h) Paulo Andre Aragao" at bounding box center [381, 410] width 154 height 47
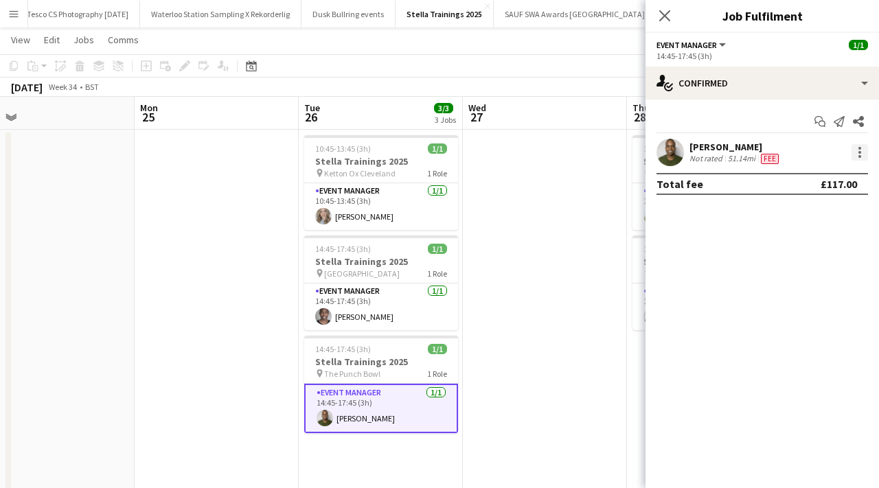
click at [855, 146] on div at bounding box center [860, 152] width 16 height 16
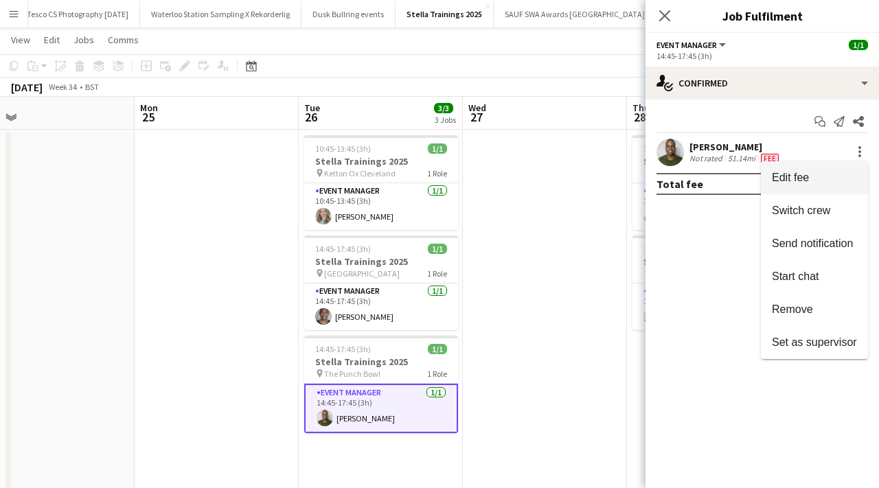
click at [849, 177] on span "Edit fee" at bounding box center [814, 178] width 85 height 12
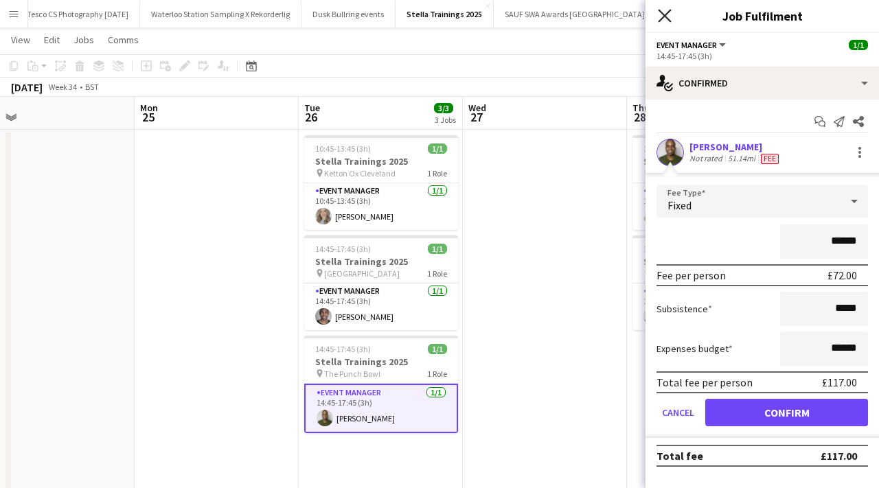
click at [658, 11] on icon "Close pop-in" at bounding box center [664, 15] width 13 height 13
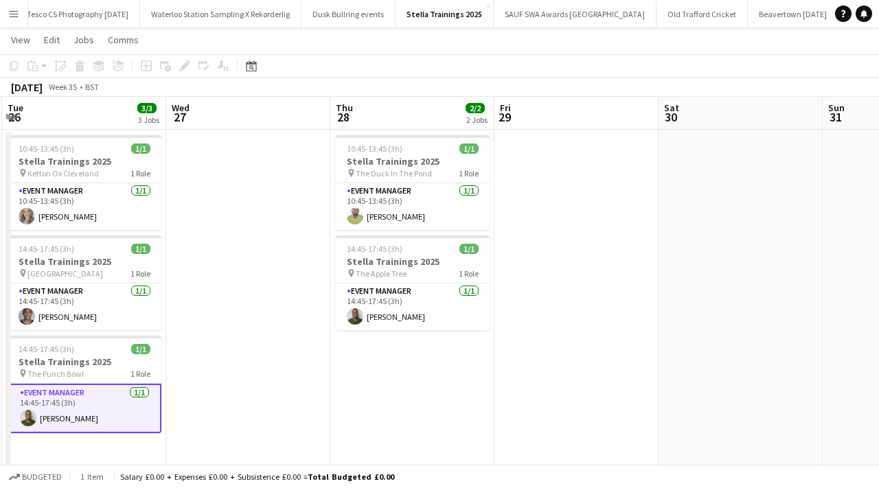
scroll to position [0, 506]
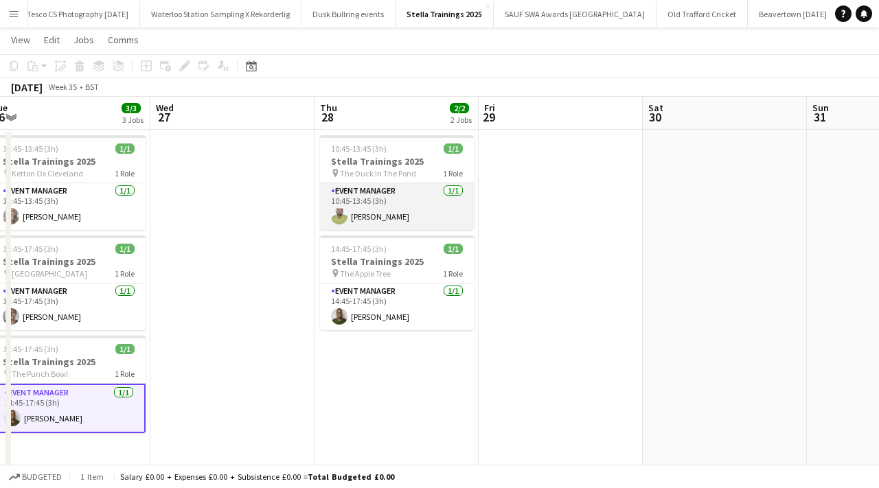
click at [390, 216] on app-card-role "Event Manager 1/1 10:45-13:45 (3h) Thomas Roberts" at bounding box center [397, 206] width 154 height 47
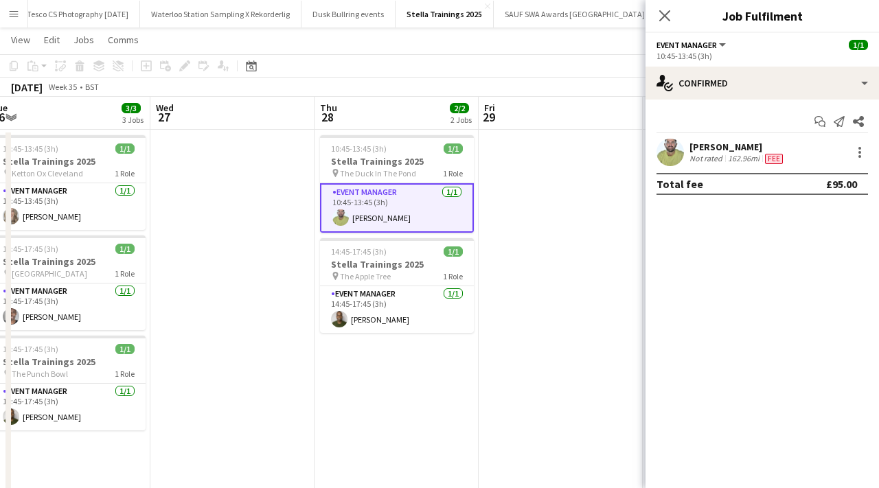
click at [872, 149] on div "Thomas Roberts Not rated 162.96mi Fee" at bounding box center [763, 152] width 234 height 27
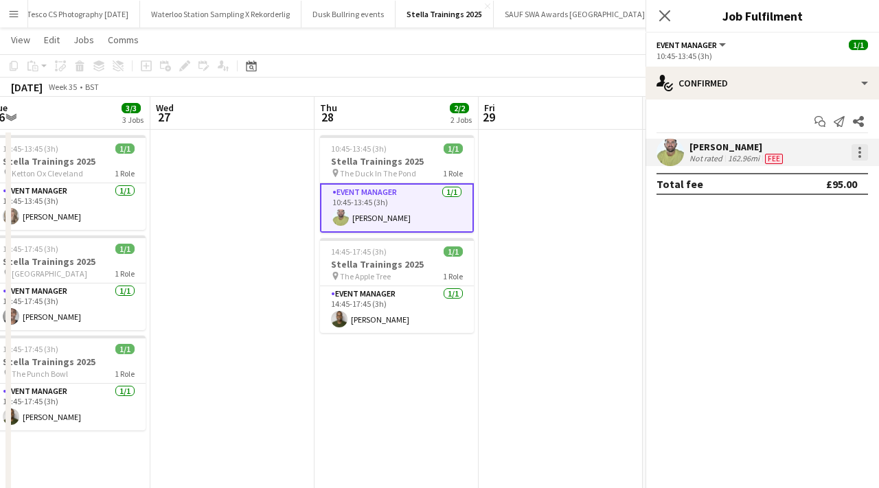
click at [866, 149] on div at bounding box center [860, 152] width 16 height 16
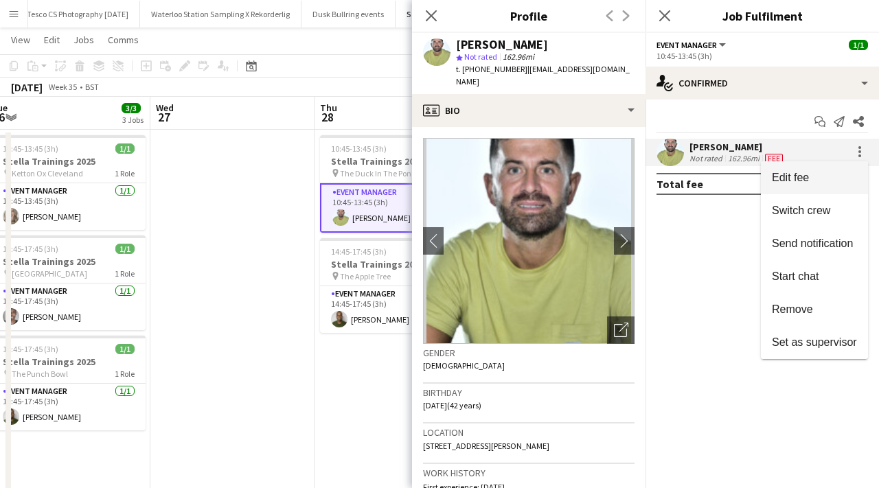
click at [836, 187] on button "Edit fee" at bounding box center [814, 177] width 107 height 33
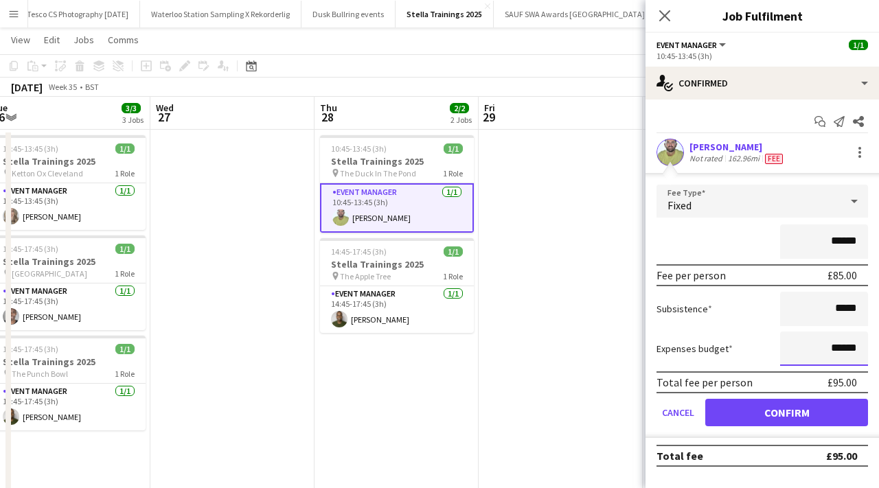
drag, startPoint x: 857, startPoint y: 349, endPoint x: 821, endPoint y: 349, distance: 36.4
click at [821, 349] on input "******" at bounding box center [824, 349] width 88 height 34
type input "******"
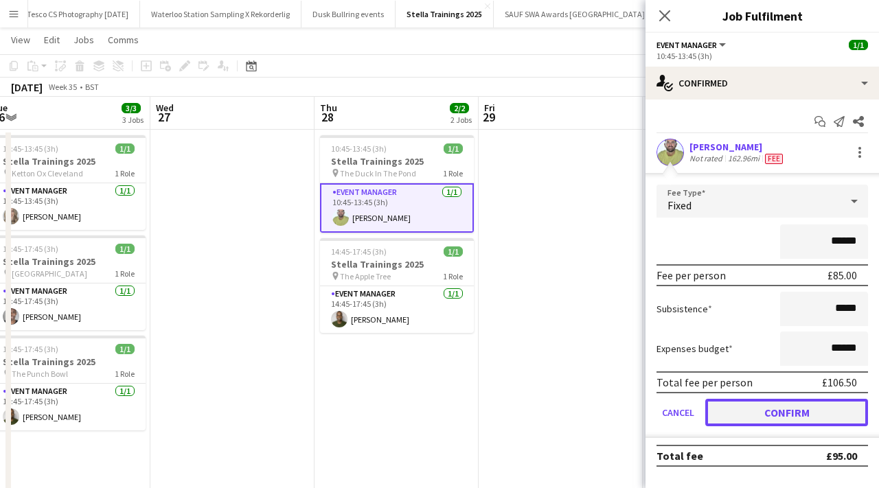
click at [806, 405] on button "Confirm" at bounding box center [786, 412] width 163 height 27
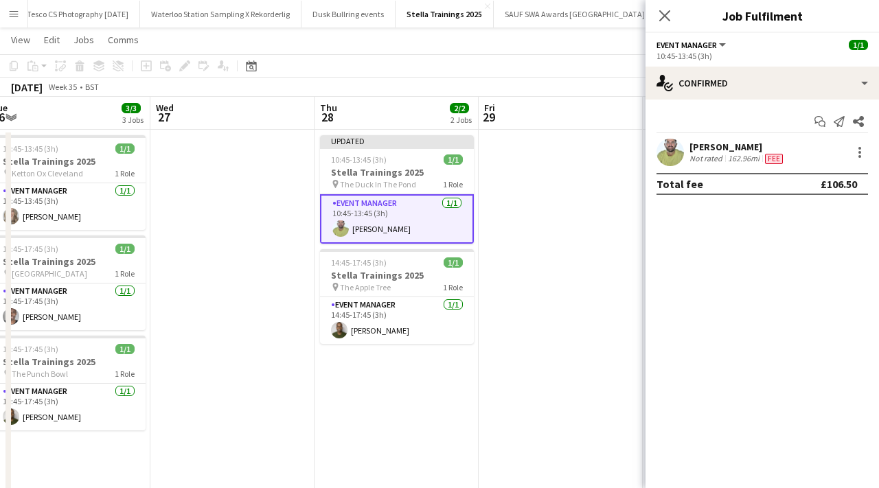
click at [660, 4] on div "Close pop-in" at bounding box center [665, 16] width 38 height 32
click at [659, 16] on icon "Close pop-in" at bounding box center [664, 15] width 13 height 13
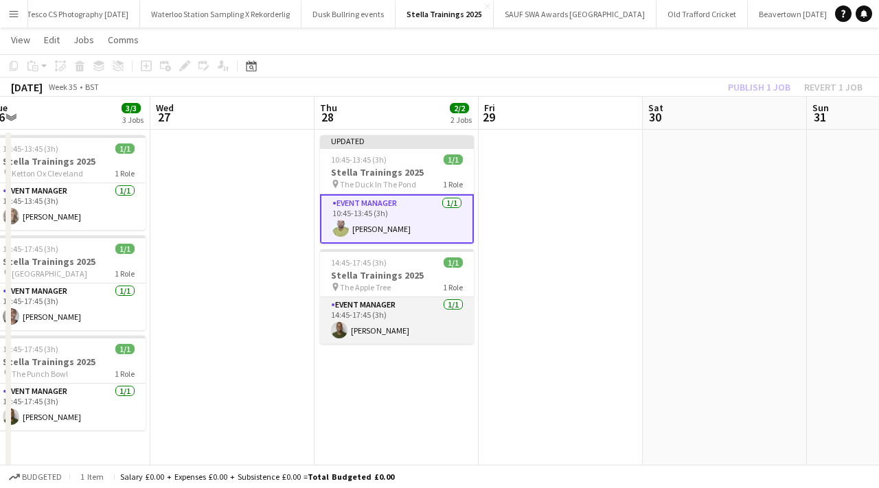
click at [376, 326] on app-card-role "Event Manager 1/1 14:45-17:45 (3h) Paulo Andre Aragao" at bounding box center [397, 320] width 154 height 47
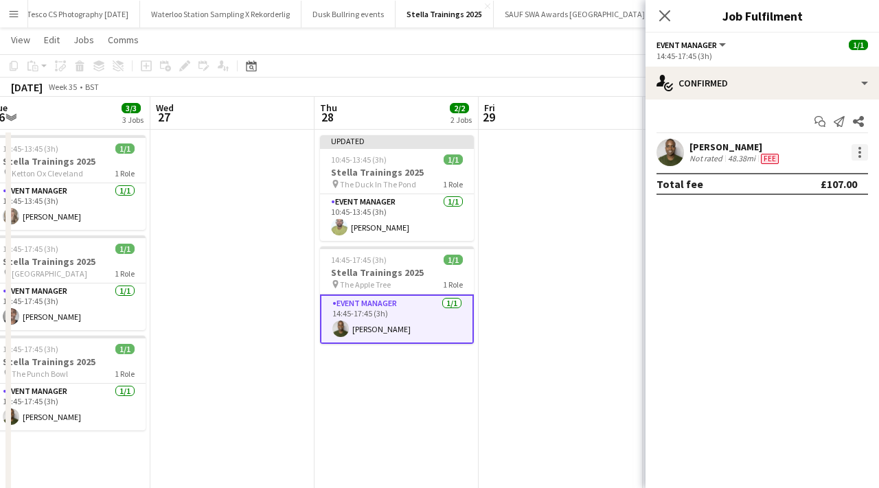
click at [854, 150] on div at bounding box center [860, 152] width 16 height 16
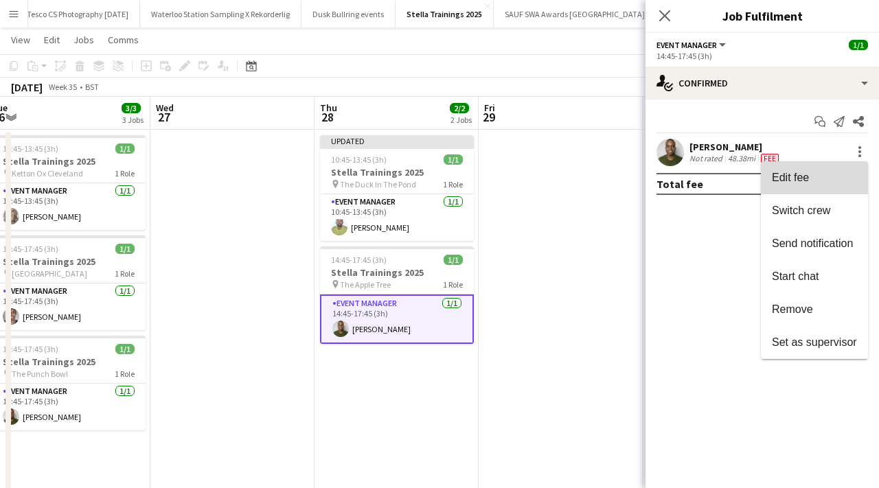
click at [839, 172] on span "Edit fee" at bounding box center [814, 178] width 85 height 12
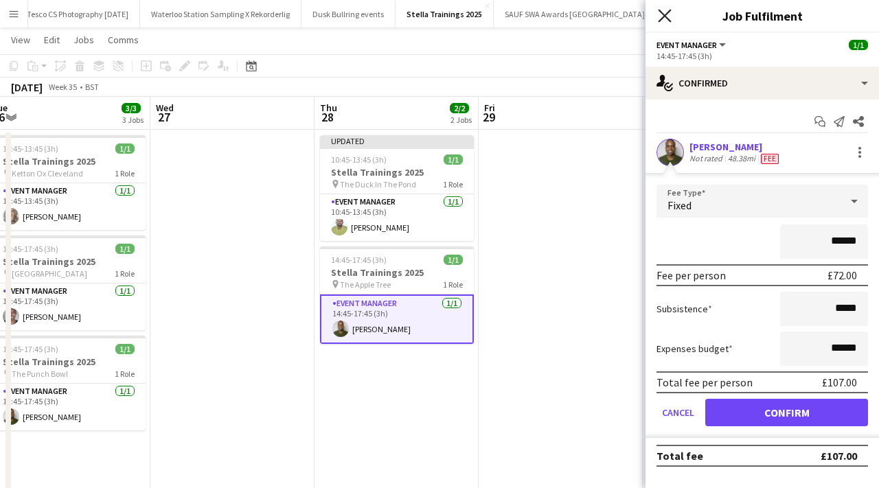
click at [667, 20] on icon "Close pop-in" at bounding box center [664, 15] width 13 height 13
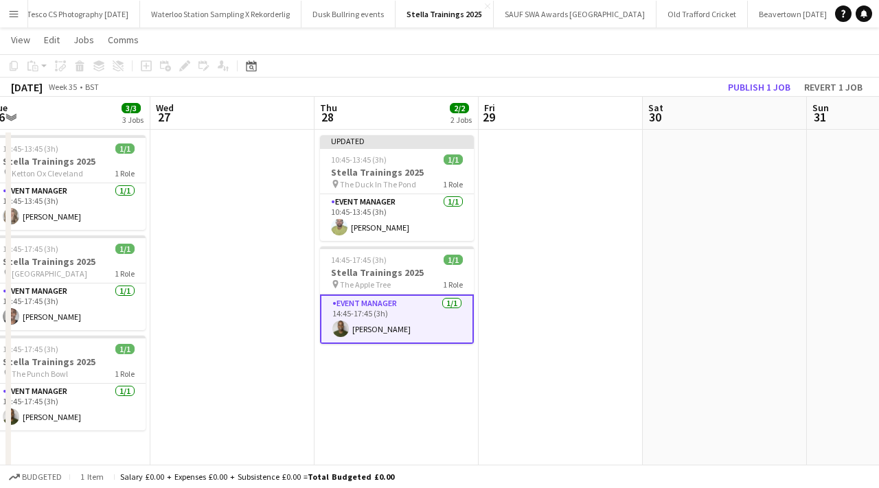
click at [514, 210] on app-date-cell at bounding box center [561, 320] width 164 height 380
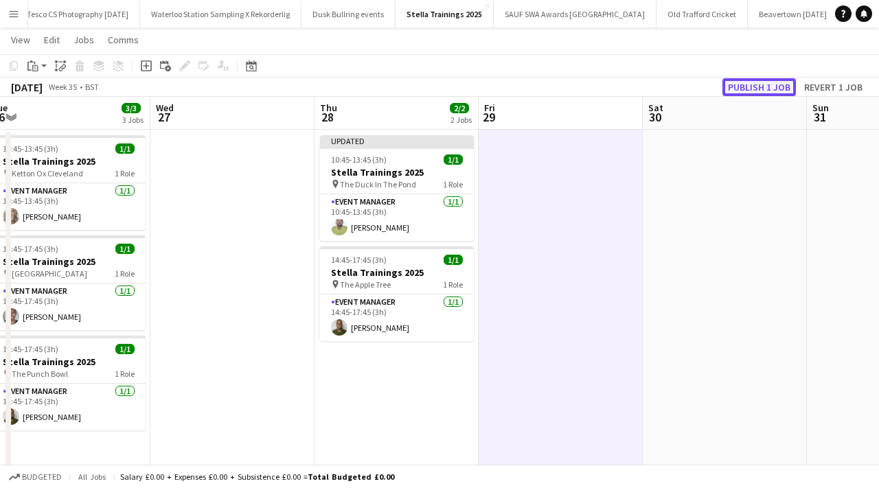
click at [760, 79] on button "Publish 1 job" at bounding box center [759, 87] width 73 height 18
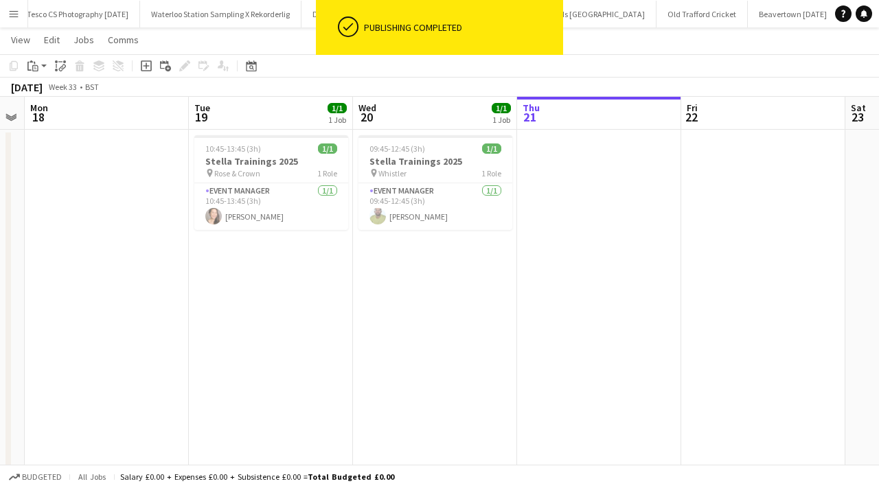
scroll to position [0, 295]
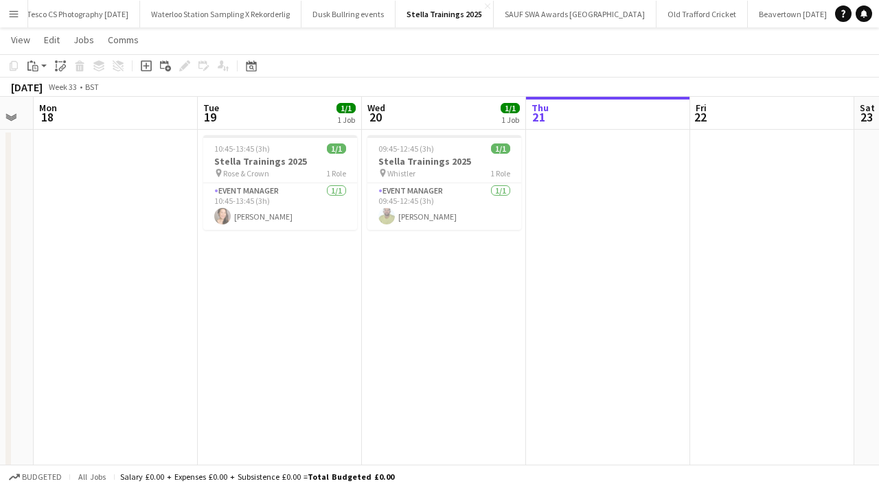
click at [12, 21] on button "Menu" at bounding box center [13, 13] width 27 height 27
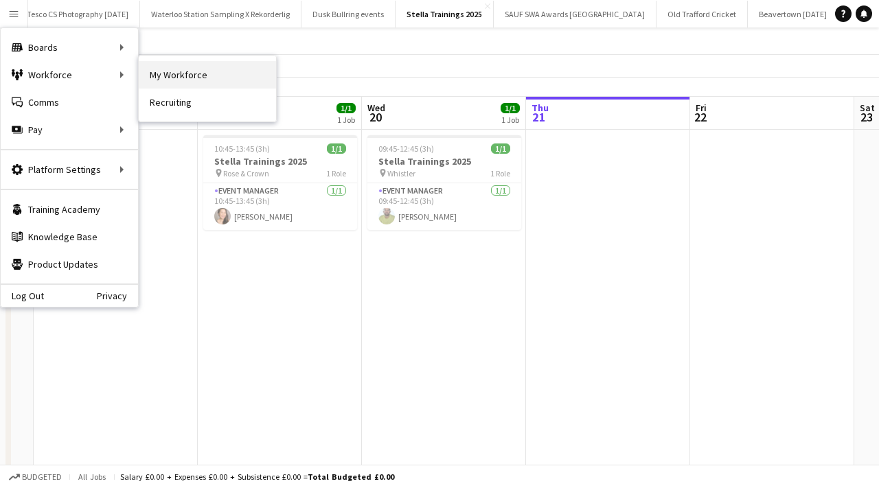
click at [152, 68] on link "My Workforce" at bounding box center [207, 74] width 137 height 27
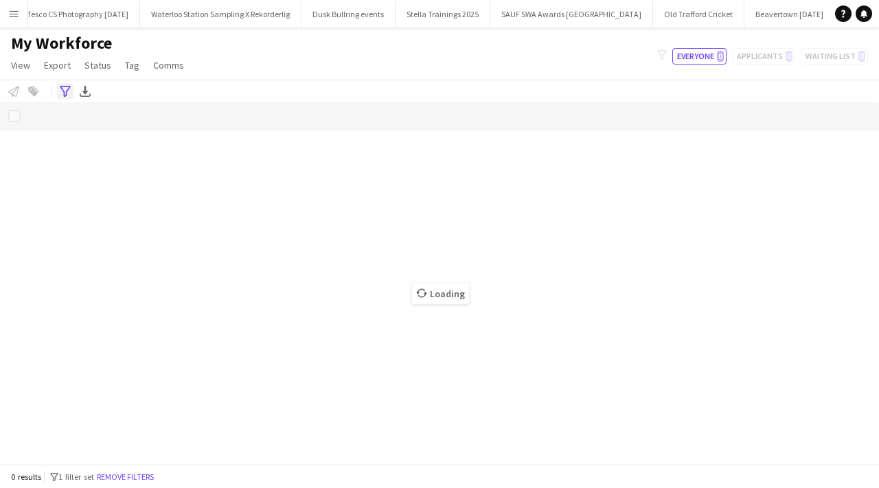
click at [62, 89] on icon "Advanced filters" at bounding box center [65, 91] width 11 height 11
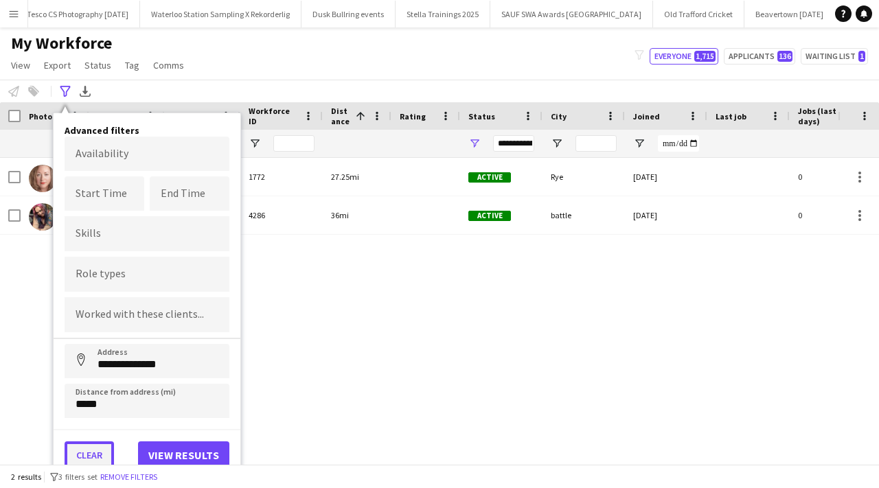
click at [99, 444] on button "Clear" at bounding box center [89, 455] width 49 height 27
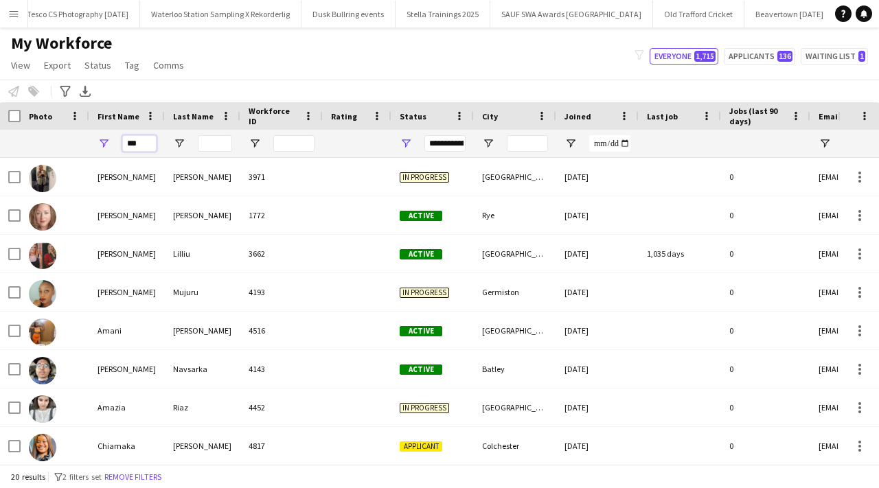
click at [144, 147] on input "***" at bounding box center [139, 143] width 34 height 16
type input "*"
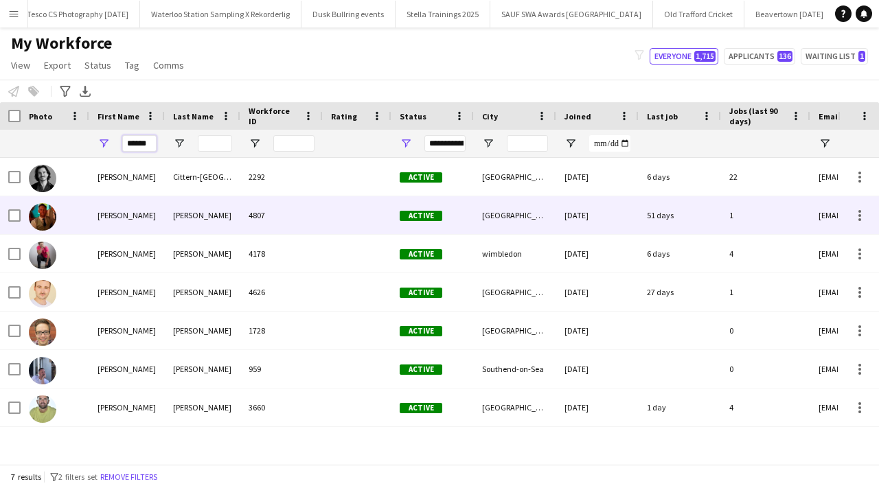
type input "******"
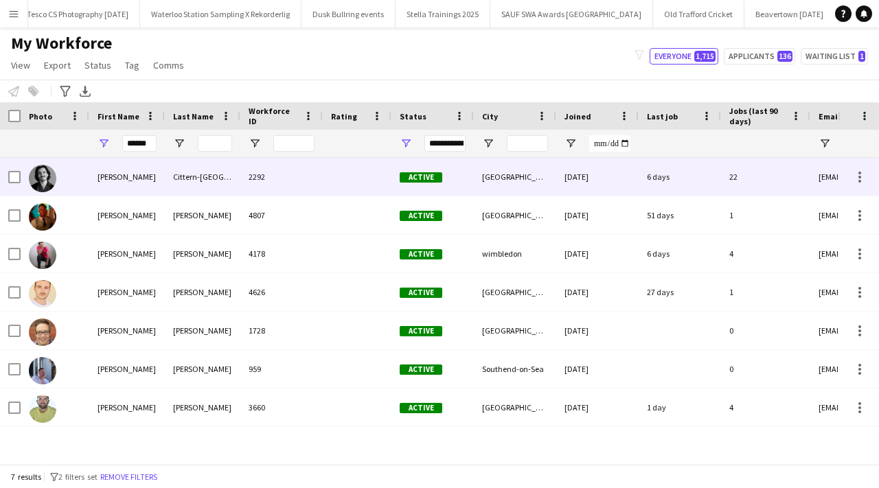
click at [188, 193] on div "Cittern-suddaby" at bounding box center [203, 177] width 76 height 38
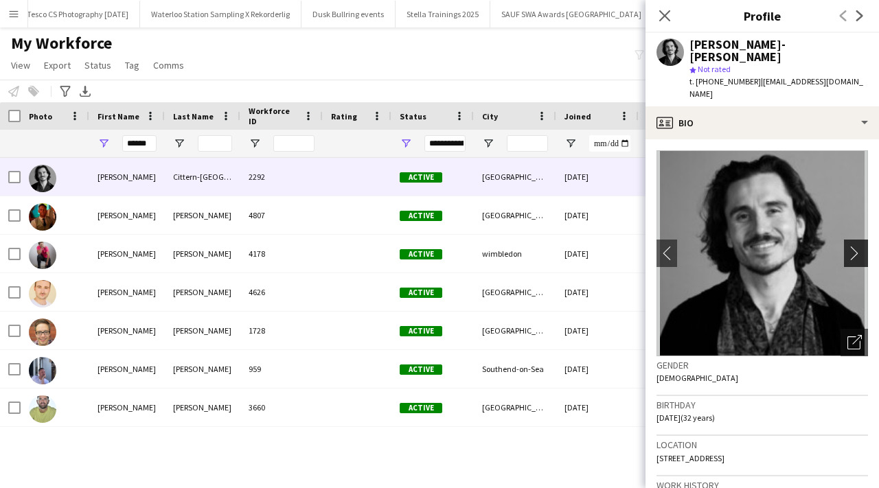
click at [861, 246] on app-icon "chevron-right" at bounding box center [858, 253] width 21 height 14
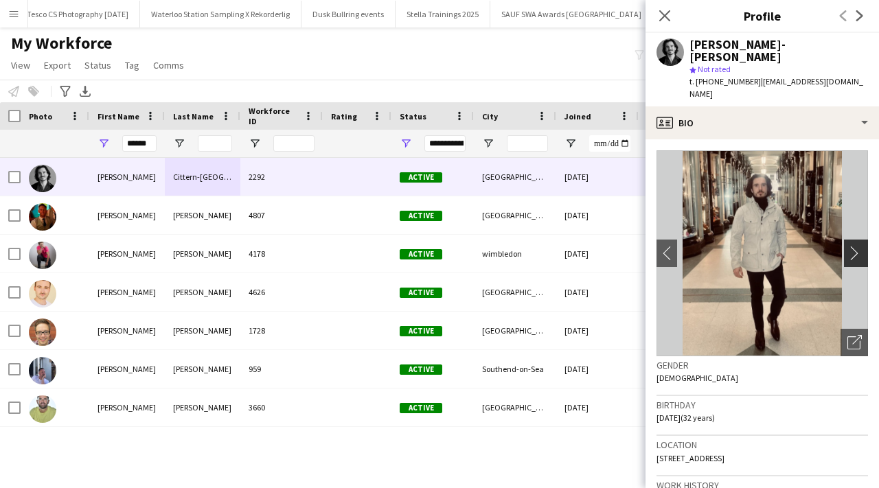
click at [861, 246] on app-icon "chevron-right" at bounding box center [858, 253] width 21 height 14
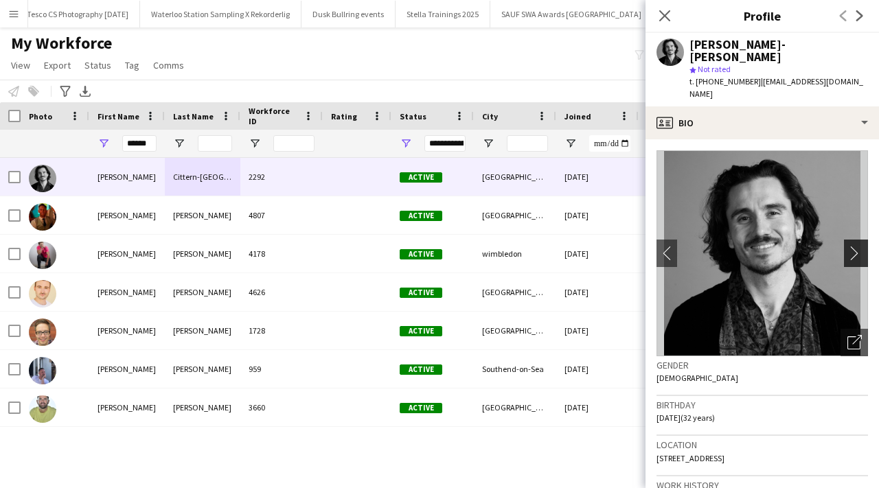
click at [861, 246] on app-icon "chevron-right" at bounding box center [858, 253] width 21 height 14
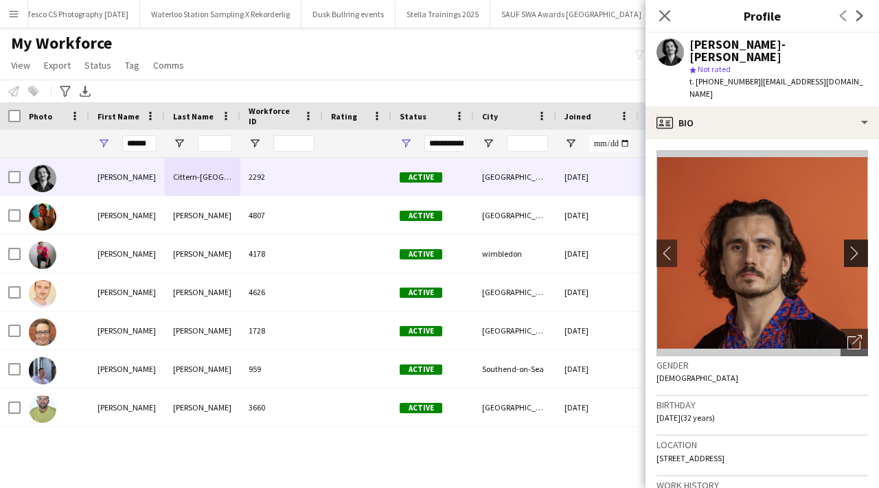
click at [861, 246] on app-icon "chevron-right" at bounding box center [858, 253] width 21 height 14
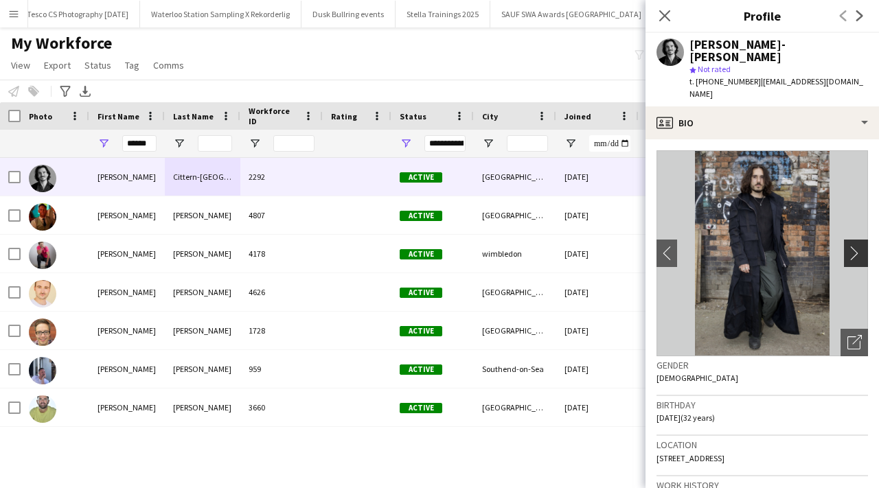
click at [861, 246] on app-icon "chevron-right" at bounding box center [858, 253] width 21 height 14
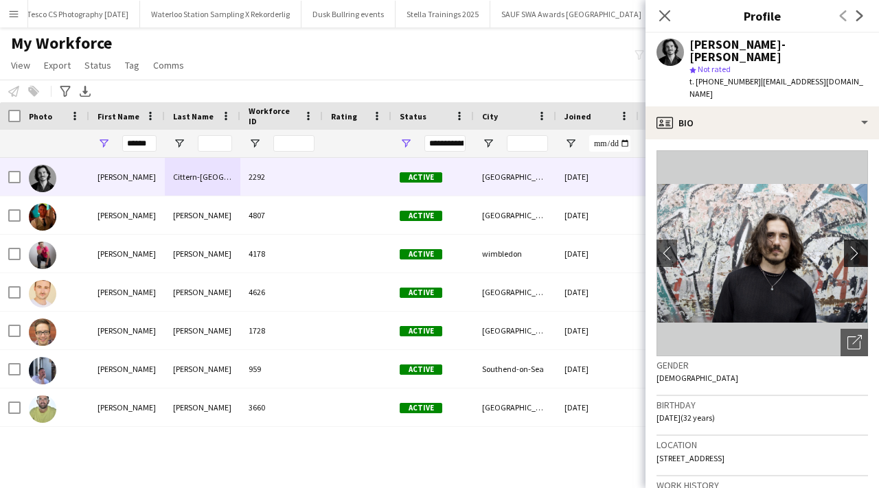
click at [859, 246] on app-icon "chevron-right" at bounding box center [858, 253] width 21 height 14
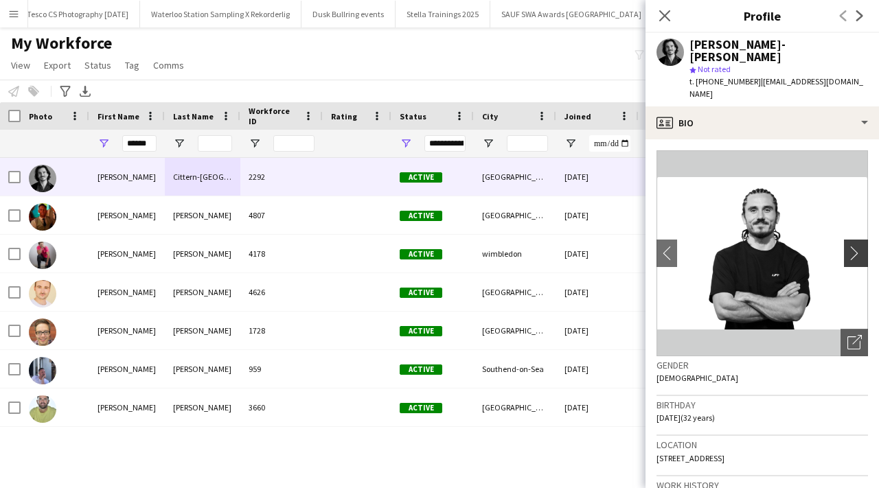
click at [859, 246] on app-icon "chevron-right" at bounding box center [858, 253] width 21 height 14
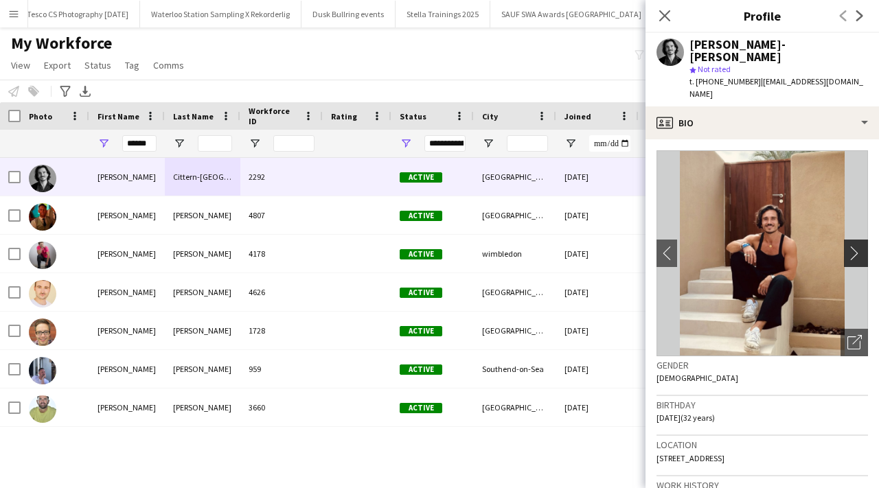
click at [862, 246] on app-icon "chevron-right" at bounding box center [858, 253] width 21 height 14
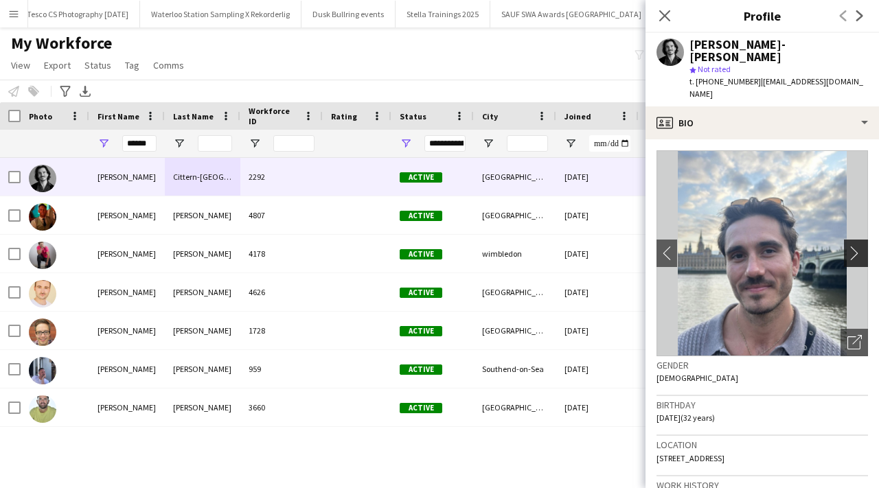
click at [851, 246] on app-icon "chevron-right" at bounding box center [858, 253] width 21 height 14
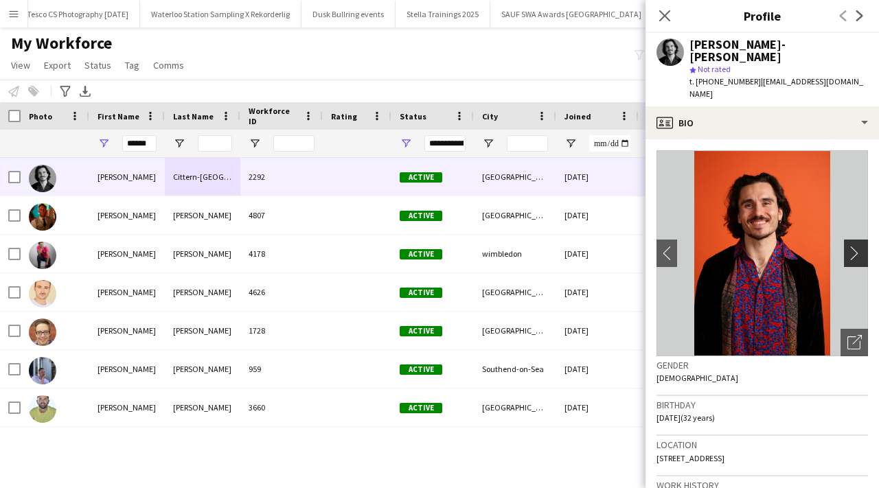
click at [851, 246] on app-icon "chevron-right" at bounding box center [858, 253] width 21 height 14
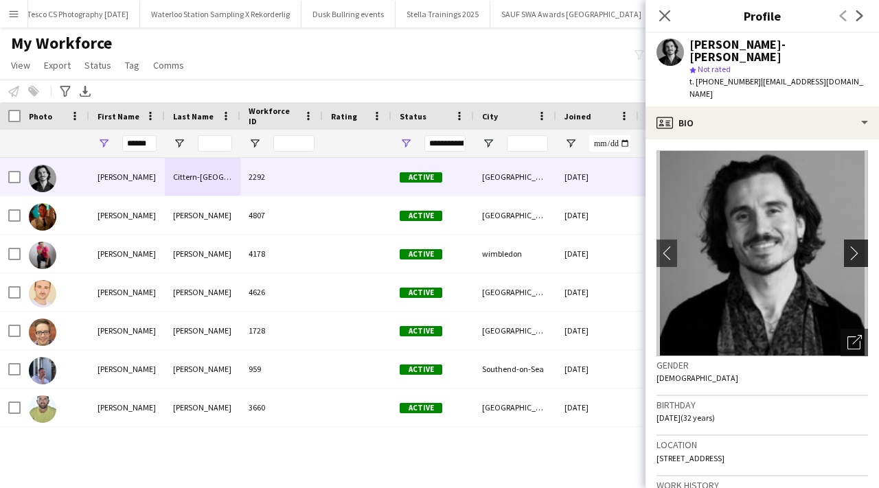
click at [851, 246] on app-icon "chevron-right" at bounding box center [858, 253] width 21 height 14
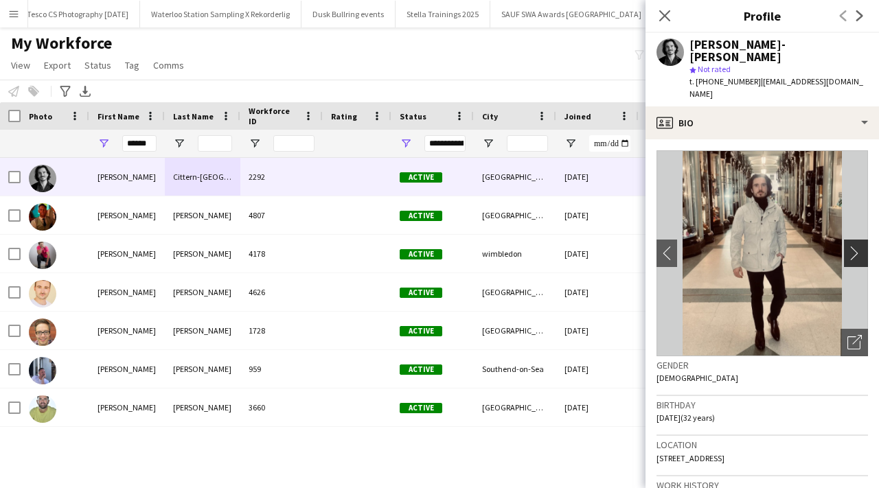
click at [851, 246] on app-icon "chevron-right" at bounding box center [858, 253] width 21 height 14
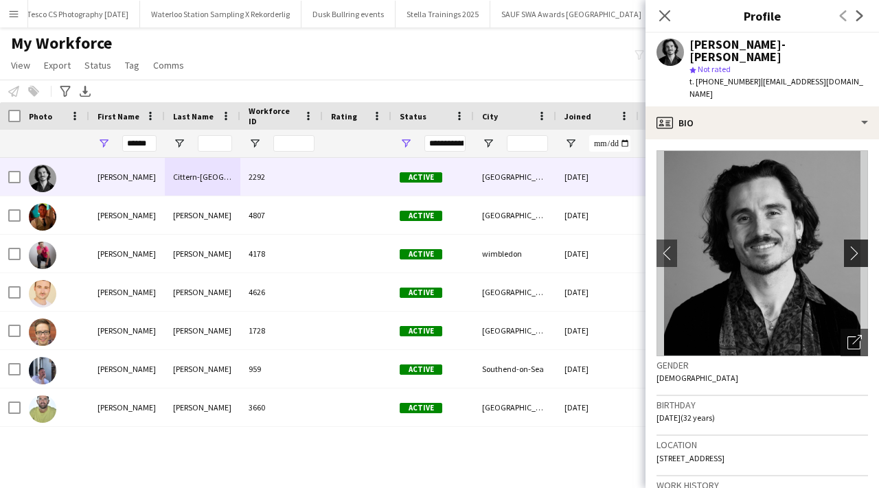
click at [851, 246] on app-icon "chevron-right" at bounding box center [858, 253] width 21 height 14
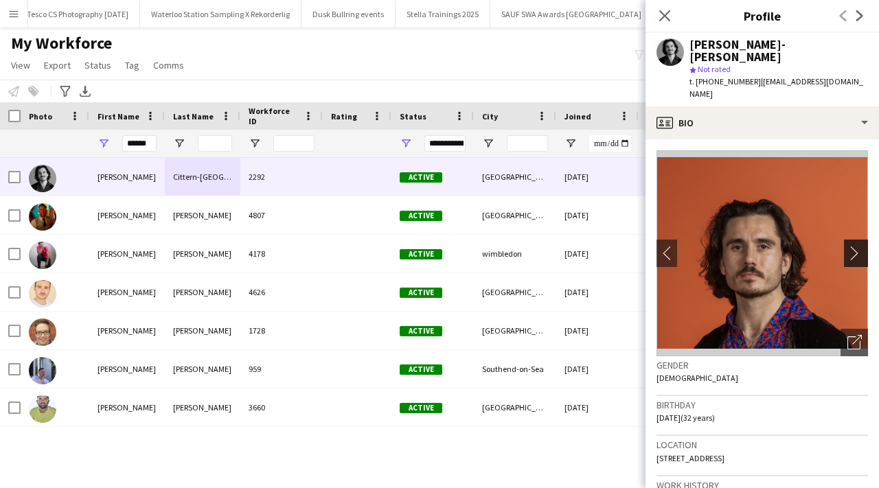
click at [851, 246] on app-icon "chevron-right" at bounding box center [858, 253] width 21 height 14
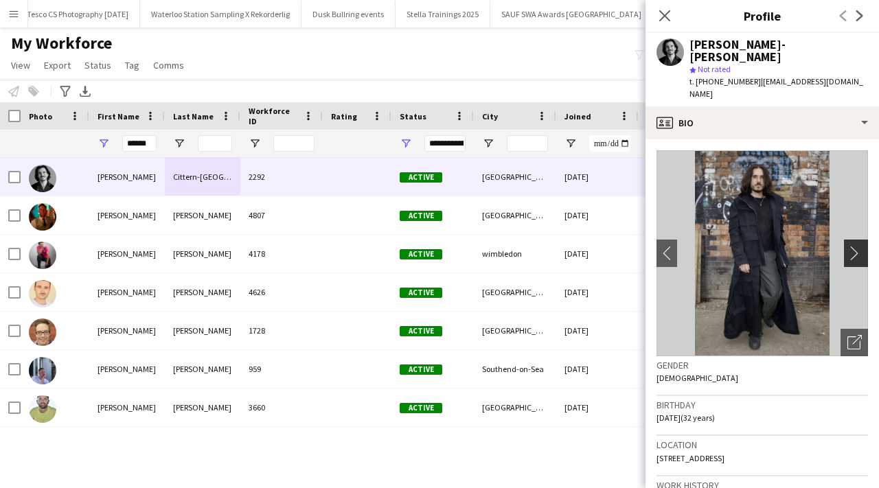
click at [851, 246] on app-icon "chevron-right" at bounding box center [858, 253] width 21 height 14
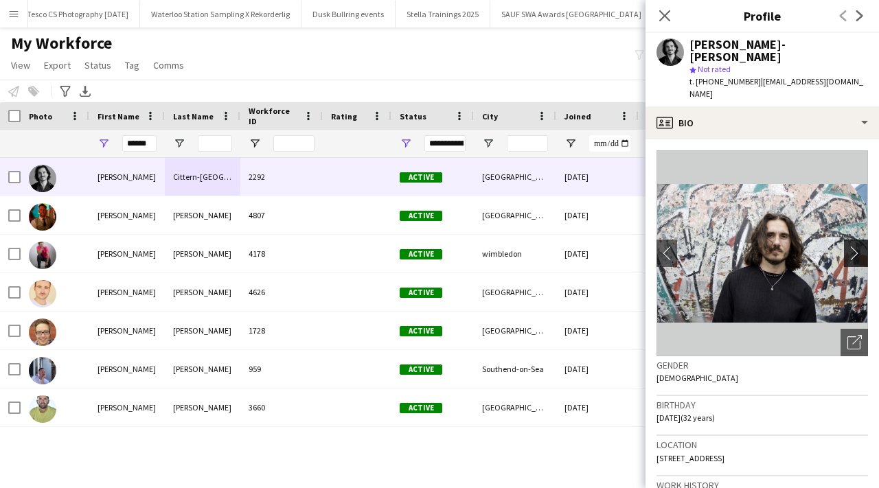
click at [851, 246] on app-icon "chevron-right" at bounding box center [858, 253] width 21 height 14
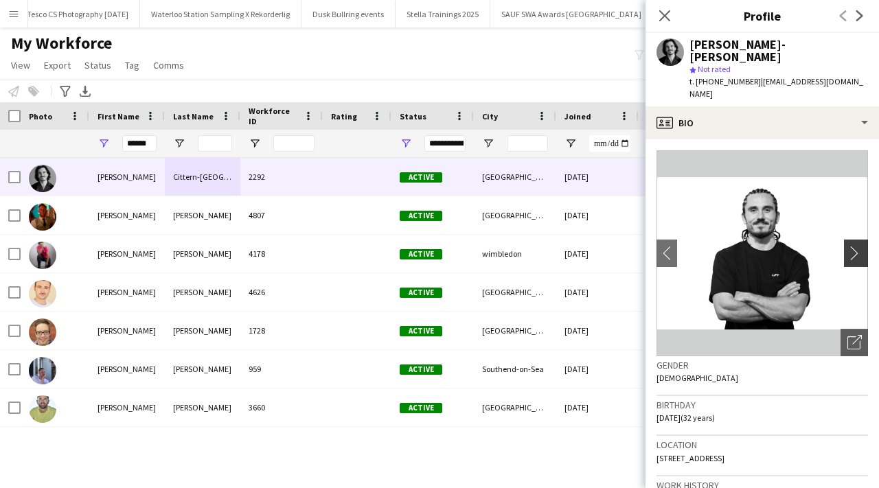
click at [851, 246] on app-icon "chevron-right" at bounding box center [858, 253] width 21 height 14
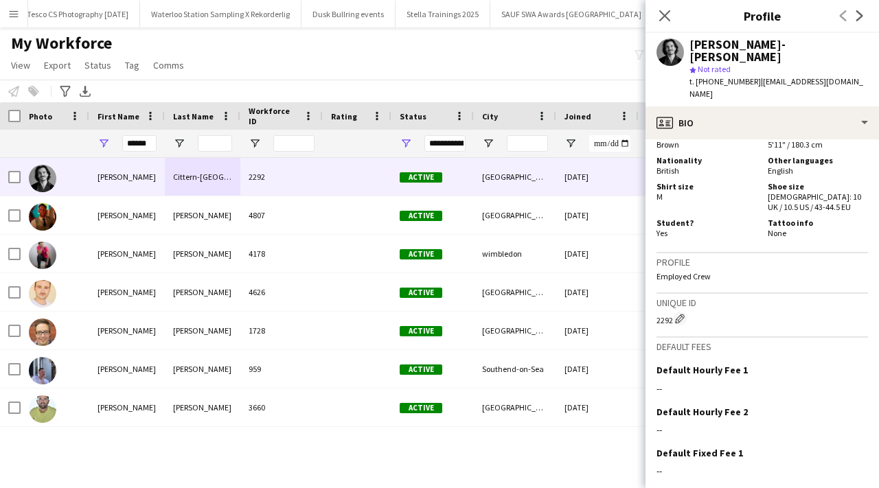
scroll to position [865, 0]
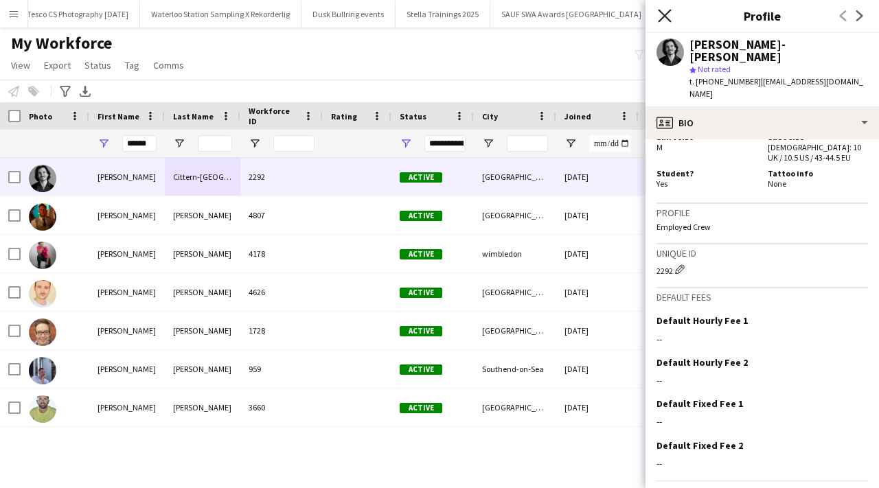
click at [670, 16] on icon "Close pop-in" at bounding box center [664, 15] width 13 height 13
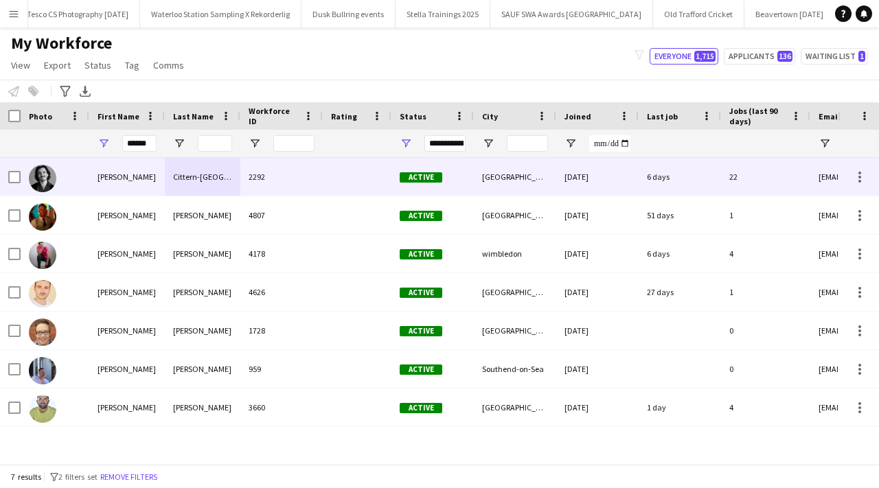
click at [354, 192] on div at bounding box center [357, 177] width 69 height 38
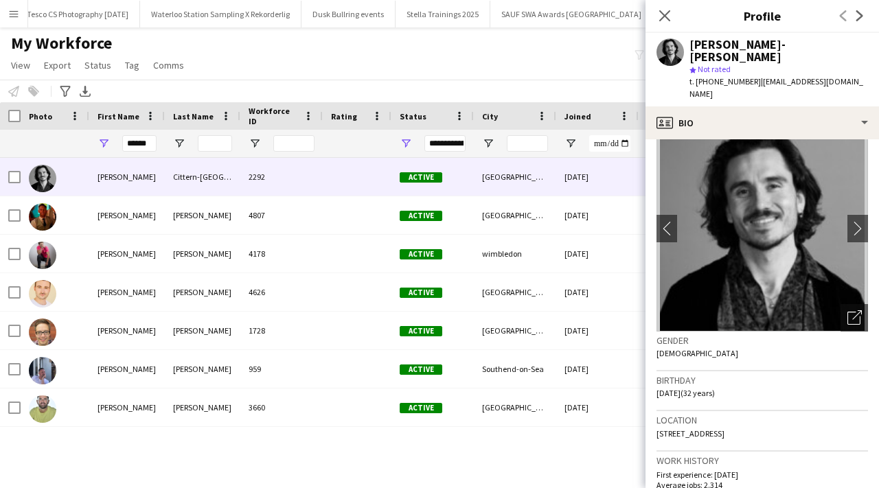
scroll to position [0, 0]
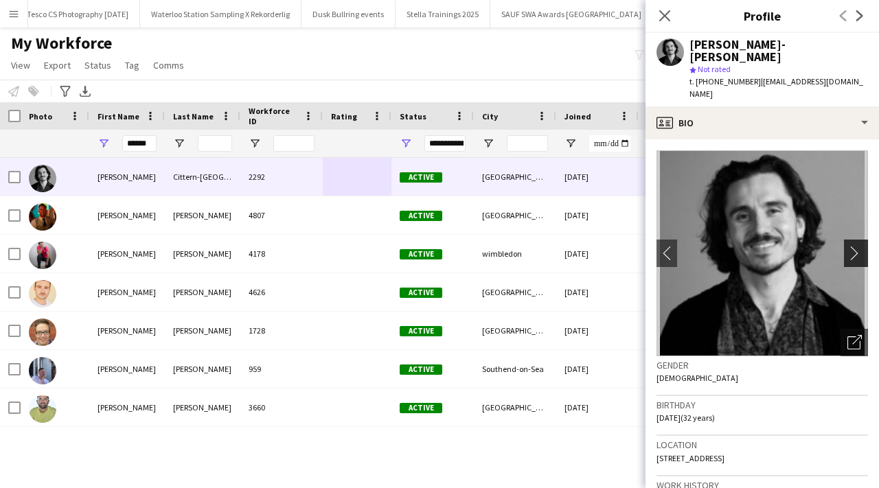
click at [859, 246] on app-icon "chevron-right" at bounding box center [858, 253] width 21 height 14
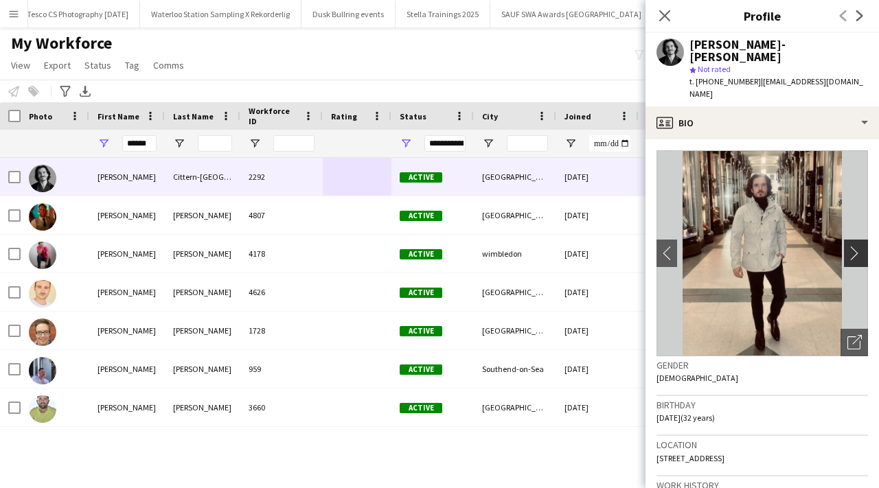
click at [859, 246] on app-icon "chevron-right" at bounding box center [858, 253] width 21 height 14
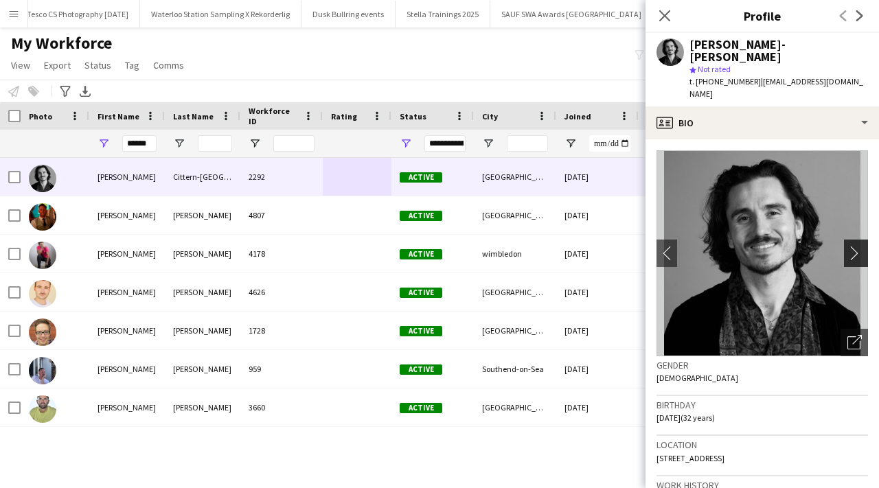
click at [859, 246] on app-icon "chevron-right" at bounding box center [858, 253] width 21 height 14
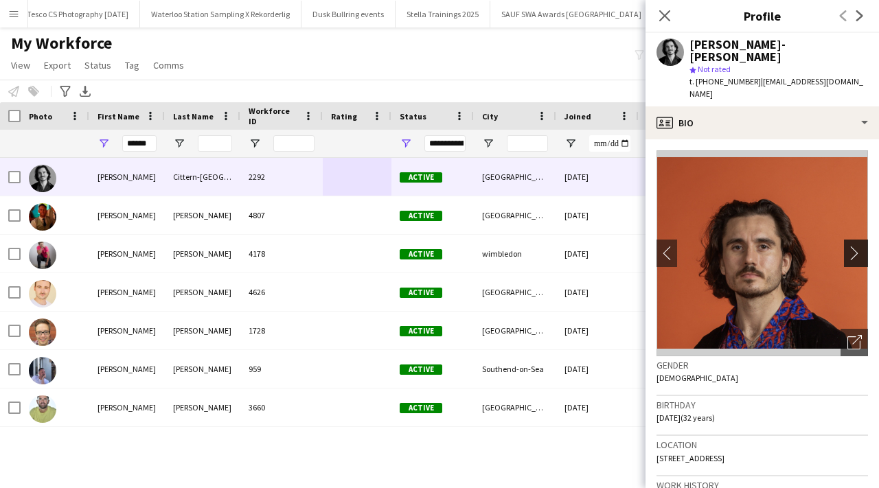
click at [859, 246] on app-icon "chevron-right" at bounding box center [858, 253] width 21 height 14
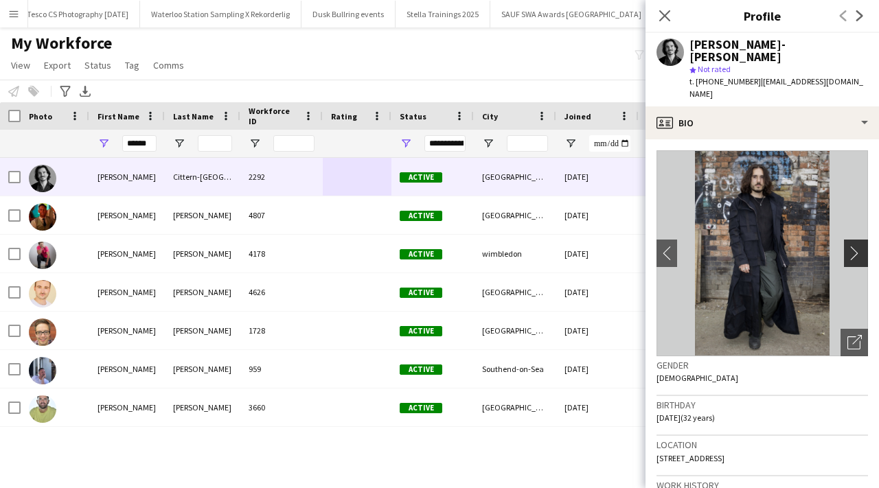
click at [856, 246] on app-icon "chevron-right" at bounding box center [858, 253] width 21 height 14
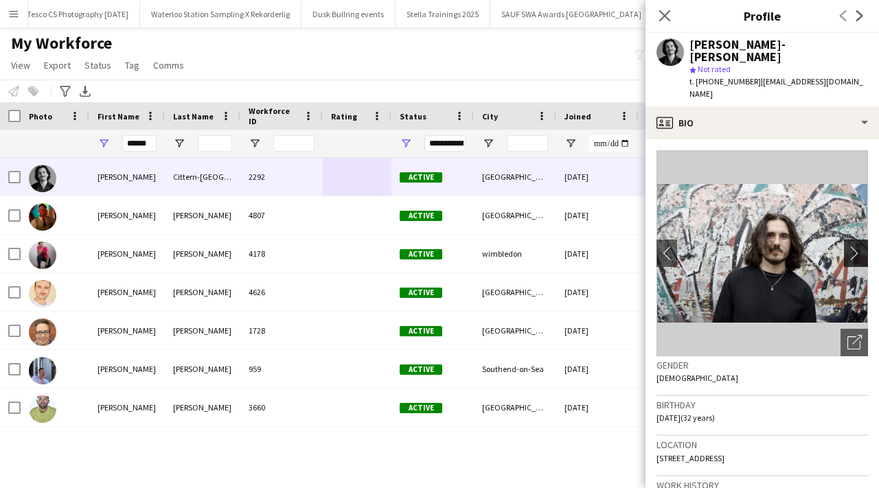
click at [856, 246] on app-icon "chevron-right" at bounding box center [858, 253] width 21 height 14
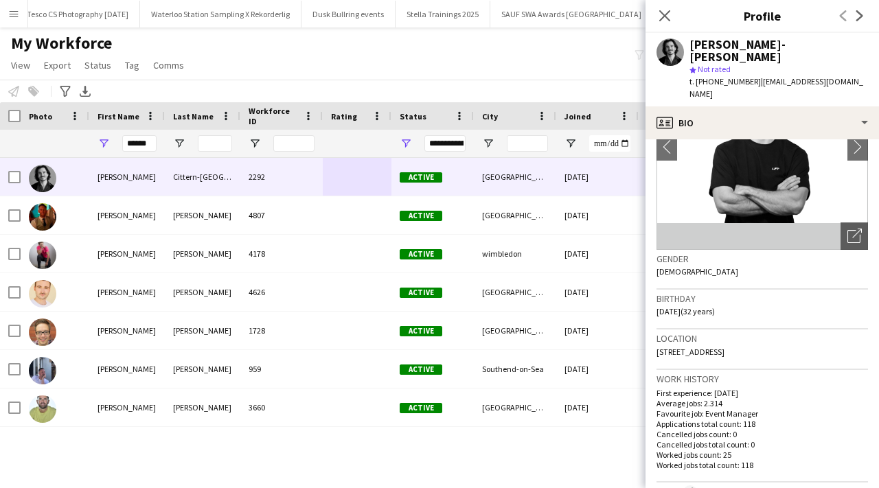
scroll to position [52, 0]
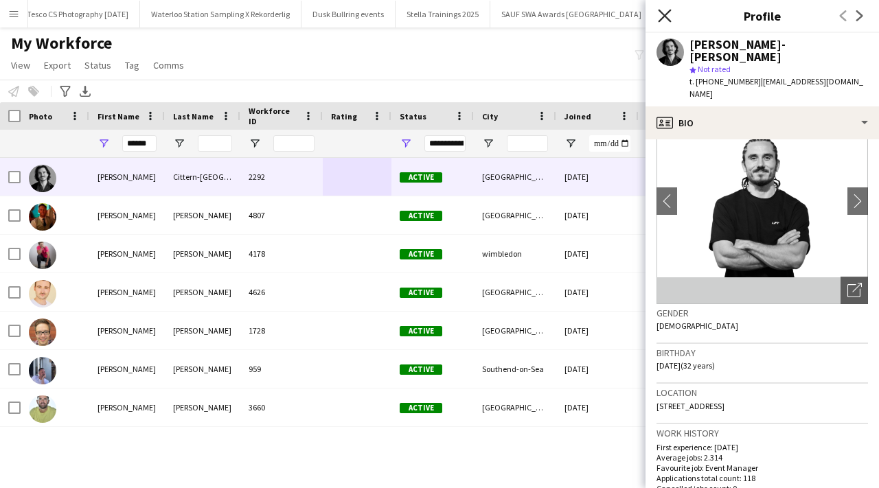
click at [664, 14] on icon at bounding box center [664, 15] width 13 height 13
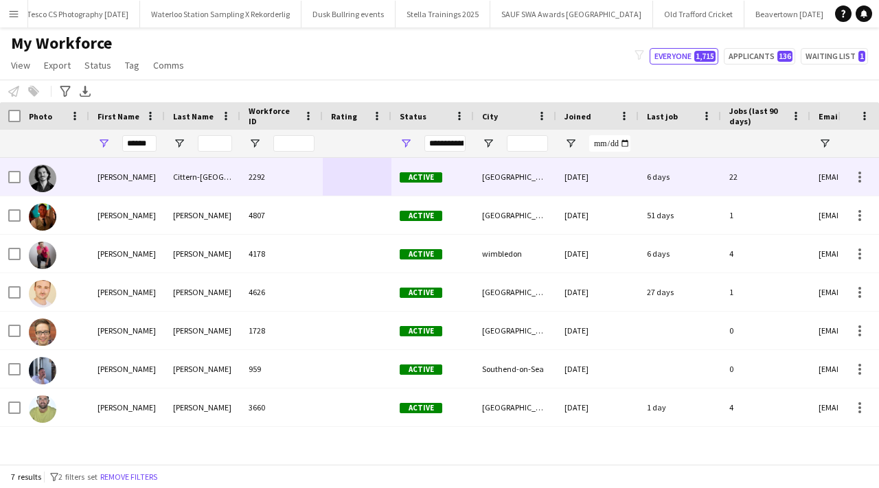
click at [377, 164] on div at bounding box center [357, 177] width 69 height 38
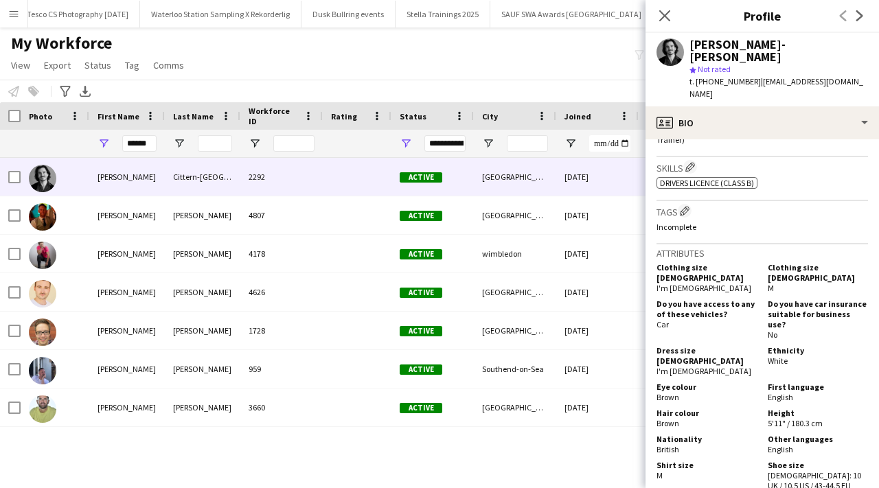
scroll to position [865, 0]
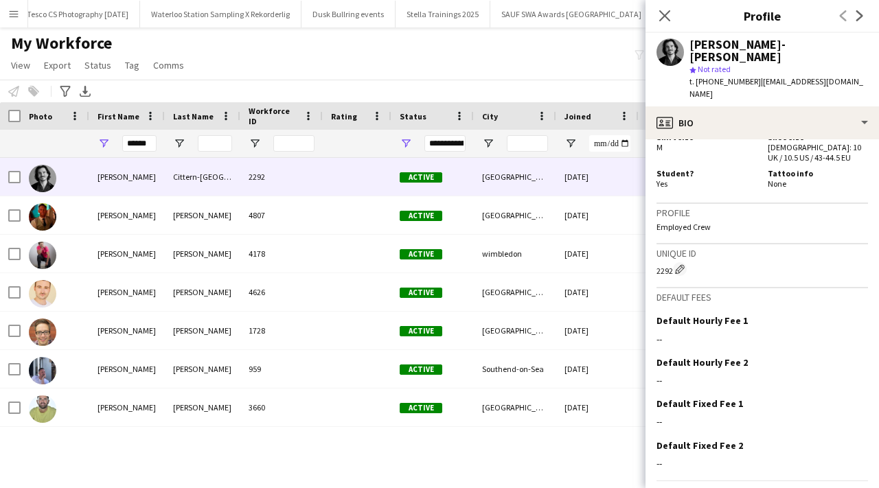
click at [701, 480] on app-crew-profile-bio "chevron-left chevron-right Open photos pop-in Gender Male Birthday 27-04-1993 (…" at bounding box center [763, 313] width 234 height 349
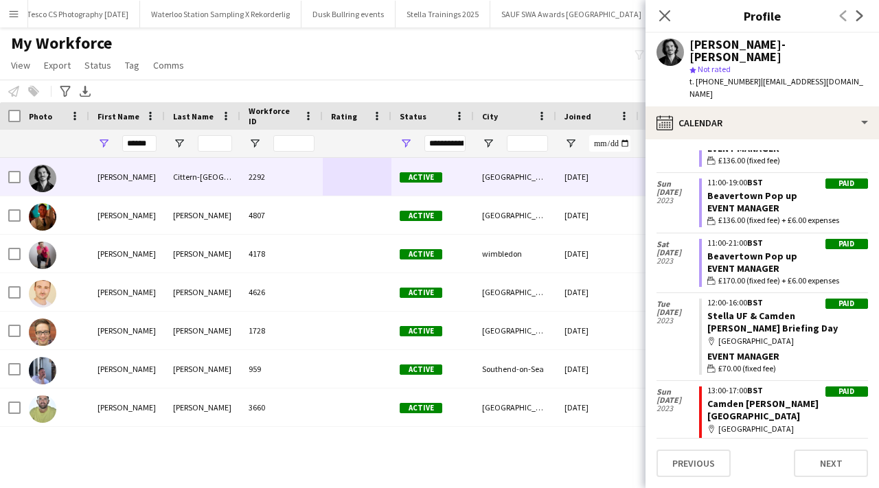
scroll to position [7640, 0]
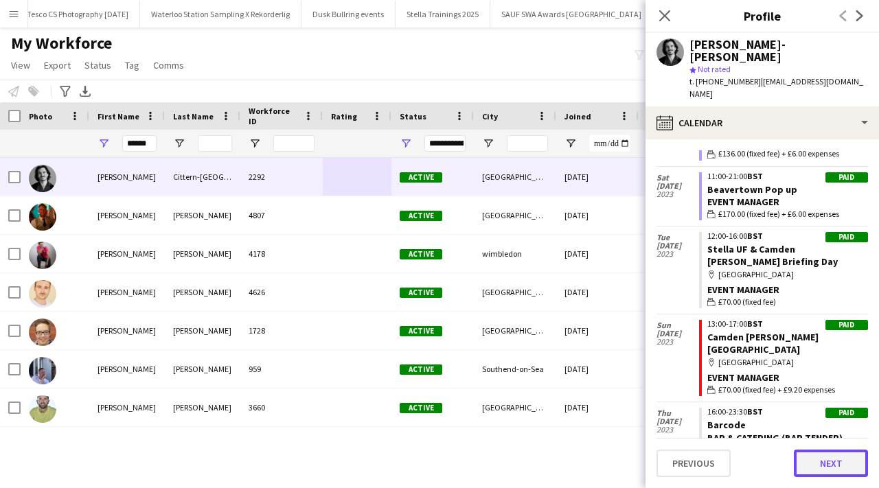
click at [805, 466] on button "Next" at bounding box center [831, 463] width 74 height 27
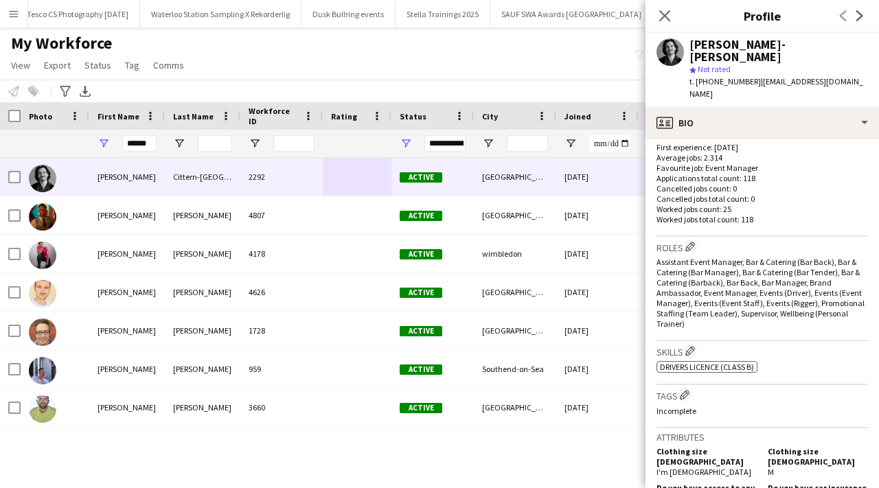
scroll to position [0, 0]
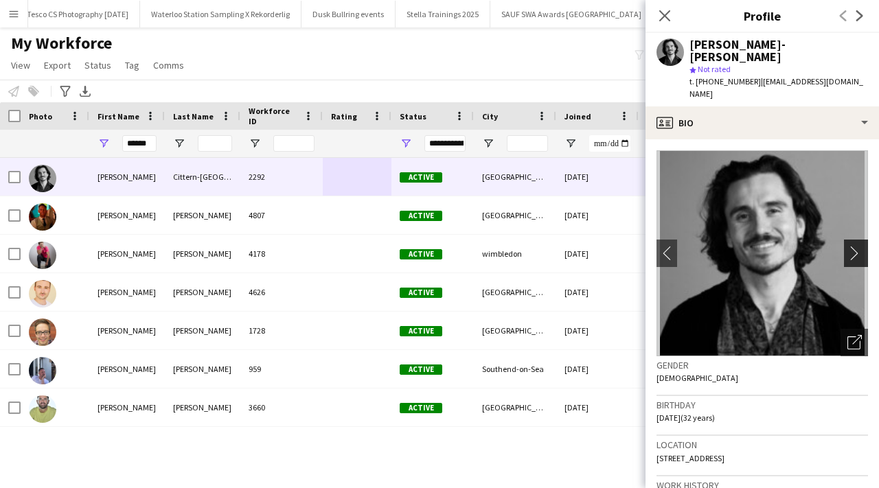
click at [859, 246] on app-icon "chevron-right" at bounding box center [858, 253] width 21 height 14
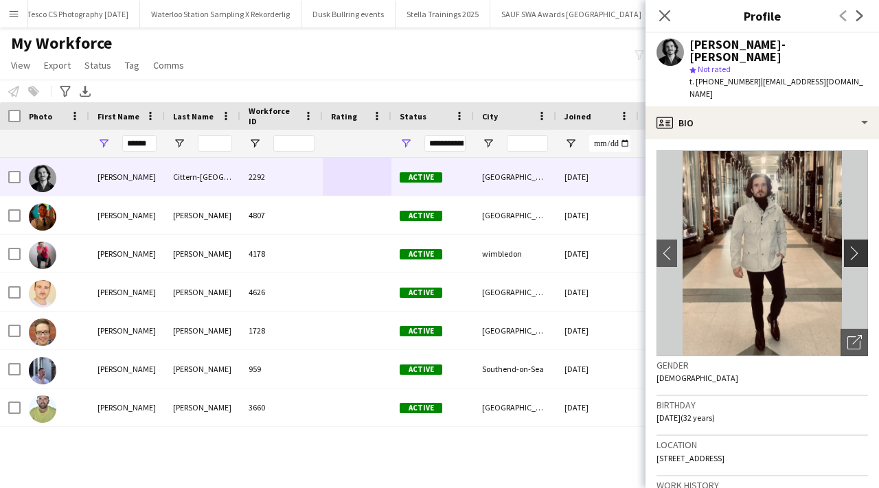
click at [859, 246] on app-icon "chevron-right" at bounding box center [858, 253] width 21 height 14
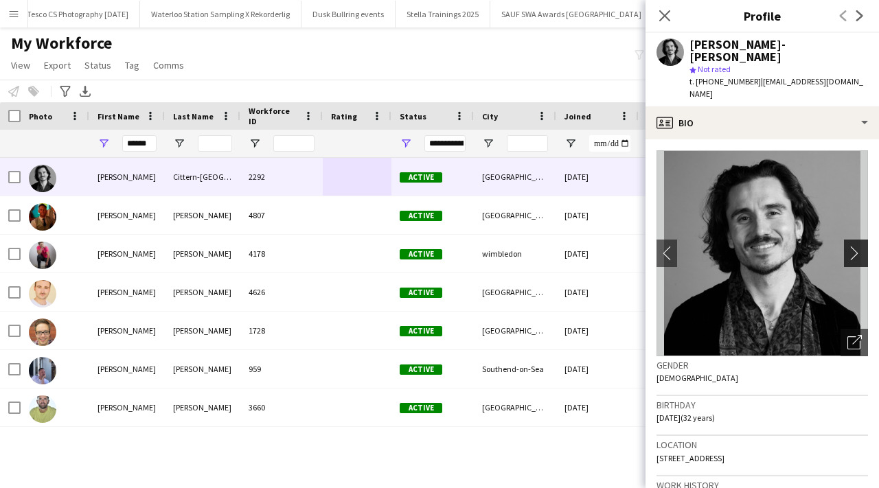
click at [859, 246] on app-icon "chevron-right" at bounding box center [858, 253] width 21 height 14
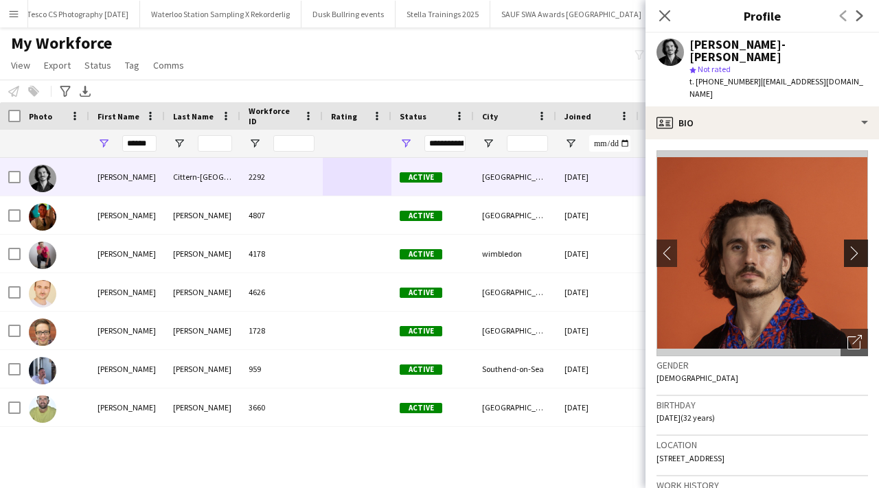
click at [853, 246] on app-icon "chevron-right" at bounding box center [858, 253] width 21 height 14
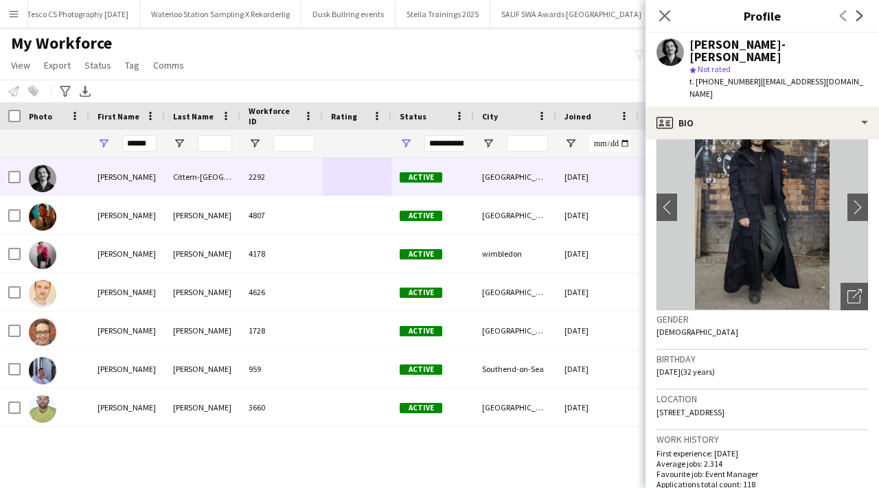
scroll to position [43, 0]
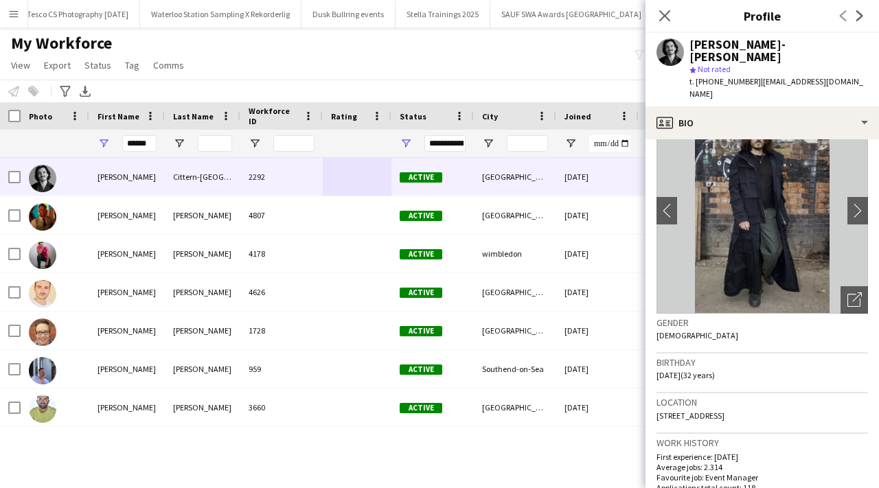
click at [14, 10] on app-icon "Menu" at bounding box center [13, 13] width 11 height 11
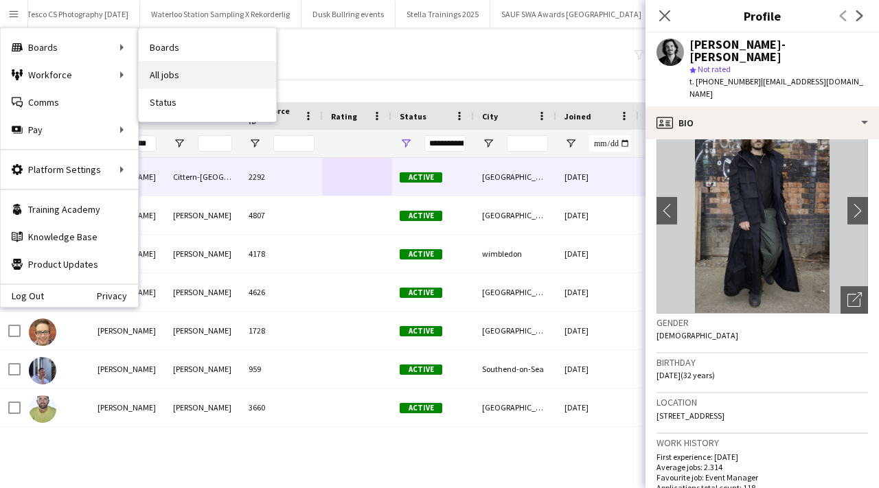
click at [169, 79] on link "All jobs" at bounding box center [207, 74] width 137 height 27
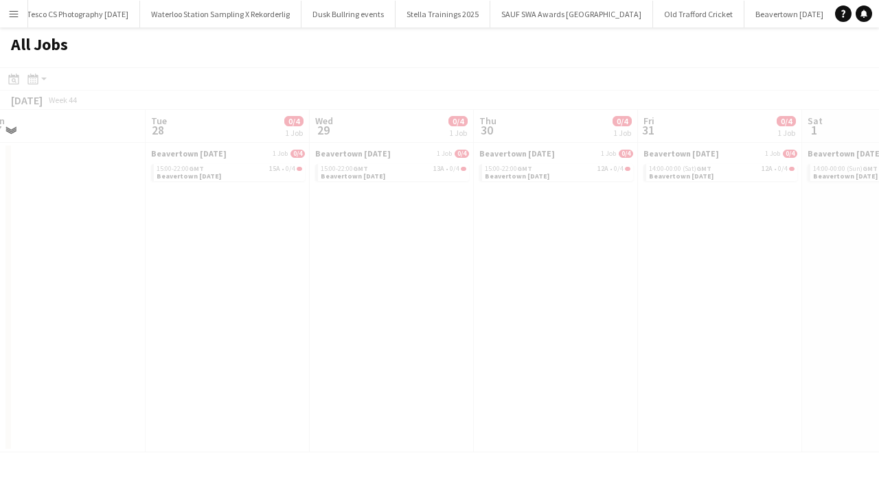
scroll to position [0, 444]
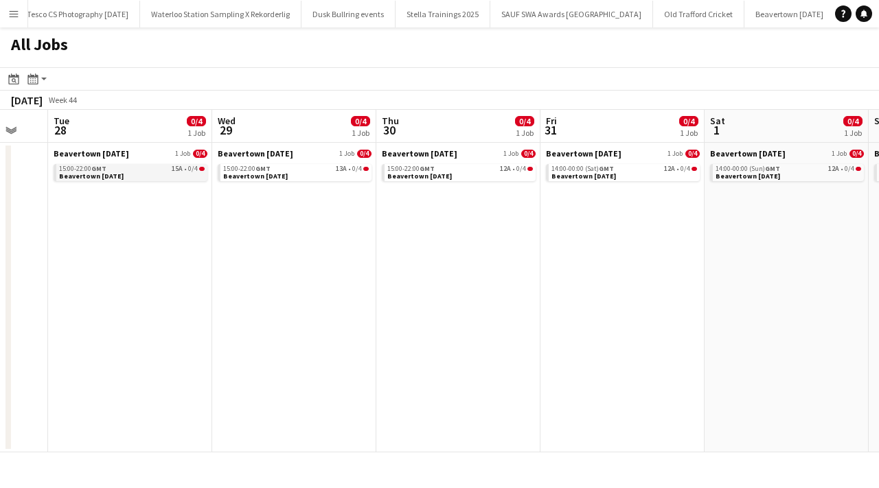
click at [164, 166] on div "15:00-22:00 GMT 15A • 0/4" at bounding box center [132, 169] width 146 height 7
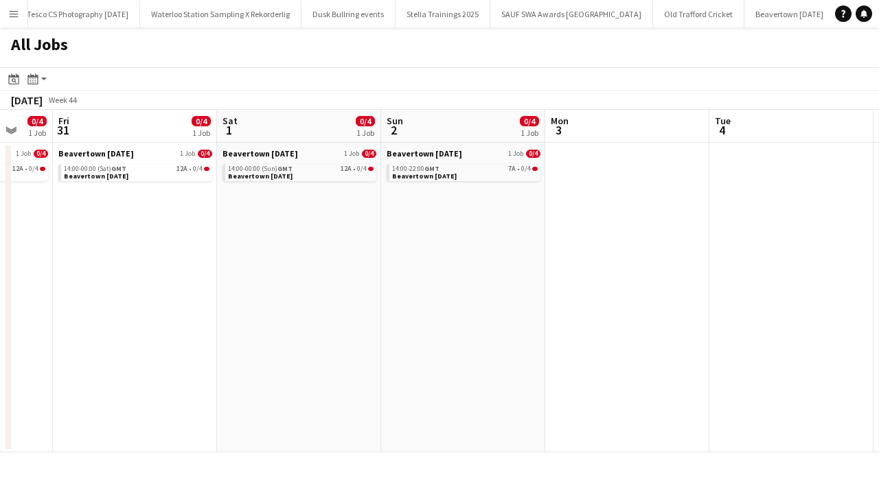
scroll to position [0, 613]
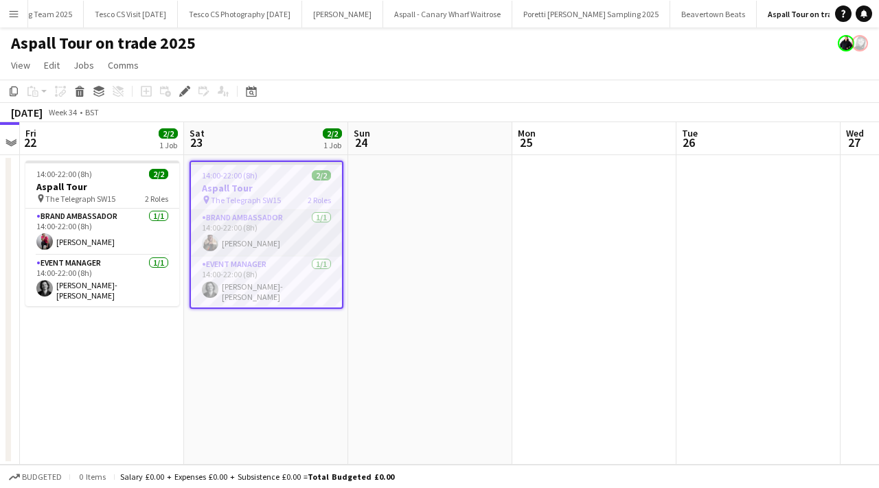
click at [286, 223] on app-card-role "Brand Ambassador 1/1 14:00-22:00 (8h) Ayodele Adeniji" at bounding box center [266, 233] width 151 height 47
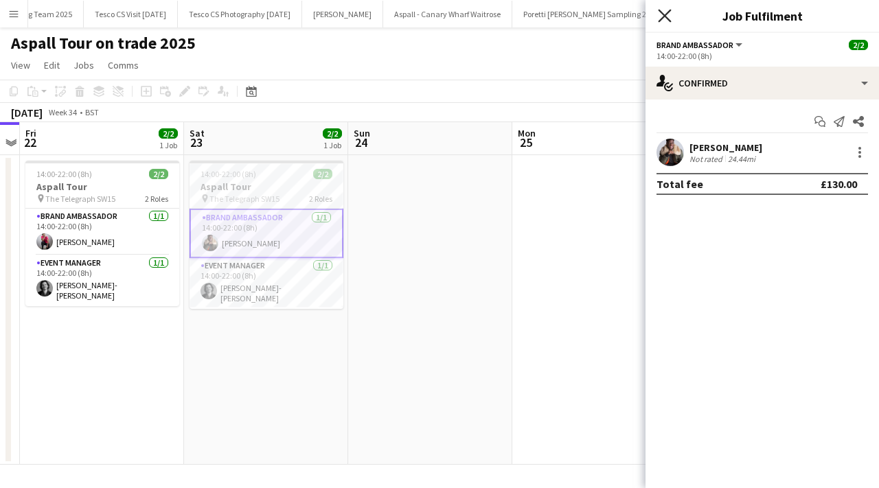
click at [666, 16] on icon "Close pop-in" at bounding box center [664, 15] width 13 height 13
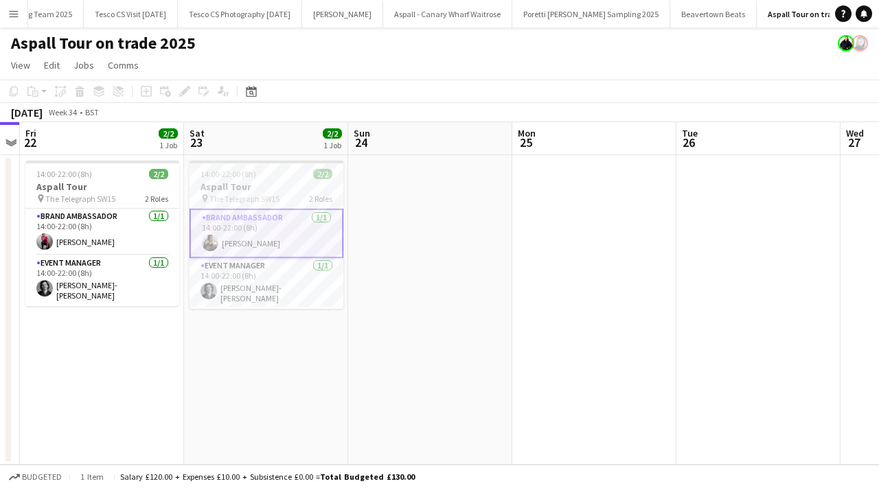
click at [423, 216] on app-date-cell at bounding box center [430, 310] width 164 height 310
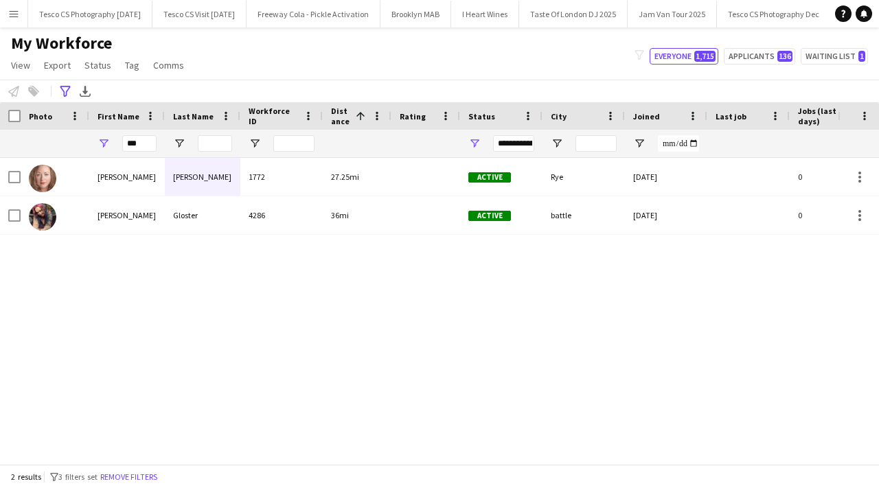
scroll to position [0, 3369]
click at [67, 91] on icon "Advanced filters" at bounding box center [65, 91] width 11 height 11
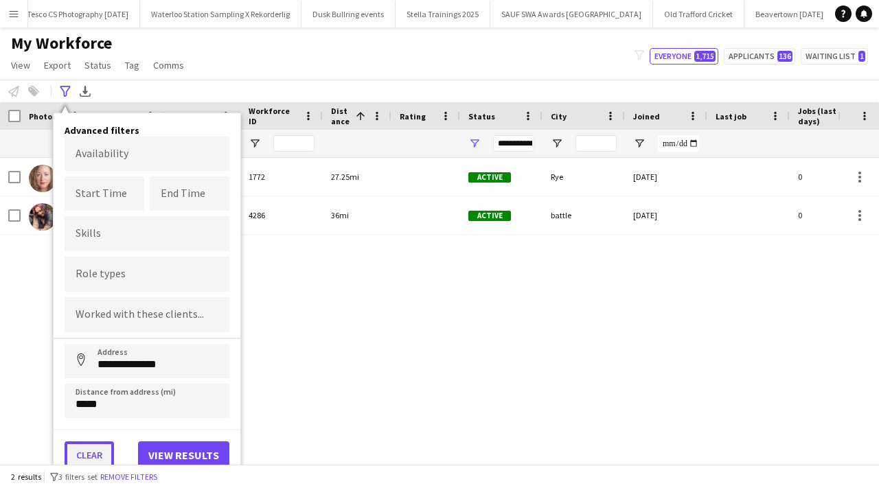
click at [106, 444] on button "Clear" at bounding box center [89, 455] width 49 height 27
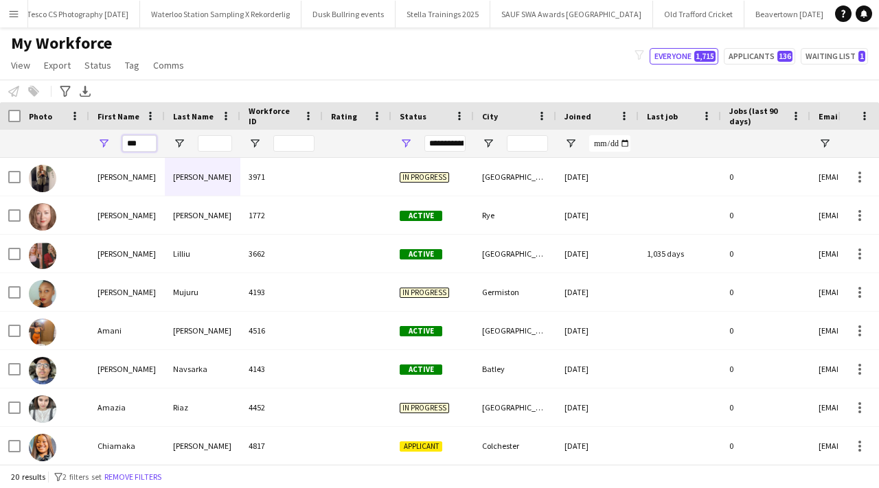
drag, startPoint x: 146, startPoint y: 141, endPoint x: 117, endPoint y: 139, distance: 28.2
click at [117, 139] on div "***" at bounding box center [127, 143] width 76 height 27
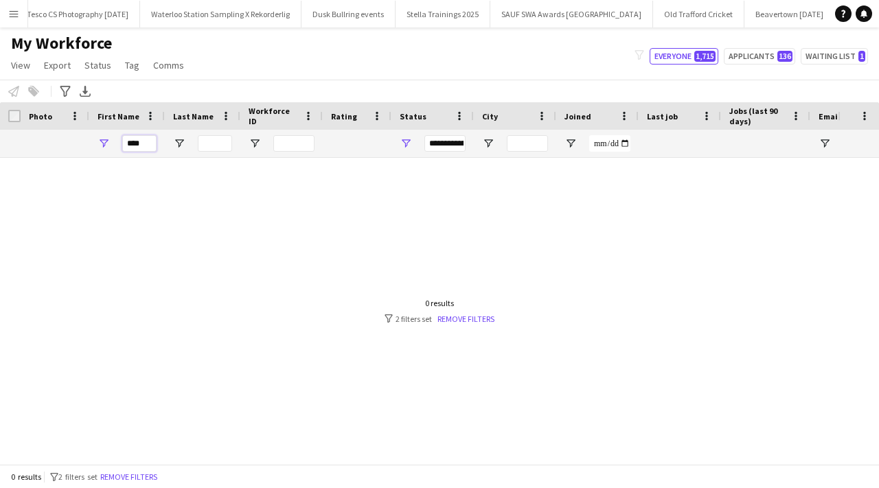
click at [149, 144] on input "****" at bounding box center [139, 143] width 34 height 16
type input "*"
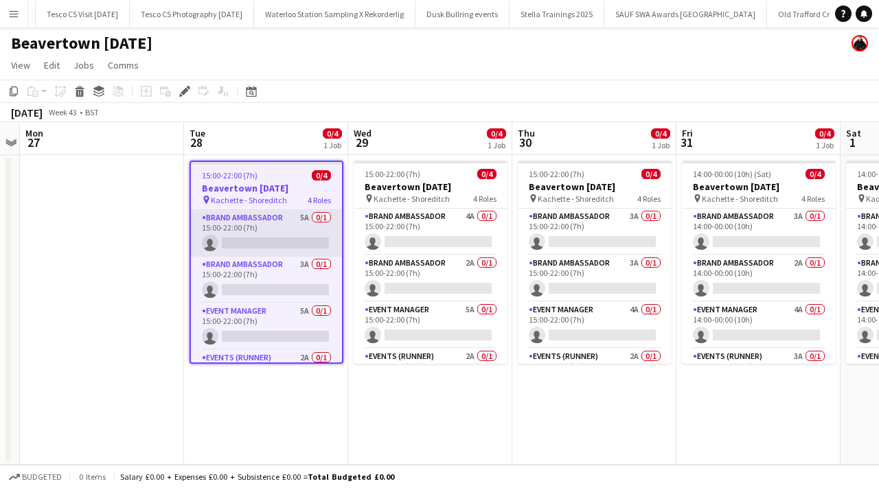
click at [321, 215] on app-card-role "Brand Ambassador 5A 0/1 15:00-22:00 (7h) single-neutral-actions" at bounding box center [266, 233] width 151 height 47
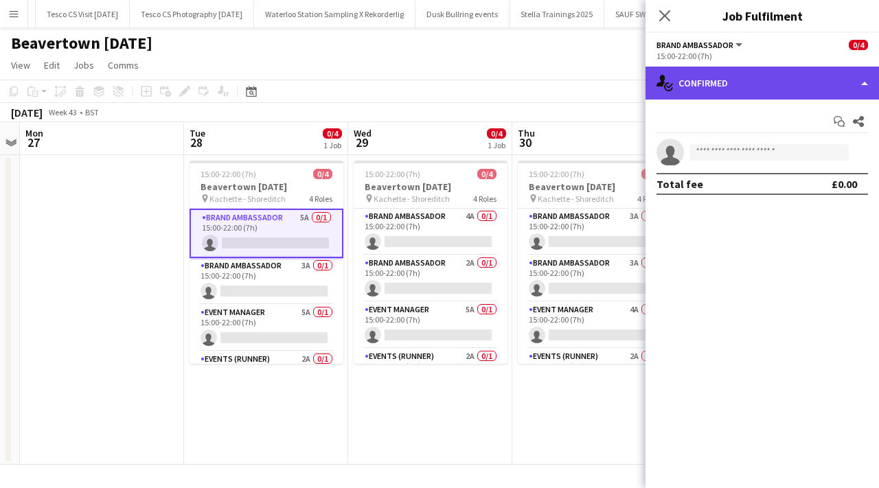
click at [856, 70] on div "single-neutral-actions-check-2 Confirmed" at bounding box center [763, 83] width 234 height 33
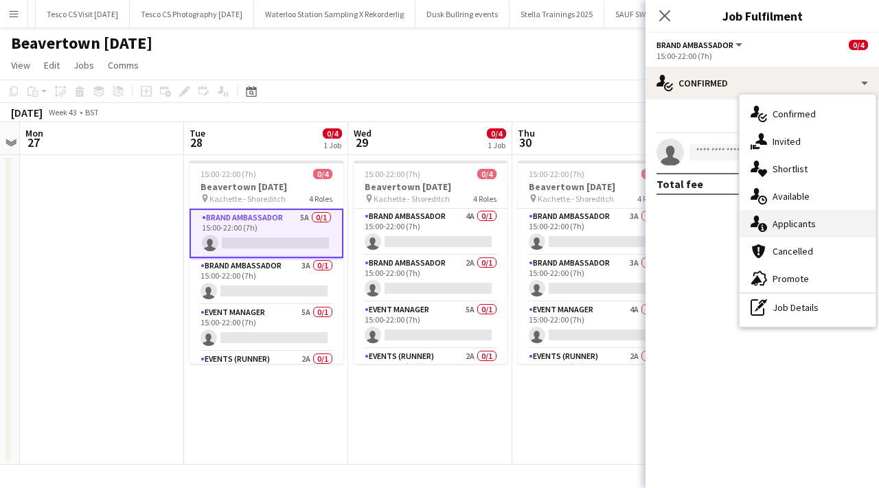
click at [797, 226] on div "single-neutral-actions-information Applicants" at bounding box center [808, 223] width 136 height 27
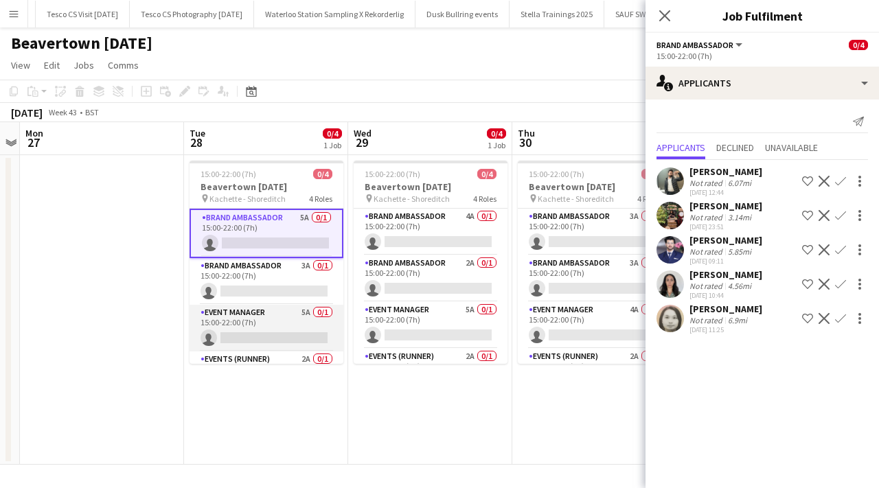
click at [325, 316] on app-card-role "Event Manager 5A 0/1 15:00-22:00 (7h) single-neutral-actions" at bounding box center [267, 328] width 154 height 47
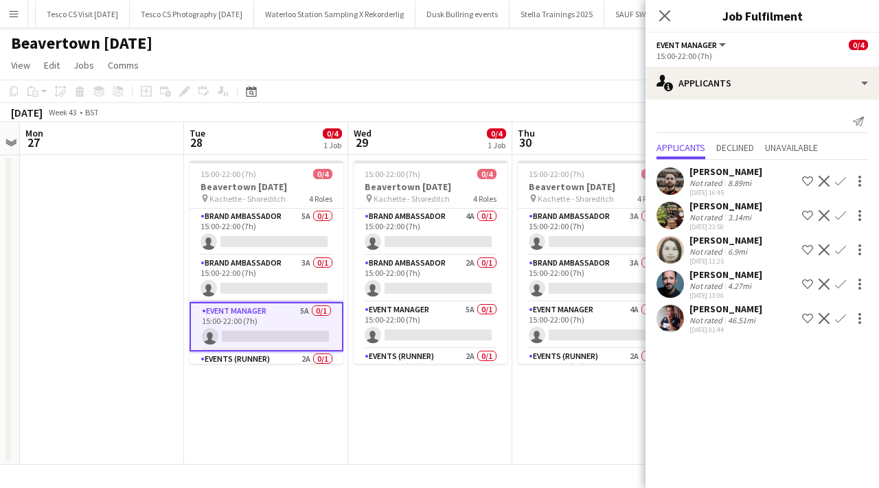
scroll to position [34, 0]
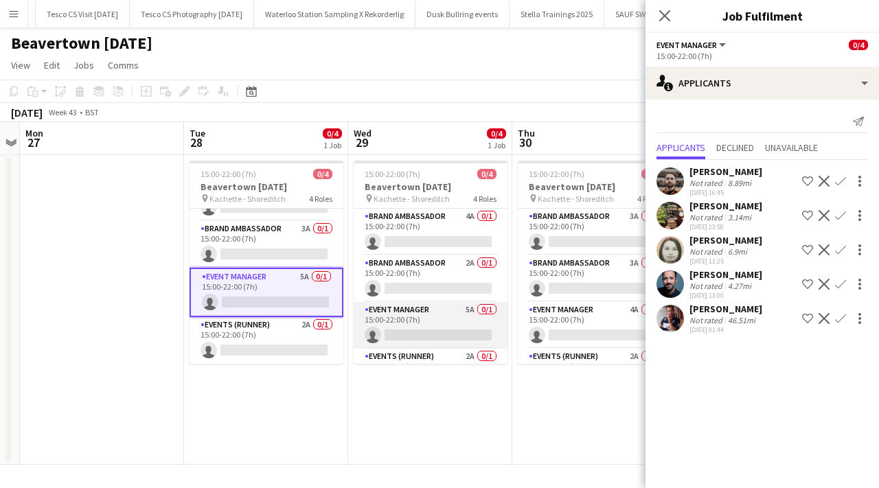
click at [489, 310] on app-card-role "Event Manager 5A 0/1 15:00-22:00 (7h) single-neutral-actions" at bounding box center [431, 325] width 154 height 47
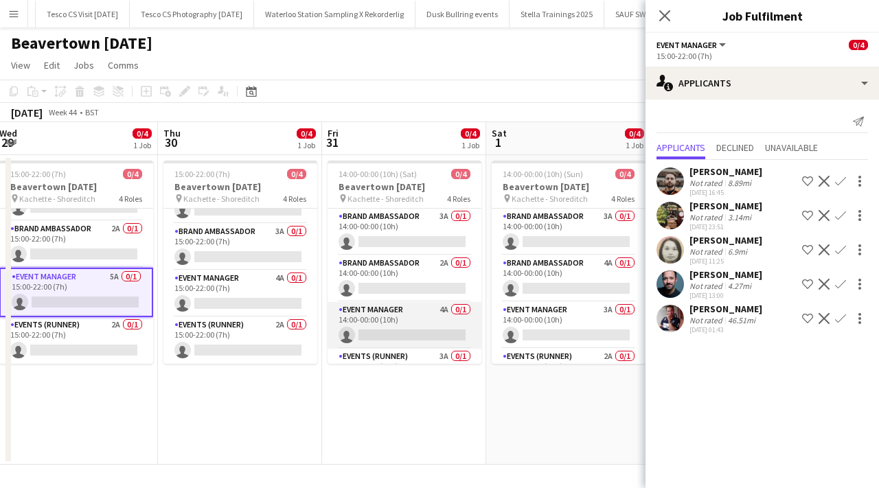
scroll to position [32, 0]
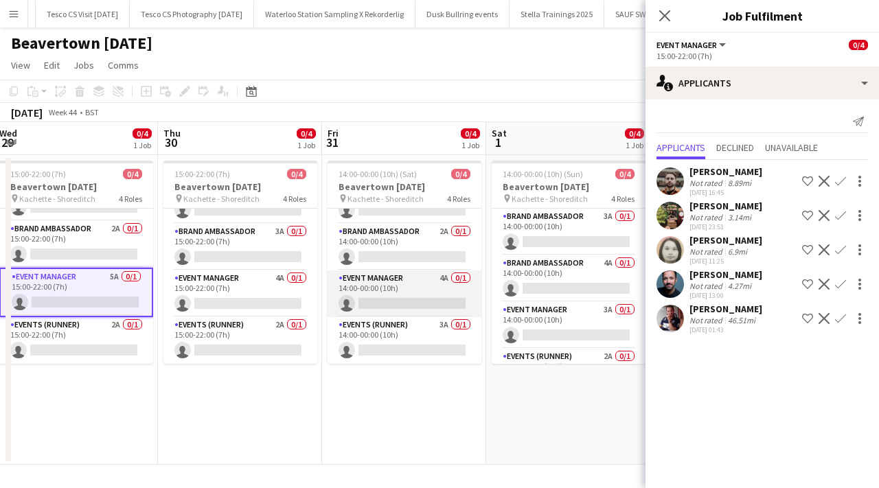
click at [462, 275] on app-card-role "Event Manager 4A 0/1 14:00-00:00 (10h) single-neutral-actions" at bounding box center [405, 294] width 154 height 47
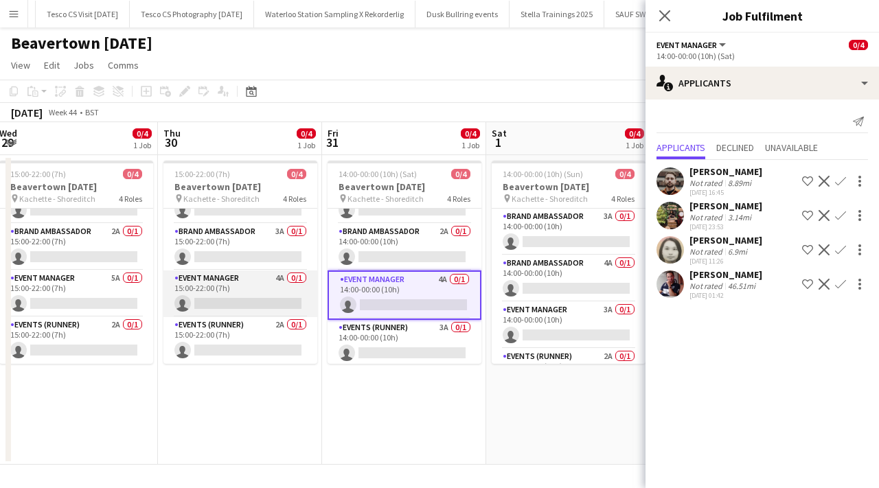
click at [292, 280] on app-card-role "Event Manager 4A 0/1 15:00-22:00 (7h) single-neutral-actions" at bounding box center [240, 294] width 154 height 47
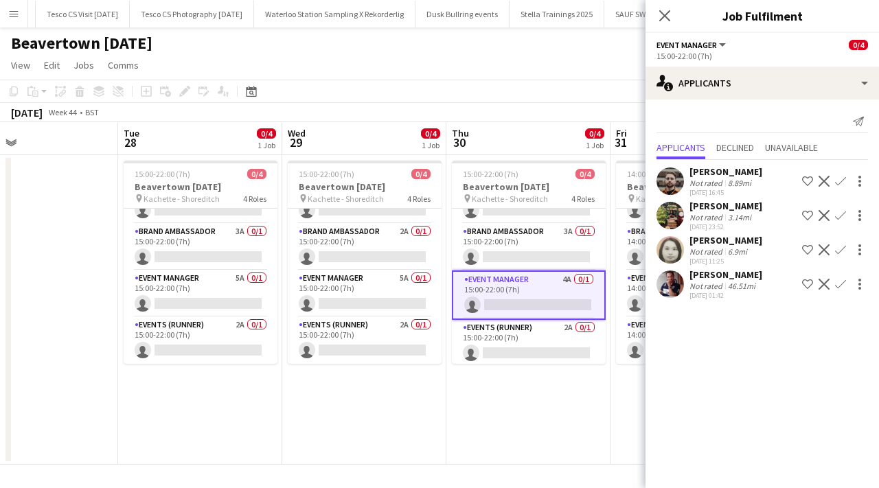
scroll to position [0, 346]
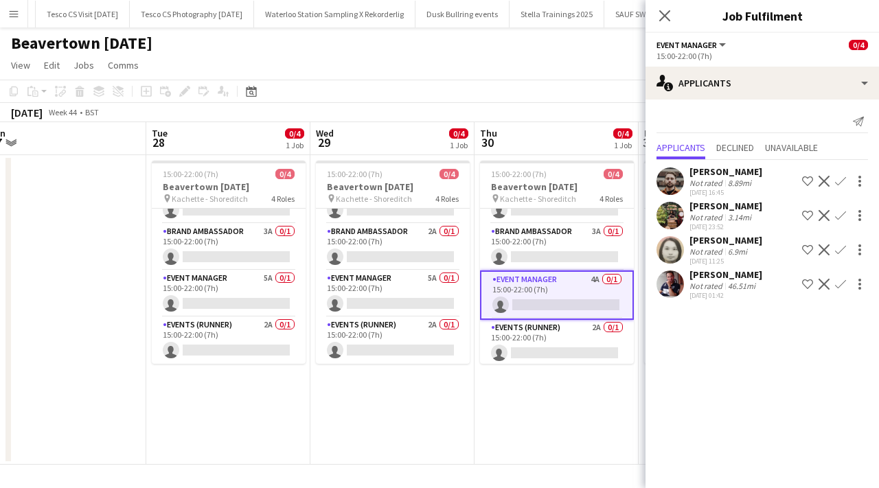
click at [358, 378] on app-date-cell "15:00-22:00 (7h) 0/4 Beavertown Halloween pin Kachette - Shoreditch 4 Roles Bra…" at bounding box center [392, 310] width 164 height 310
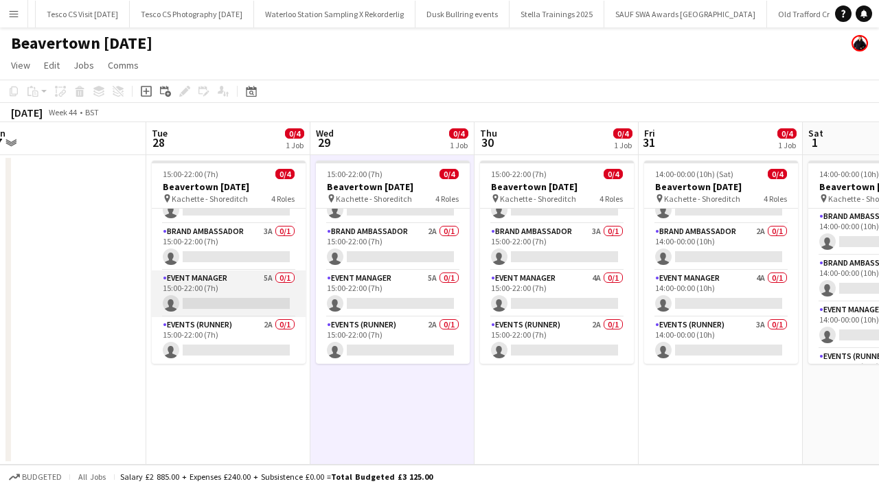
click at [287, 279] on app-card-role "Event Manager 5A 0/1 15:00-22:00 (7h) single-neutral-actions" at bounding box center [229, 294] width 154 height 47
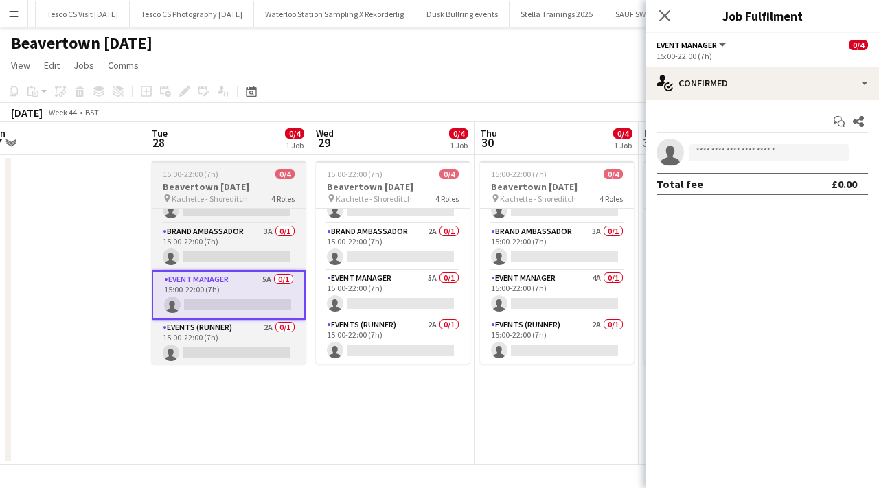
click at [196, 192] on h3 "Beavertown [DATE]" at bounding box center [229, 187] width 154 height 12
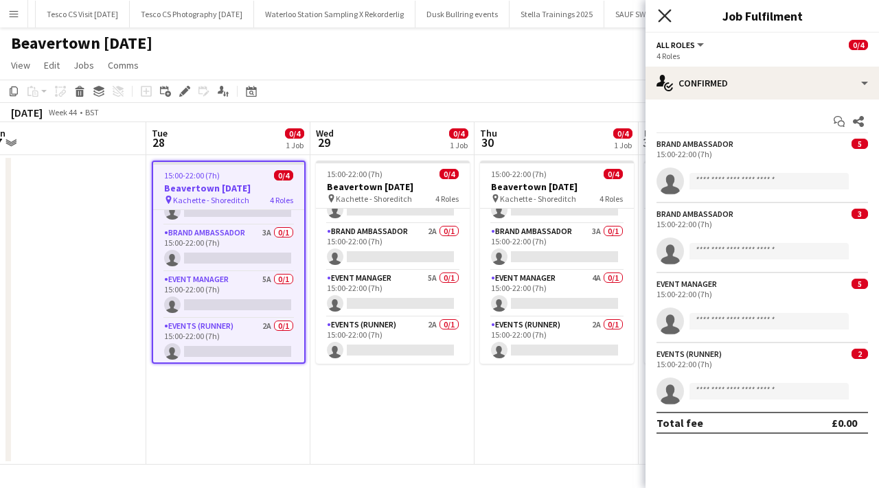
click at [662, 10] on icon "Close pop-in" at bounding box center [664, 15] width 13 height 13
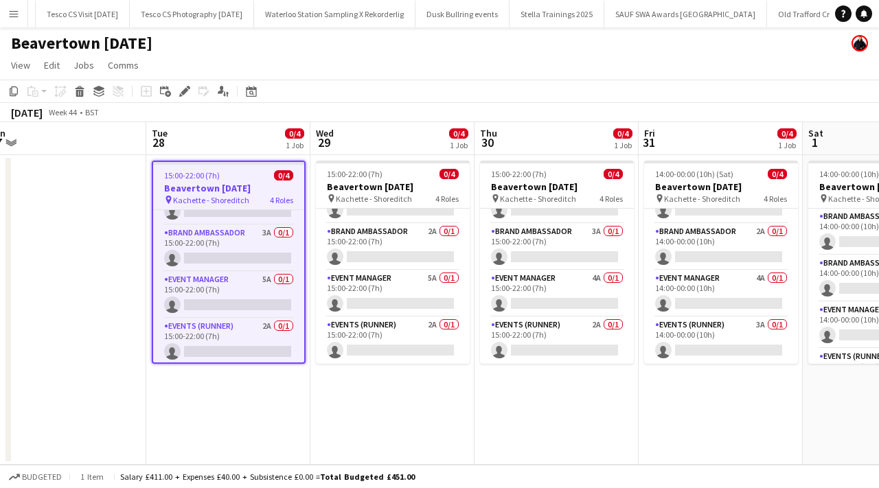
click at [221, 185] on h3 "Beavertown [DATE]" at bounding box center [228, 188] width 151 height 12
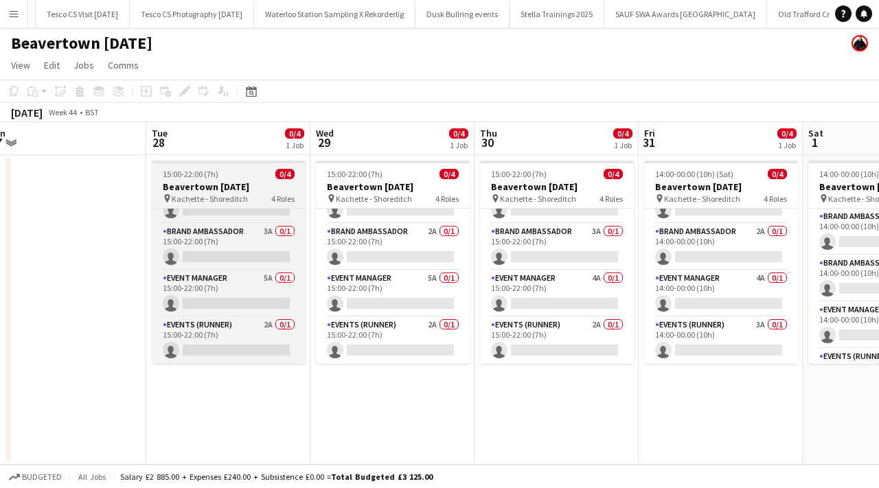
click at [214, 173] on span "15:00-22:00 (7h)" at bounding box center [191, 174] width 56 height 10
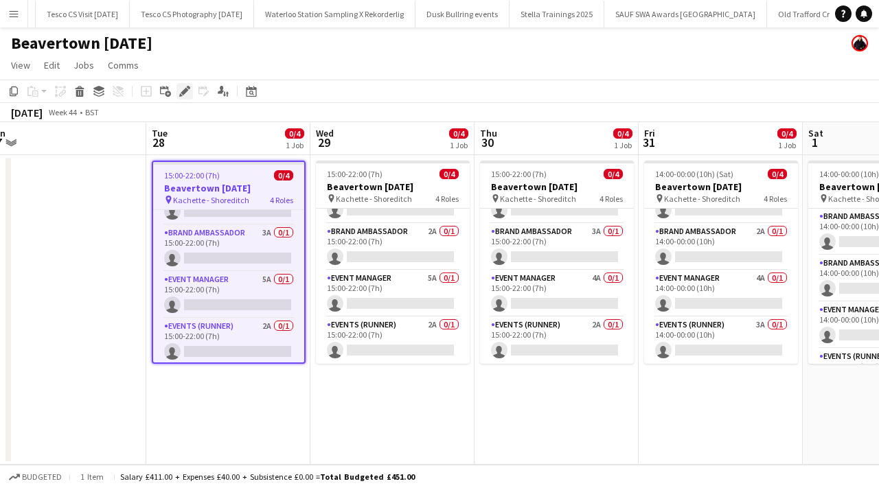
click at [189, 95] on icon "Edit" at bounding box center [184, 91] width 11 height 11
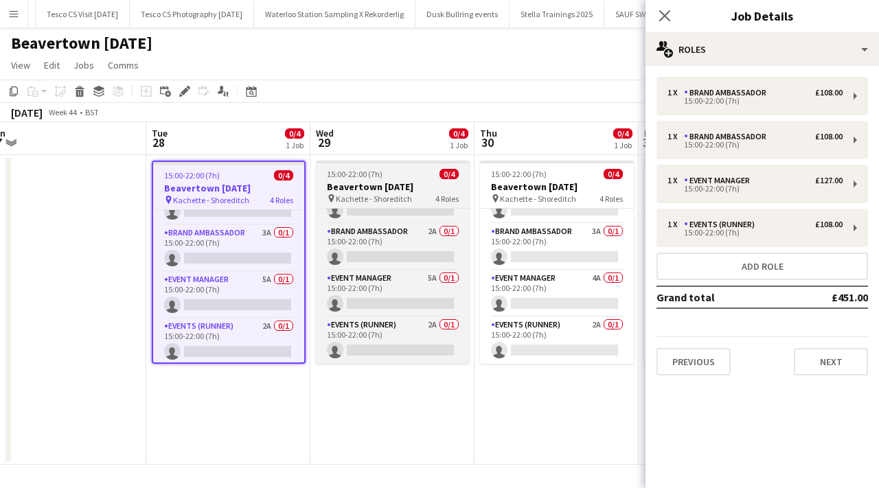
click at [389, 196] on span "Kachette - Shoreditch" at bounding box center [374, 199] width 76 height 10
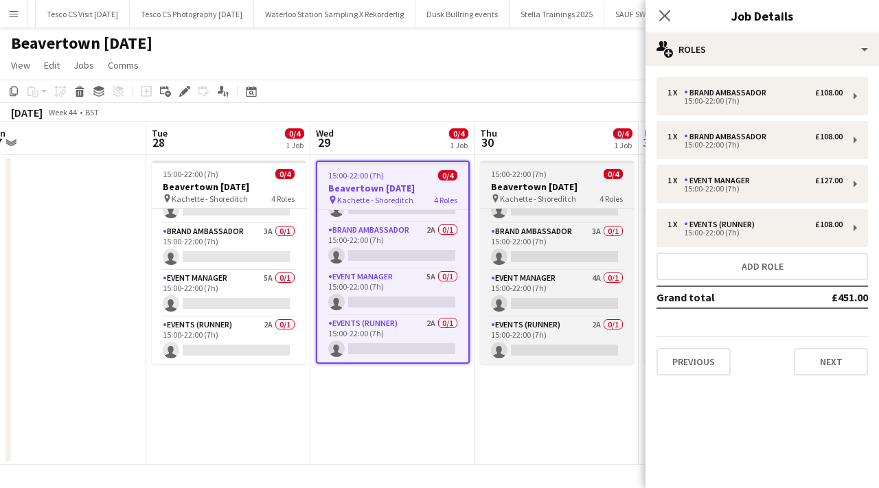
click at [497, 191] on h3 "Beavertown [DATE]" at bounding box center [557, 187] width 154 height 12
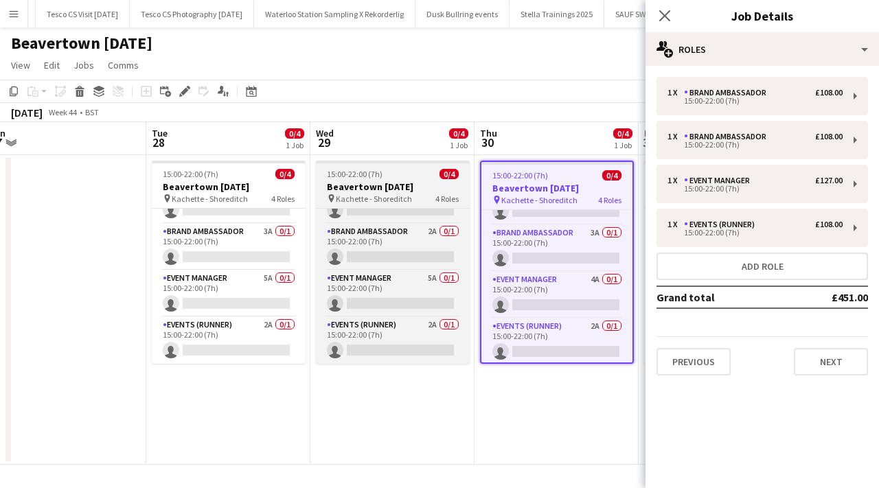
click at [378, 187] on h3 "Beavertown [DATE]" at bounding box center [393, 187] width 154 height 12
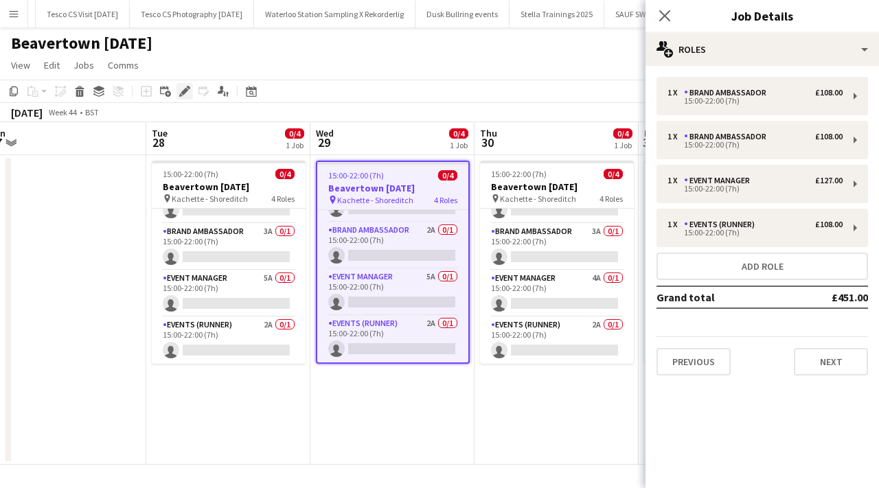
click at [186, 88] on icon "Edit" at bounding box center [184, 91] width 11 height 11
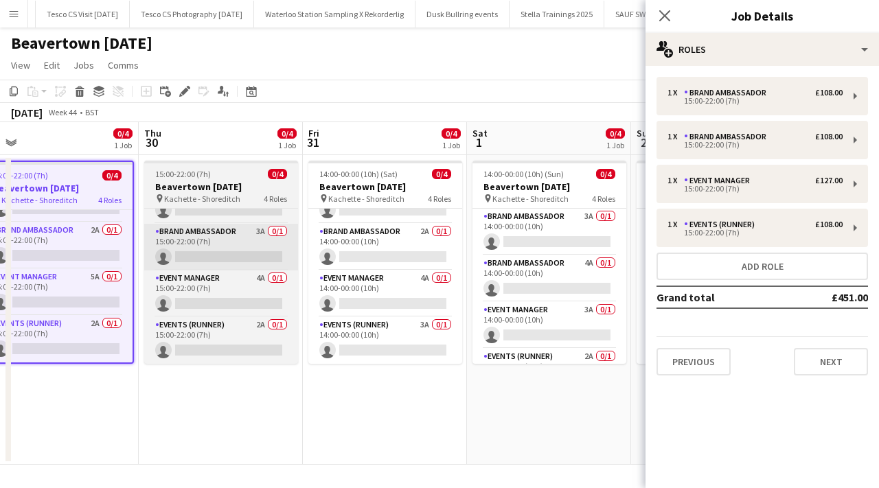
scroll to position [0, 521]
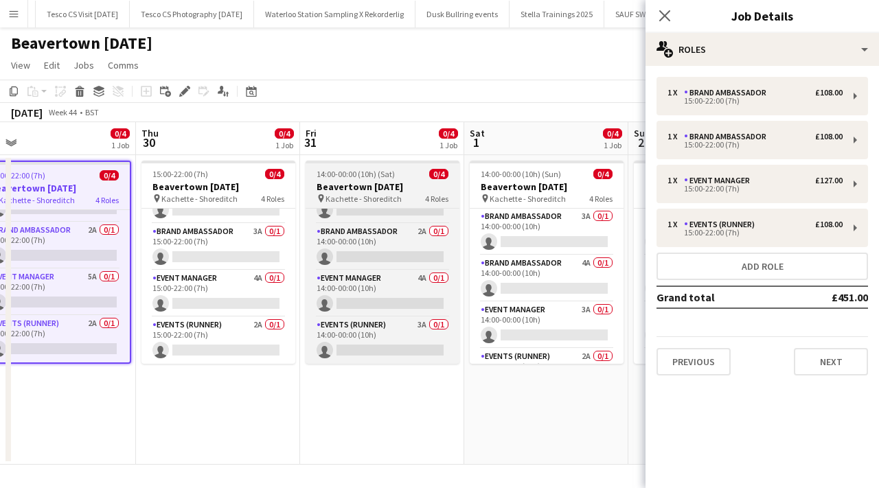
click at [437, 192] on h3 "Beavertown [DATE]" at bounding box center [383, 187] width 154 height 12
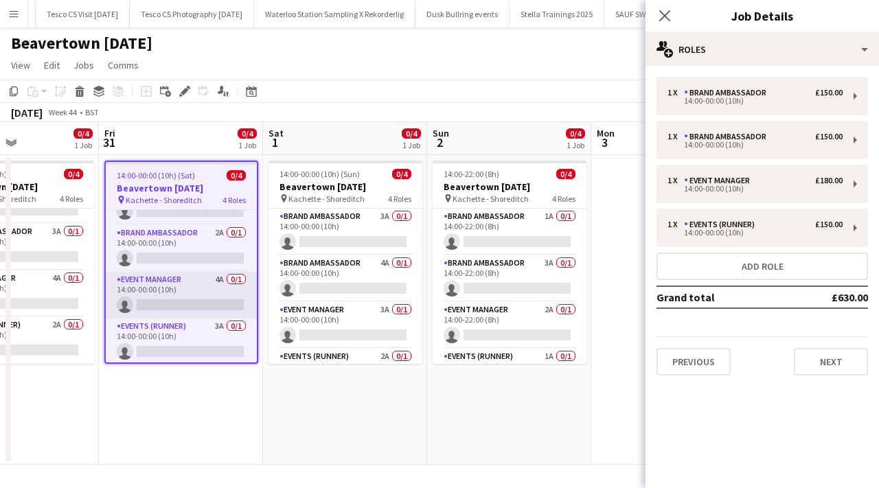
scroll to position [0, 576]
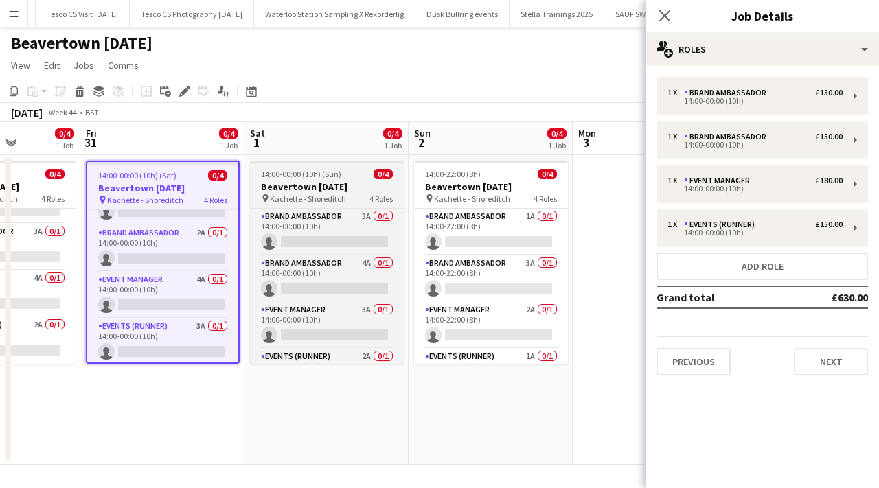
click at [337, 190] on h3 "Beavertown [DATE]" at bounding box center [327, 187] width 154 height 12
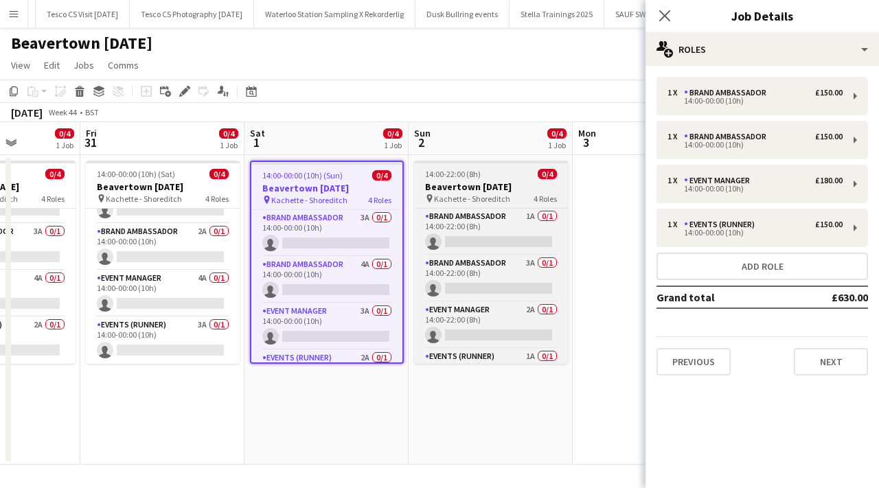
click at [468, 206] on app-job-card "14:00-22:00 (8h) 0/4 Beavertown Halloween pin Kachette - Shoreditch 4 Roles Bra…" at bounding box center [491, 262] width 154 height 203
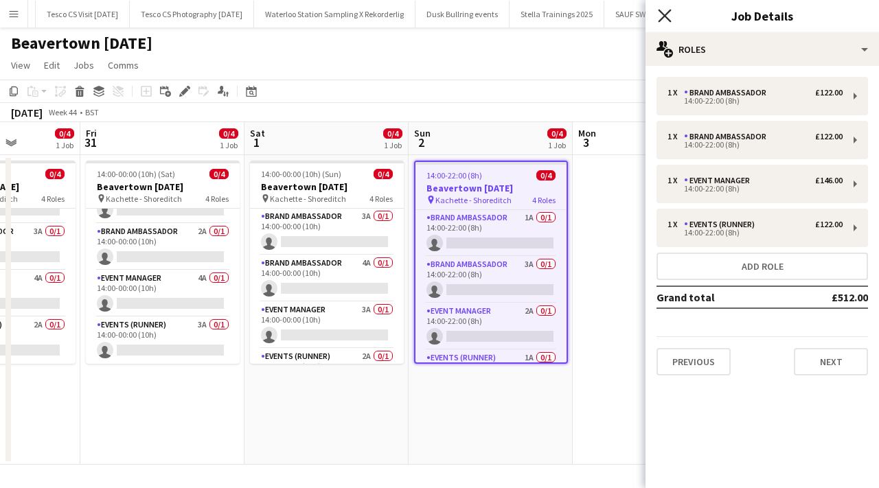
click at [666, 15] on icon at bounding box center [664, 15] width 13 height 13
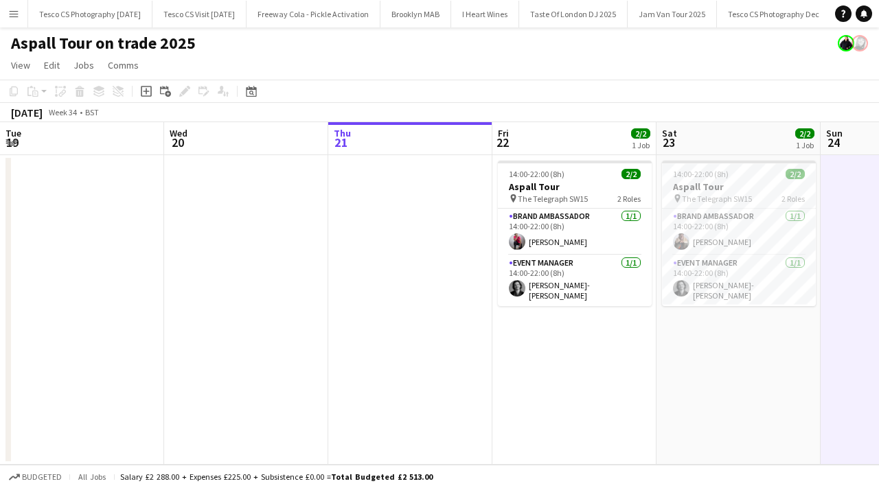
scroll to position [0, 473]
